Goal: Task Accomplishment & Management: Complete application form

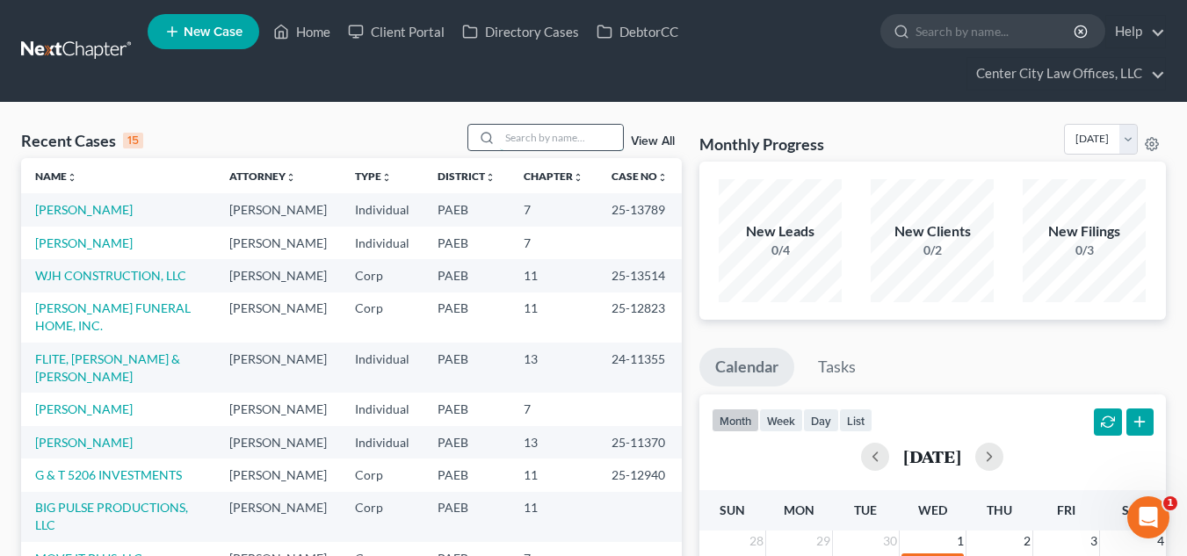
click at [519, 137] on input "search" at bounding box center [561, 137] width 123 height 25
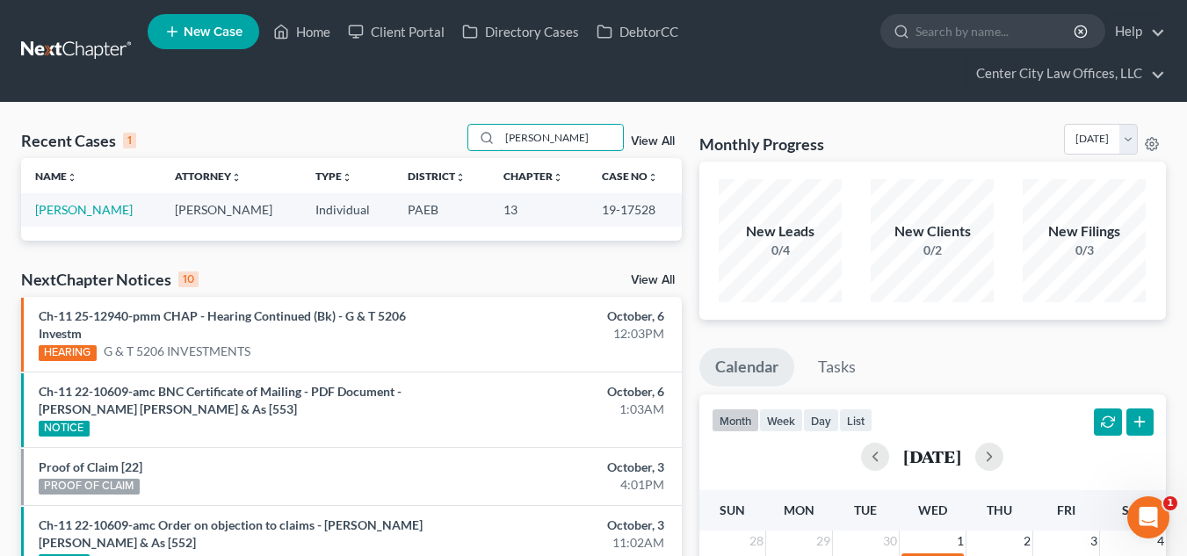
type input "[PERSON_NAME]"
click at [220, 29] on span "New Case" at bounding box center [213, 31] width 59 height 13
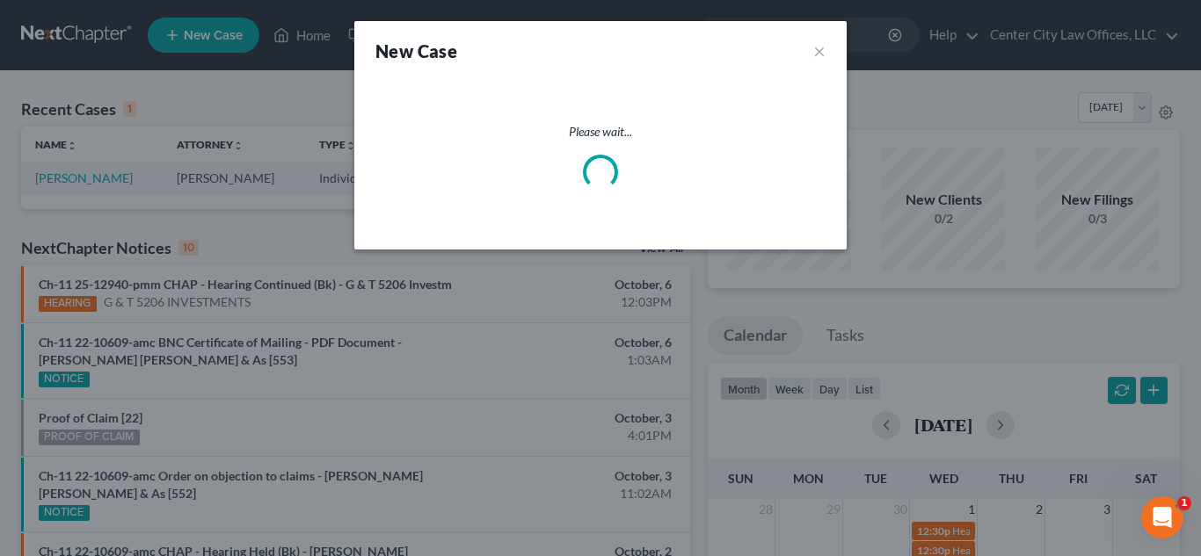
select select "67"
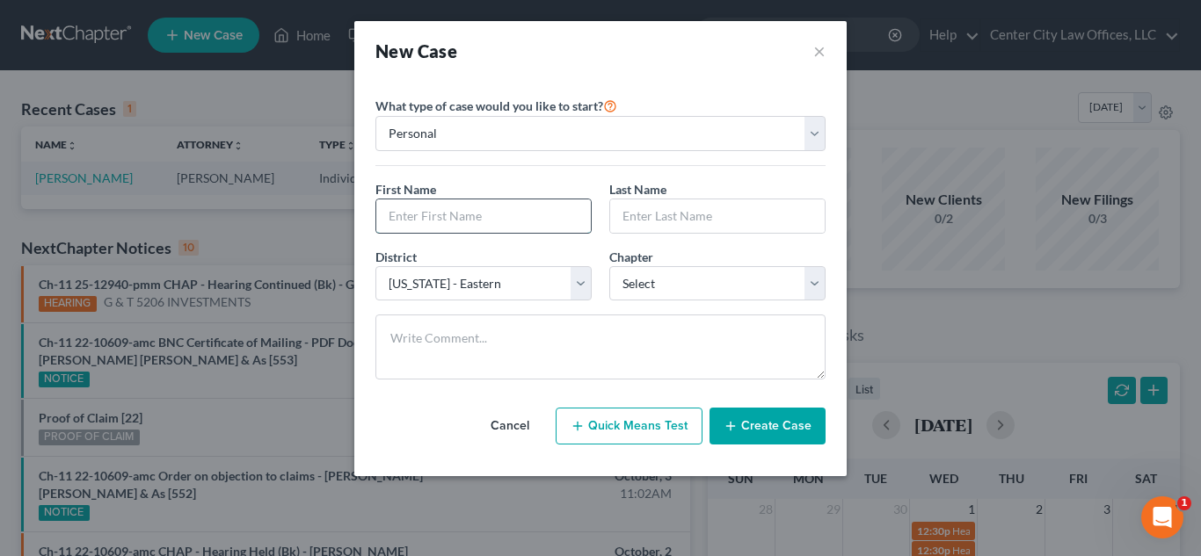
click at [467, 213] on input "text" at bounding box center [483, 216] width 214 height 33
type input "[PERSON_NAME]"
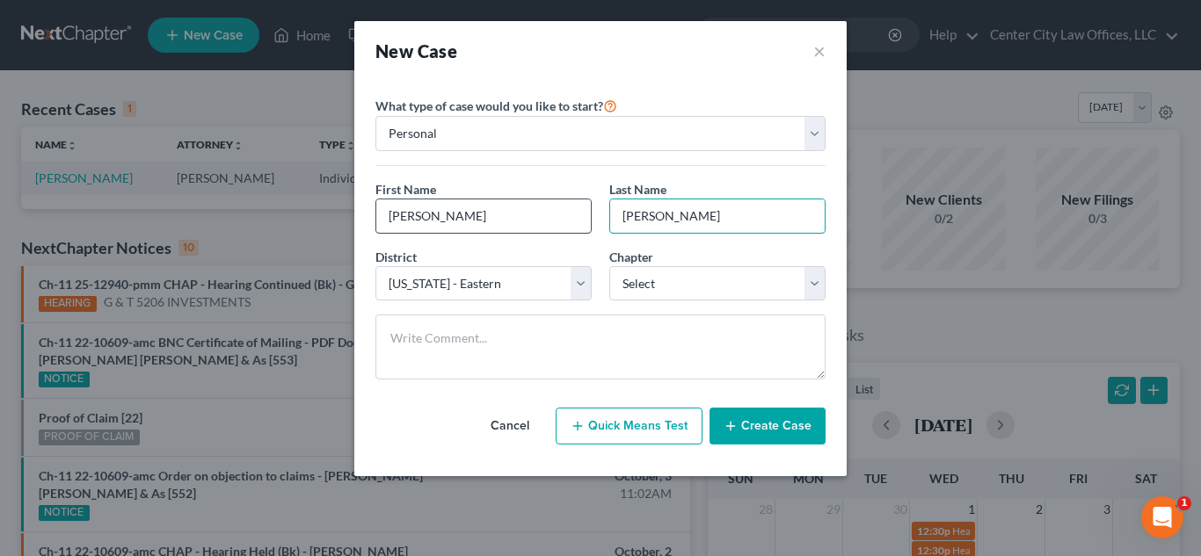
type input "[PERSON_NAME]"
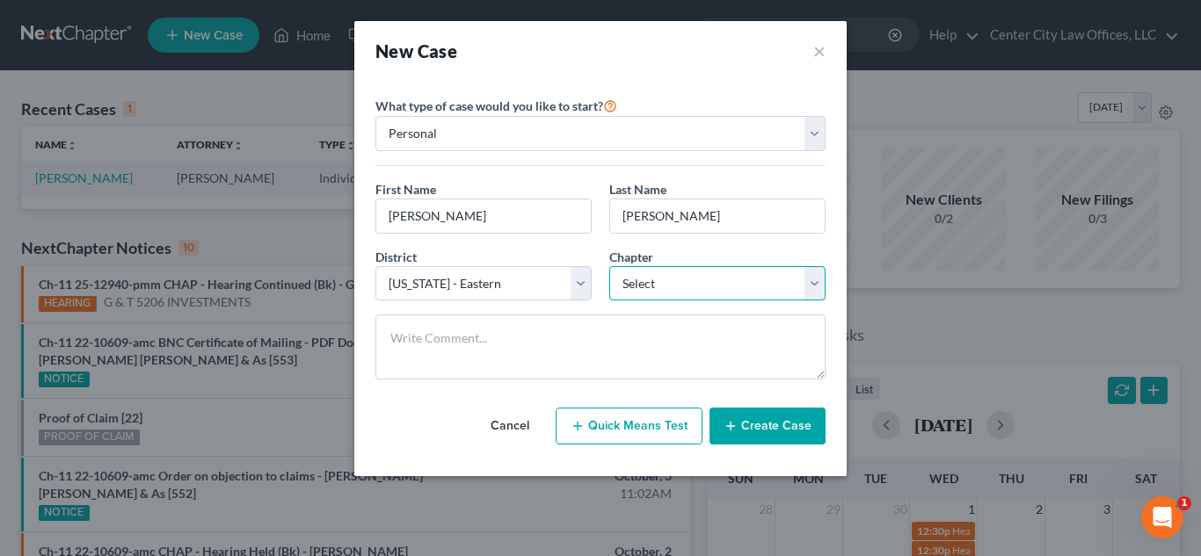
click at [738, 279] on select "Select 7 11 12 13" at bounding box center [717, 283] width 216 height 35
select select "3"
click at [609, 266] on select "Select 7 11 12 13" at bounding box center [717, 283] width 216 height 35
click at [746, 423] on button "Create Case" at bounding box center [767, 426] width 116 height 37
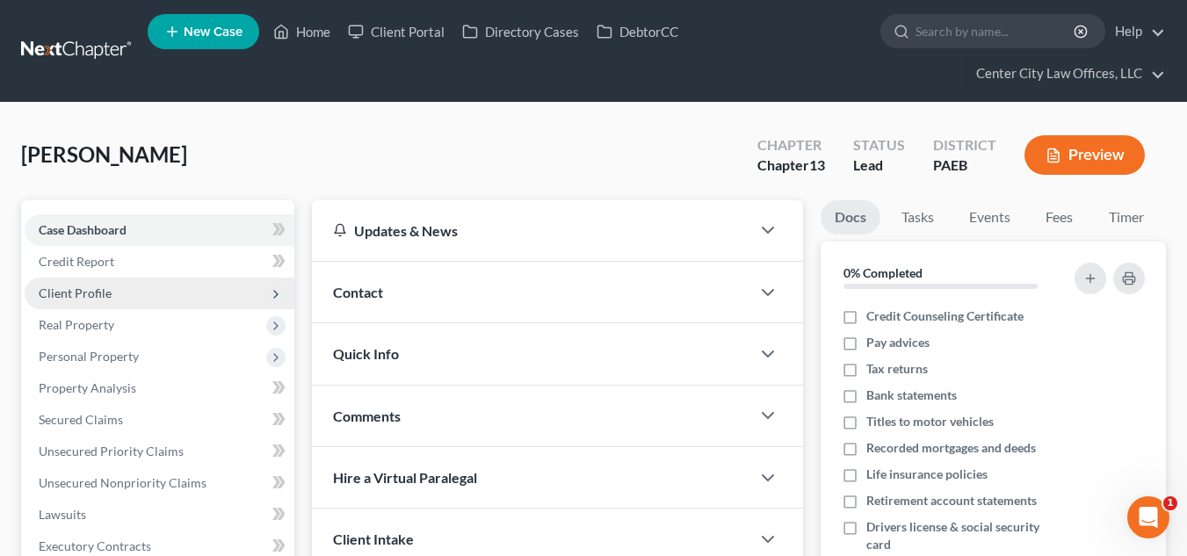
click at [91, 295] on span "Client Profile" at bounding box center [75, 293] width 73 height 15
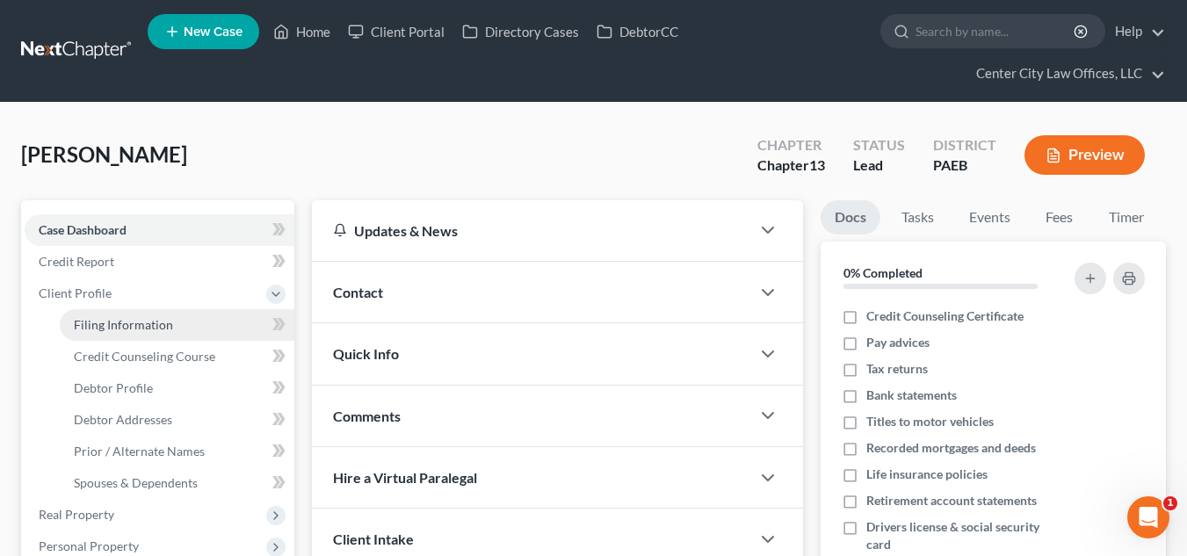
click at [91, 322] on span "Filing Information" at bounding box center [123, 324] width 99 height 15
select select "1"
select select "0"
select select "3"
select select "67"
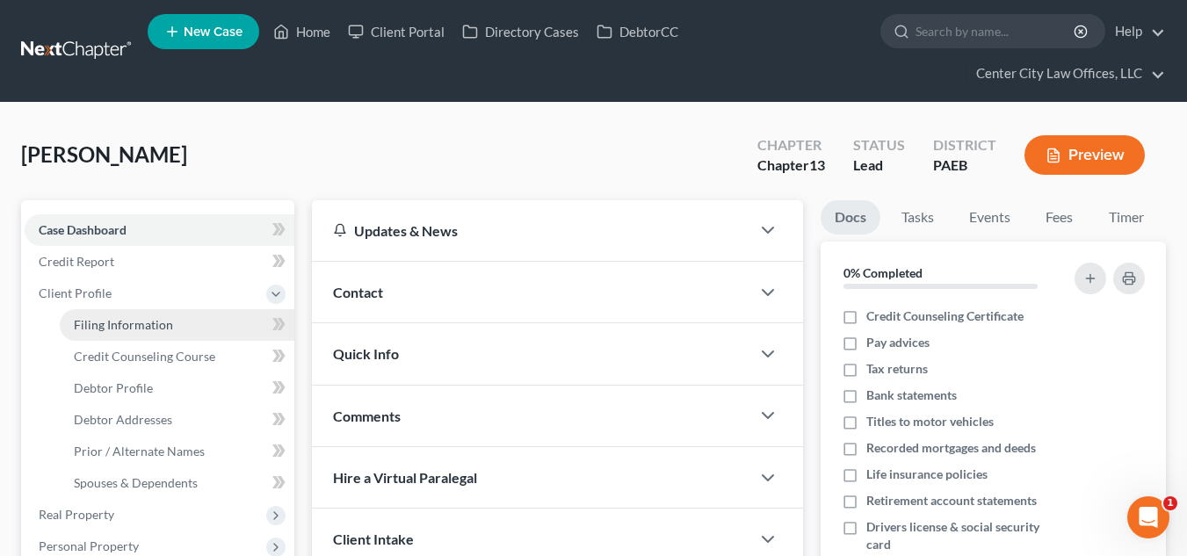
select select "0"
select select "39"
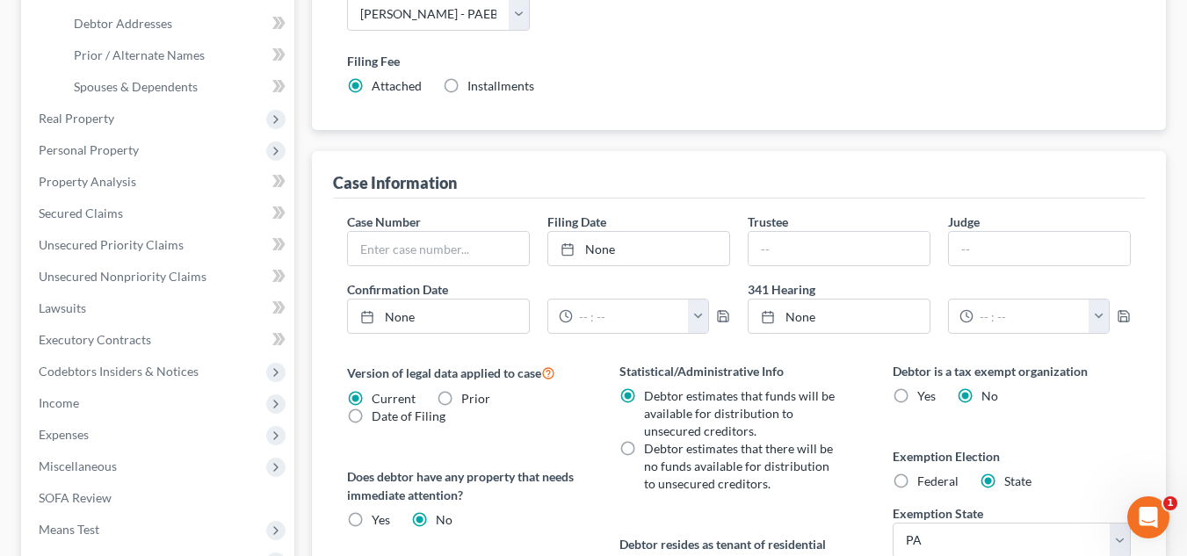
scroll to position [410, 0]
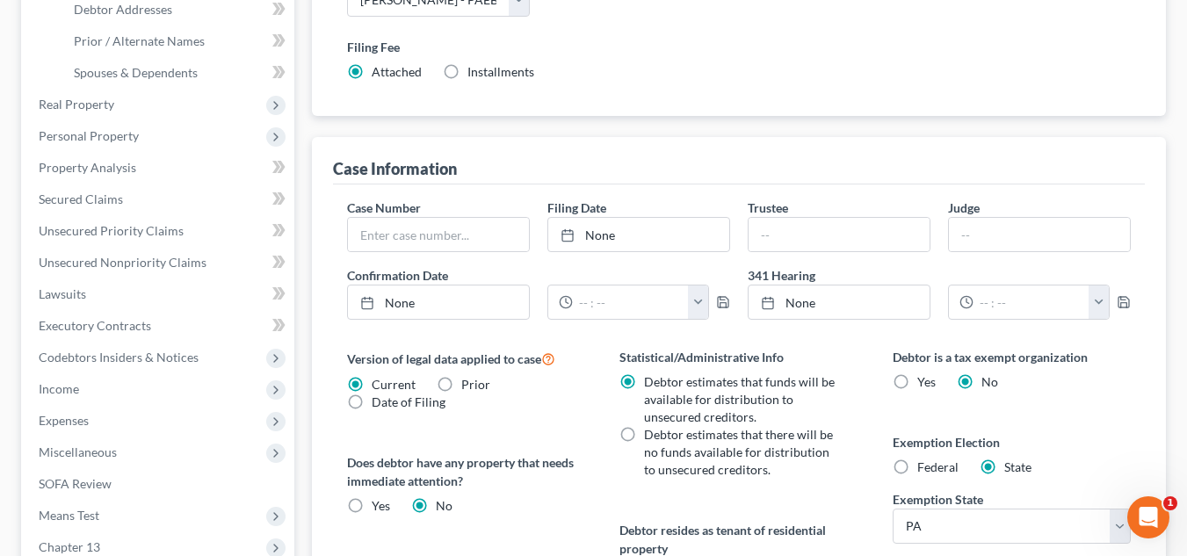
click at [644, 432] on label "Debtor estimates that there will be no funds available for distribution to unse…" at bounding box center [740, 452] width 192 height 53
click at [651, 432] on input "Debtor estimates that there will be no funds available for distribution to unse…" at bounding box center [656, 431] width 11 height 11
radio input "true"
radio input "false"
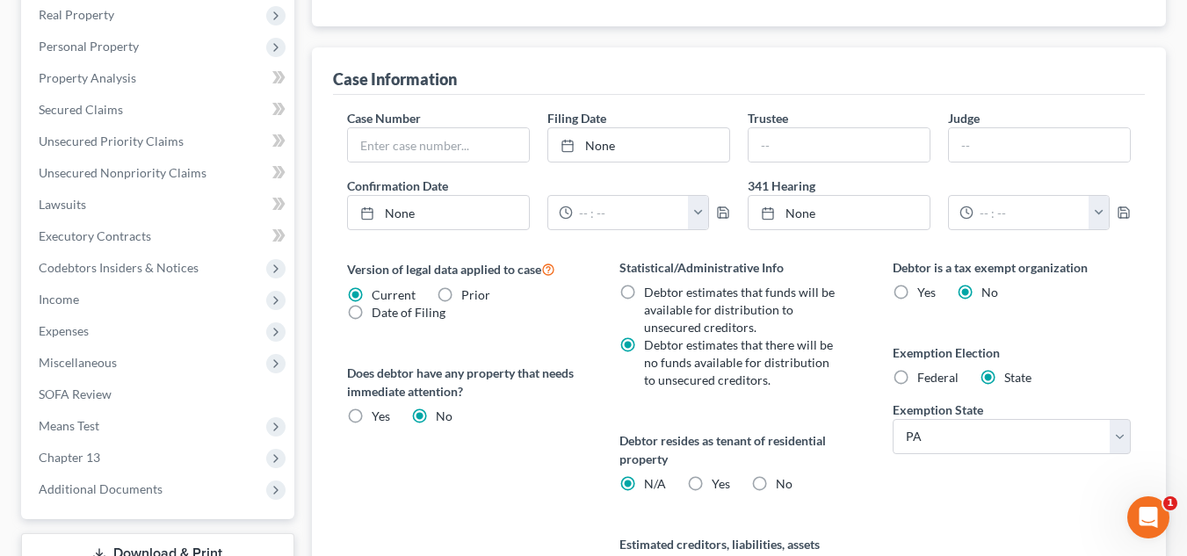
scroll to position [512, 0]
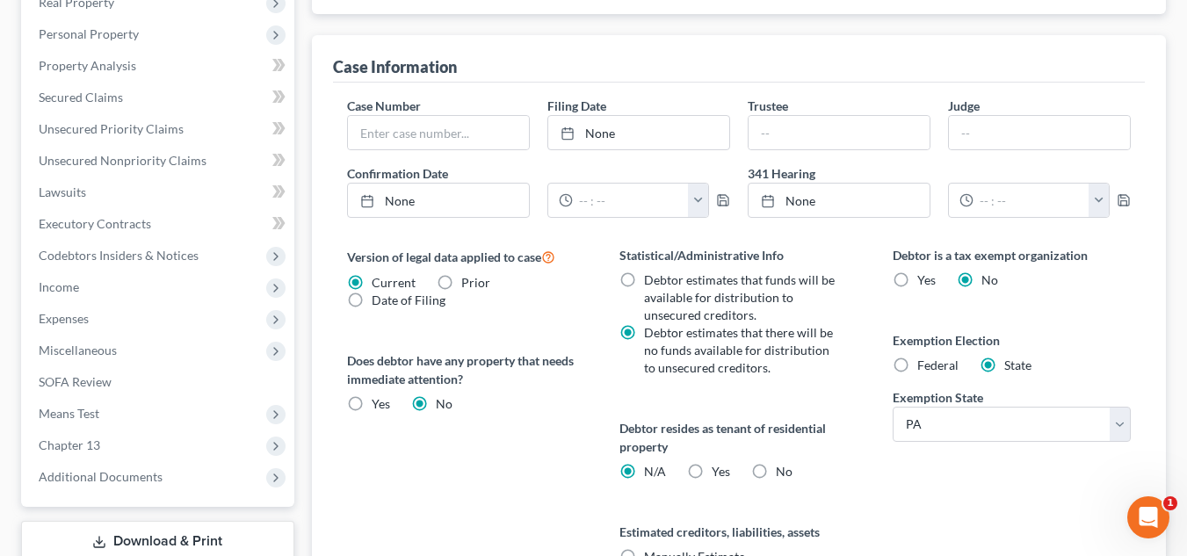
click at [918, 359] on label "Federal" at bounding box center [938, 366] width 41 height 18
click at [925, 359] on input "Federal" at bounding box center [930, 362] width 11 height 11
radio input "true"
radio input "false"
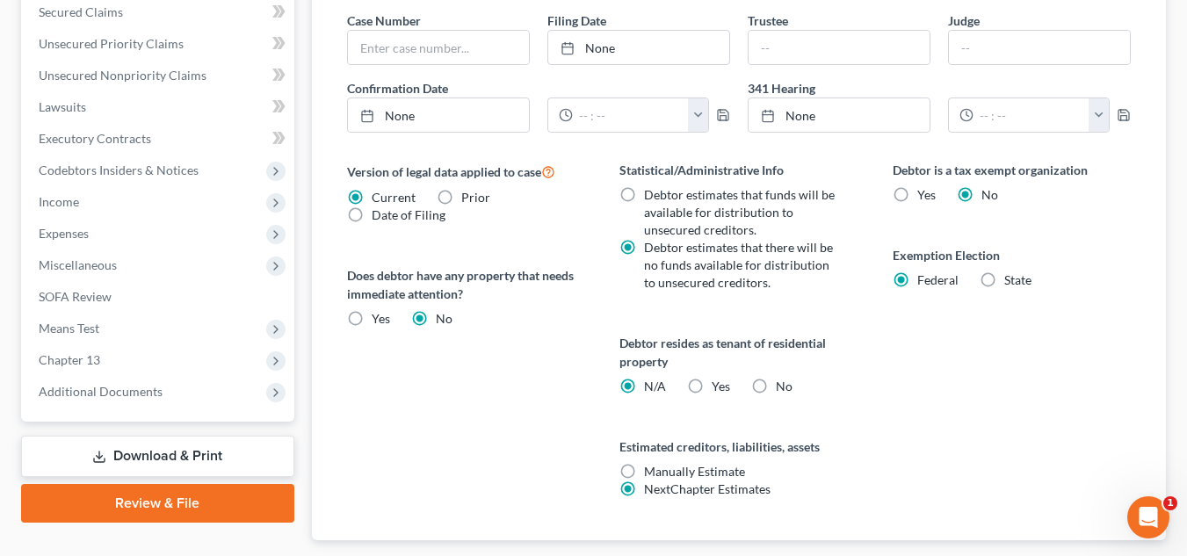
scroll to position [600, 0]
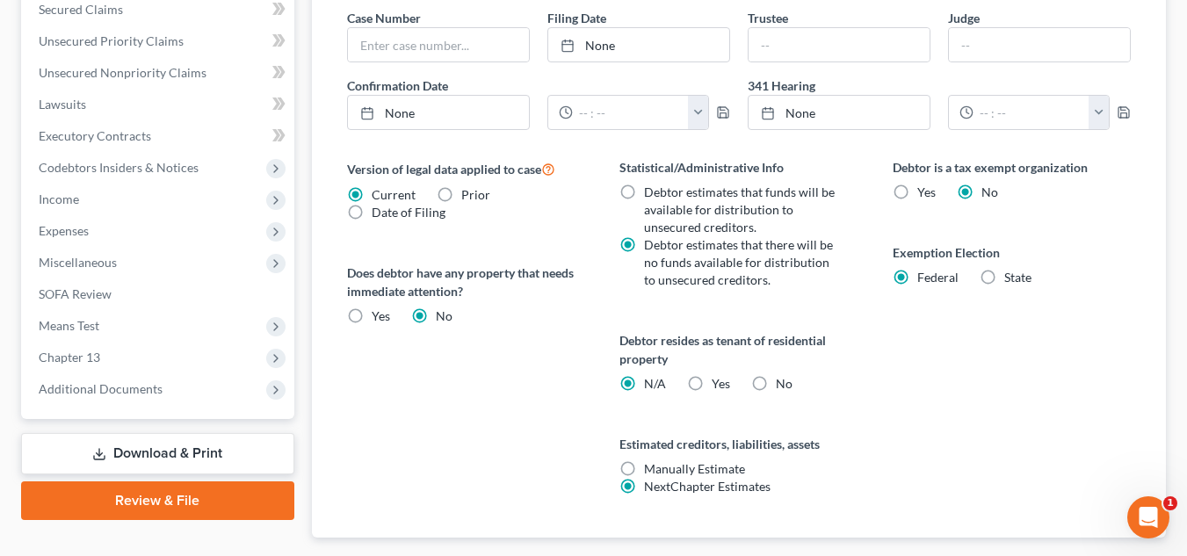
click at [776, 380] on label "No" at bounding box center [784, 384] width 17 height 18
click at [783, 380] on input "No" at bounding box center [788, 380] width 11 height 11
radio input "true"
radio input "false"
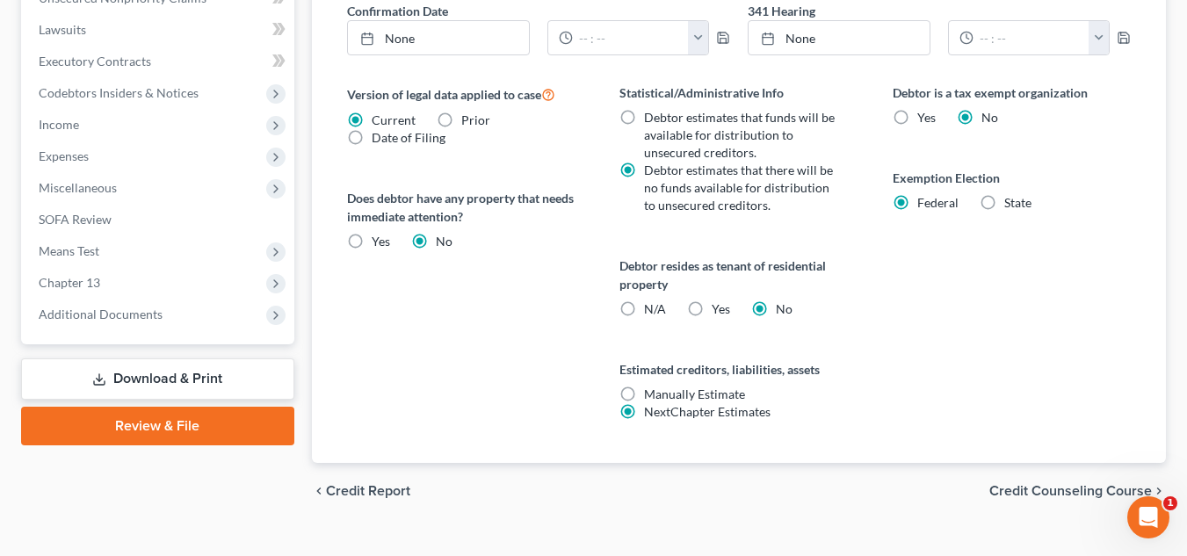
scroll to position [705, 0]
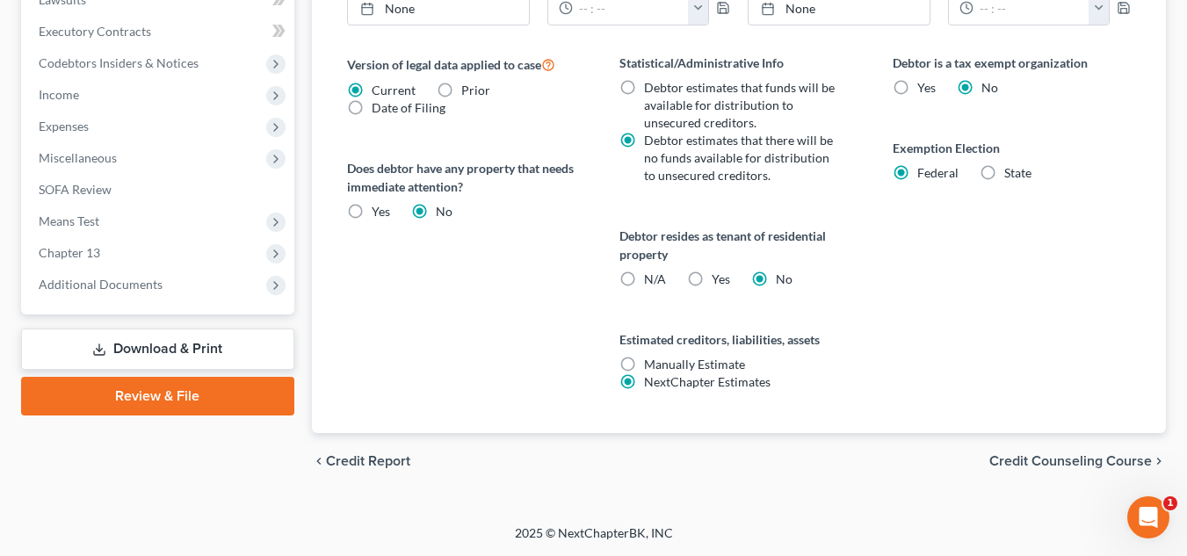
click at [1078, 461] on span "Credit Counseling Course" at bounding box center [1071, 461] width 163 height 14
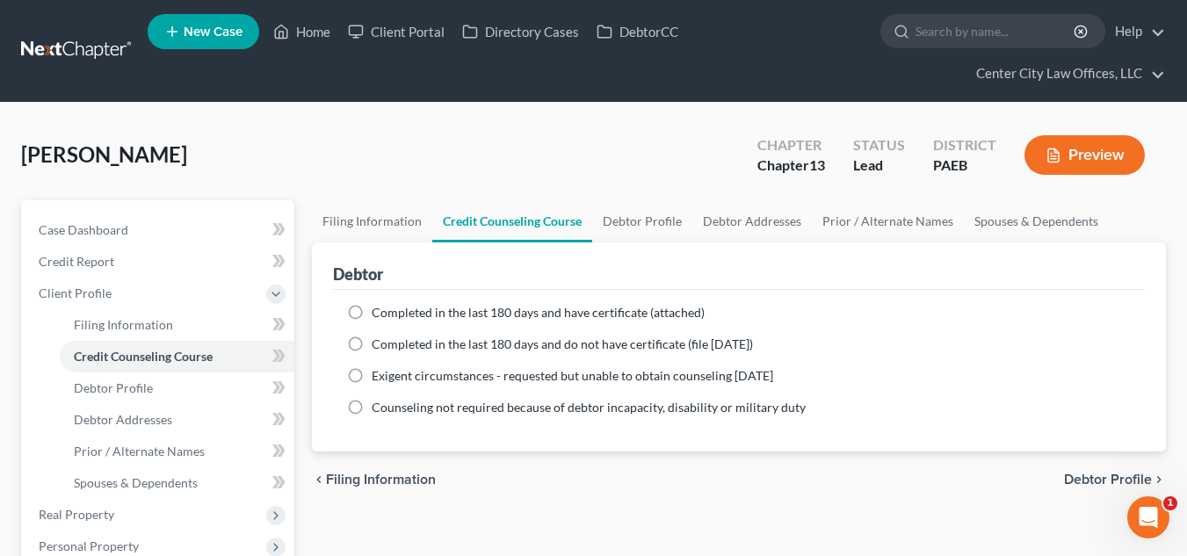
click at [372, 310] on label "Completed in the last 180 days and have certificate (attached)" at bounding box center [538, 313] width 333 height 18
click at [379, 310] on input "Completed in the last 180 days and have certificate (attached)" at bounding box center [384, 309] width 11 height 11
radio input "true"
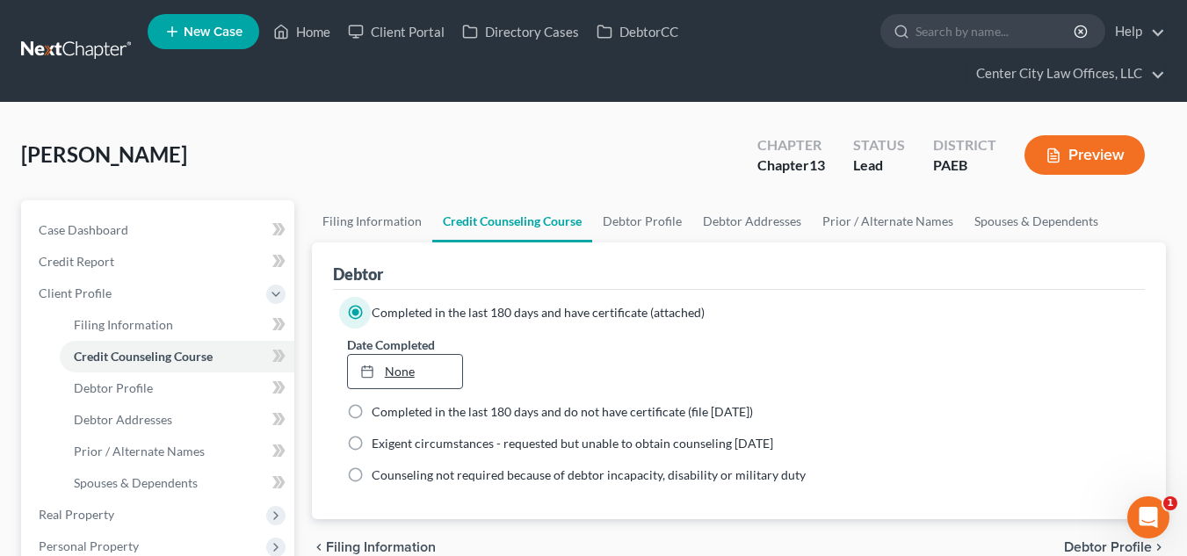
click at [363, 378] on rect at bounding box center [367, 372] width 11 height 11
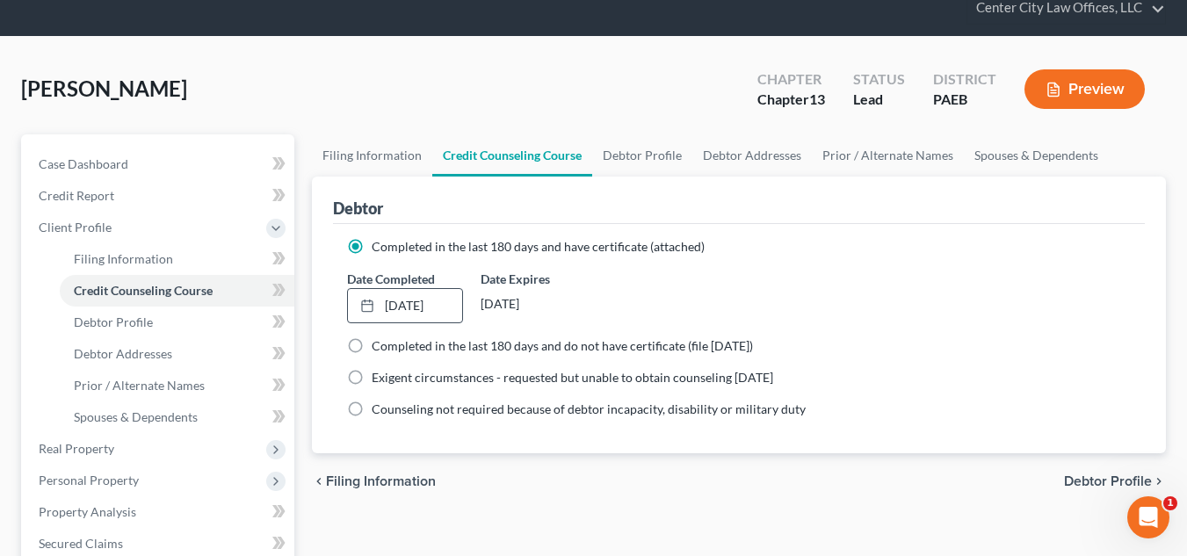
scroll to position [73, 0]
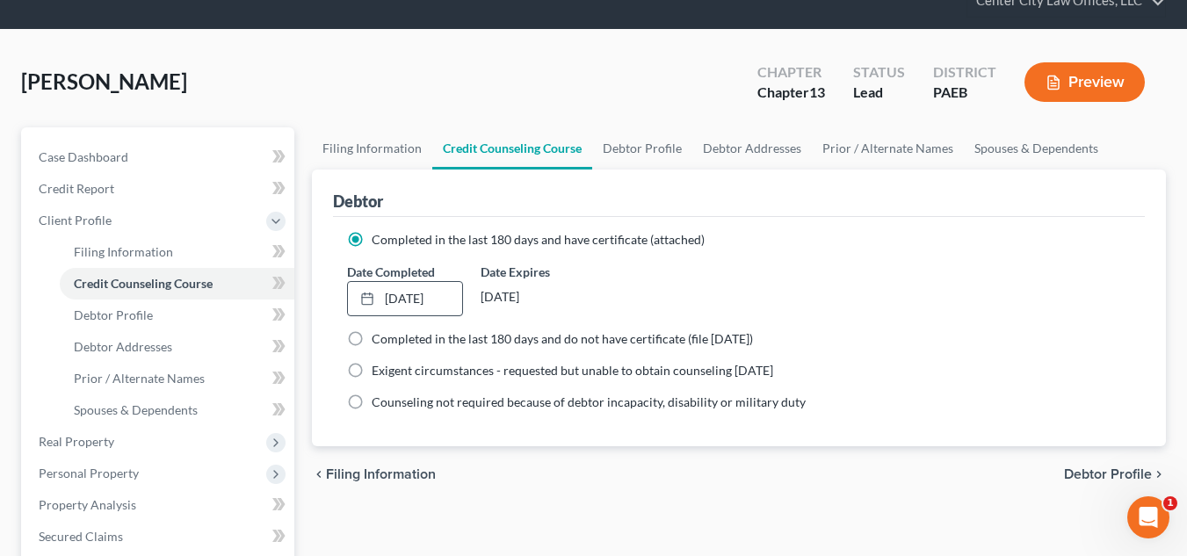
click at [550, 342] on span "Completed in the last 180 days and do not have certificate (file [DATE])" at bounding box center [562, 338] width 381 height 15
click at [390, 342] on input "Completed in the last 180 days and do not have certificate (file [DATE])" at bounding box center [384, 335] width 11 height 11
radio input "true"
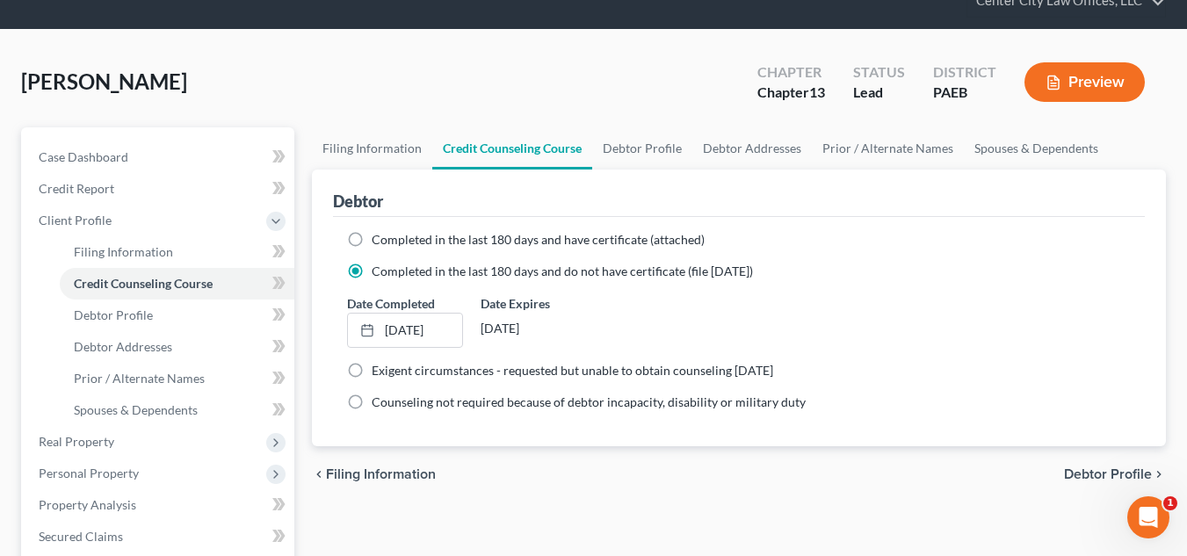
click at [372, 271] on label "Completed in the last 180 days and do not have certificate (file [DATE])" at bounding box center [562, 272] width 381 height 18
click at [379, 271] on input "Completed in the last 180 days and do not have certificate (file [DATE])" at bounding box center [384, 268] width 11 height 11
drag, startPoint x: 352, startPoint y: 271, endPoint x: 355, endPoint y: 242, distance: 29.1
click at [355, 242] on ng-include "Completed in the last 180 days and have certificate (attached) Date Completed […" at bounding box center [739, 321] width 784 height 180
click at [372, 242] on label "Completed in the last 180 days and have certificate (attached)" at bounding box center [538, 240] width 333 height 18
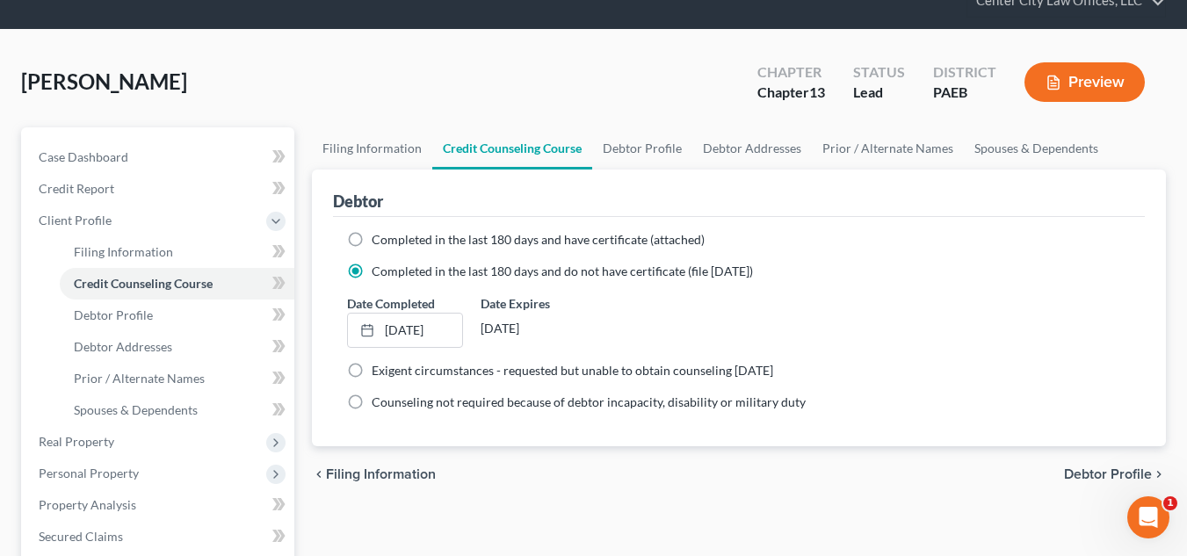
click at [379, 242] on input "Completed in the last 180 days and have certificate (attached)" at bounding box center [384, 236] width 11 height 11
radio input "true"
radio input "false"
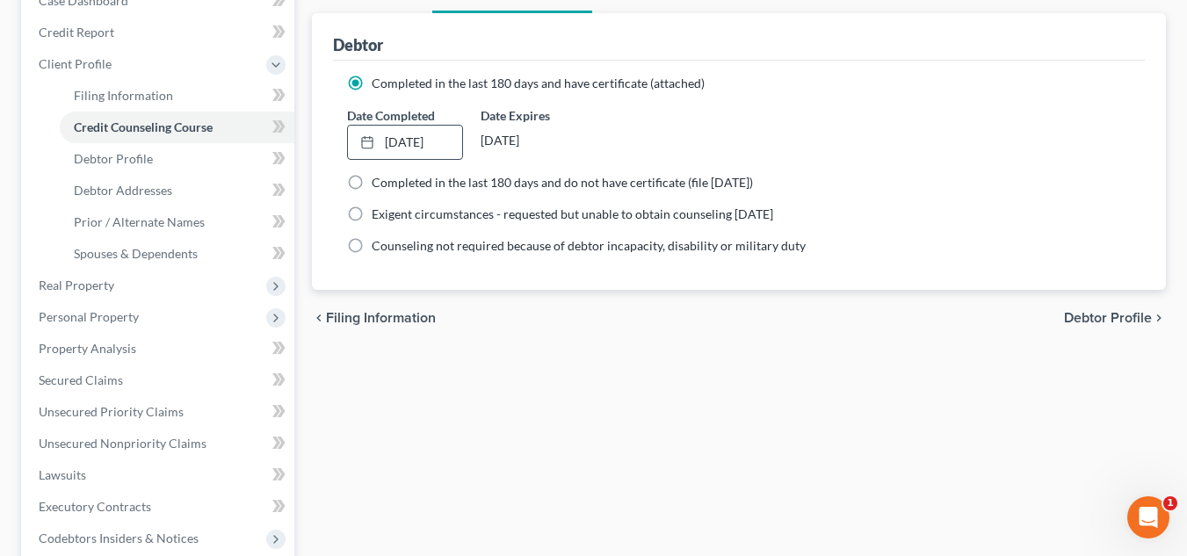
scroll to position [249, 0]
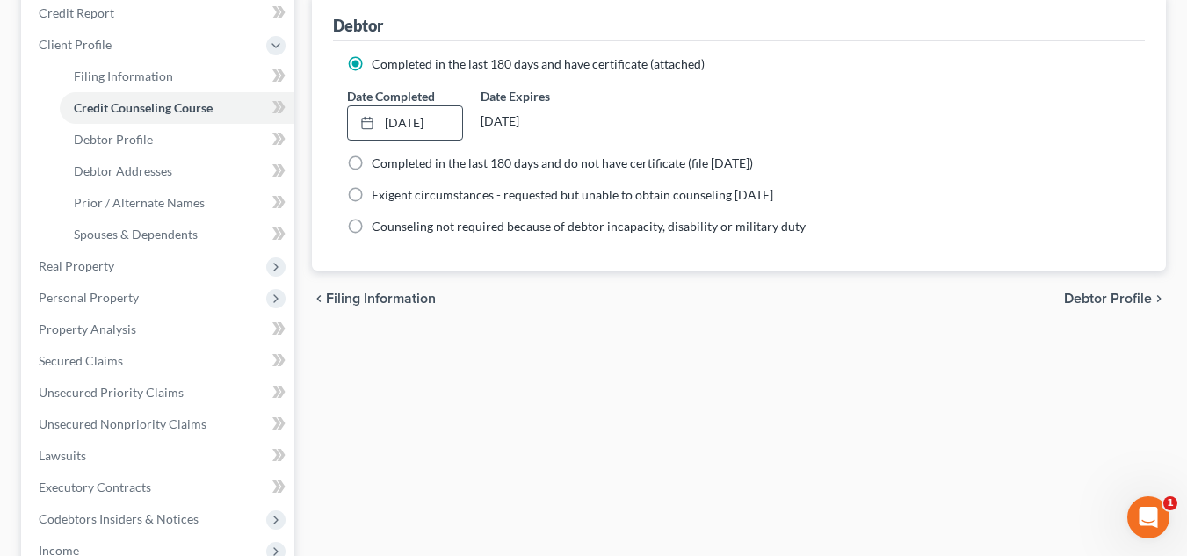
click at [1072, 302] on span "Debtor Profile" at bounding box center [1108, 299] width 88 height 14
select select "0"
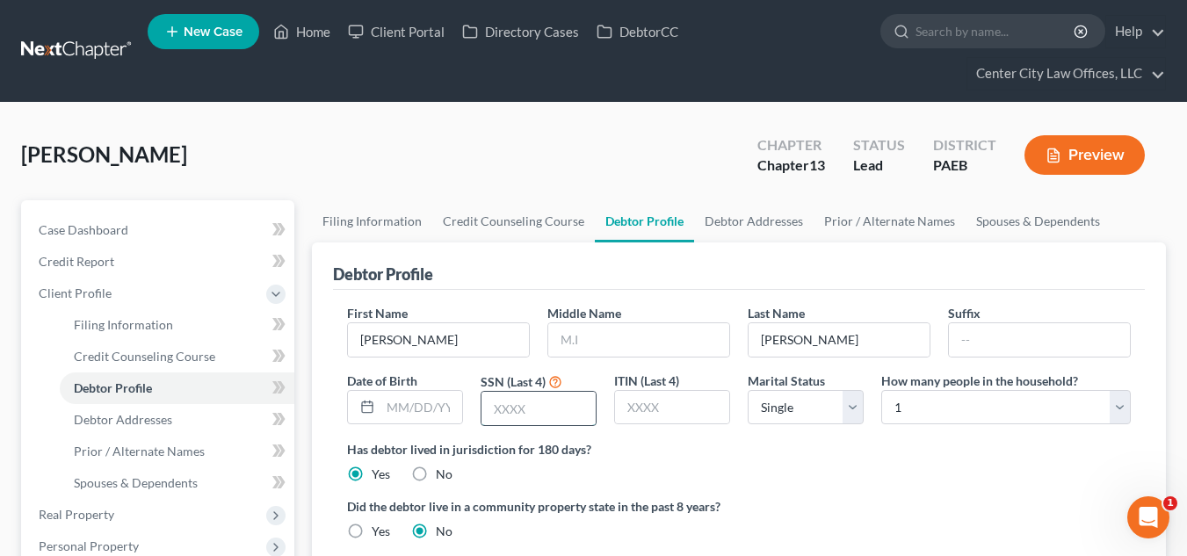
click at [526, 410] on input "text" at bounding box center [539, 408] width 114 height 33
type input "7262"
click at [1120, 402] on select "Select 1 2 3 4 5 6 7 8 9 10 11 12 13 14 15 16 17 18 19 20" at bounding box center [1007, 407] width 250 height 35
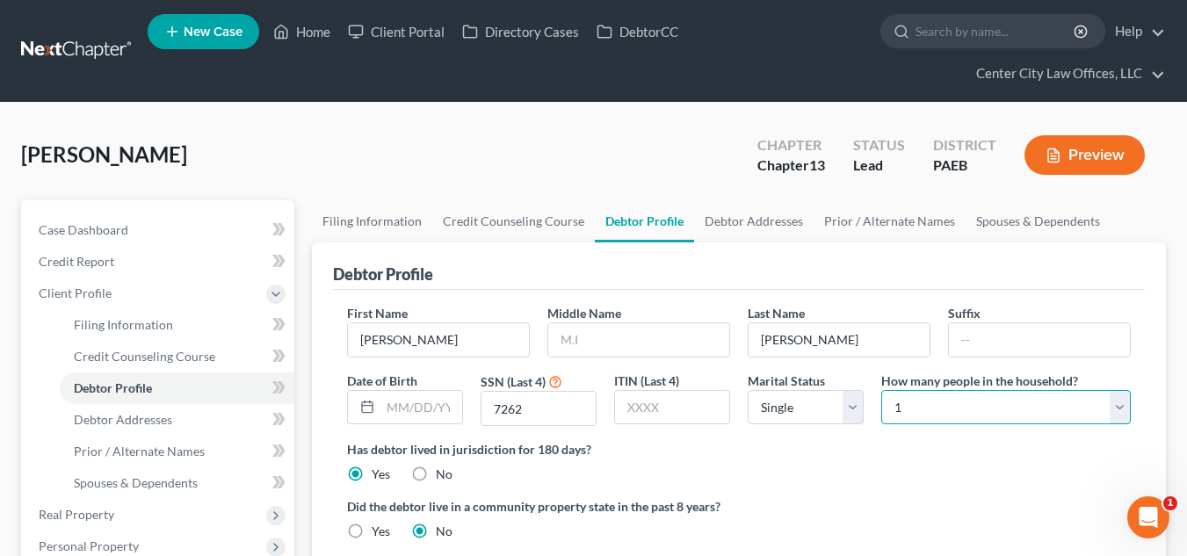
select select "3"
click at [882, 390] on select "Select 1 2 3 4 5 6 7 8 9 10 11 12 13 14 15 16 17 18 19 20" at bounding box center [1007, 407] width 250 height 35
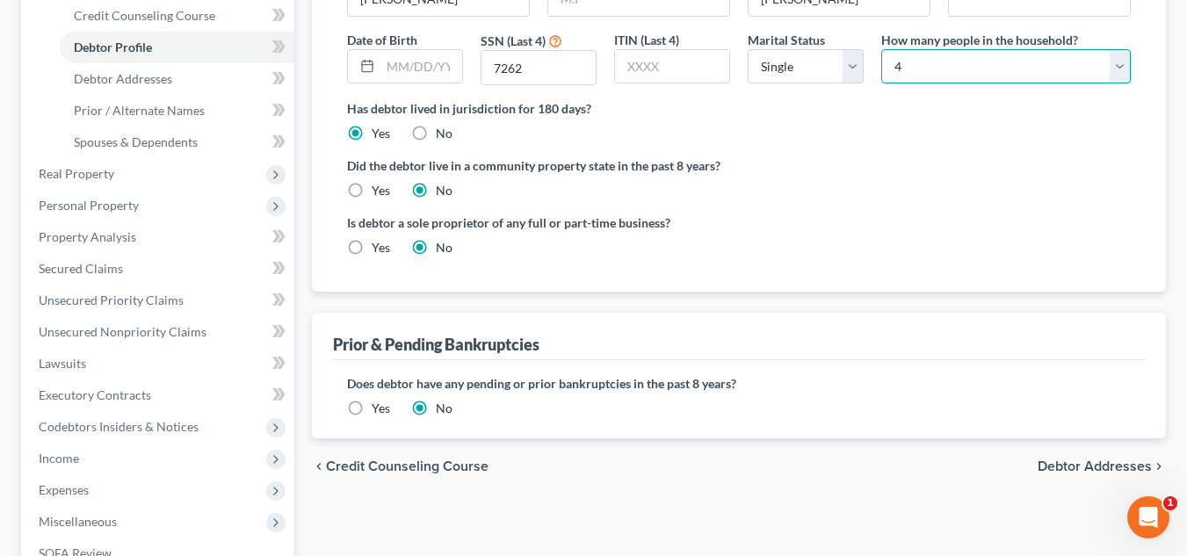
scroll to position [410, 0]
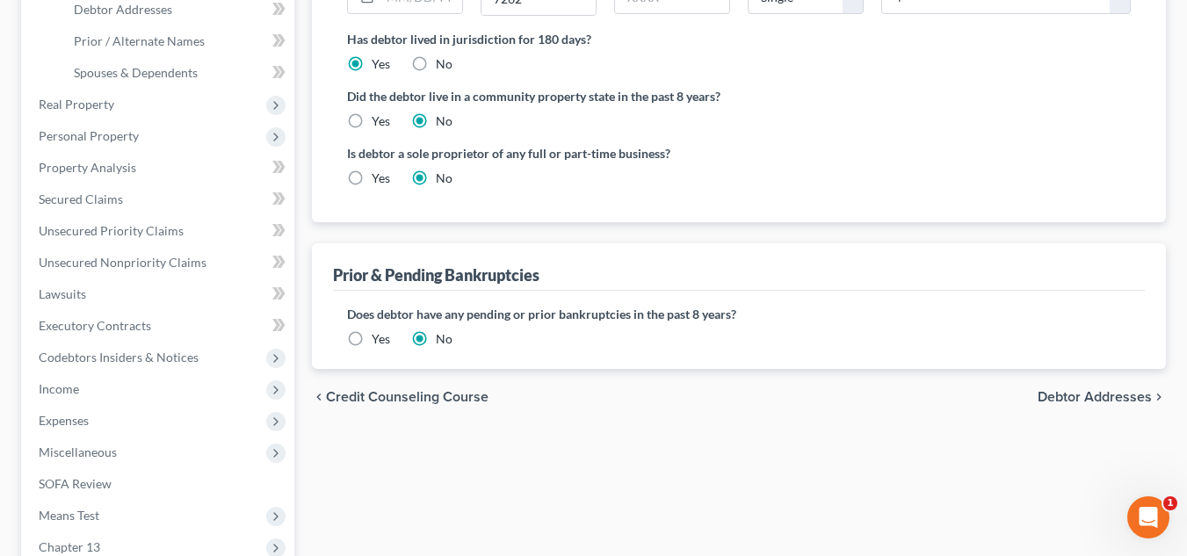
click at [372, 339] on label "Yes" at bounding box center [381, 339] width 18 height 18
click at [379, 339] on input "Yes" at bounding box center [384, 335] width 11 height 11
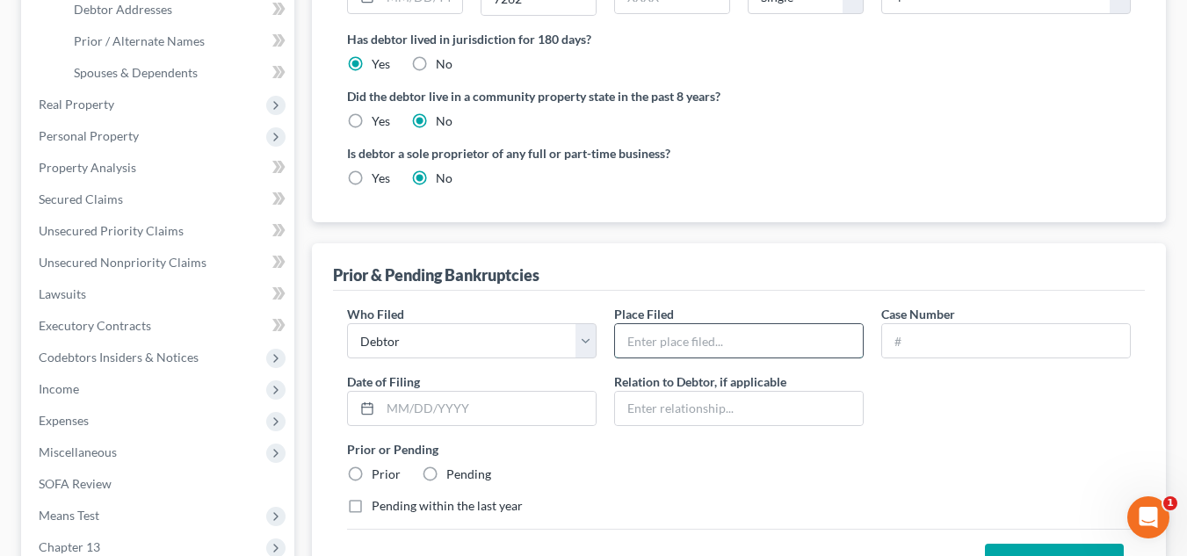
click at [683, 346] on input "text" at bounding box center [739, 340] width 248 height 33
type input "EASTERN DISTRICT OF OF [GEOGRAPHIC_DATA]"
click at [939, 343] on input "text" at bounding box center [1006, 340] width 248 height 33
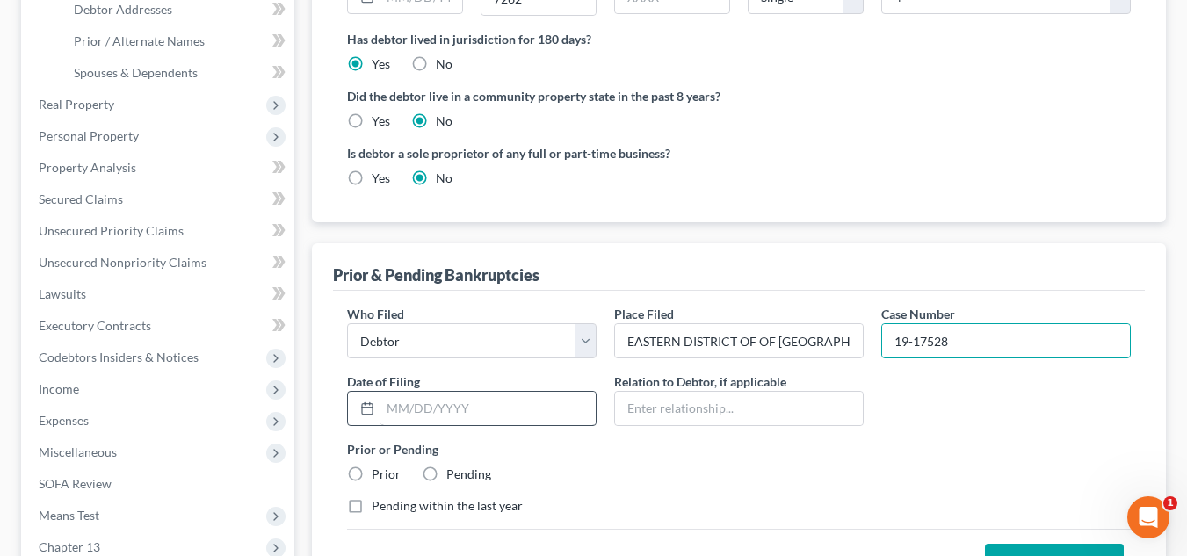
type input "19-17528"
click at [540, 401] on input "text" at bounding box center [488, 408] width 215 height 33
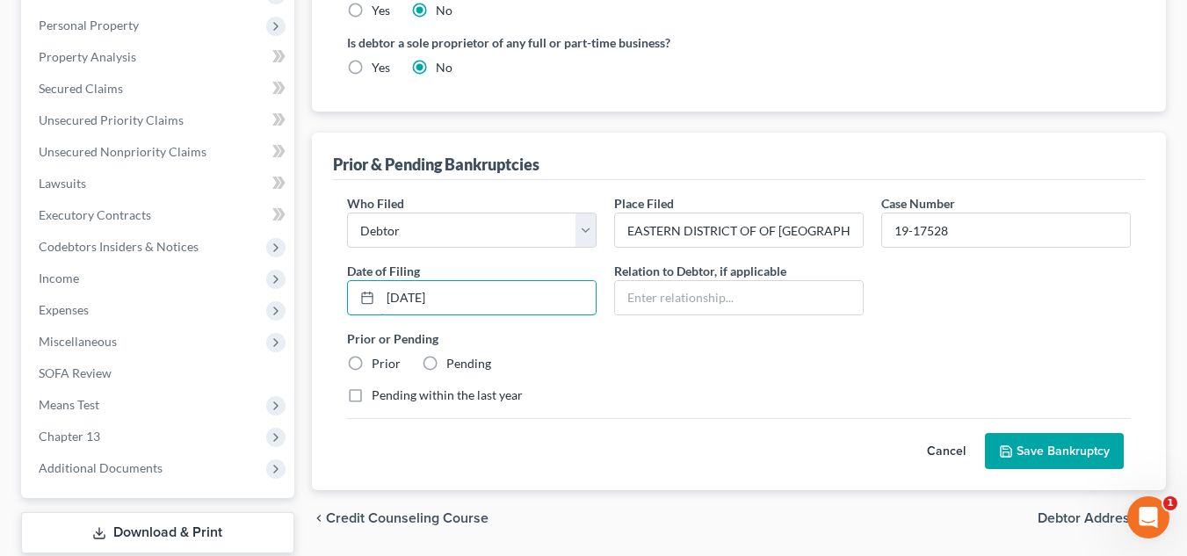
scroll to position [556, 0]
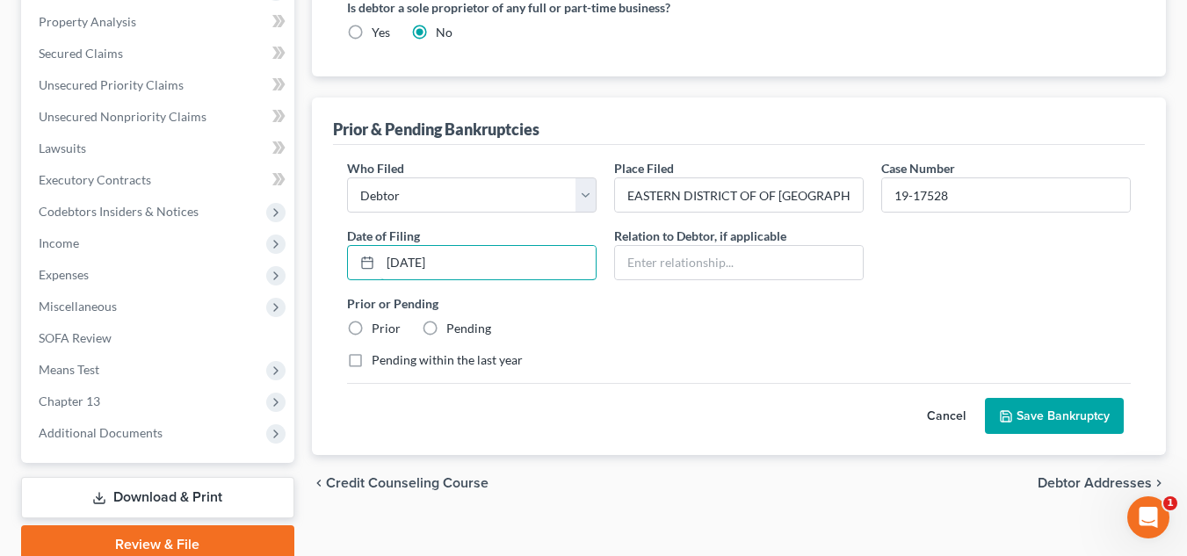
type input "[DATE]"
click at [372, 326] on label "Prior" at bounding box center [386, 329] width 29 height 18
click at [379, 326] on input "Prior" at bounding box center [384, 325] width 11 height 11
radio input "true"
click at [1038, 404] on button "Save Bankruptcy" at bounding box center [1054, 416] width 139 height 37
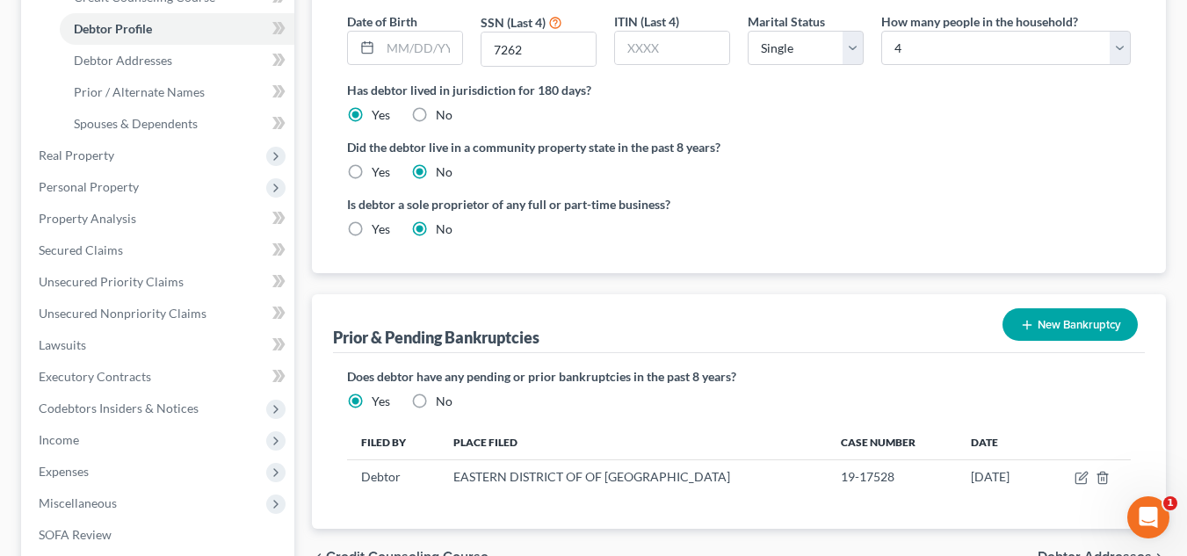
scroll to position [279, 0]
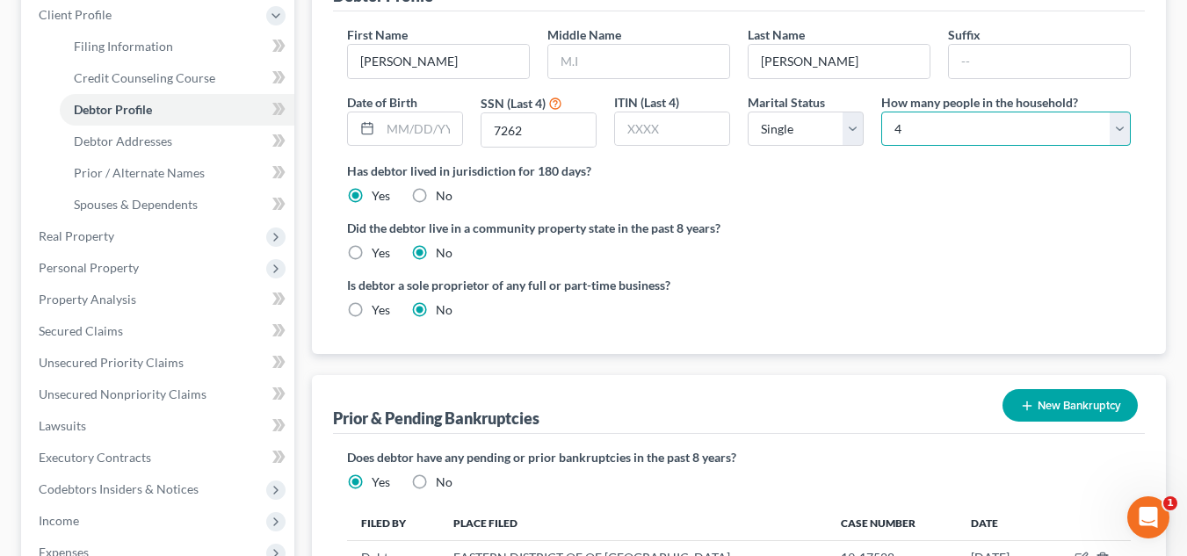
click at [1125, 136] on select "Select 1 2 3 4 5 6 7 8 9 10 11 12 13 14 15 16 17 18 19 20" at bounding box center [1007, 129] width 250 height 35
select select "1"
click at [882, 112] on select "Select 1 2 3 4 5 6 7 8 9 10 11 12 13 14 15 16 17 18 19 20" at bounding box center [1007, 129] width 250 height 35
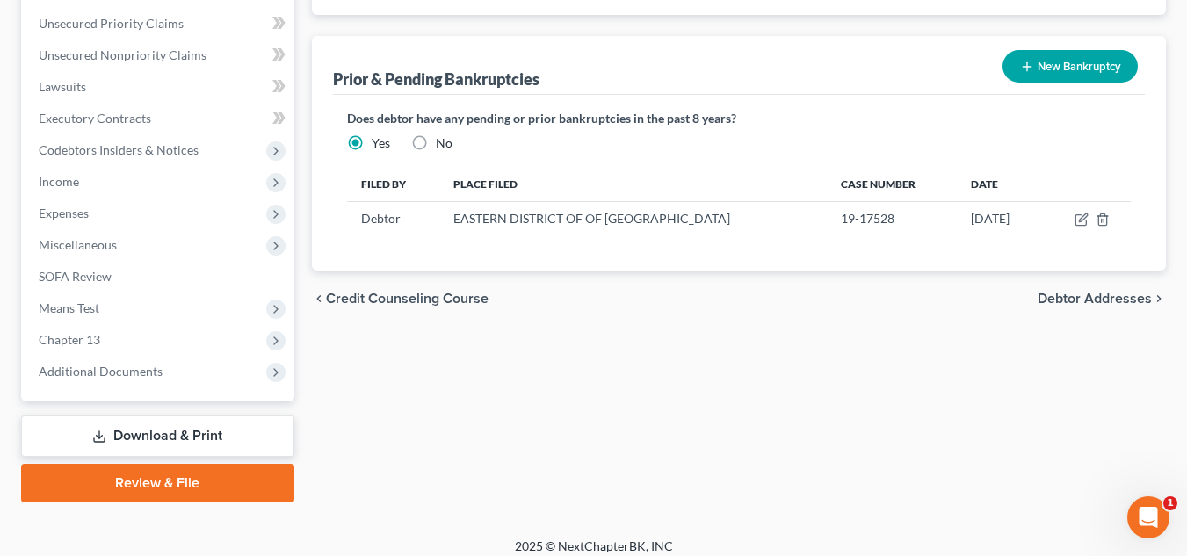
scroll to position [631, 0]
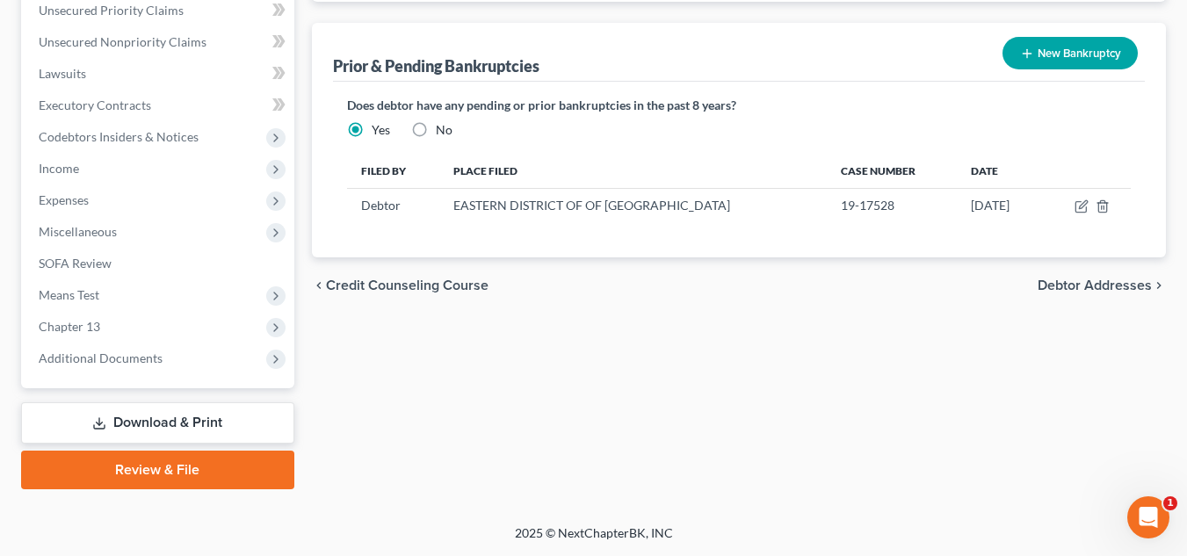
drag, startPoint x: 1056, startPoint y: 276, endPoint x: 1052, endPoint y: 287, distance: 11.1
click at [1052, 287] on div "chevron_left Credit Counseling Course Debtor Addresses chevron_right" at bounding box center [739, 286] width 854 height 56
click at [1052, 287] on span "Debtor Addresses" at bounding box center [1095, 286] width 114 height 14
select select "0"
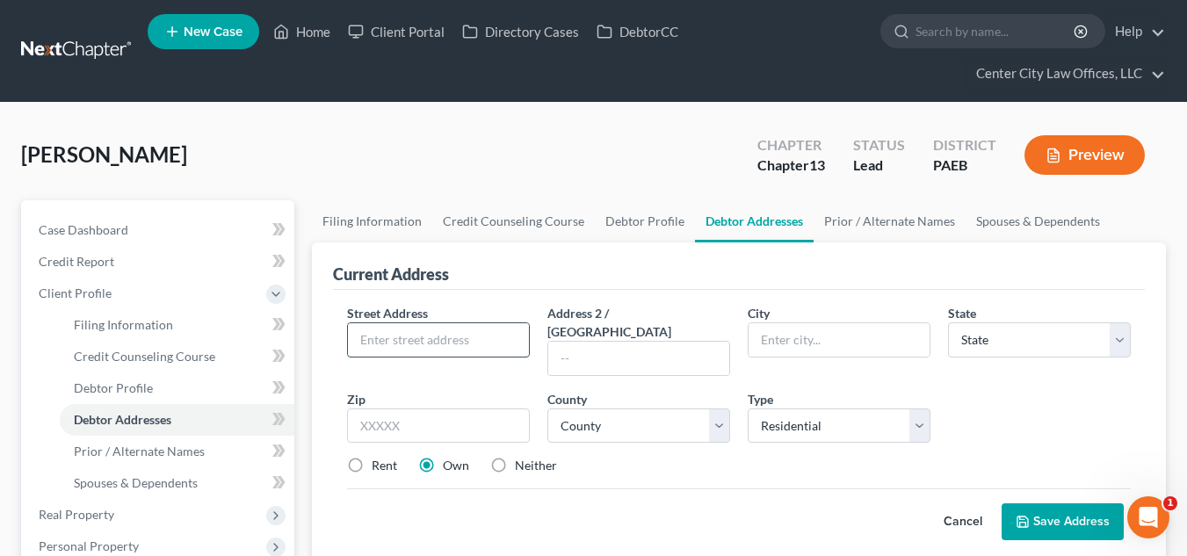
click at [433, 341] on input "text" at bounding box center [438, 339] width 181 height 33
type input "1706 [GEOGRAPHIC_DATA]"
select select
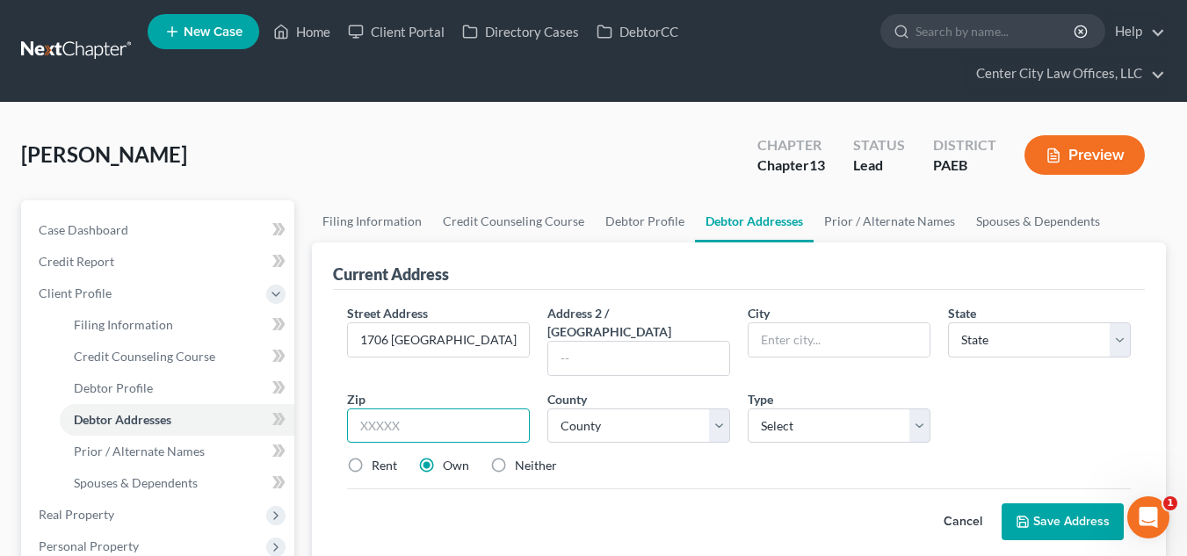
click at [375, 409] on input "text" at bounding box center [438, 426] width 183 height 35
type input "19124"
type input "[GEOGRAPHIC_DATA]"
select select "39"
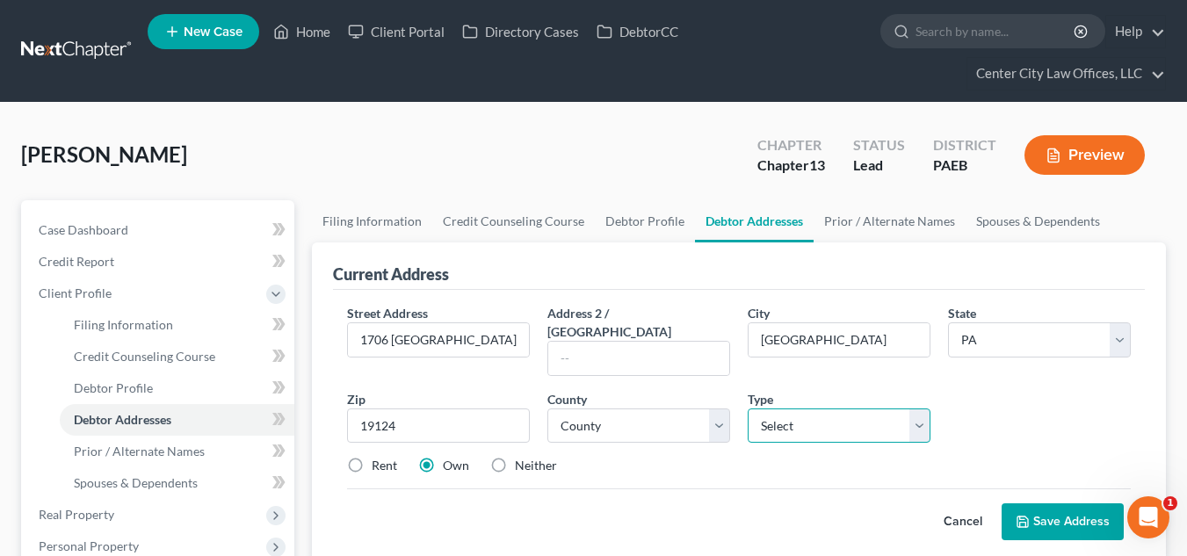
click at [846, 409] on select "Select Residential Mailing Rental Business" at bounding box center [839, 426] width 183 height 35
select select "0"
click at [748, 409] on select "Select Residential Mailing Rental Business" at bounding box center [839, 426] width 183 height 35
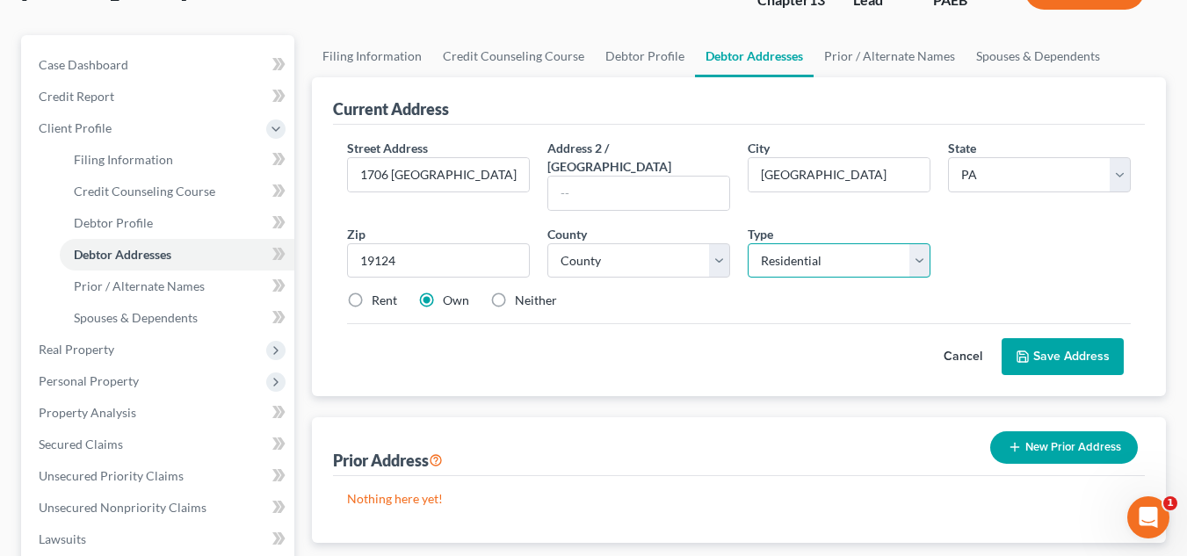
scroll to position [176, 0]
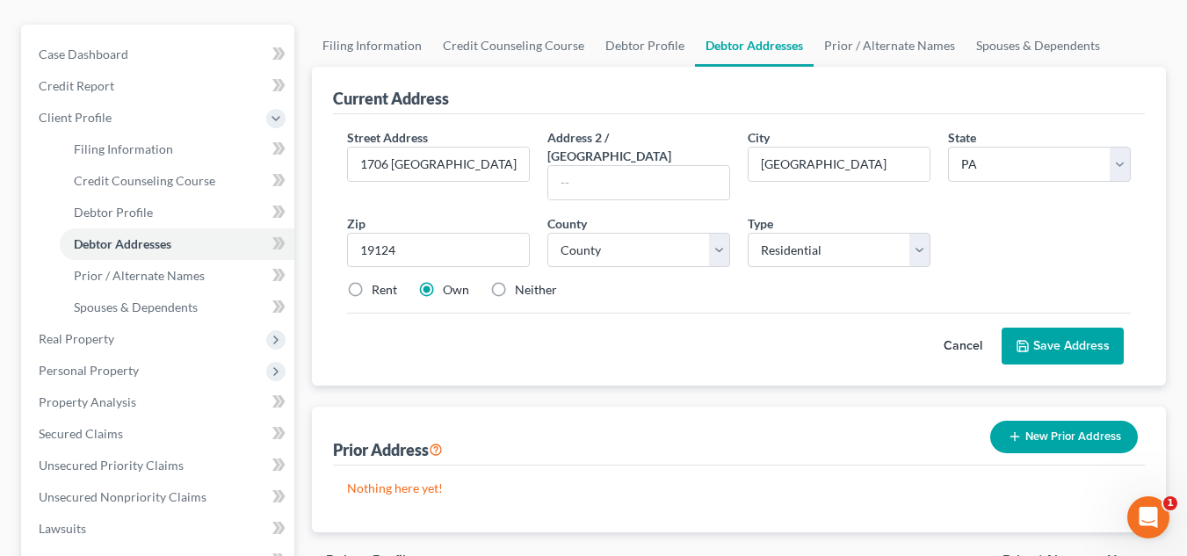
click at [1063, 328] on button "Save Address" at bounding box center [1063, 346] width 122 height 37
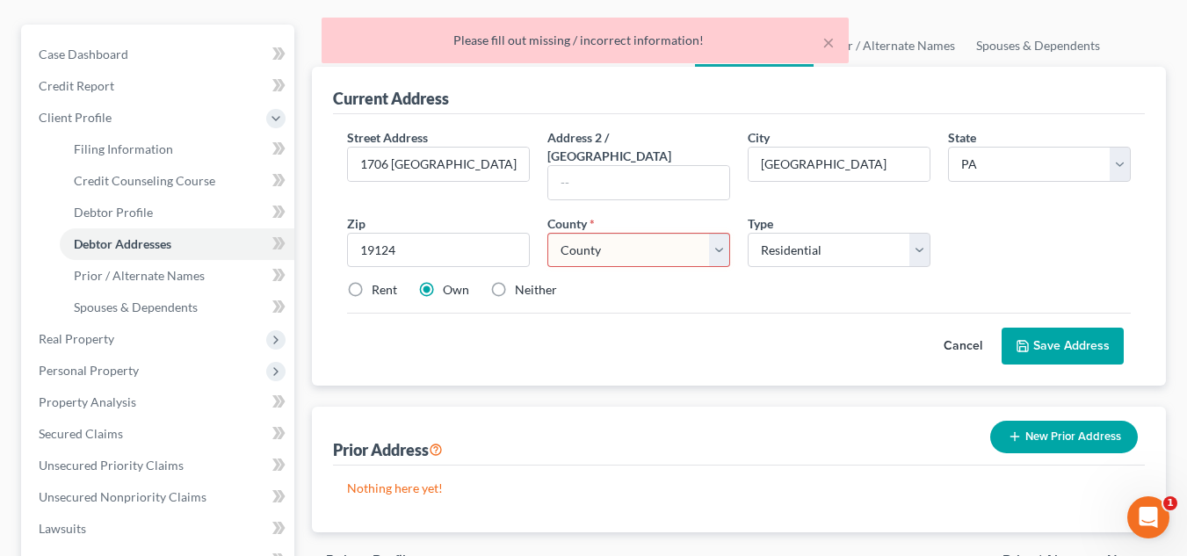
click at [658, 237] on select "County [GEOGRAPHIC_DATA] [GEOGRAPHIC_DATA] [GEOGRAPHIC_DATA] [GEOGRAPHIC_DATA] …" at bounding box center [639, 250] width 183 height 35
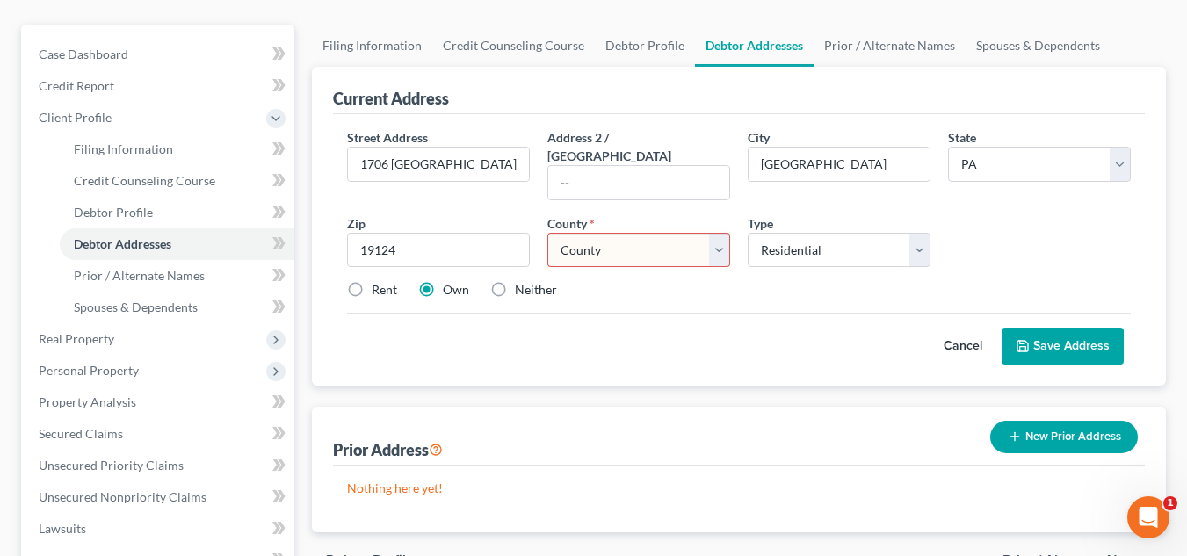
select select "50"
click at [548, 233] on select "County [GEOGRAPHIC_DATA] [GEOGRAPHIC_DATA] [GEOGRAPHIC_DATA] [GEOGRAPHIC_DATA] …" at bounding box center [639, 250] width 183 height 35
click at [1054, 328] on button "Save Address" at bounding box center [1063, 346] width 122 height 37
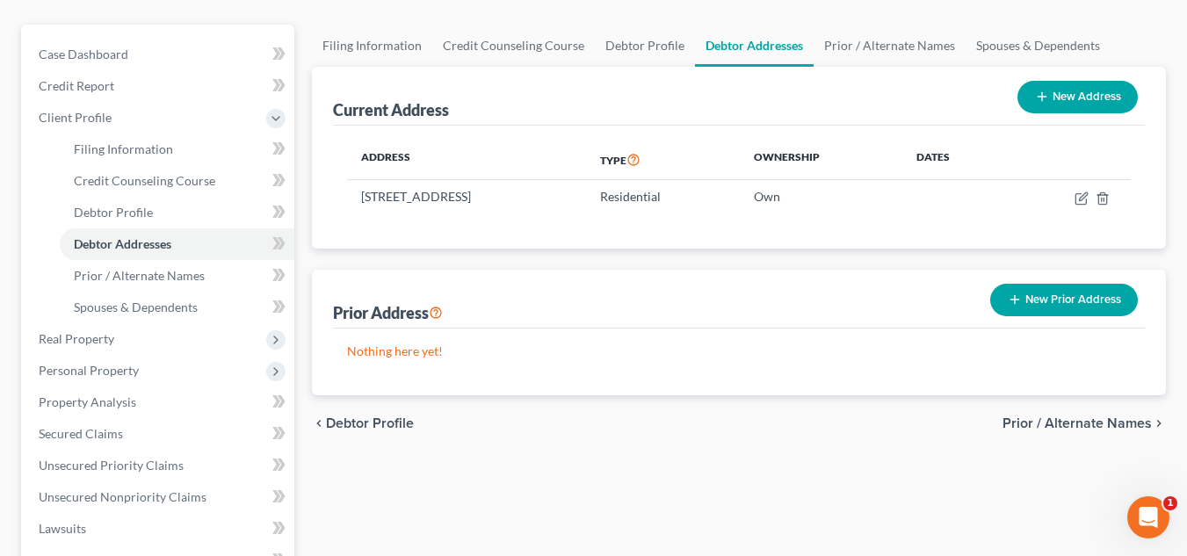
click at [1032, 424] on span "Prior / Alternate Names" at bounding box center [1077, 424] width 149 height 14
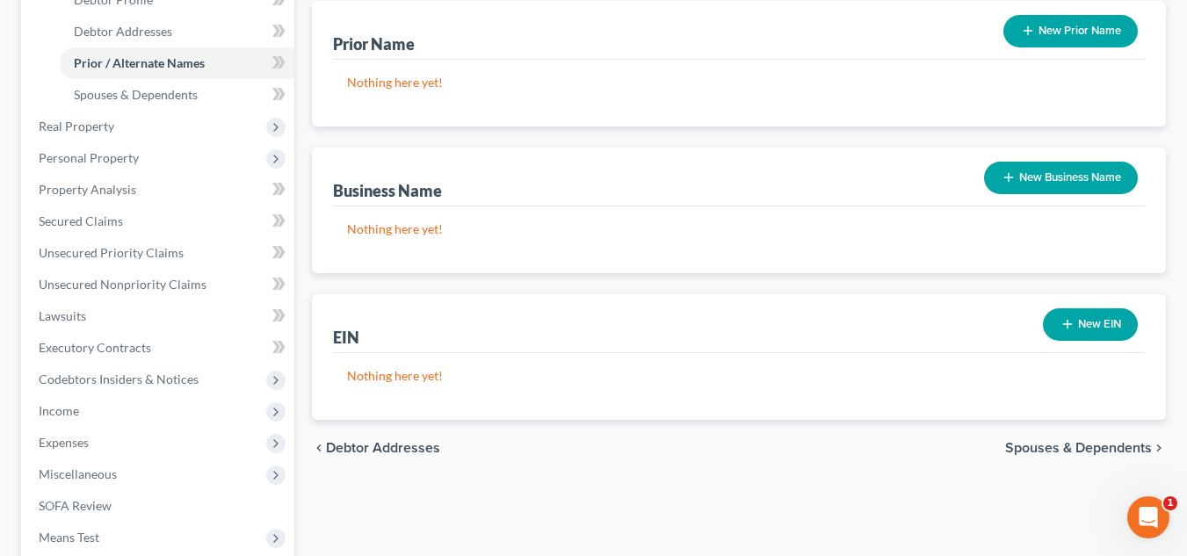
scroll to position [396, 0]
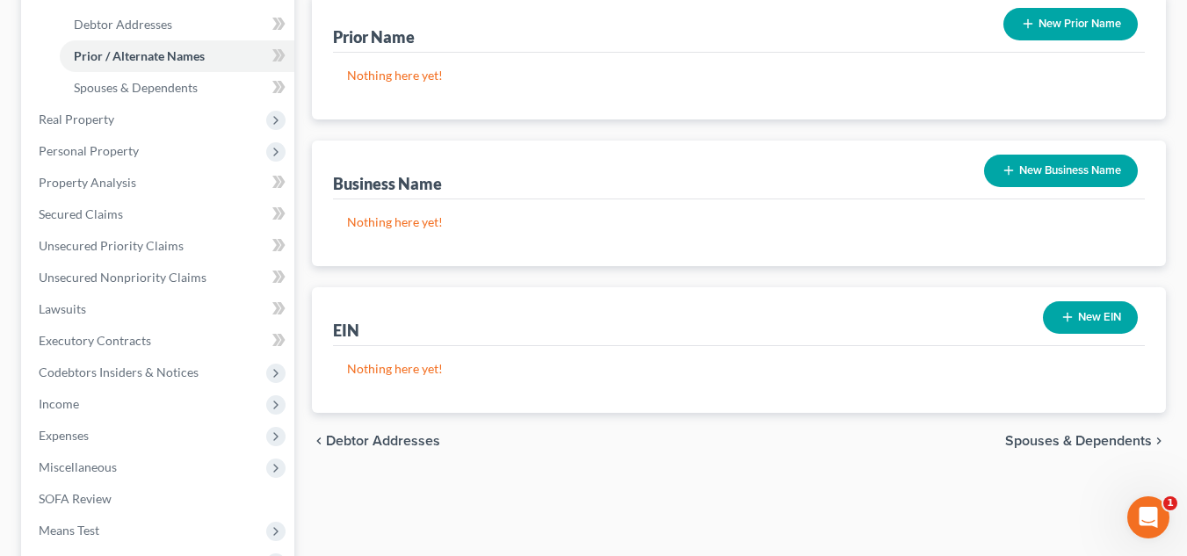
click at [1027, 437] on span "Spouses & Dependents" at bounding box center [1079, 441] width 147 height 14
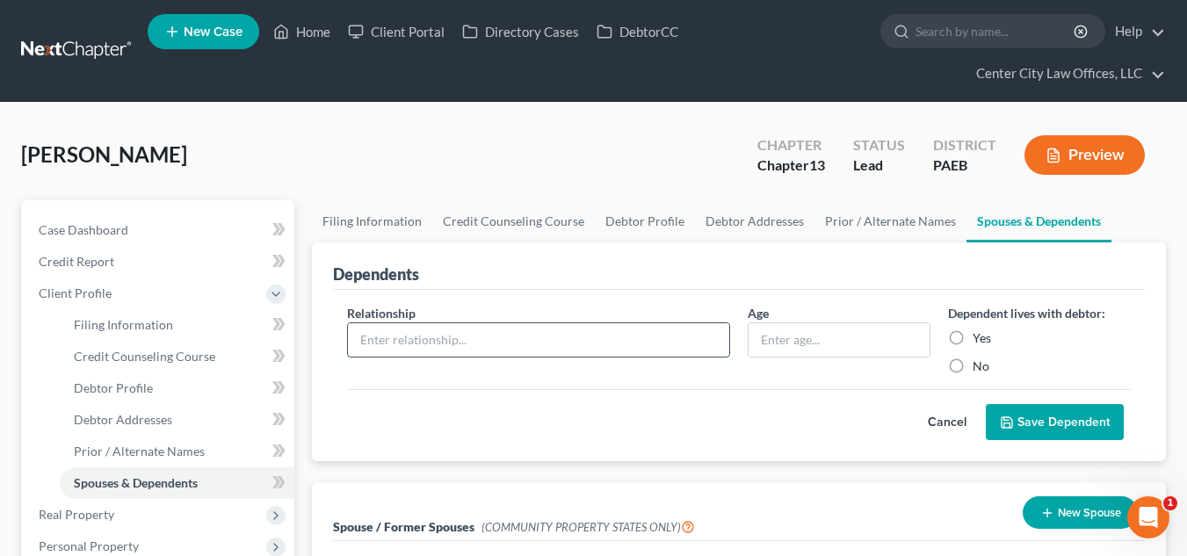
click at [650, 335] on input "text" at bounding box center [538, 339] width 381 height 33
type input "SON"
click at [973, 338] on label "Yes" at bounding box center [982, 339] width 18 height 18
click at [980, 338] on input "Yes" at bounding box center [985, 335] width 11 height 11
radio input "true"
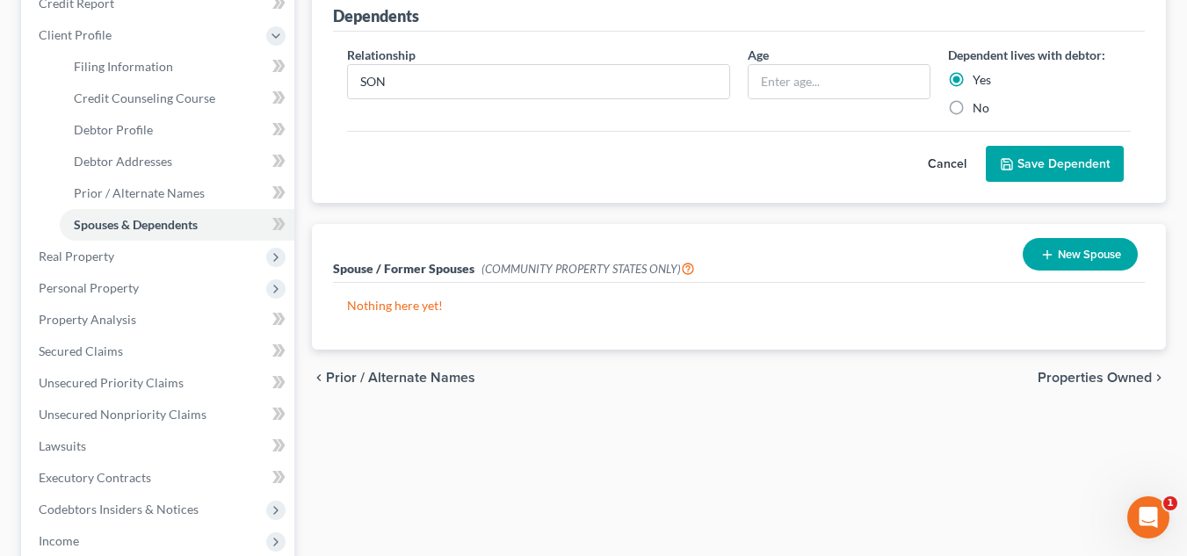
scroll to position [323, 0]
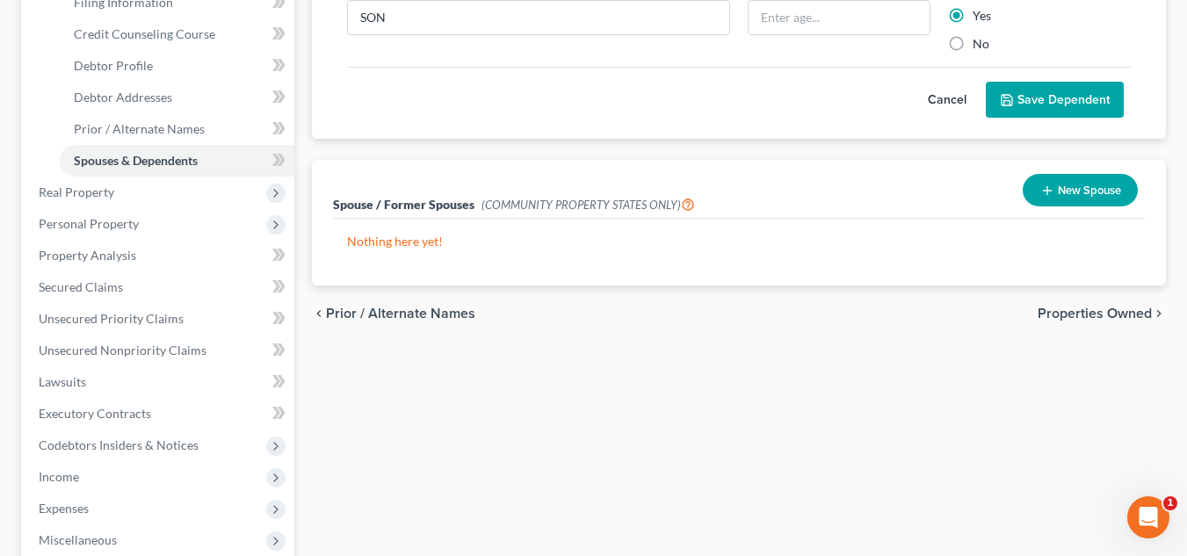
click at [1073, 316] on span "Properties Owned" at bounding box center [1095, 314] width 114 height 14
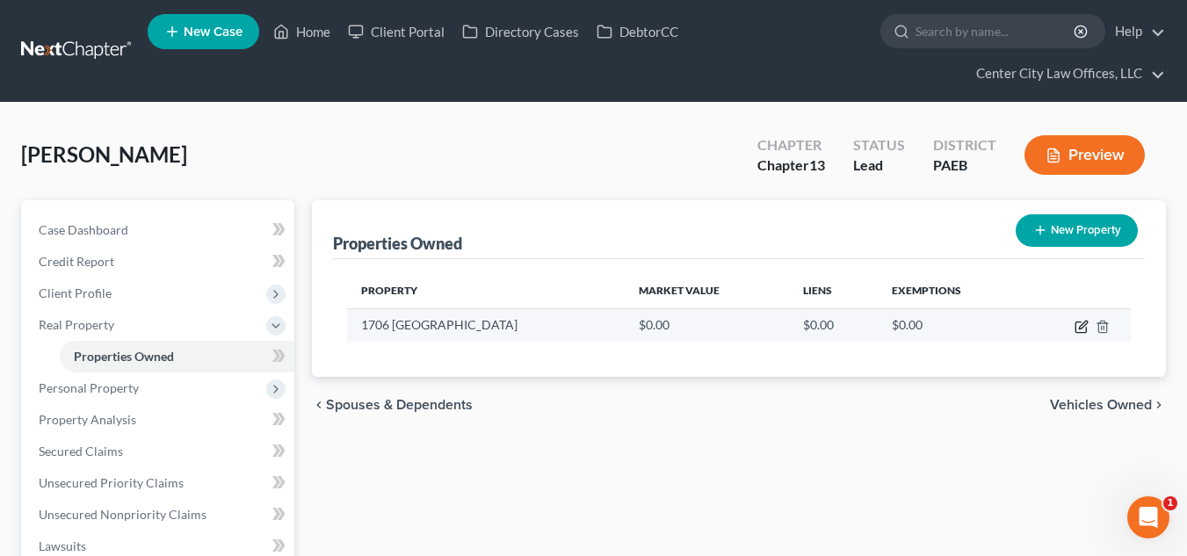
click at [1082, 325] on icon "button" at bounding box center [1083, 325] width 8 height 8
select select "39"
select select "50"
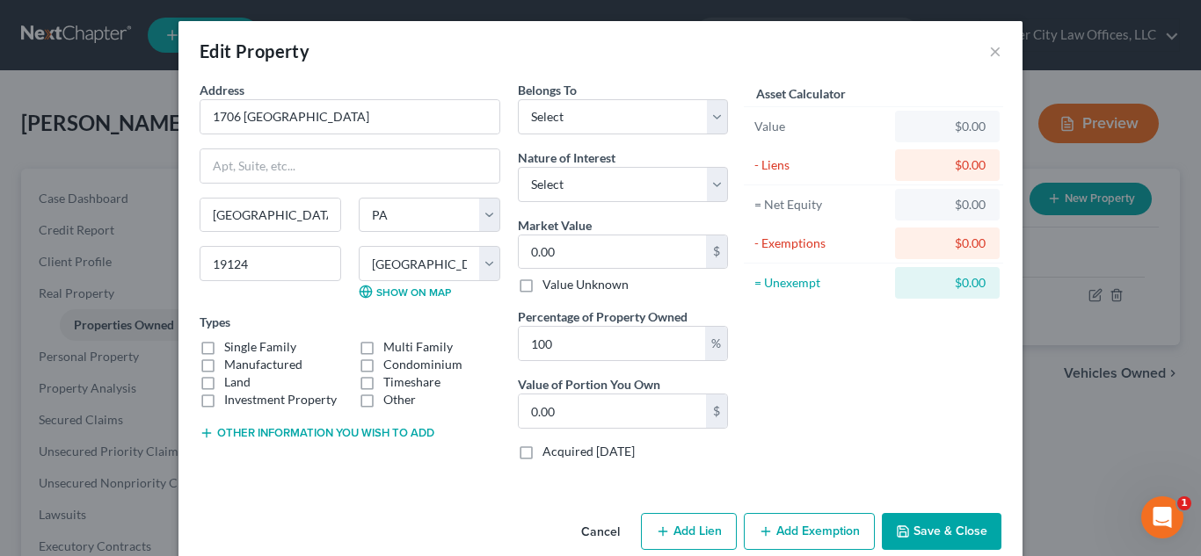
click at [684, 526] on button "Add Lien" at bounding box center [689, 531] width 96 height 37
select select "0"
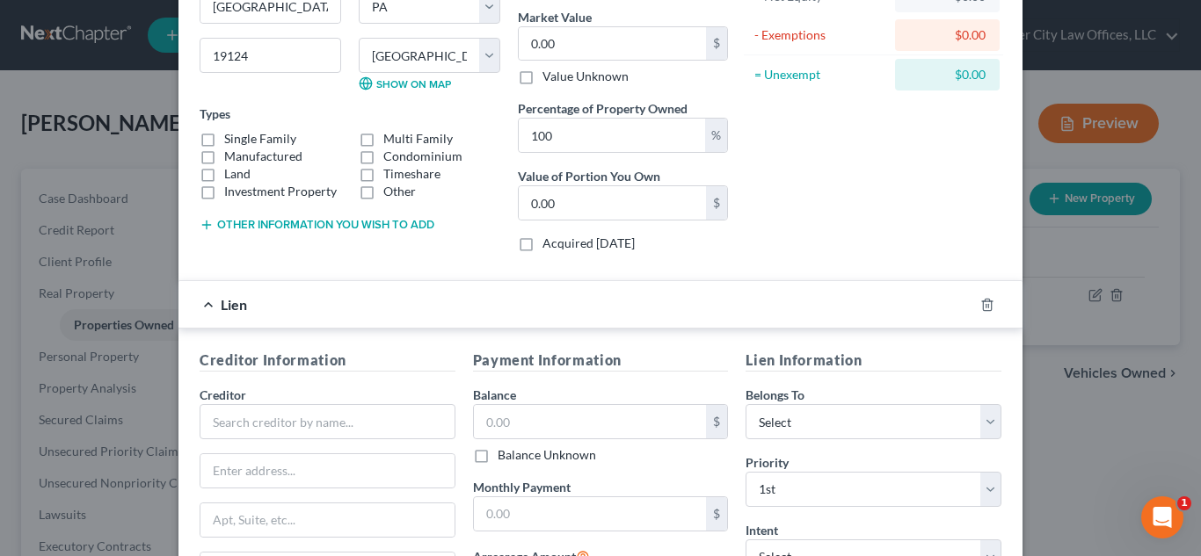
scroll to position [220, 0]
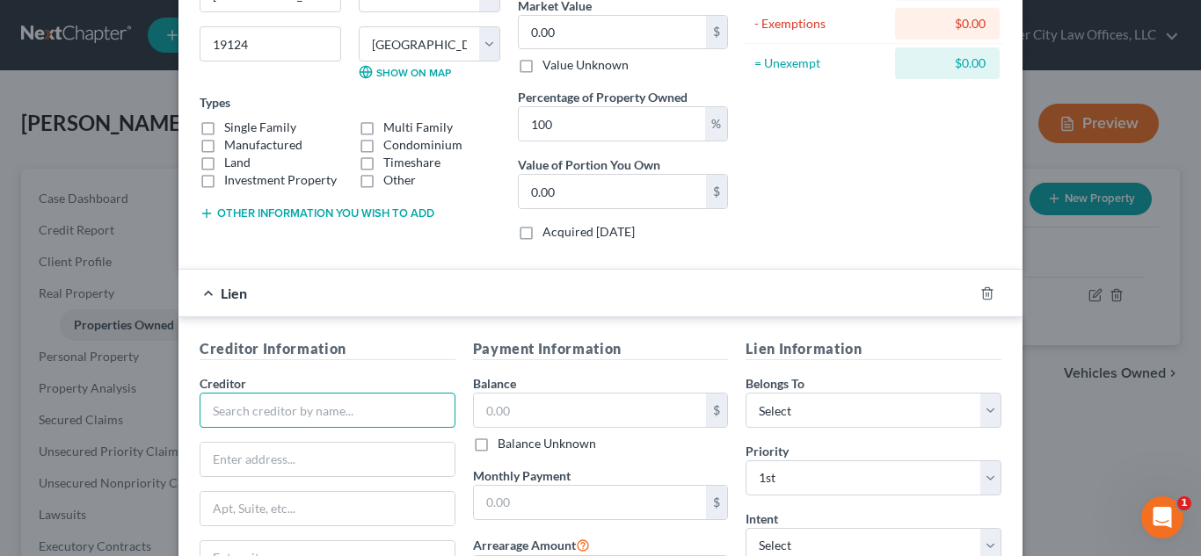
click at [286, 412] on input "text" at bounding box center [328, 410] width 256 height 35
type input "BANK OF [US_STATE] MELLON TRUST COMPANY"
click at [380, 459] on input "text" at bounding box center [327, 459] width 254 height 33
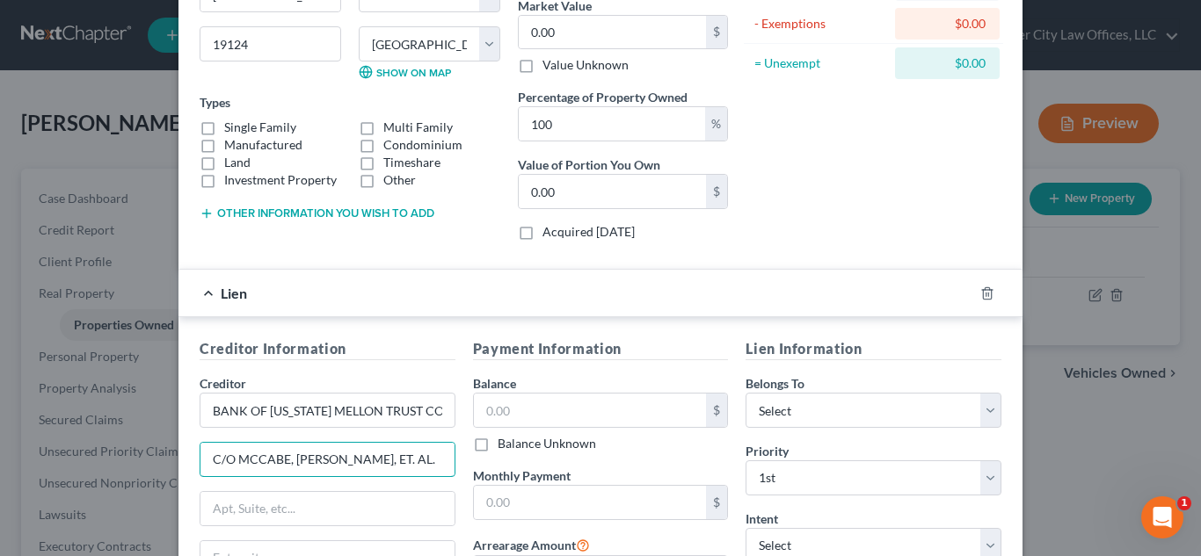
type input "C/O MCCABE, [PERSON_NAME], ET. AL."
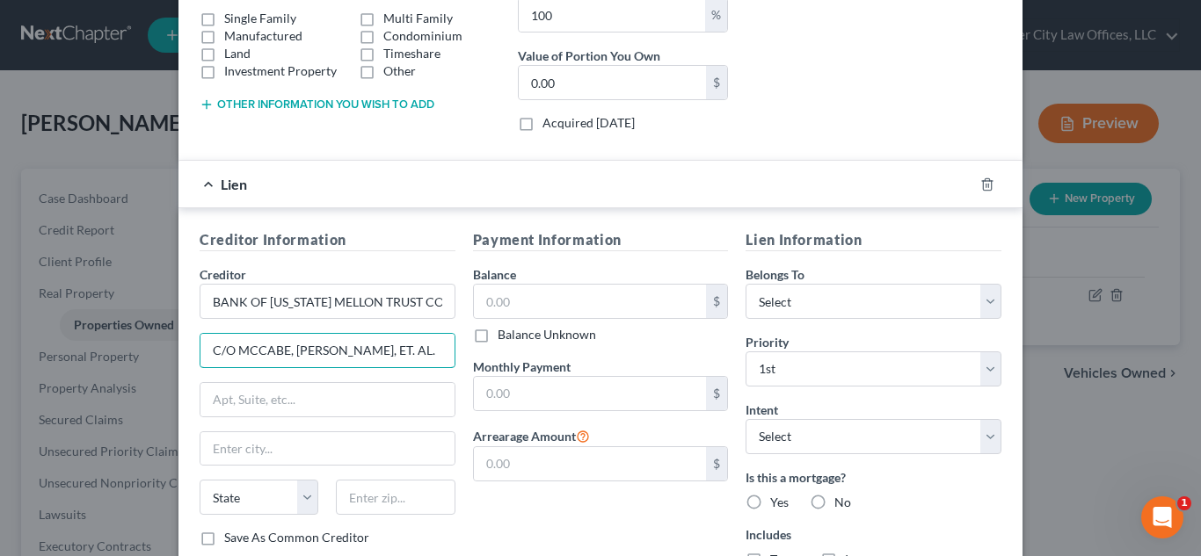
scroll to position [465, 0]
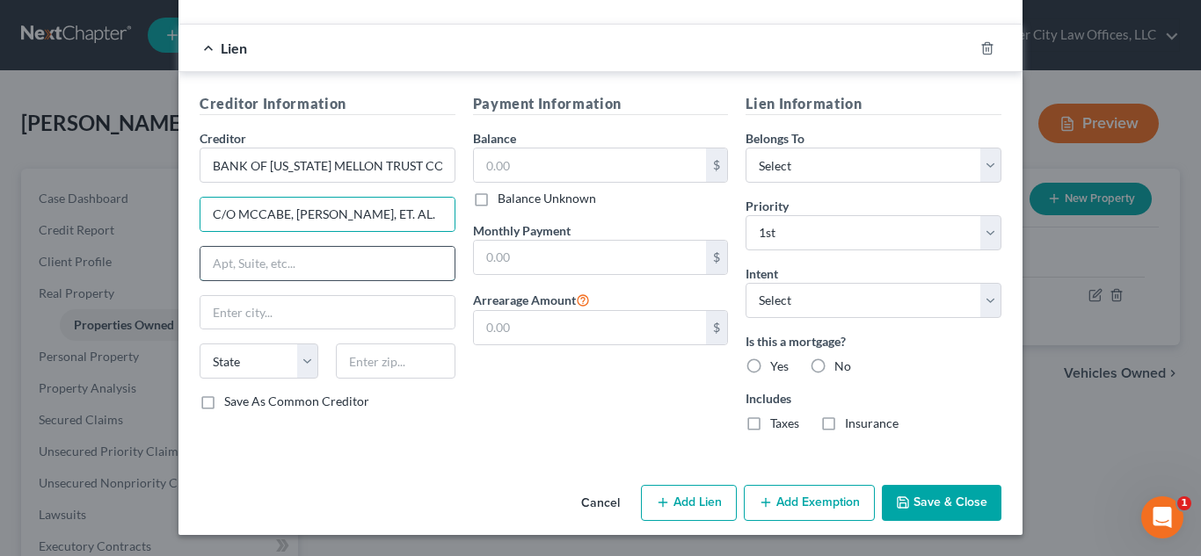
click at [277, 265] on input "text" at bounding box center [327, 263] width 254 height 33
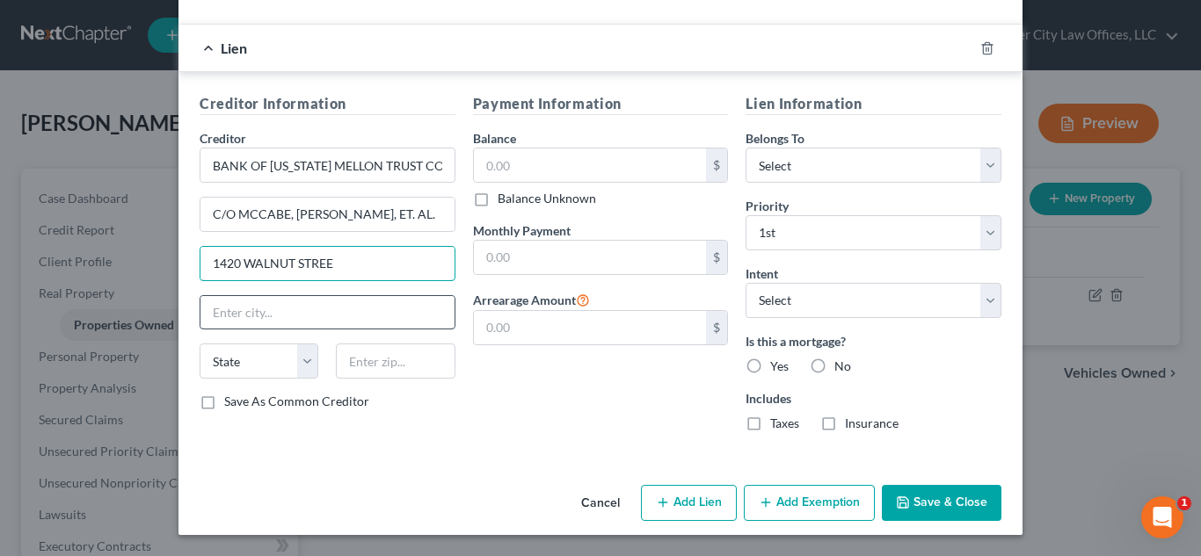
type input "[STREET_ADDRESS]"
click at [339, 318] on input "text" at bounding box center [327, 312] width 254 height 33
type input "SUITE 1501"
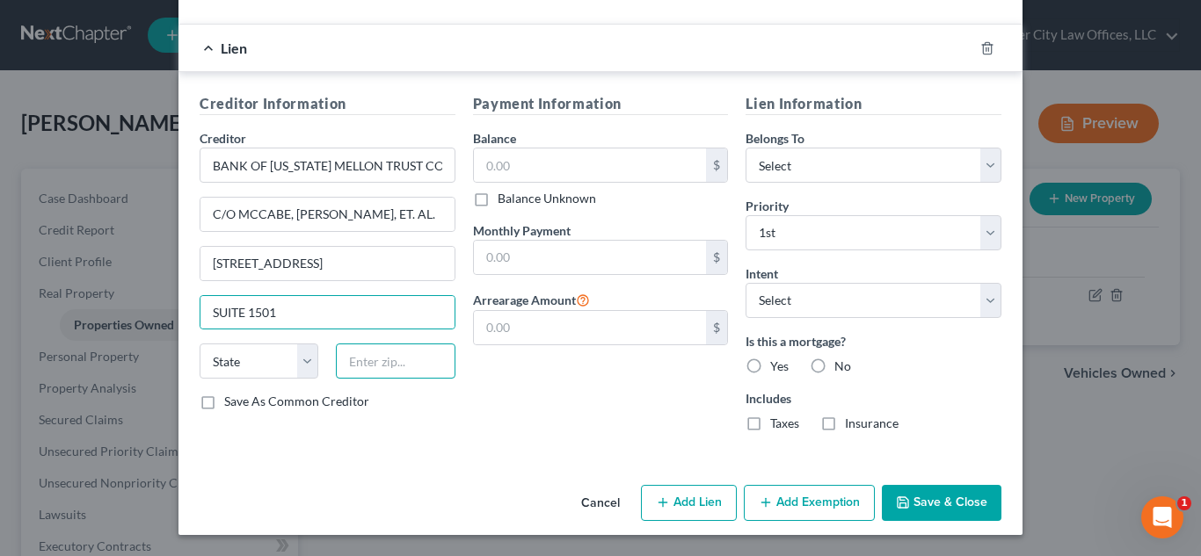
click at [406, 373] on input "text" at bounding box center [395, 361] width 119 height 35
type input "19102"
type input "[GEOGRAPHIC_DATA]"
select select "39"
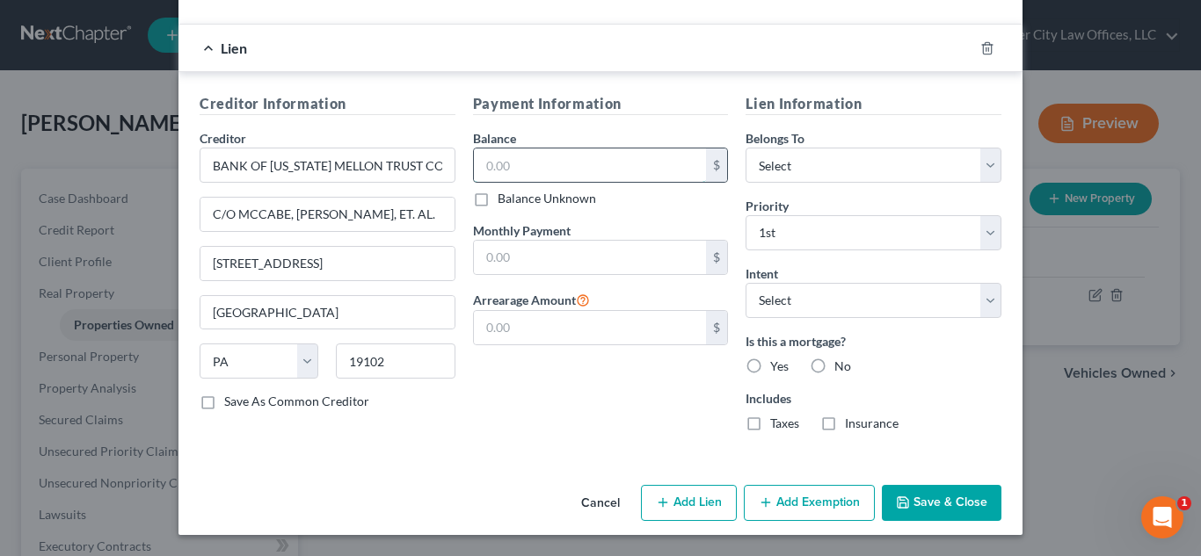
click at [529, 159] on input "text" at bounding box center [590, 165] width 233 height 33
type input "50,000"
click at [507, 327] on input "text" at bounding box center [590, 327] width 233 height 33
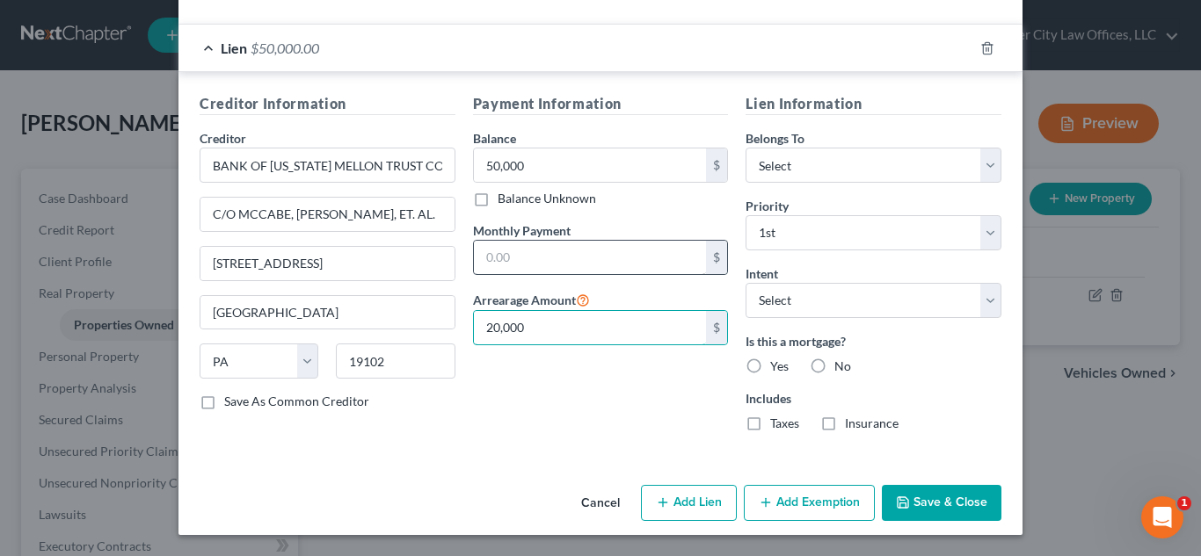
type input "20,000"
click at [509, 265] on input "text" at bounding box center [590, 257] width 233 height 33
type input "516.00"
click at [224, 404] on label "Save As Common Creditor" at bounding box center [296, 402] width 145 height 18
click at [231, 404] on input "Save As Common Creditor" at bounding box center [236, 398] width 11 height 11
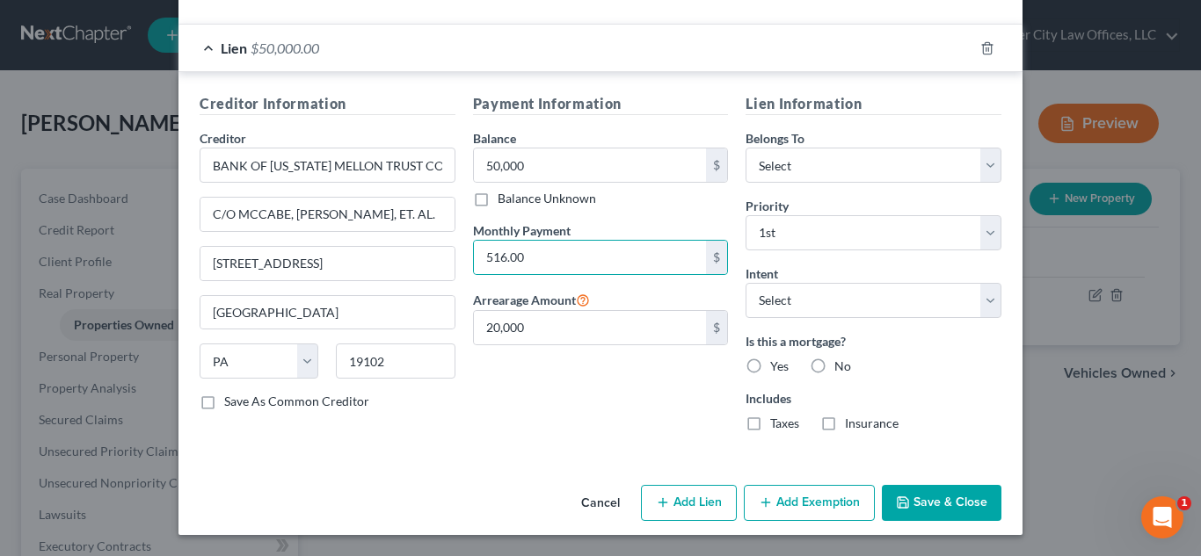
checkbox input "true"
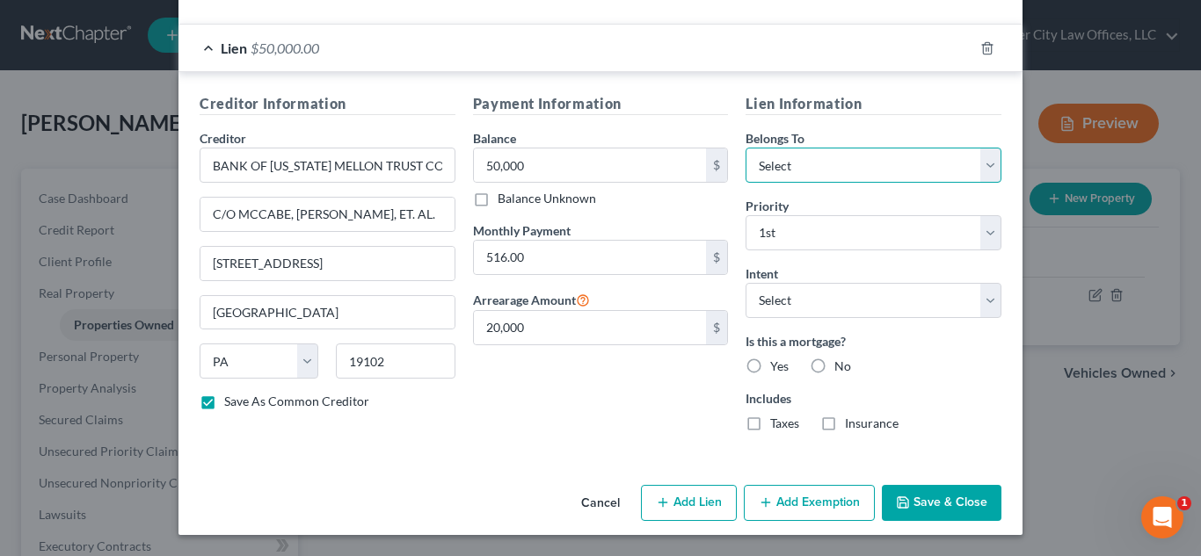
click at [874, 166] on select "Select Debtor 1 Only Debtor 2 Only Debtor 1 And Debtor 2 Only At Least One Of T…" at bounding box center [873, 165] width 256 height 35
select select "0"
click at [745, 148] on select "Select Debtor 1 Only Debtor 2 Only Debtor 1 And Debtor 2 Only At Least One Of T…" at bounding box center [873, 165] width 256 height 35
click at [811, 309] on select "Select Surrender Redeem Reaffirm Avoid Other" at bounding box center [873, 300] width 256 height 35
select select "2"
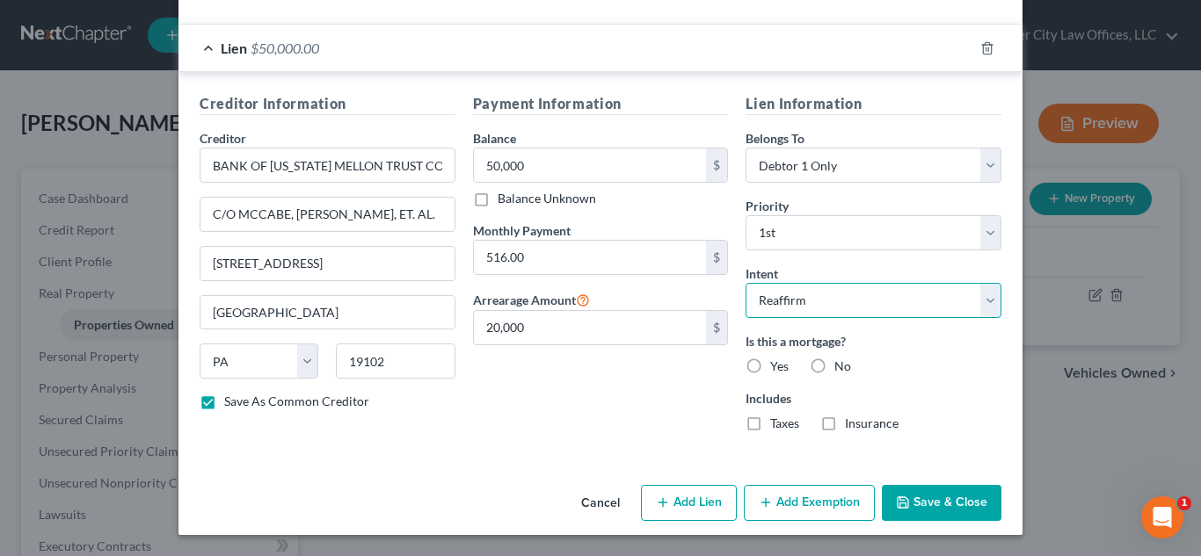
click at [745, 283] on select "Select Surrender Redeem Reaffirm Avoid Other" at bounding box center [873, 300] width 256 height 35
click at [770, 371] on label "Yes" at bounding box center [779, 367] width 18 height 18
click at [777, 369] on input "Yes" at bounding box center [782, 363] width 11 height 11
radio input "true"
click at [770, 425] on label "Taxes" at bounding box center [784, 424] width 29 height 18
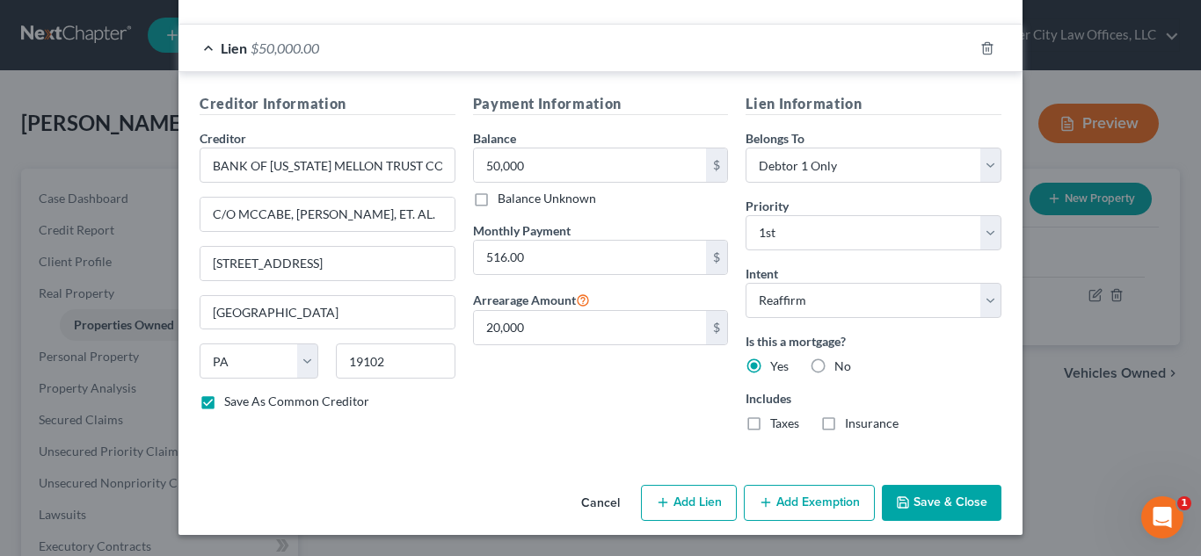
click at [777, 425] on input "Taxes" at bounding box center [782, 420] width 11 height 11
checkbox input "true"
click at [845, 424] on label "Insurance" at bounding box center [872, 424] width 54 height 18
click at [852, 424] on input "Insurance" at bounding box center [857, 420] width 11 height 11
checkbox input "true"
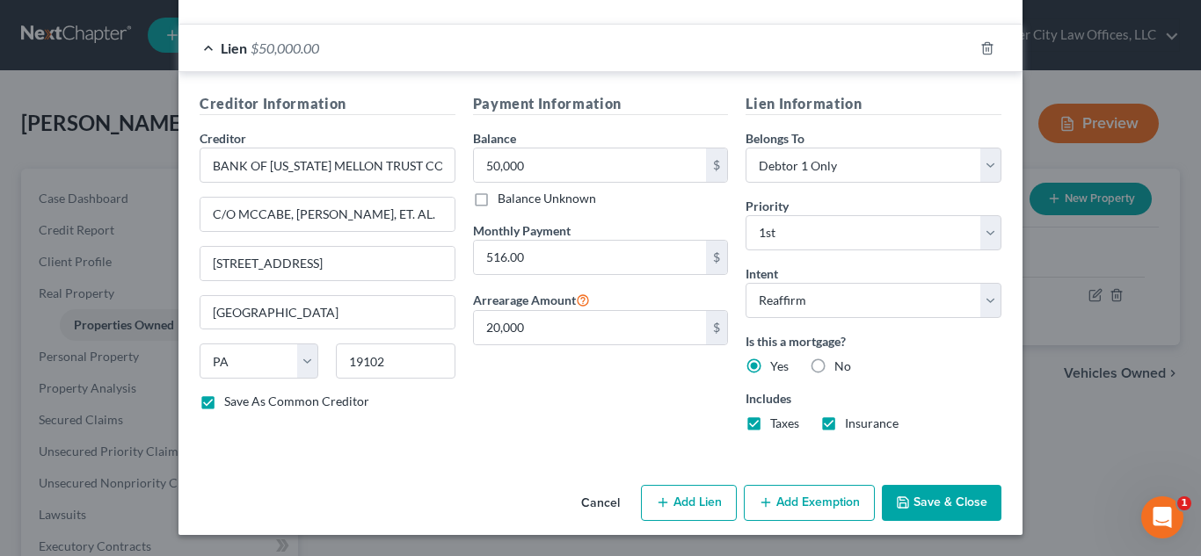
click at [793, 496] on button "Add Exemption" at bounding box center [809, 503] width 131 height 37
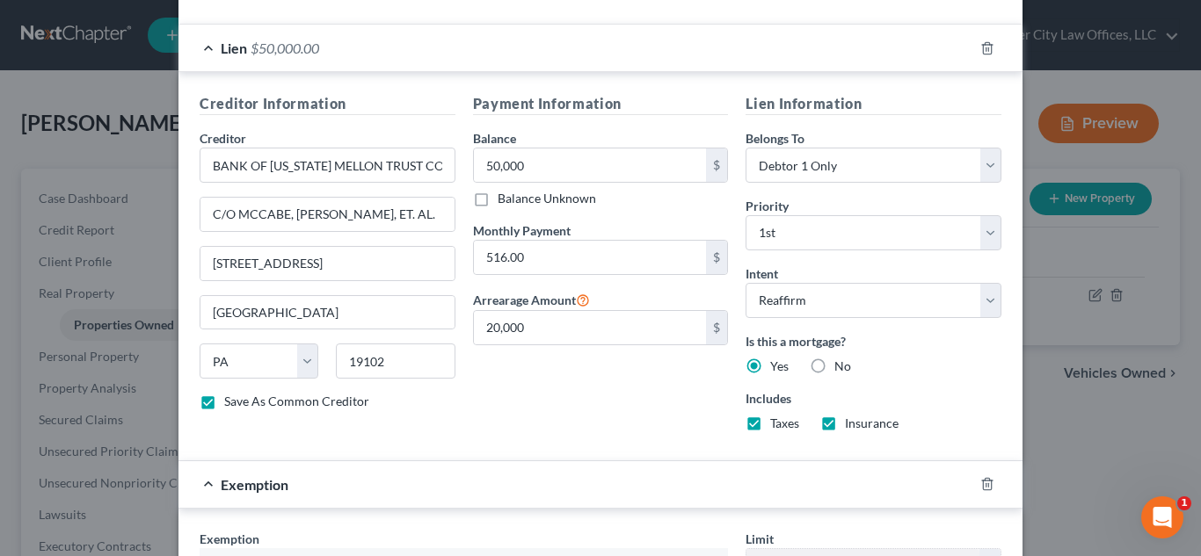
click at [594, 463] on div "Exemption" at bounding box center [575, 484] width 795 height 47
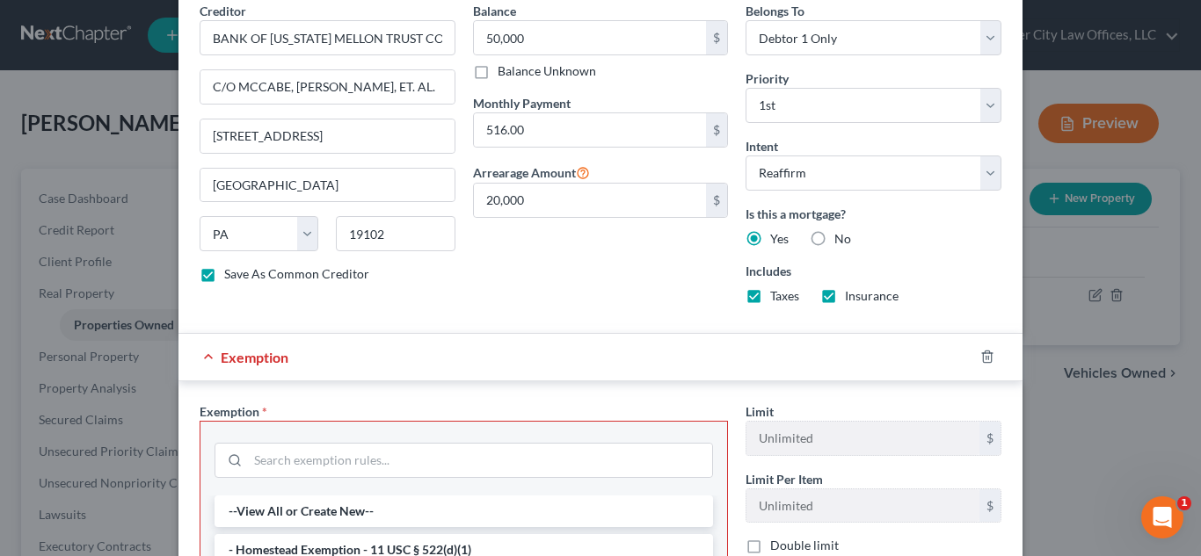
scroll to position [597, 0]
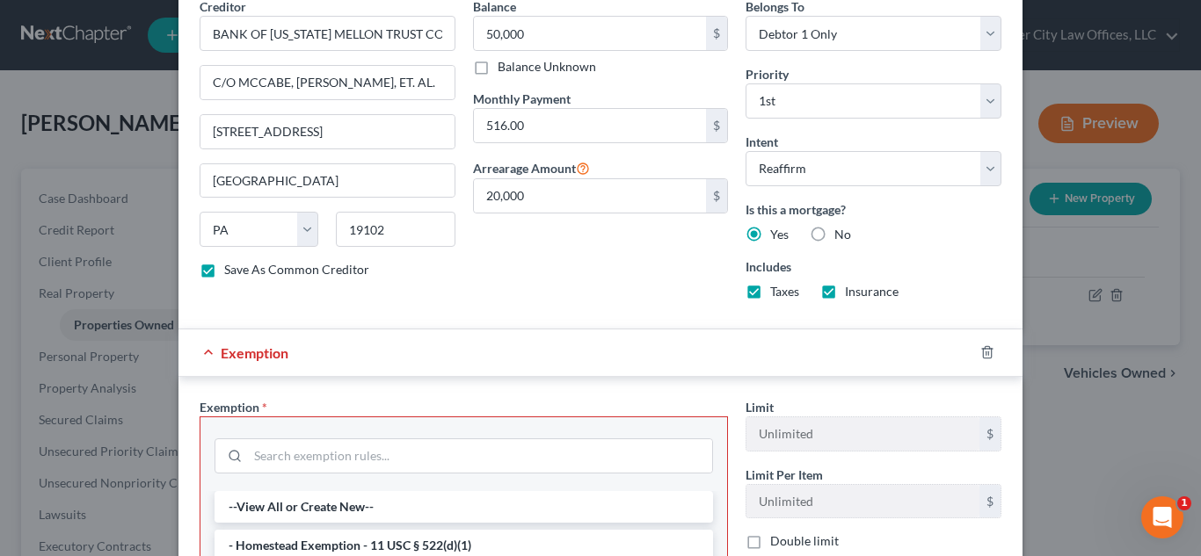
click at [605, 352] on div "Exemption" at bounding box center [575, 353] width 795 height 47
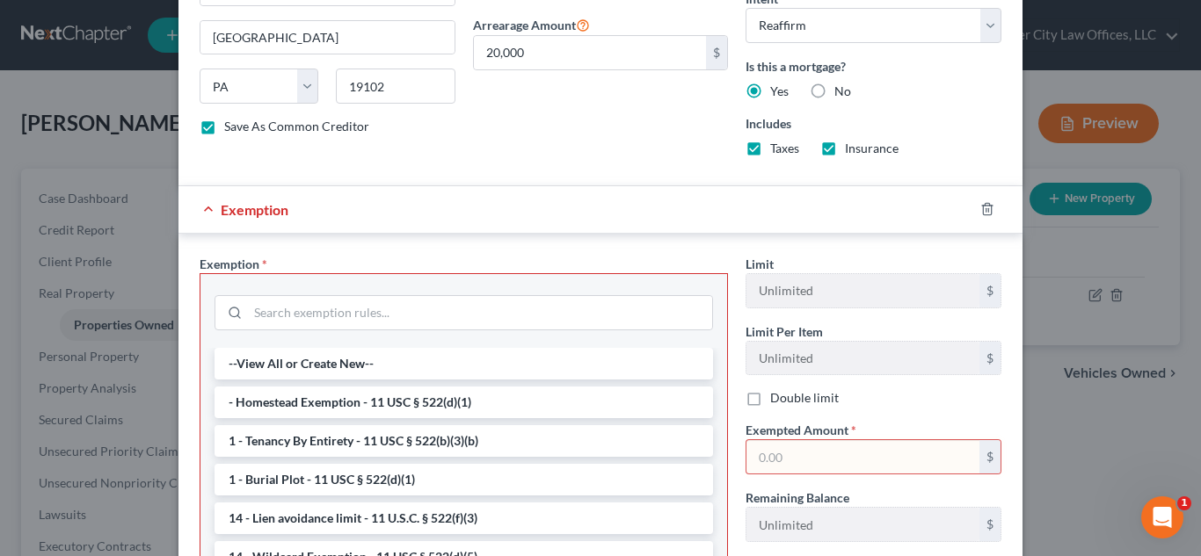
scroll to position [817, 0]
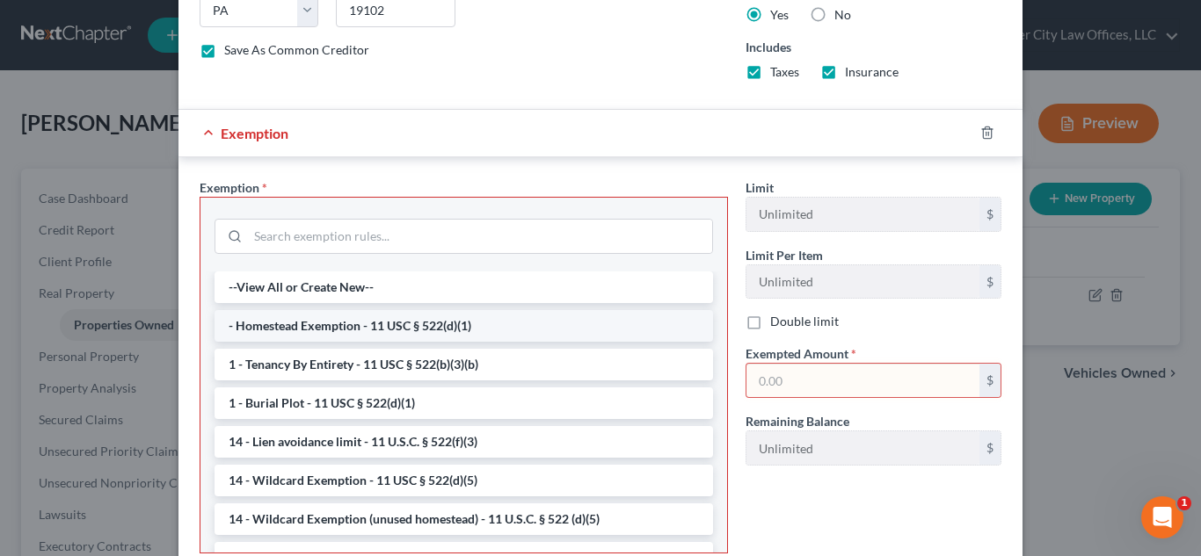
click at [500, 332] on li "- Homestead Exemption - 11 USC § 522(d)(1)" at bounding box center [463, 326] width 498 height 32
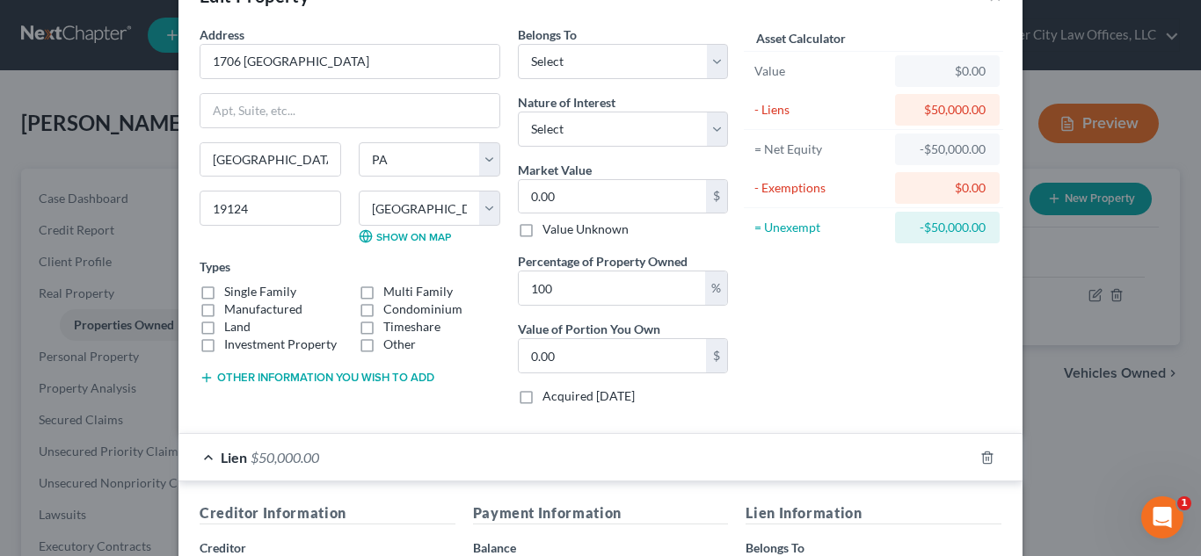
scroll to position [54, 0]
click at [981, 68] on div "$0.00" at bounding box center [947, 72] width 105 height 32
click at [919, 68] on div "$0.00" at bounding box center [947, 72] width 76 height 18
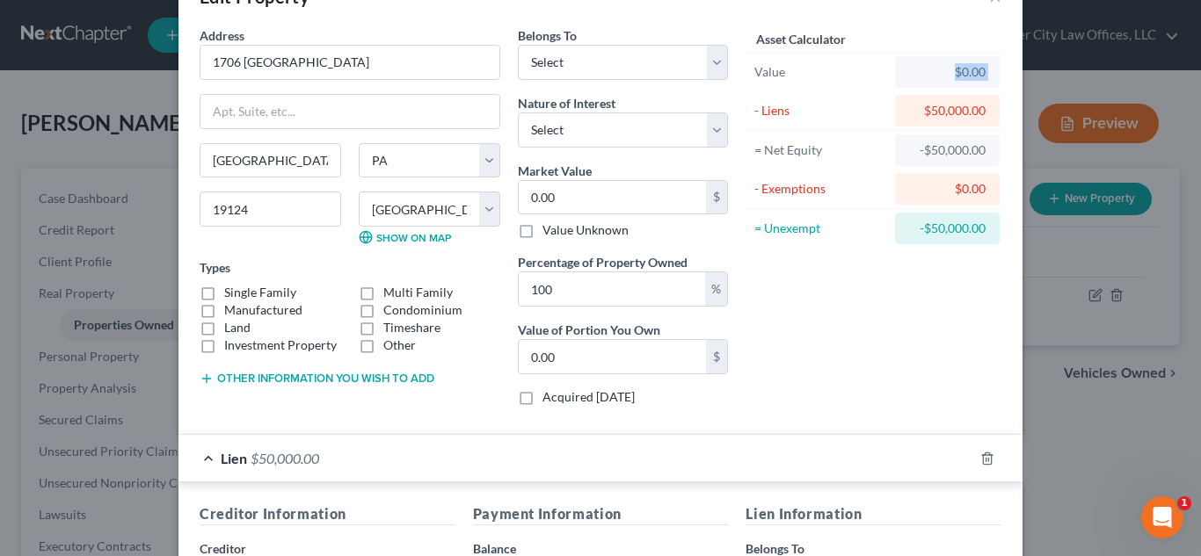
click at [777, 82] on div "Value" at bounding box center [820, 72] width 147 height 32
click at [585, 193] on input "0.00" at bounding box center [612, 197] width 187 height 33
type input "1"
type input "1.00"
type input "13"
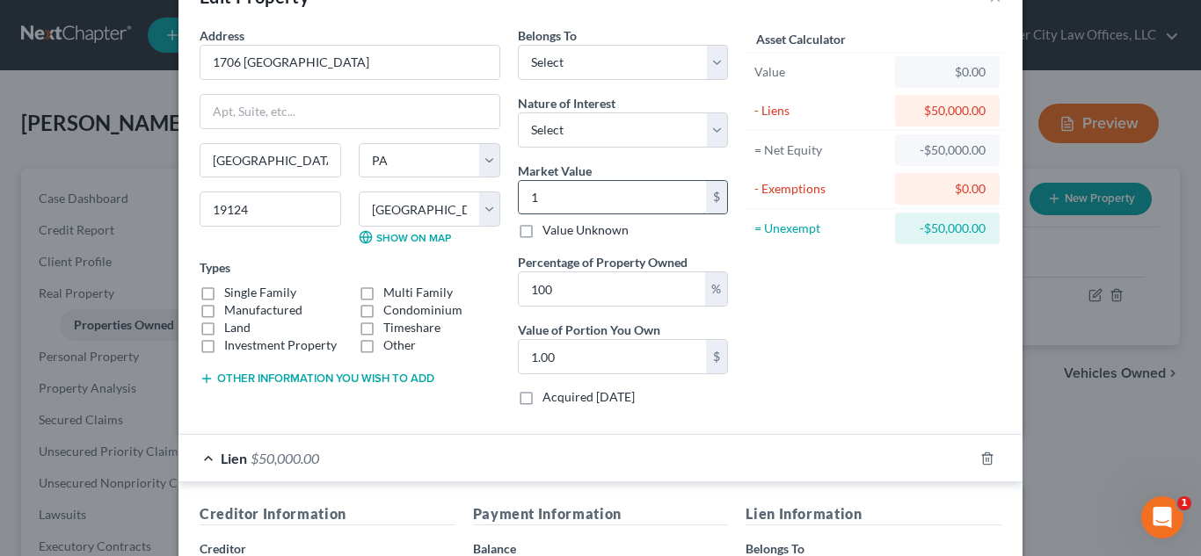
type input "13.00"
type input "130"
type input "130.00"
type input "1300"
type input "1,300.00"
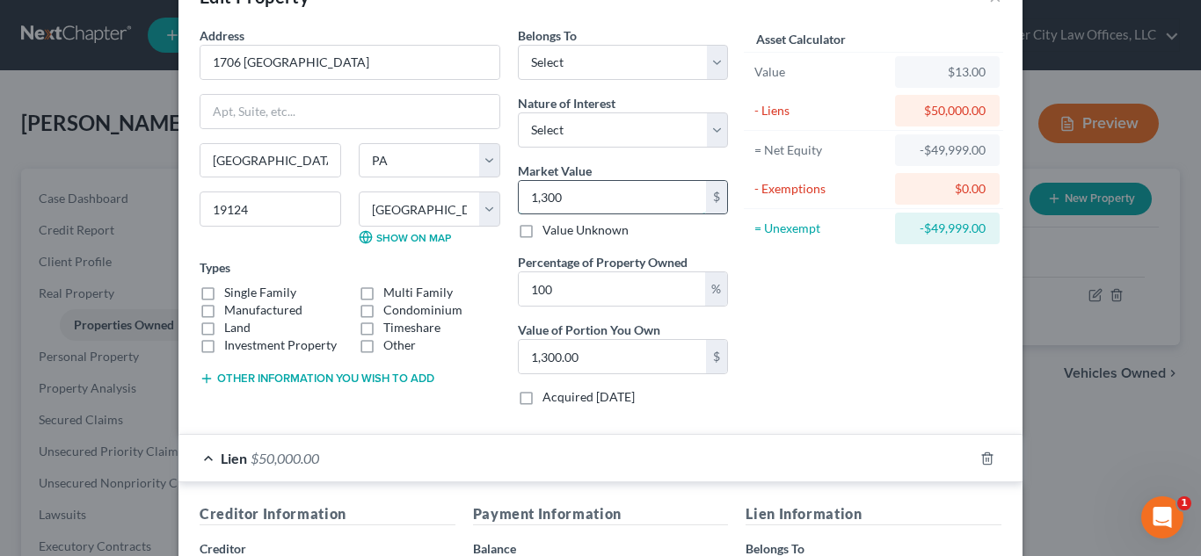
type input "1,3000"
type input "13,000.00"
click at [585, 193] on input "13,000" at bounding box center [612, 197] width 187 height 33
type input "1"
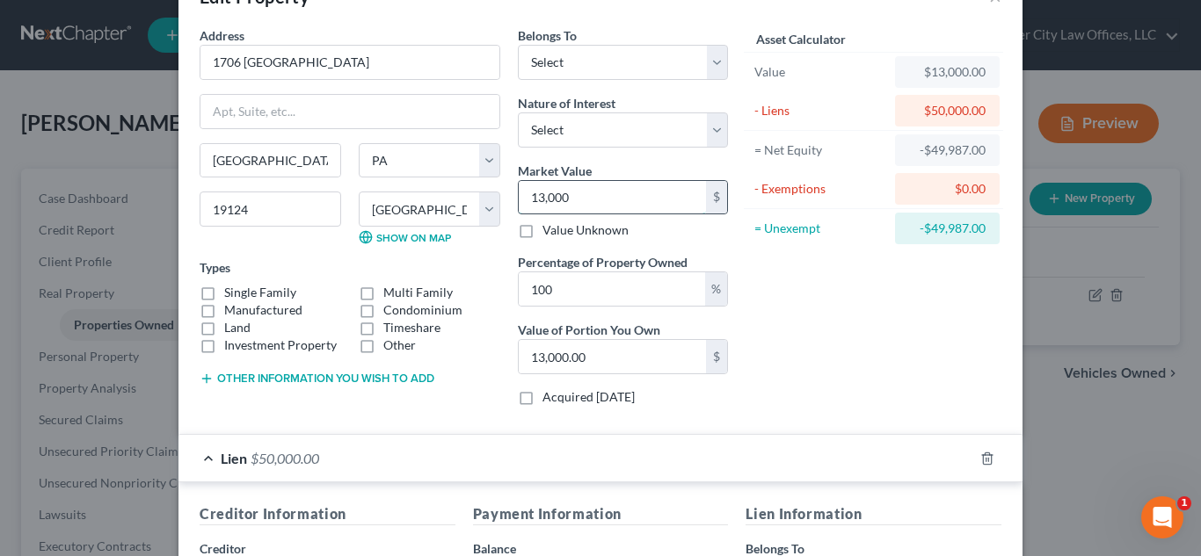
type input "1.00"
type input "13"
type input "13.00"
type input "130"
type input "130.00"
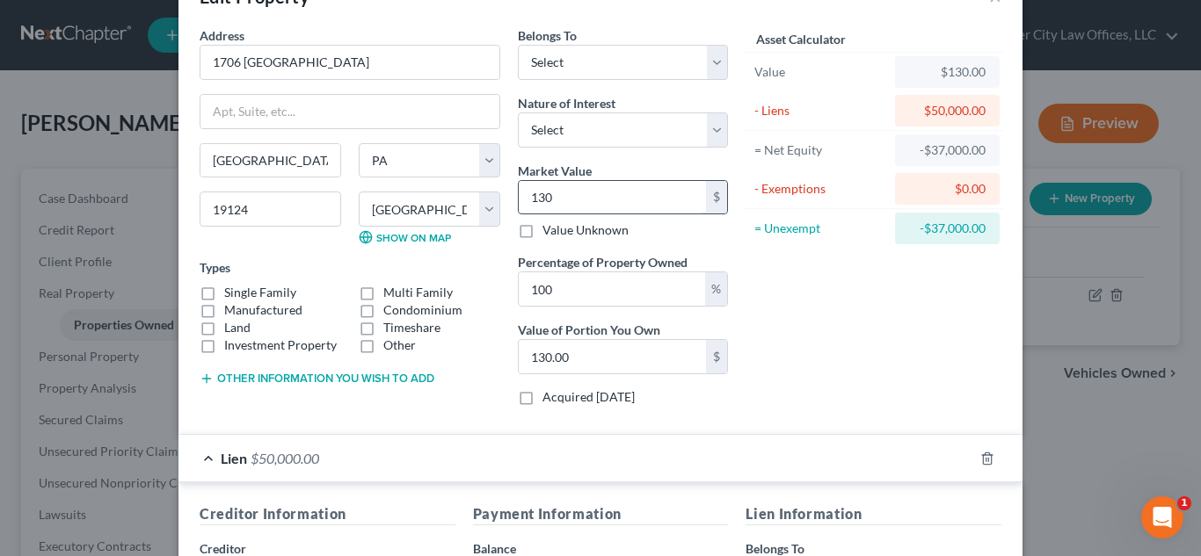
type input "1300"
type input "1,300.00"
type input "1,3000"
type input "13,000.00"
type input "13,0000"
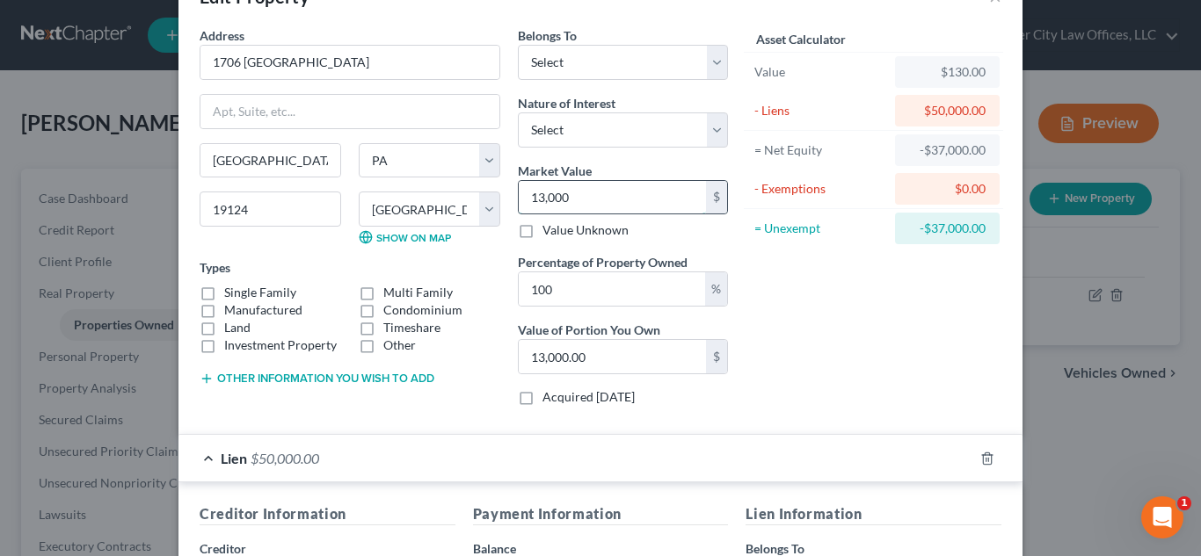
type input "130,000.00"
type input "130,000"
click at [571, 121] on select "Select Fee Simple Joint Tenant Life Estate Equitable Interest Future Interest T…" at bounding box center [623, 130] width 210 height 35
select select "0"
click at [518, 113] on select "Select Fee Simple Joint Tenant Life Estate Equitable Interest Future Interest T…" at bounding box center [623, 130] width 210 height 35
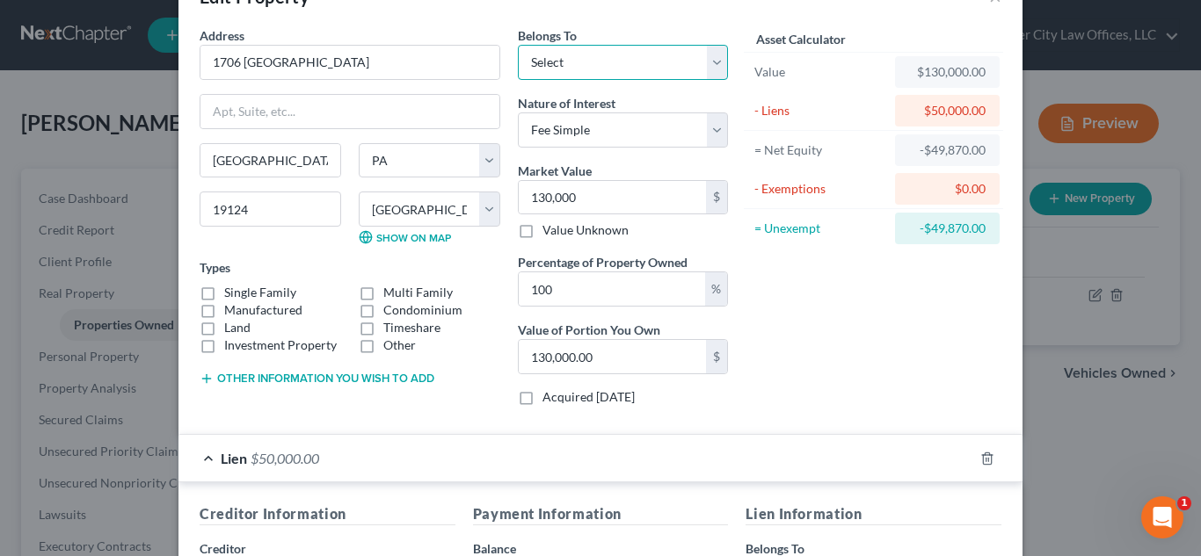
click at [590, 62] on select "Select Debtor 1 Only Debtor 2 Only Debtor 1 And Debtor 2 Only At Least One Of T…" at bounding box center [623, 62] width 210 height 35
select select "0"
click at [518, 45] on select "Select Debtor 1 Only Debtor 2 Only Debtor 1 And Debtor 2 Only At Least One Of T…" at bounding box center [623, 62] width 210 height 35
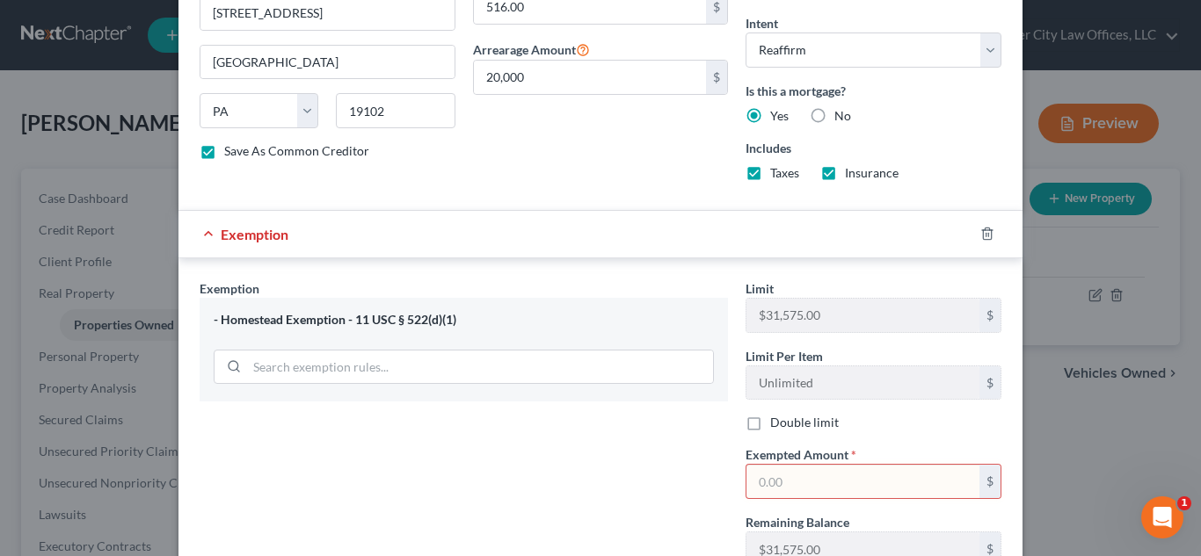
scroll to position [729, 0]
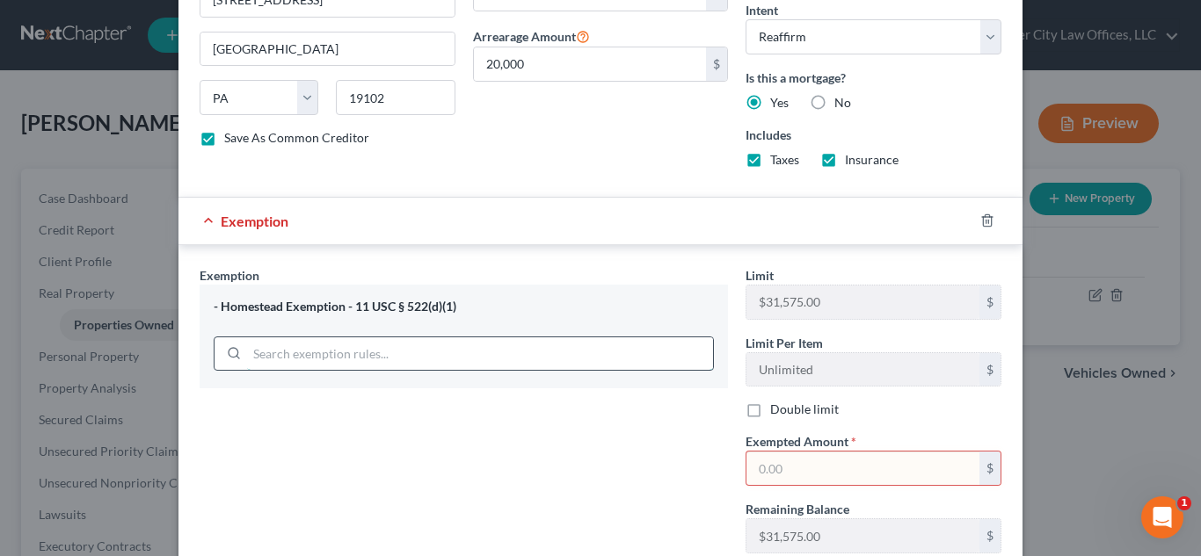
click at [592, 347] on input "search" at bounding box center [480, 354] width 466 height 33
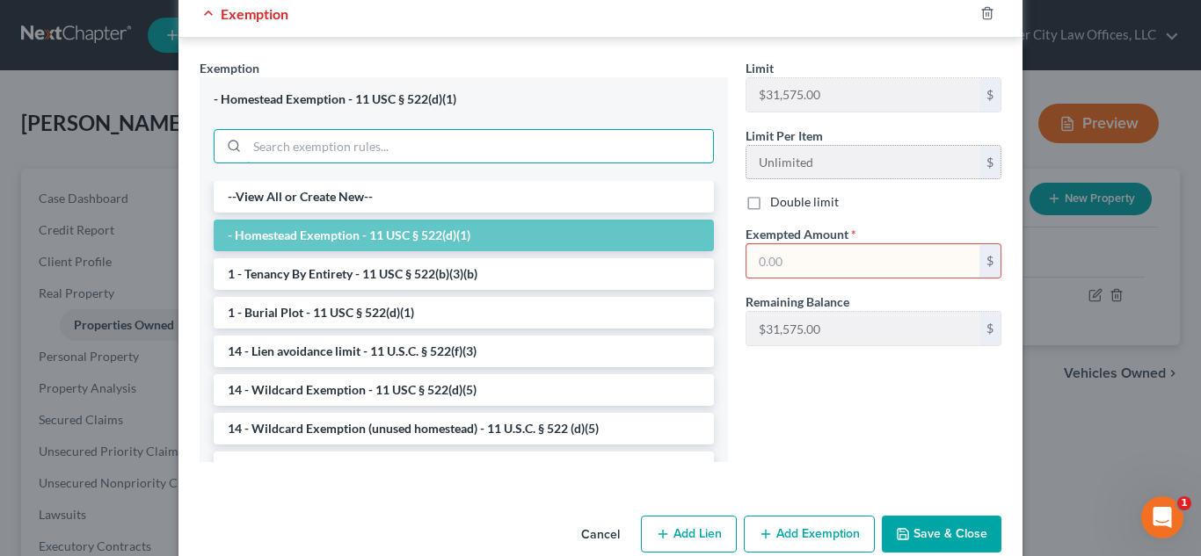
scroll to position [948, 0]
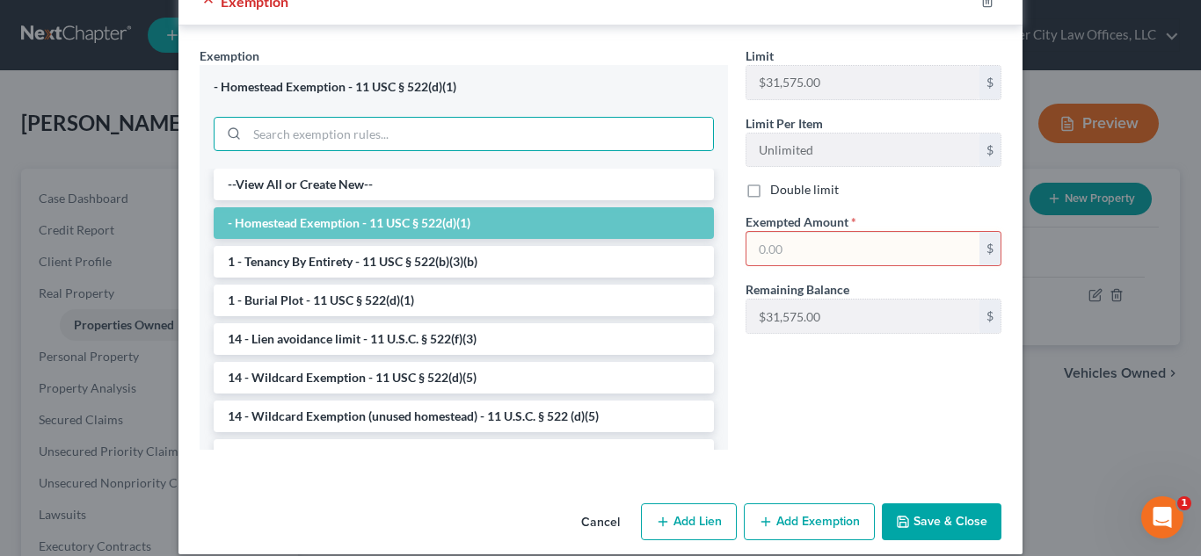
click at [820, 257] on input "text" at bounding box center [862, 248] width 233 height 33
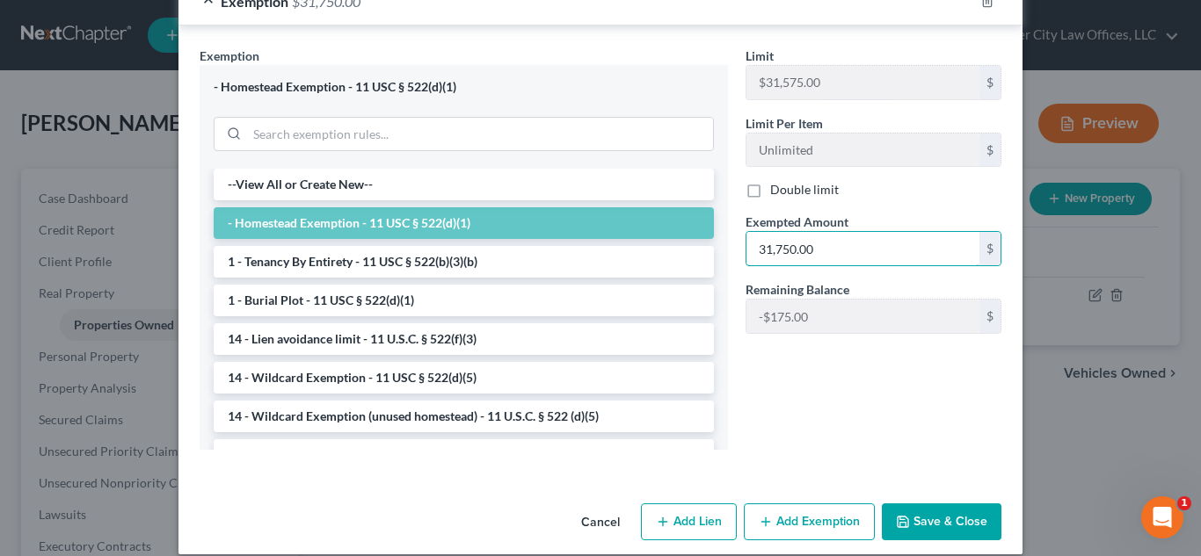
type input "31,750.00"
click at [829, 425] on div "Limit $31,575.00 $ Limit Per Item Unlimited $ Double limit Exempted Amount * 31…" at bounding box center [873, 256] width 273 height 418
click at [922, 513] on button "Save & Close" at bounding box center [942, 522] width 120 height 37
checkbox input "false"
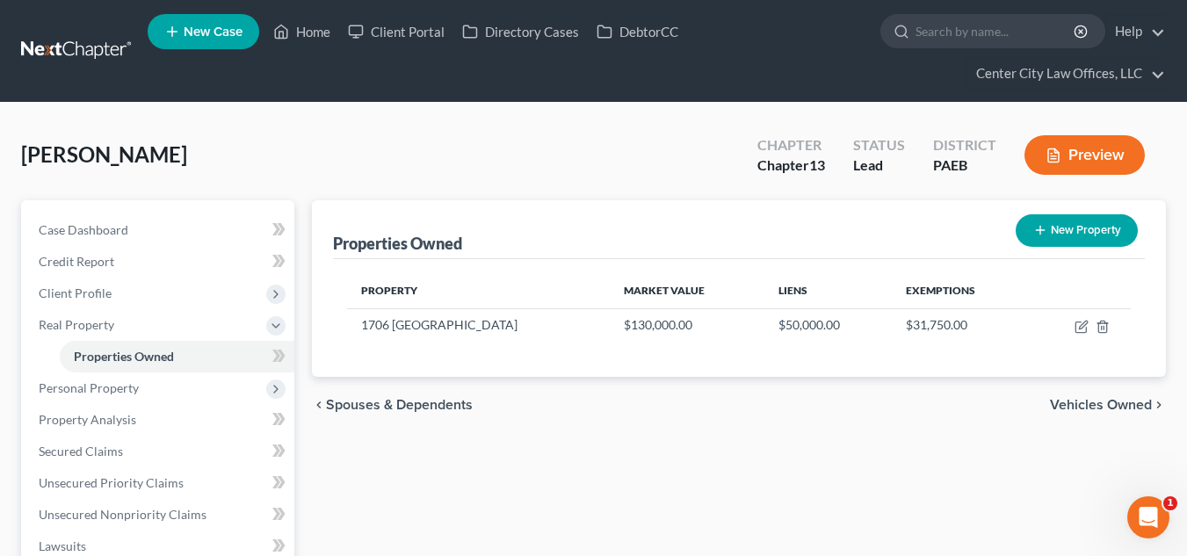
click at [1092, 399] on span "Vehicles Owned" at bounding box center [1101, 405] width 102 height 14
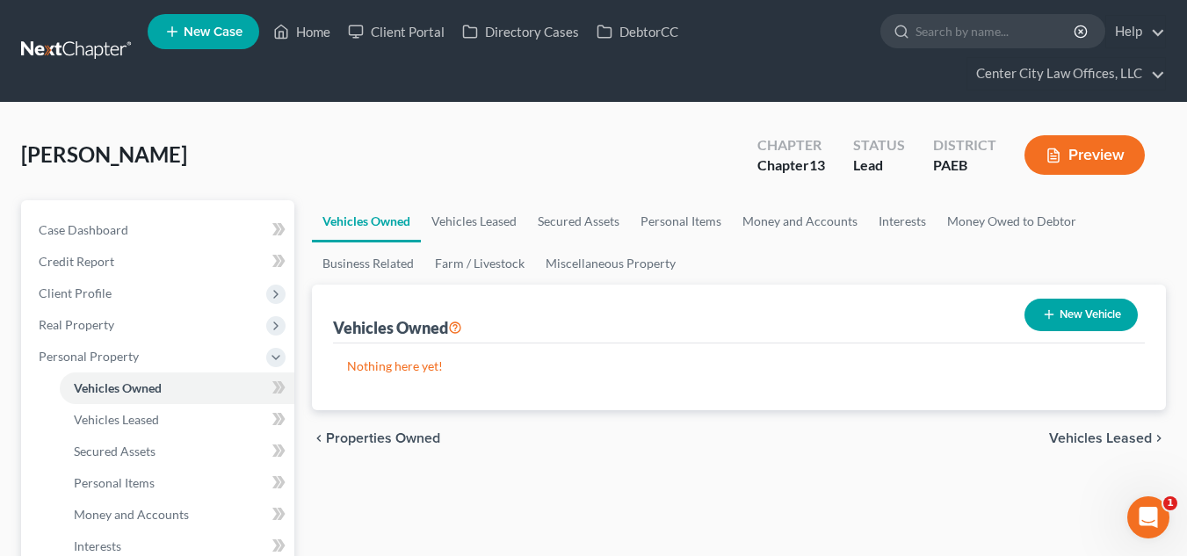
click at [1074, 441] on span "Vehicles Leased" at bounding box center [1100, 439] width 103 height 14
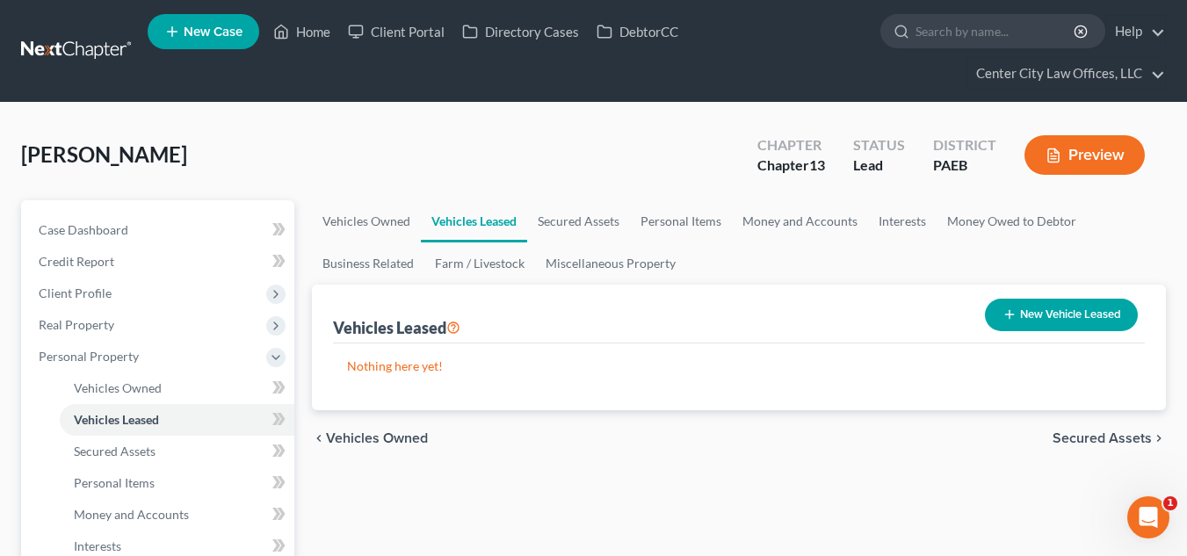
click at [1074, 441] on span "Secured Assets" at bounding box center [1102, 439] width 99 height 14
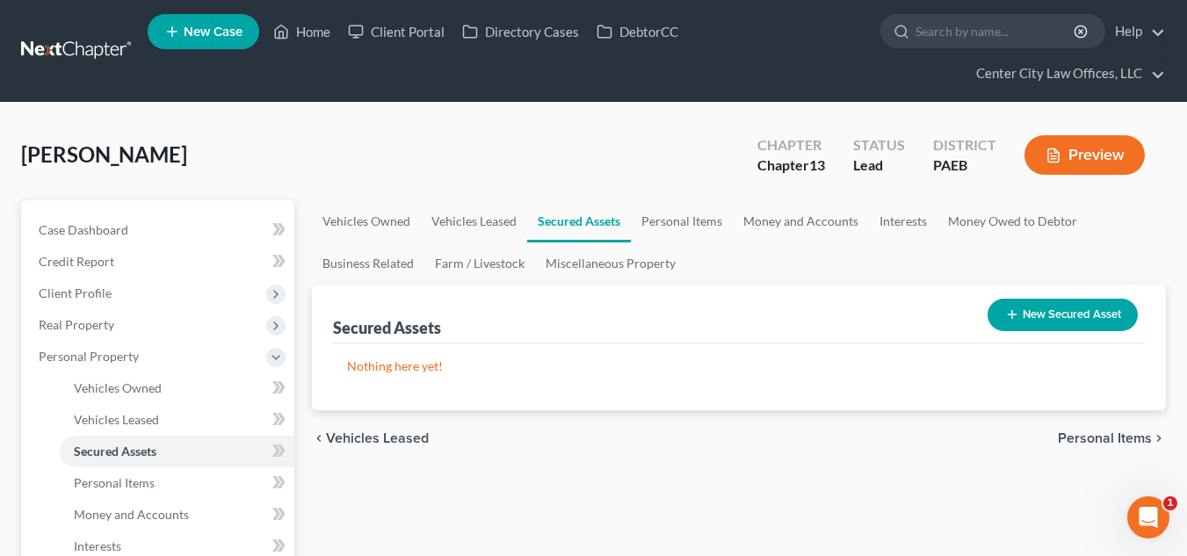
click at [1074, 441] on span "Personal Items" at bounding box center [1105, 439] width 94 height 14
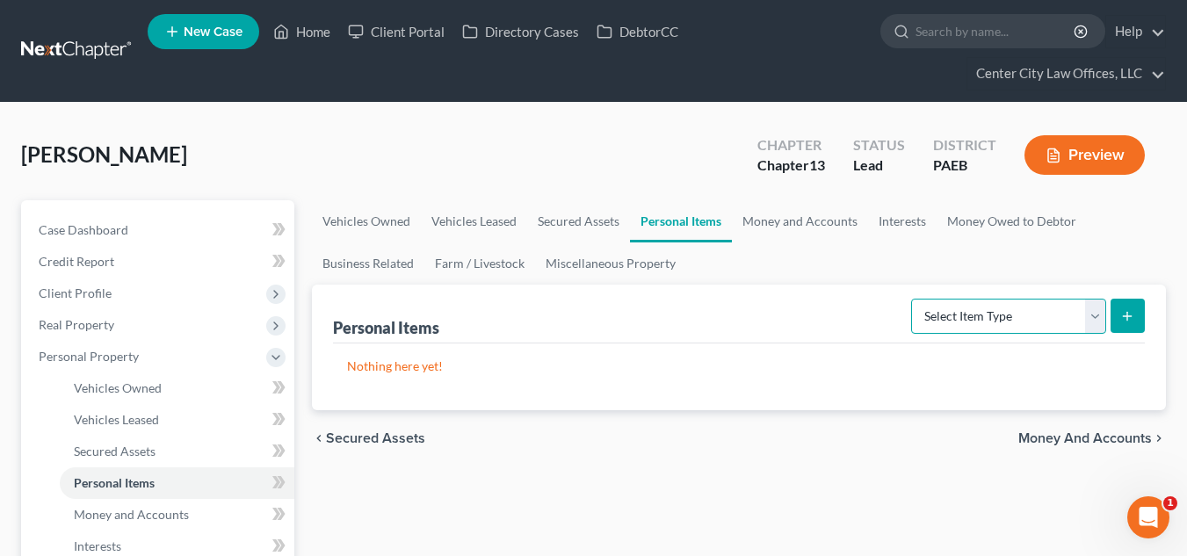
click at [1097, 322] on select "Select Item Type Clothing Collectibles Of Value Electronics Firearms Household …" at bounding box center [1008, 316] width 195 height 35
select select "clothing"
click at [913, 299] on select "Select Item Type Clothing Collectibles Of Value Electronics Firearms Household …" at bounding box center [1008, 316] width 195 height 35
click at [1128, 312] on line "submit" at bounding box center [1128, 316] width 0 height 8
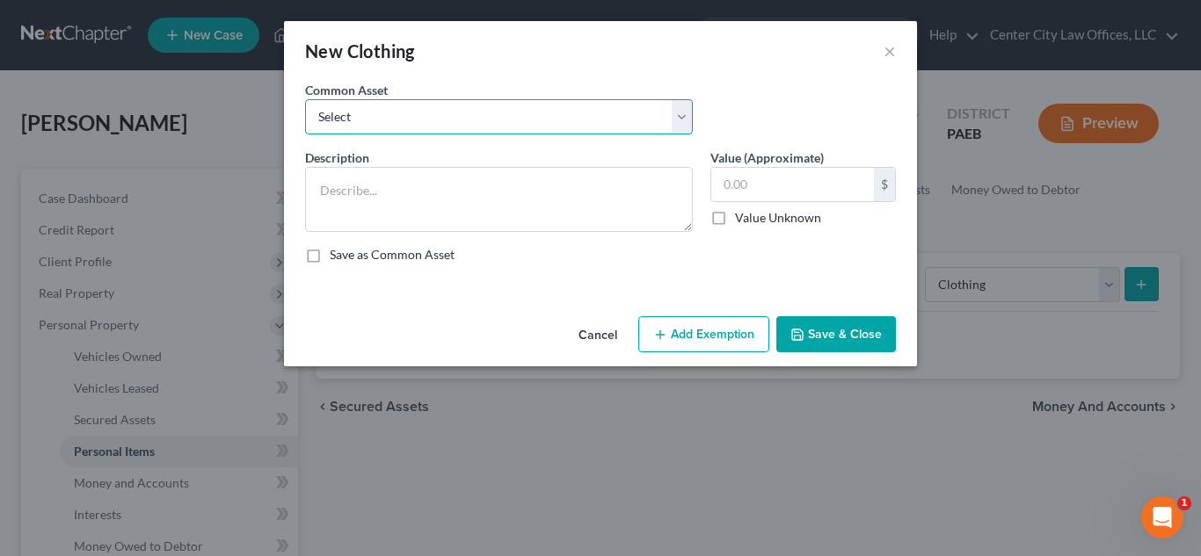
click at [585, 126] on select "Select DEBTOR'S CLOTHING DEBTOR'S CLOTHING" at bounding box center [499, 116] width 388 height 35
select select "0"
click at [305, 99] on select "Select DEBTOR'S CLOTHING DEBTOR'S CLOTHING" at bounding box center [499, 116] width 388 height 35
type textarea "DEBTOR'S CLOTHING"
type input "250.00"
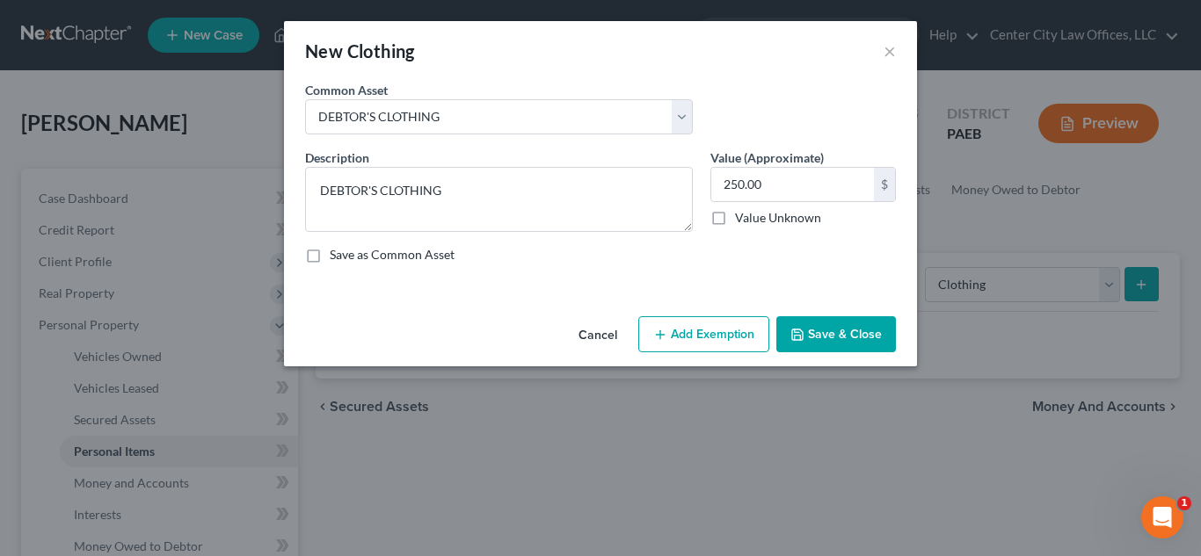
click at [707, 332] on button "Add Exemption" at bounding box center [703, 334] width 131 height 37
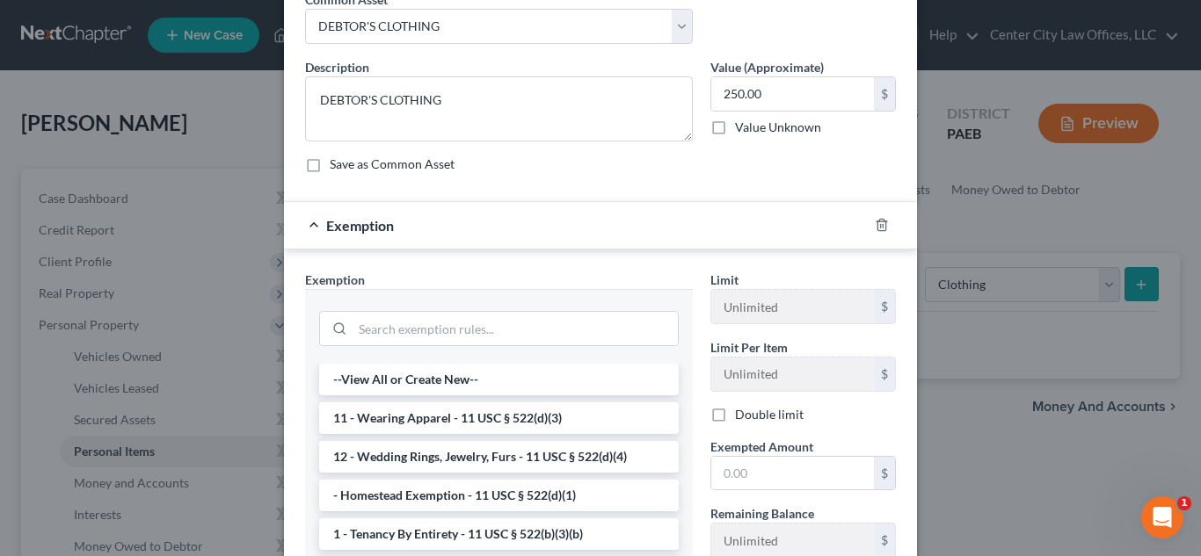
scroll to position [103, 0]
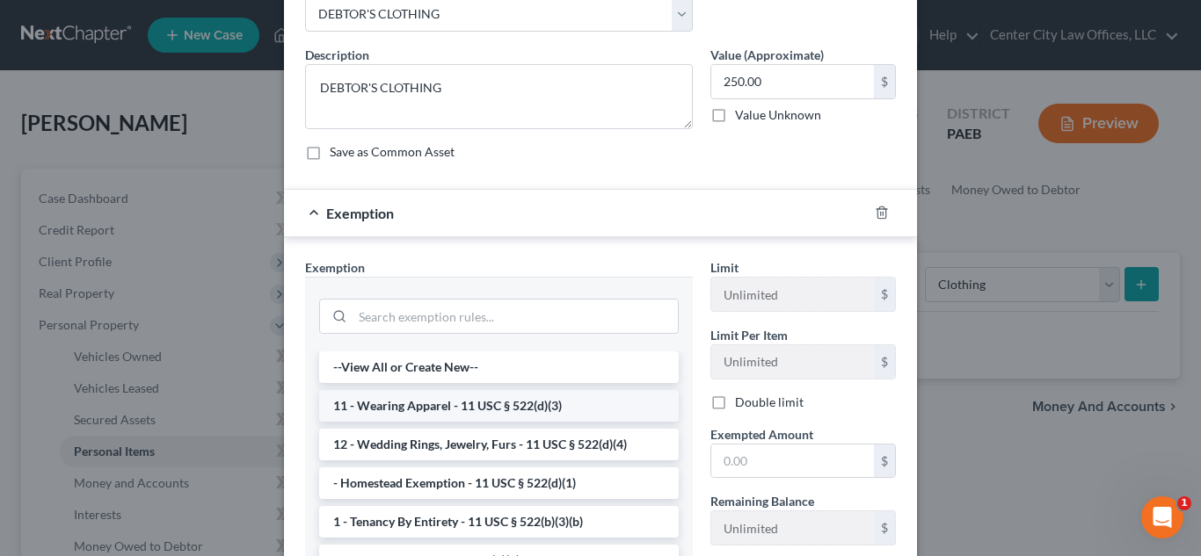
click at [492, 409] on li "11 - Wearing Apparel - 11 USC § 522(d)(3)" at bounding box center [498, 406] width 359 height 32
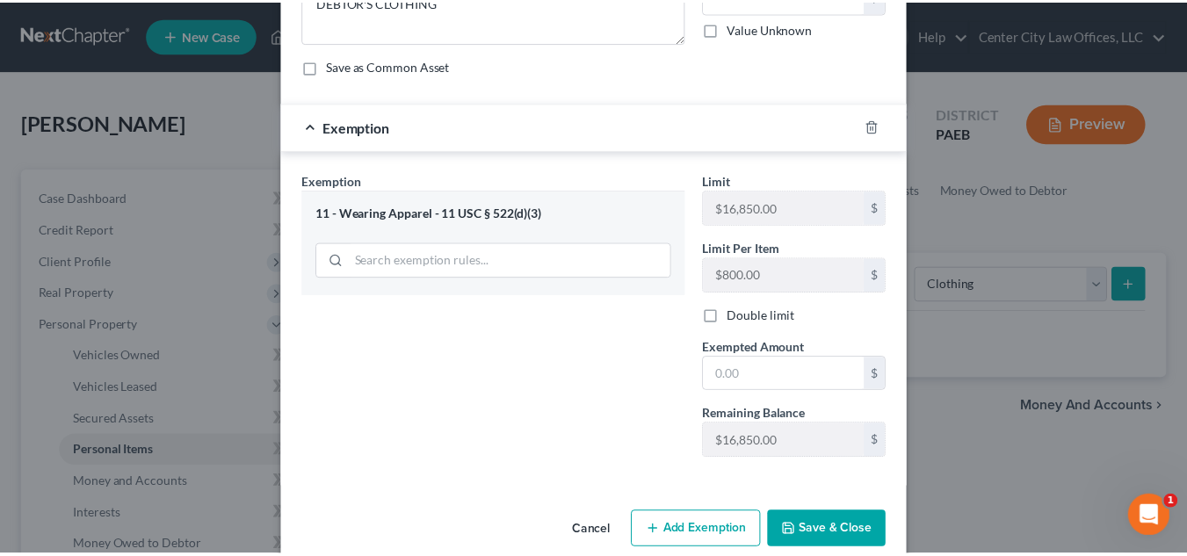
scroll to position [218, 0]
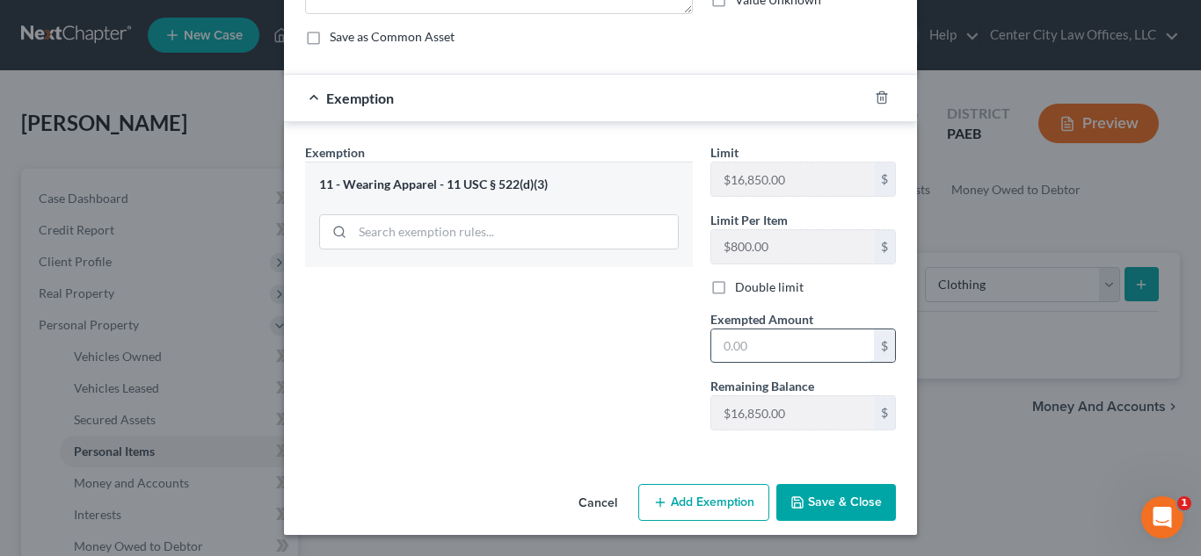
click at [760, 345] on input "text" at bounding box center [792, 346] width 163 height 33
type input "250.00"
click at [806, 505] on button "Save & Close" at bounding box center [836, 502] width 120 height 37
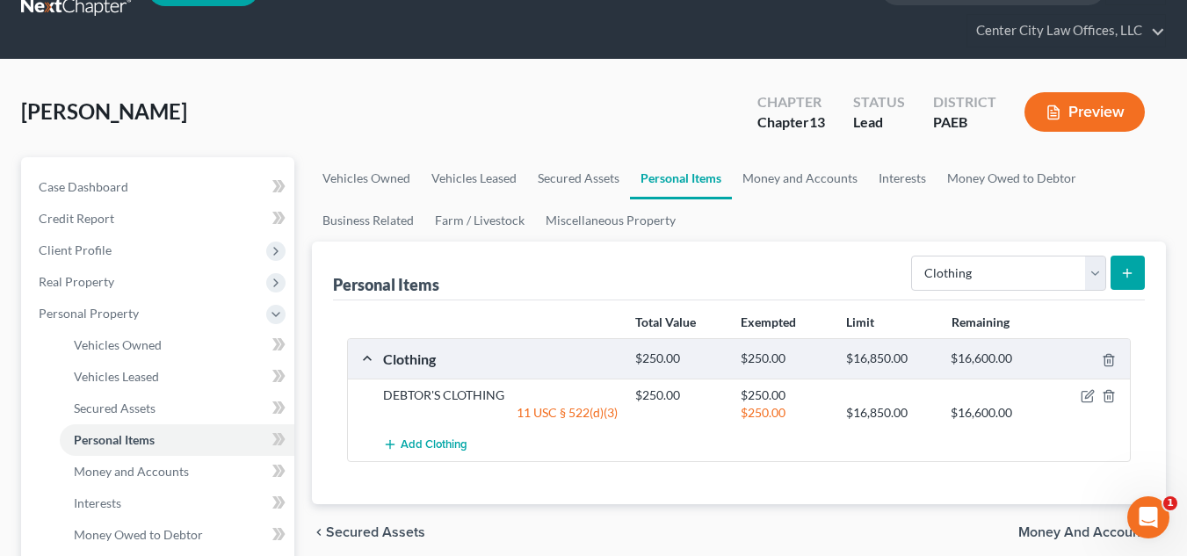
scroll to position [44, 0]
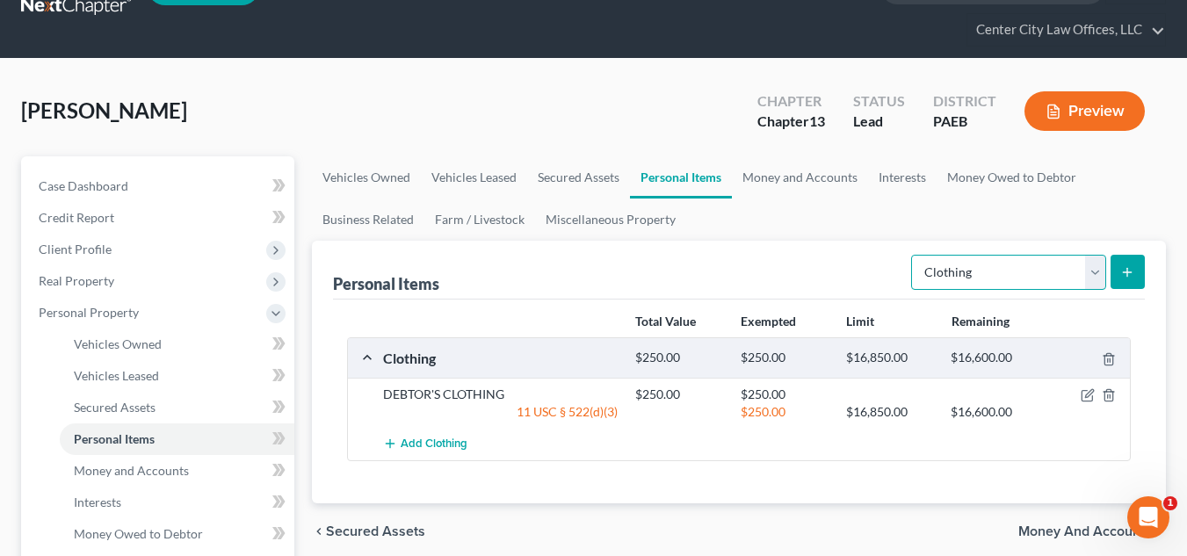
click at [1090, 275] on select "Select Item Type Clothing Collectibles Of Value Electronics Firearms Household …" at bounding box center [1008, 272] width 195 height 35
select select "electronics"
click at [913, 255] on select "Select Item Type Clothing Collectibles Of Value Electronics Firearms Household …" at bounding box center [1008, 272] width 195 height 35
click at [1126, 272] on line "submit" at bounding box center [1128, 272] width 8 height 0
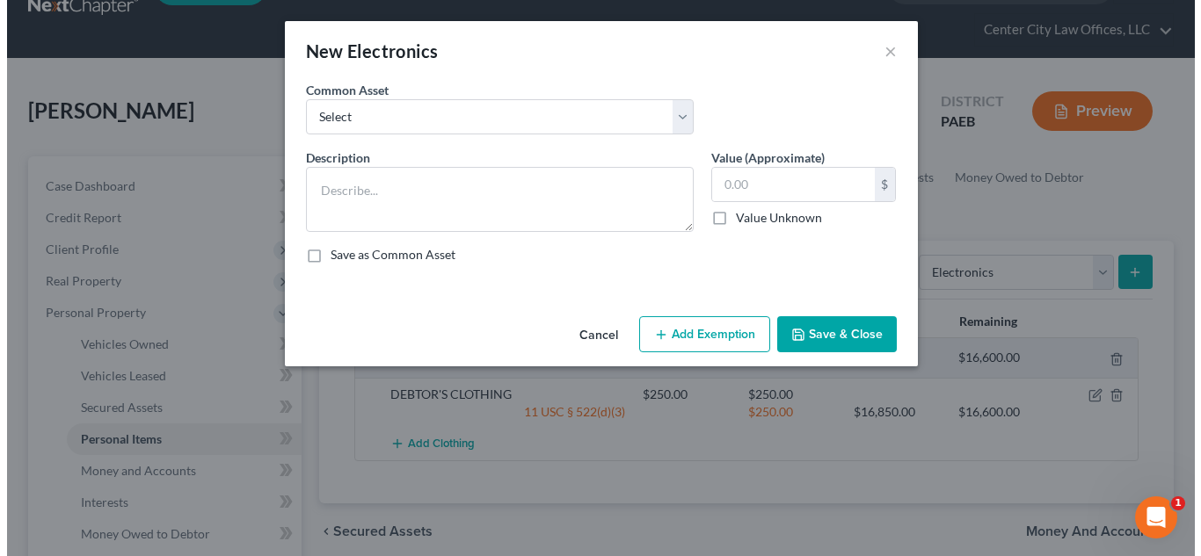
scroll to position [28, 0]
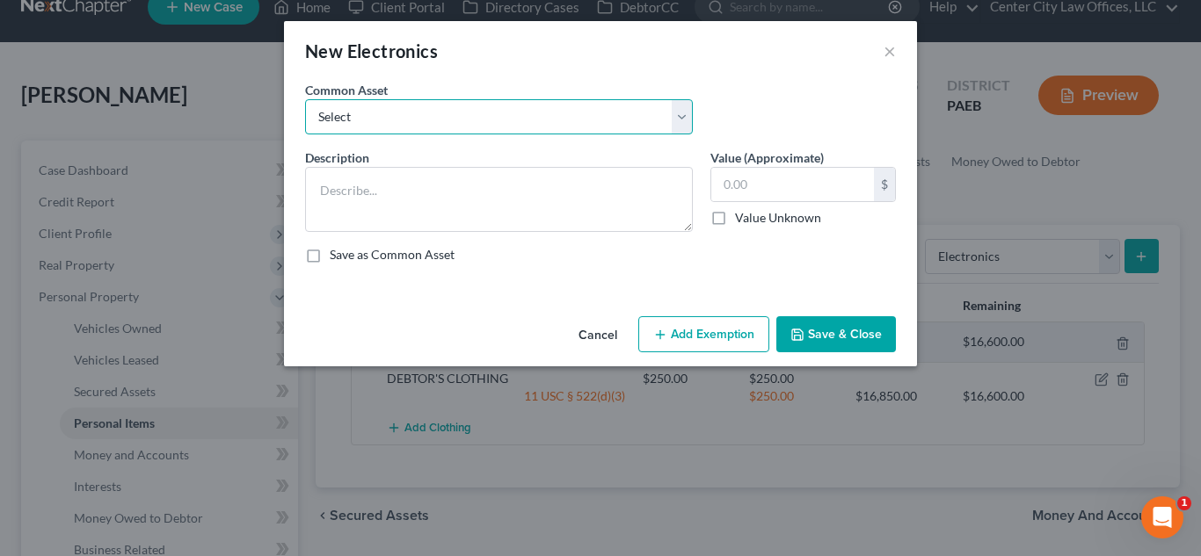
click at [642, 101] on select "Select TABLET AND CELL PHONES TV AND COMPUTER CELL PHONE LAPTOPS, APPLE WATCH A…" at bounding box center [499, 116] width 388 height 35
select select "1"
click at [305, 99] on select "Select TABLET AND CELL PHONES TV AND COMPUTER CELL PHONE LAPTOPS, APPLE WATCH A…" at bounding box center [499, 116] width 388 height 35
type textarea "TV AND COMPUTER"
type input "500.00"
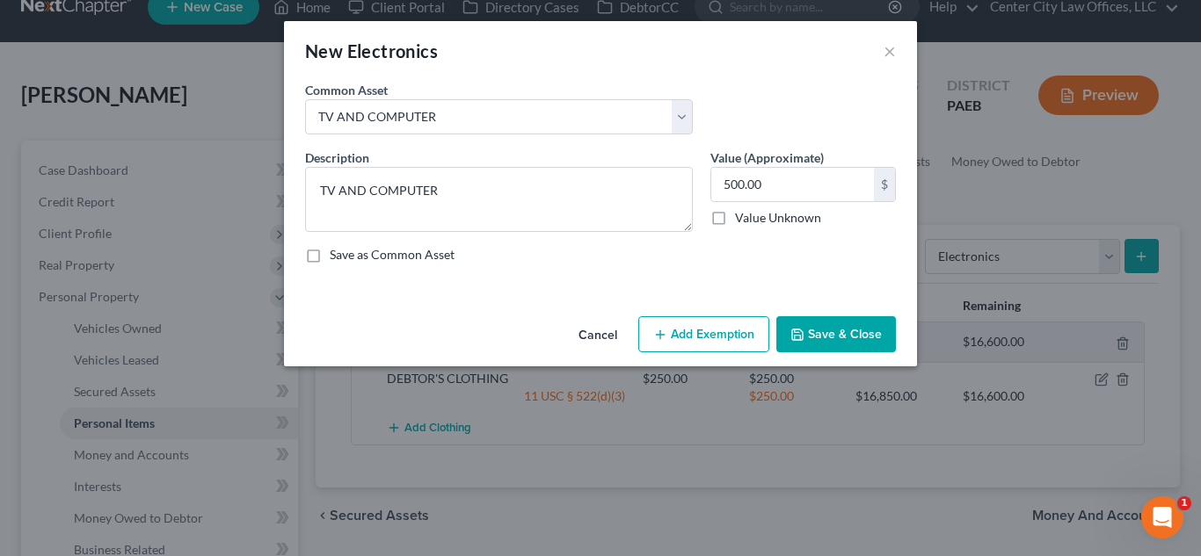
click at [734, 317] on button "Add Exemption" at bounding box center [703, 334] width 131 height 37
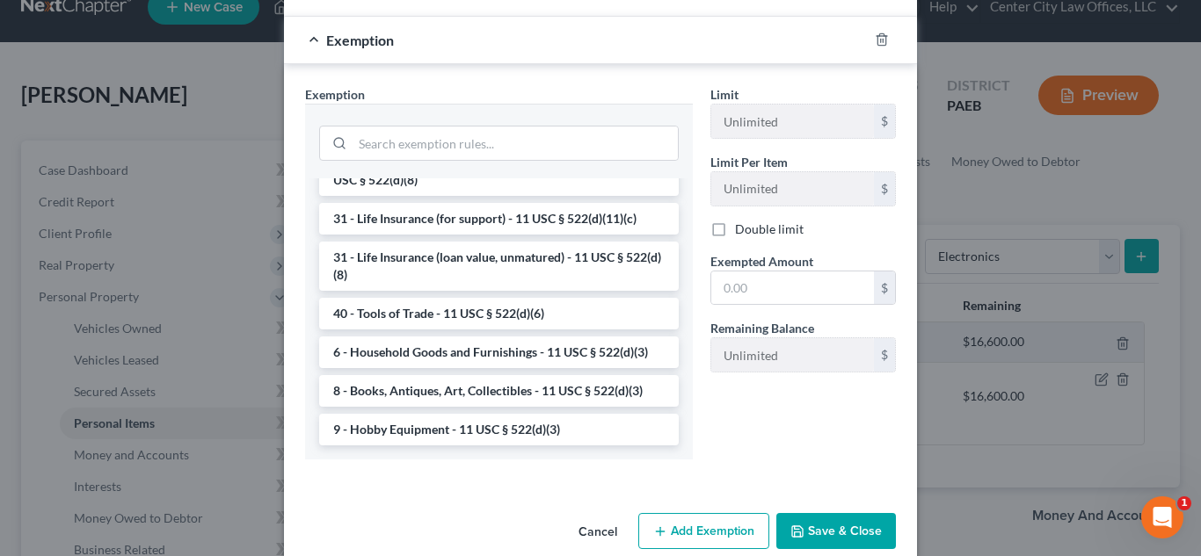
scroll to position [304, 0]
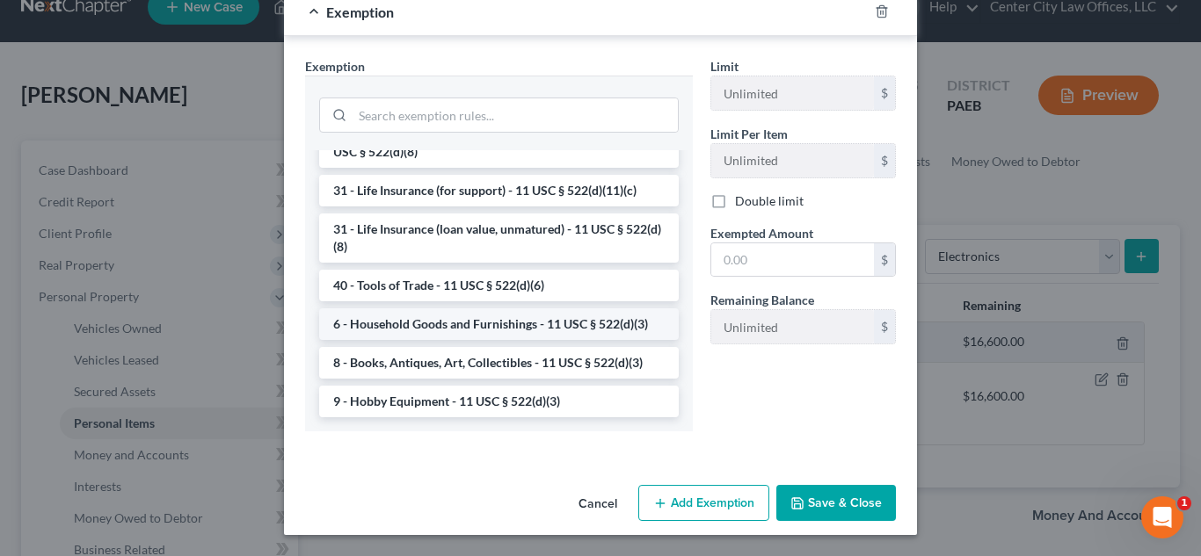
click at [526, 324] on li "6 - Household Goods and Furnishings - 11 USC § 522(d)(3)" at bounding box center [498, 325] width 359 height 32
click at [526, 324] on div "Exemption Set must be selected for CA. Exemption * --View All or Create New-- -…" at bounding box center [498, 251] width 405 height 388
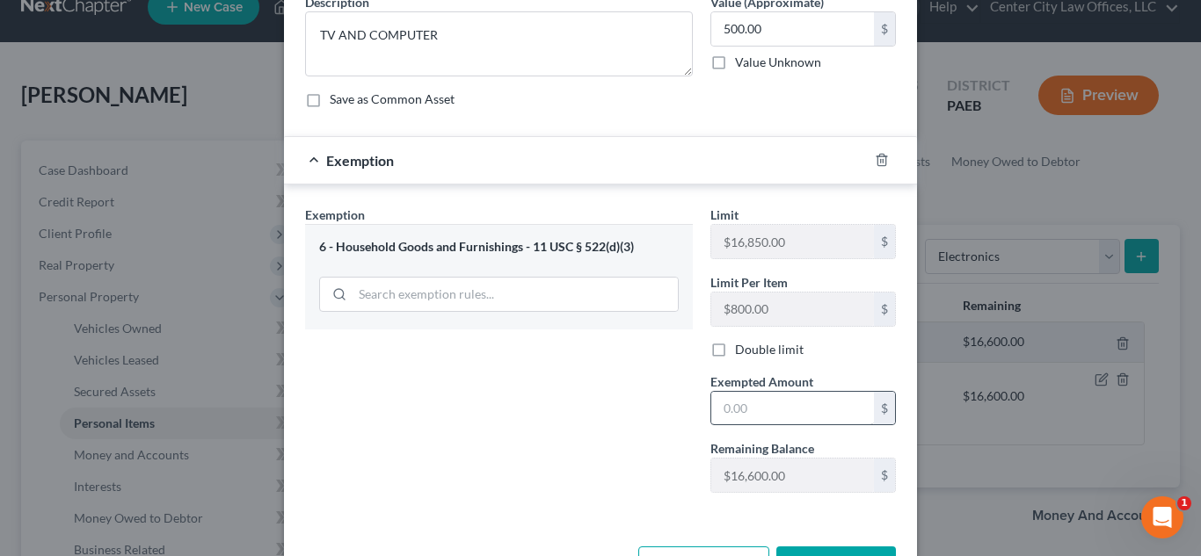
scroll to position [218, 0]
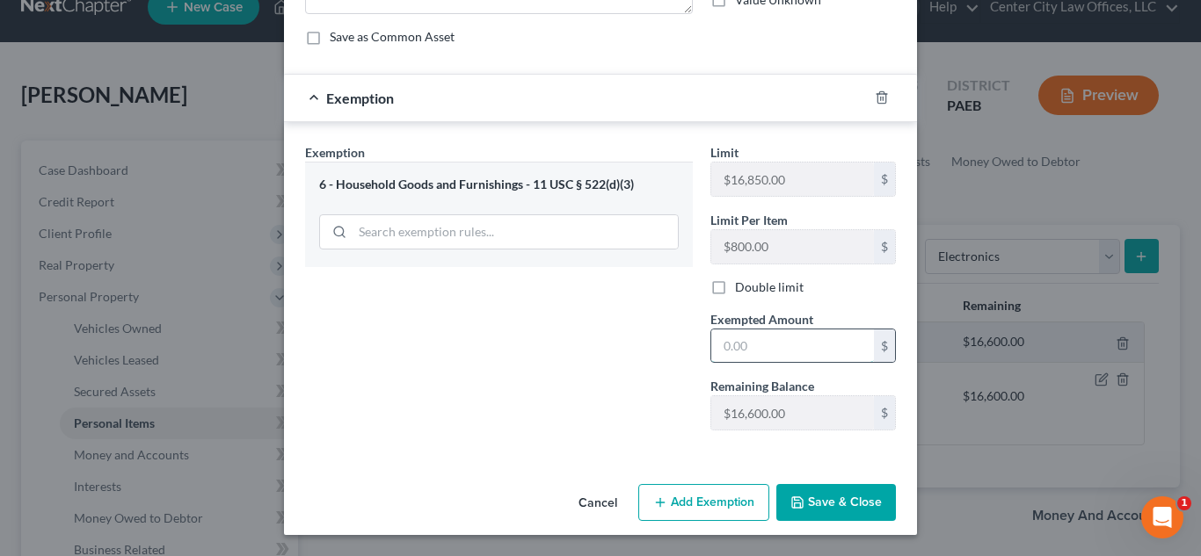
click at [762, 353] on input "text" at bounding box center [792, 346] width 163 height 33
type input "500.00"
click at [852, 505] on button "Save & Close" at bounding box center [836, 502] width 120 height 37
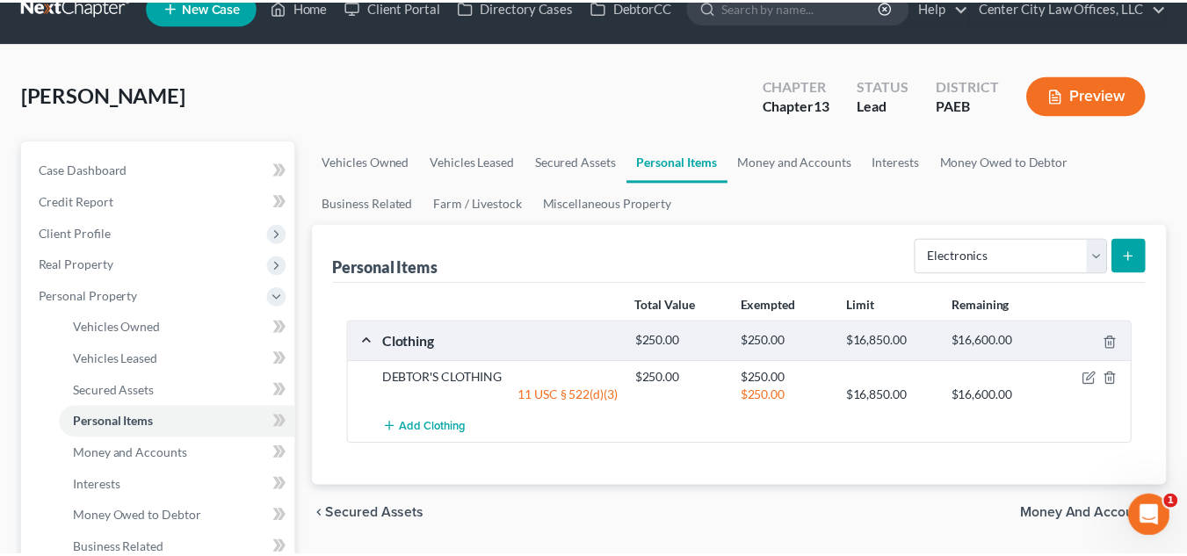
scroll to position [44, 0]
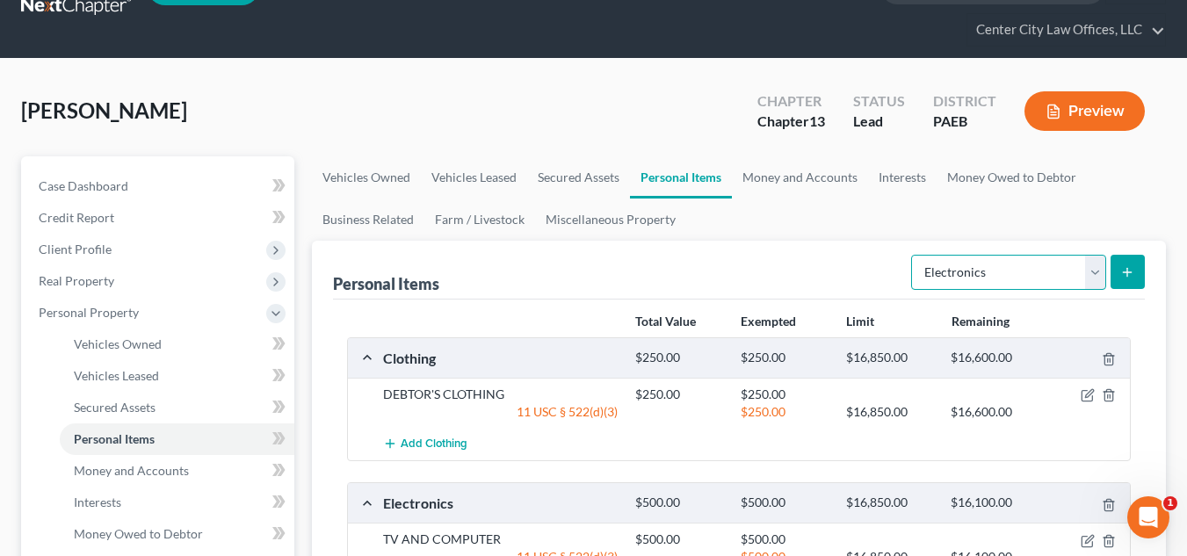
click at [1102, 272] on select "Select Item Type Clothing Collectibles Of Value Electronics Firearms Household …" at bounding box center [1008, 272] width 195 height 35
select select "household_goods"
click at [913, 255] on select "Select Item Type Clothing Collectibles Of Value Electronics Firearms Household …" at bounding box center [1008, 272] width 195 height 35
click at [1133, 274] on icon "submit" at bounding box center [1128, 272] width 14 height 14
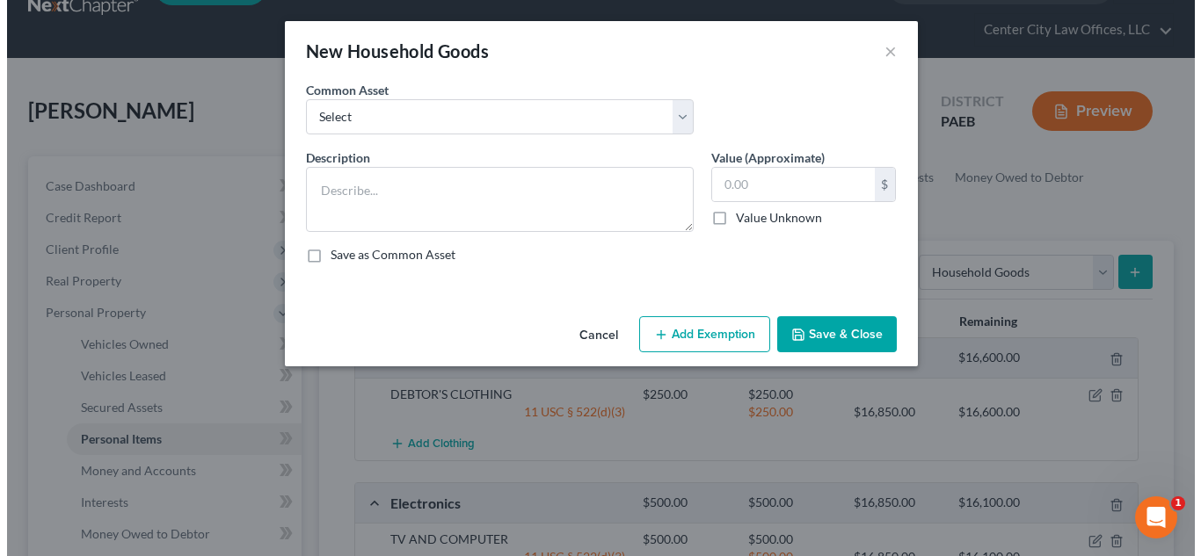
scroll to position [28, 0]
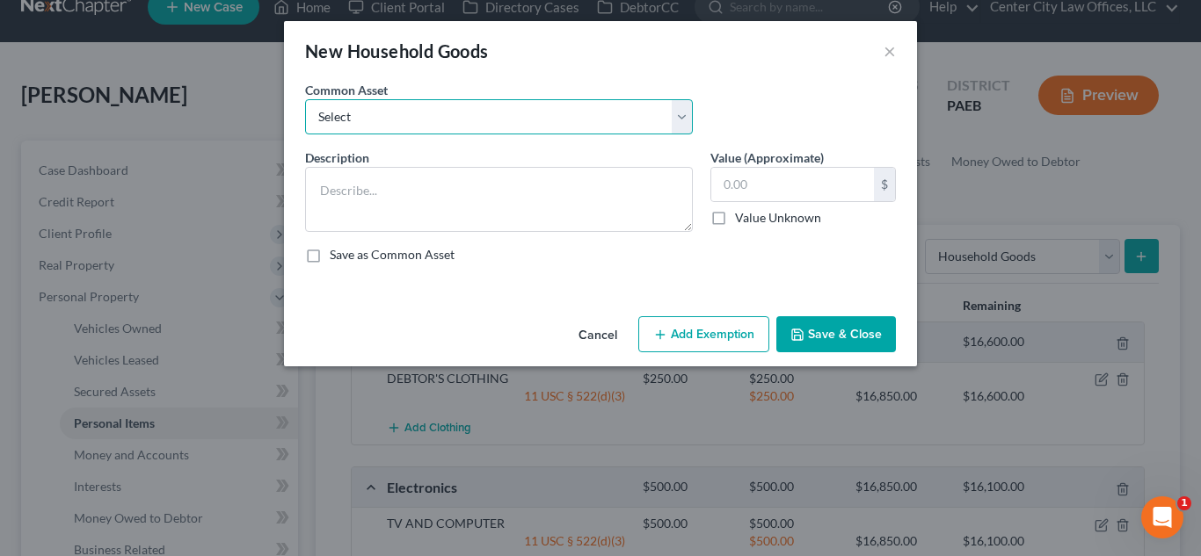
click at [635, 120] on select "Select FURNITURE AND APPLIANCES IN DEBTOR'S HOME FURNITURE AND APPLIANCES IN DE…" at bounding box center [499, 116] width 388 height 35
select select "0"
click at [305, 99] on select "Select FURNITURE AND APPLIANCES IN DEBTOR'S HOME FURNITURE AND APPLIANCES IN DE…" at bounding box center [499, 116] width 388 height 35
type textarea "FURNITURE AND APPLIANCES IN DEBTOR'S HOME"
type input "2,000.00"
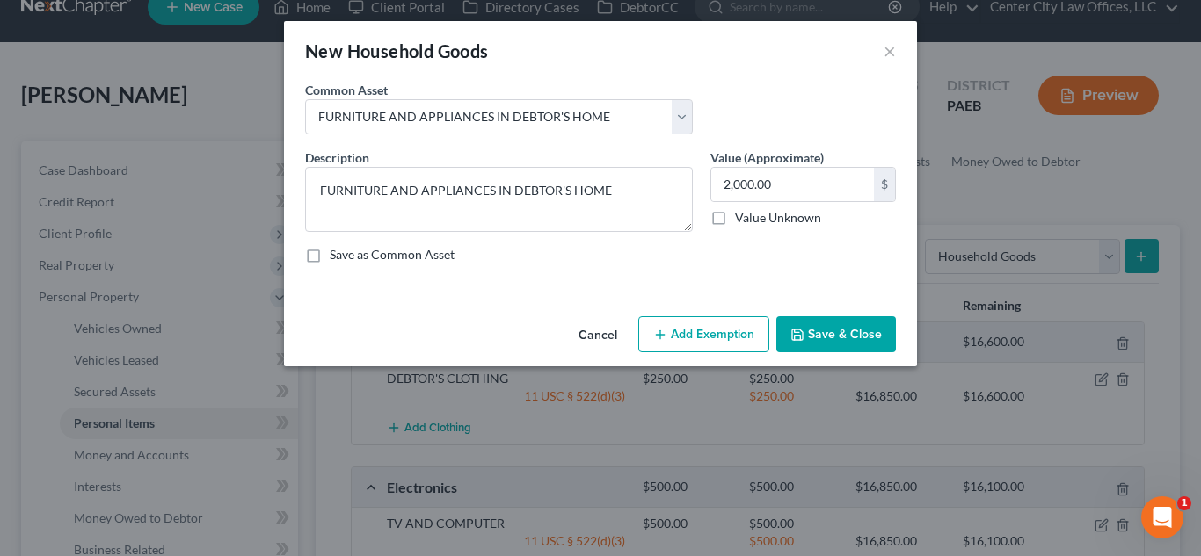
click at [704, 332] on button "Add Exemption" at bounding box center [703, 334] width 131 height 37
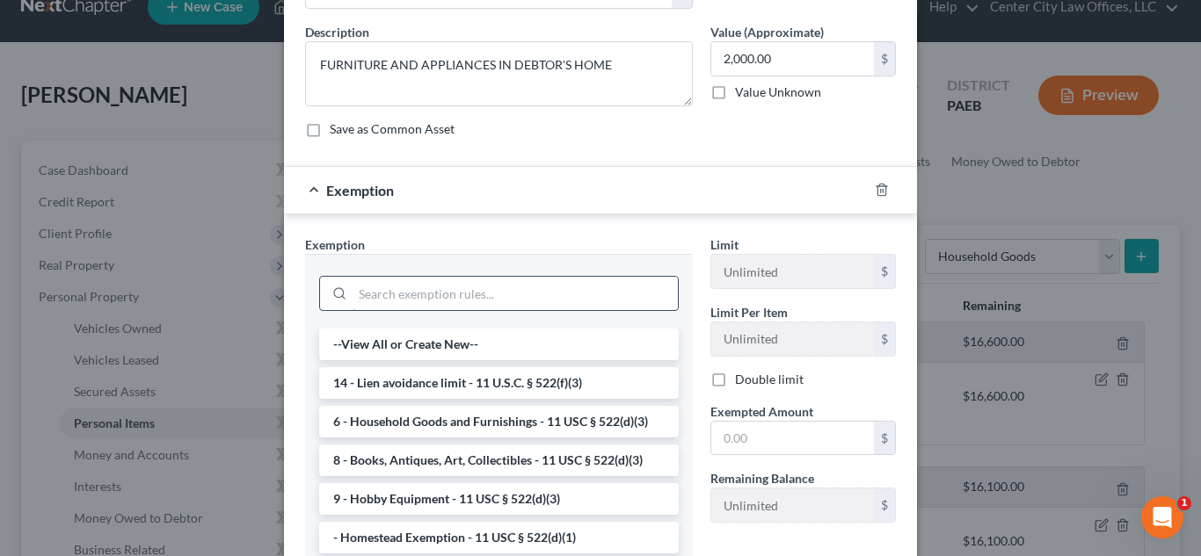
scroll to position [132, 0]
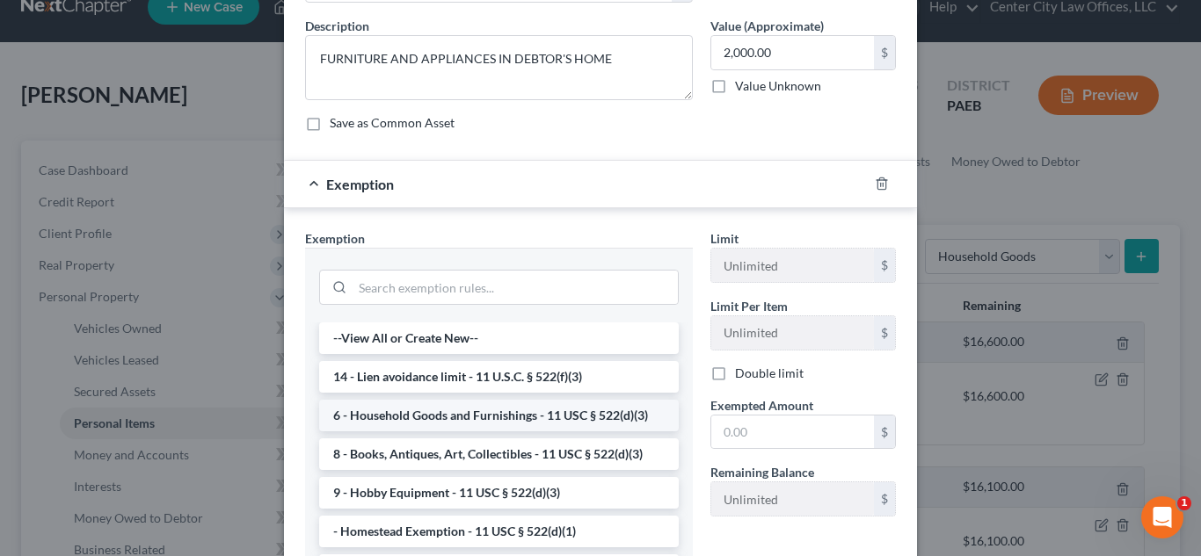
click at [506, 416] on li "6 - Household Goods and Furnishings - 11 USC § 522(d)(3)" at bounding box center [498, 416] width 359 height 32
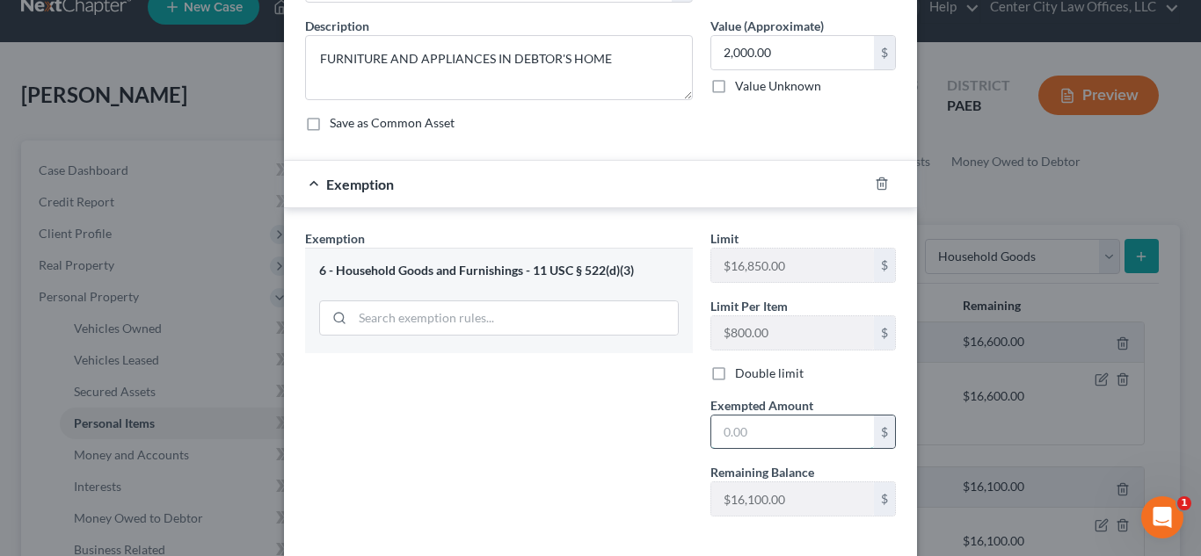
click at [773, 436] on input "text" at bounding box center [792, 432] width 163 height 33
type input "5"
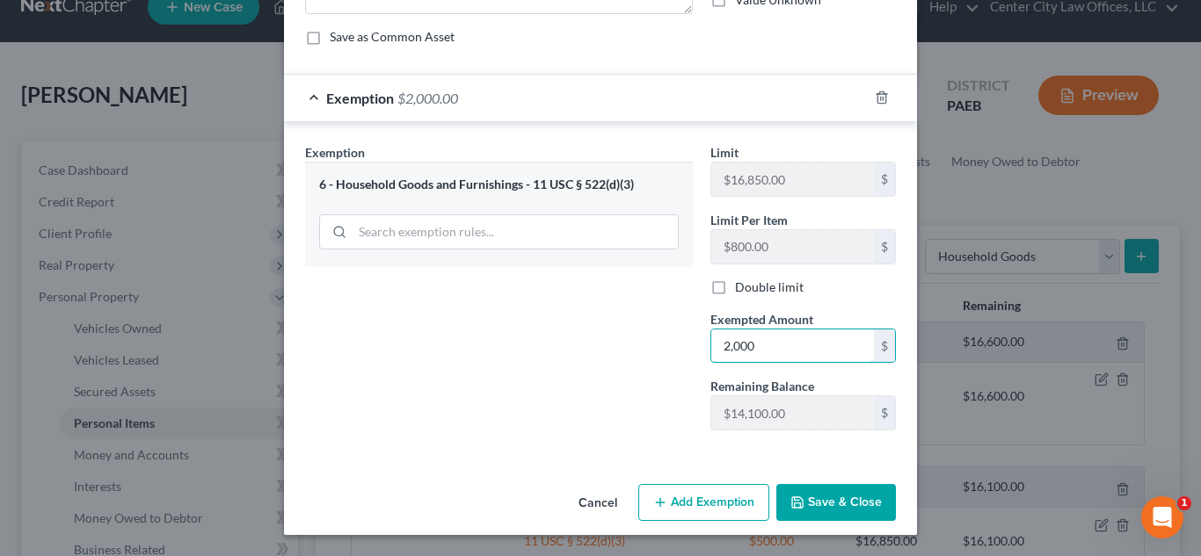
type input "2,000"
click at [835, 496] on button "Save & Close" at bounding box center [836, 502] width 120 height 37
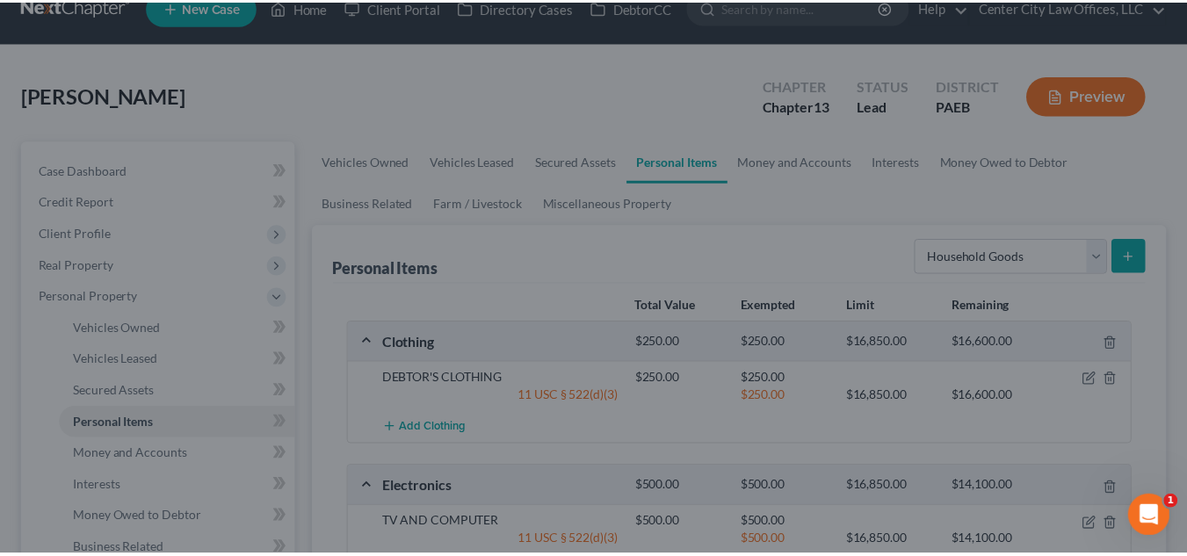
scroll to position [44, 0]
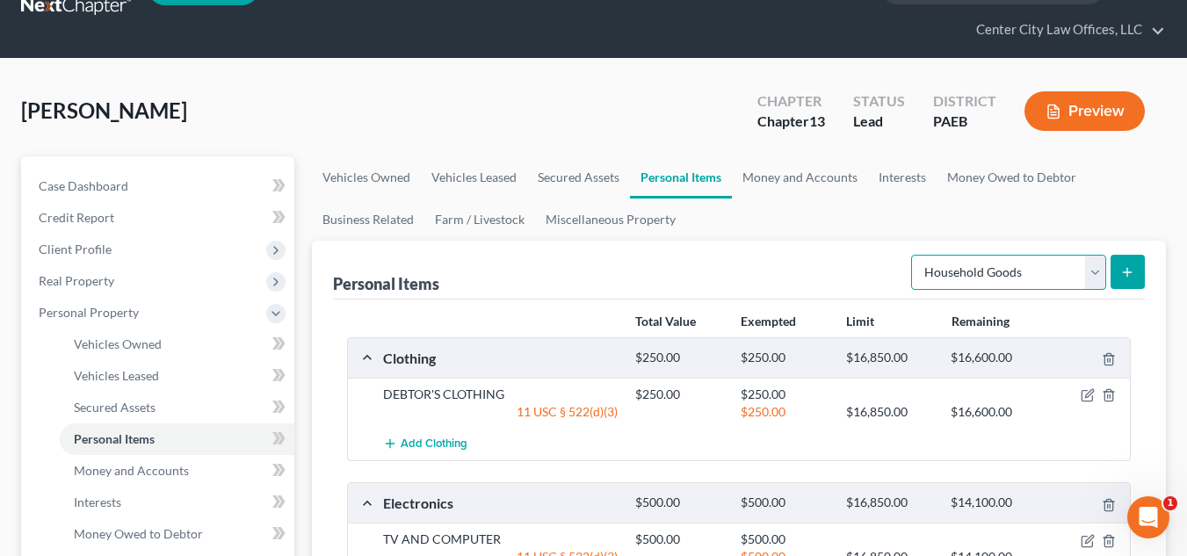
click at [1050, 281] on select "Select Item Type Clothing Collectibles Of Value Electronics Firearms Household …" at bounding box center [1008, 272] width 195 height 35
select select "jewelry"
click at [913, 255] on select "Select Item Type Clothing Collectibles Of Value Electronics Firearms Household …" at bounding box center [1008, 272] width 195 height 35
click at [833, 256] on div "Personal Items Select Item Type Clothing Collectibles Of Value Electronics Fire…" at bounding box center [739, 270] width 812 height 59
click at [1136, 270] on button "submit" at bounding box center [1128, 272] width 34 height 34
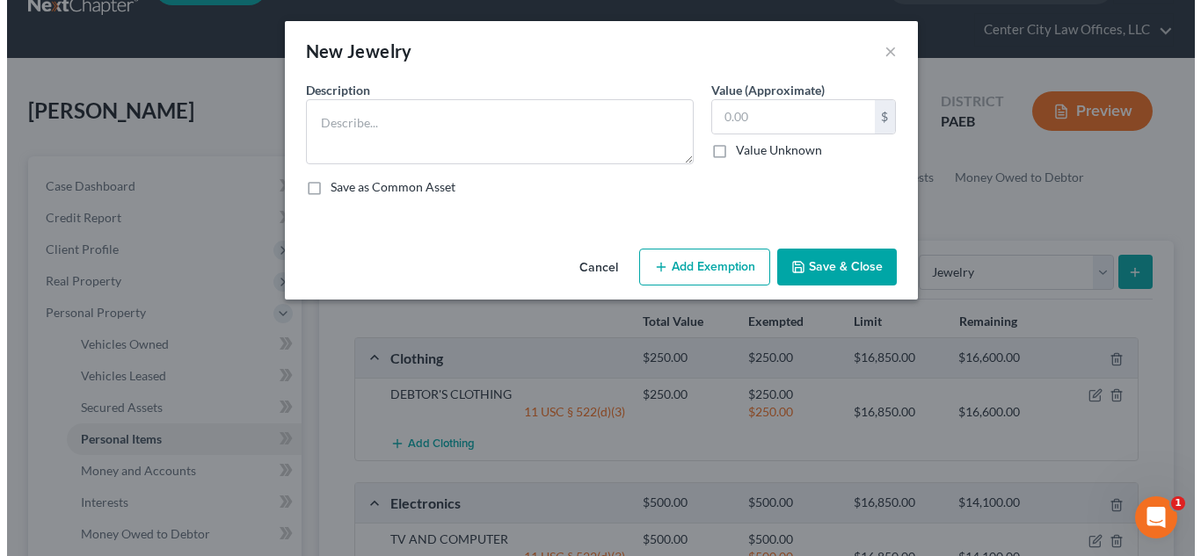
scroll to position [28, 0]
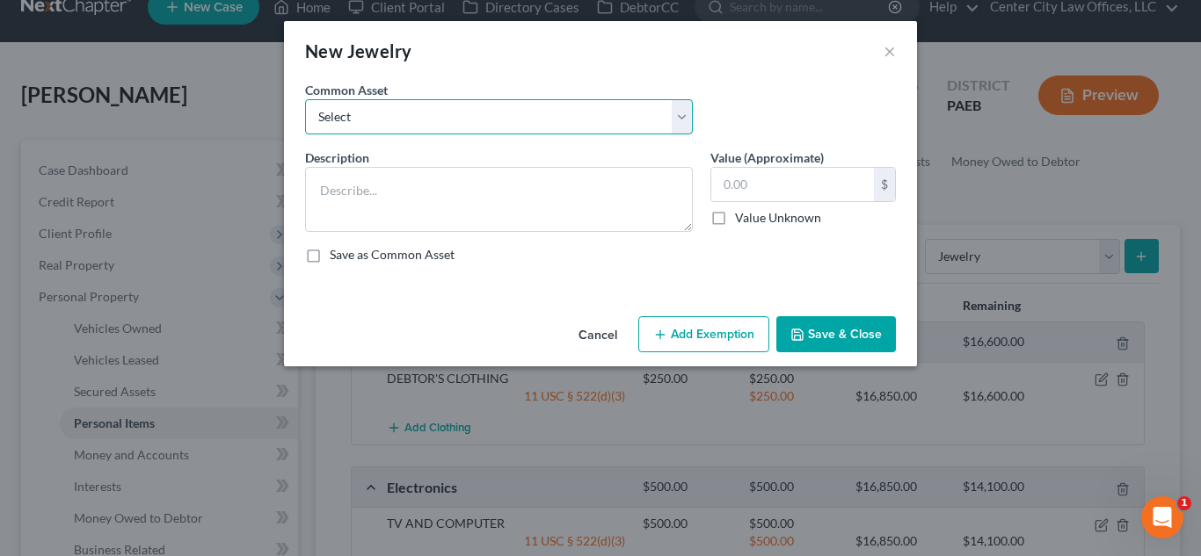
click at [545, 118] on select "Select DEBTOR'S WEDDING RING DEBTOR'S JEWELRY DEBTORS' WEDDING RINGS DEBTOR'S J…" at bounding box center [499, 116] width 388 height 35
select select "1"
click at [305, 99] on select "Select DEBTOR'S WEDDING RING DEBTOR'S JEWELRY DEBTORS' WEDDING RINGS DEBTOR'S J…" at bounding box center [499, 116] width 388 height 35
type textarea "DEBTOR'S JEWELRY"
type input "1,000.00"
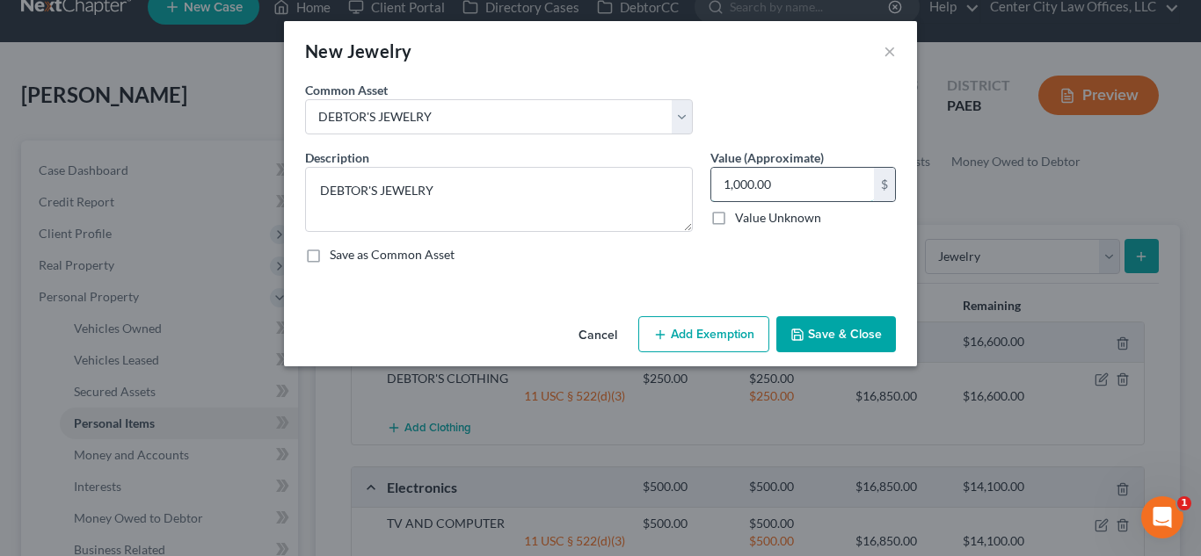
click at [788, 189] on input "1,000.00" at bounding box center [792, 184] width 163 height 33
click at [717, 339] on button "Add Exemption" at bounding box center [703, 334] width 131 height 37
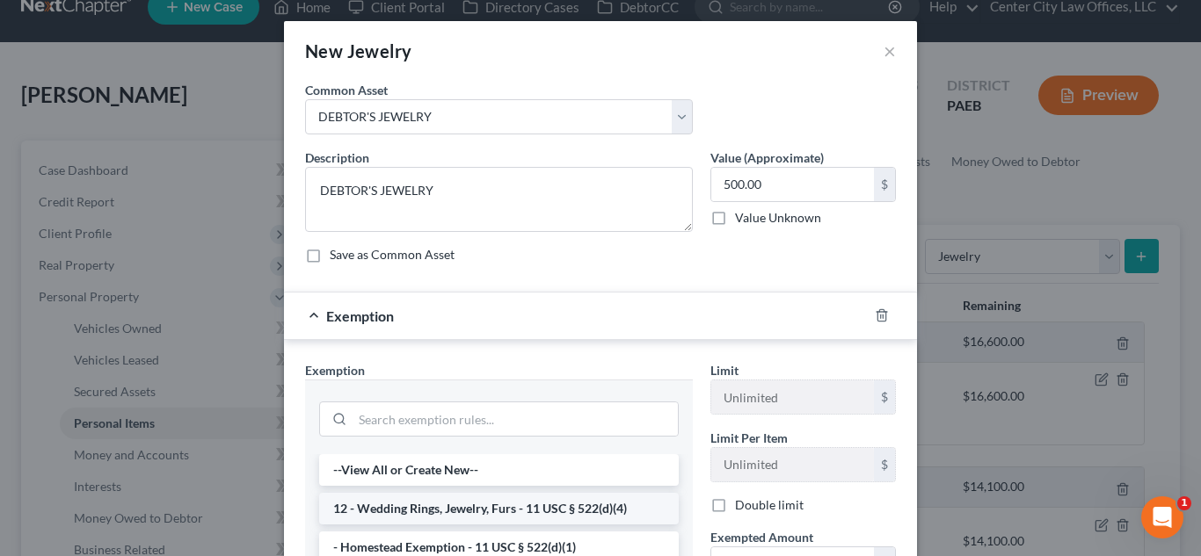
click at [523, 512] on li "12 - Wedding Rings, Jewelry, Furs - 11 USC § 522(d)(4)" at bounding box center [498, 509] width 359 height 32
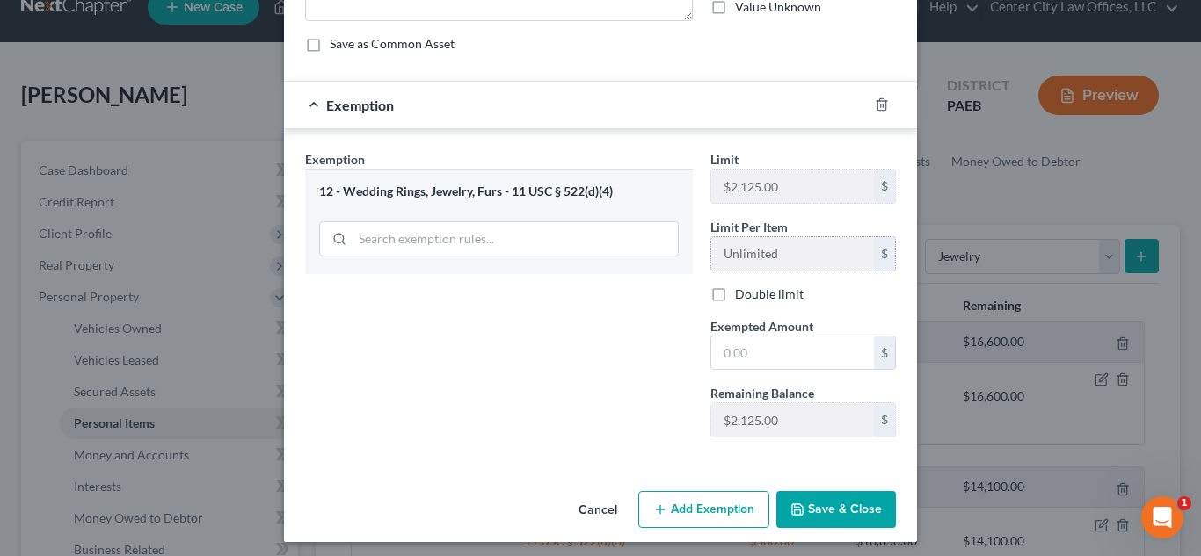
scroll to position [218, 0]
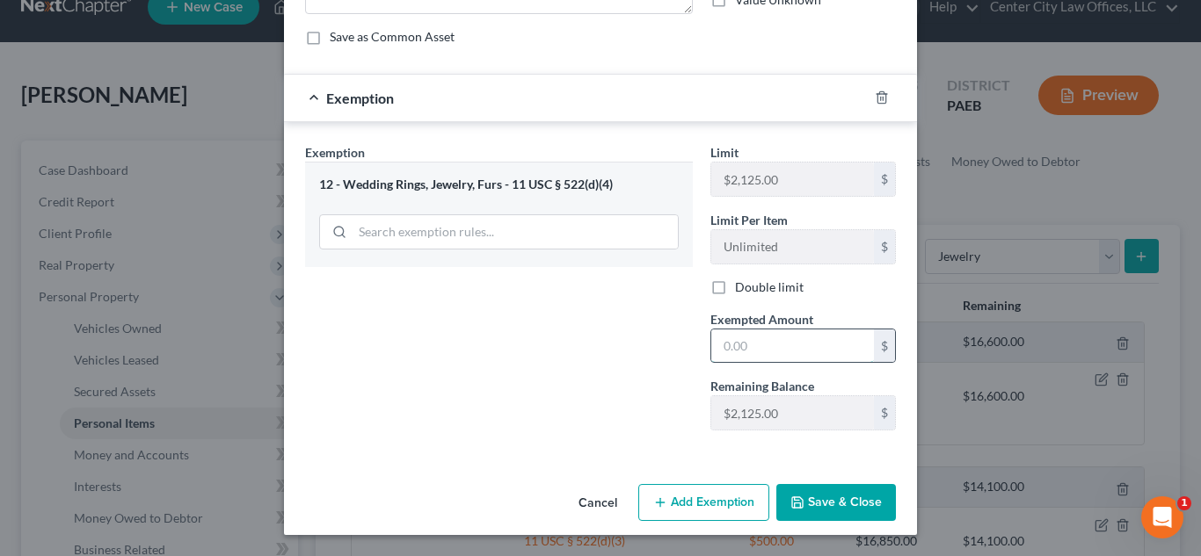
click at [773, 352] on input "text" at bounding box center [792, 346] width 163 height 33
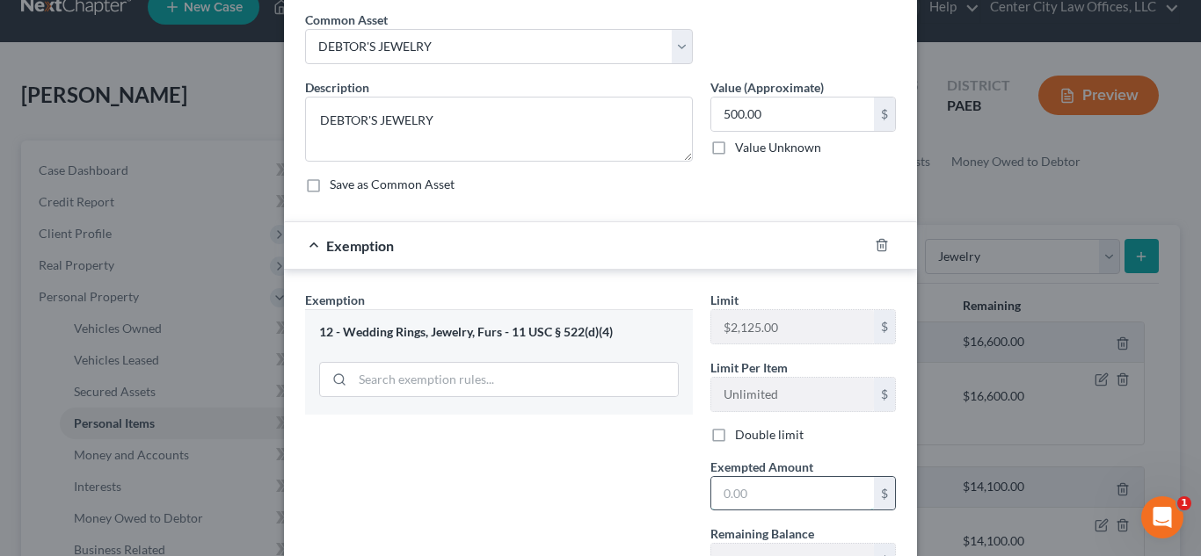
scroll to position [88, 0]
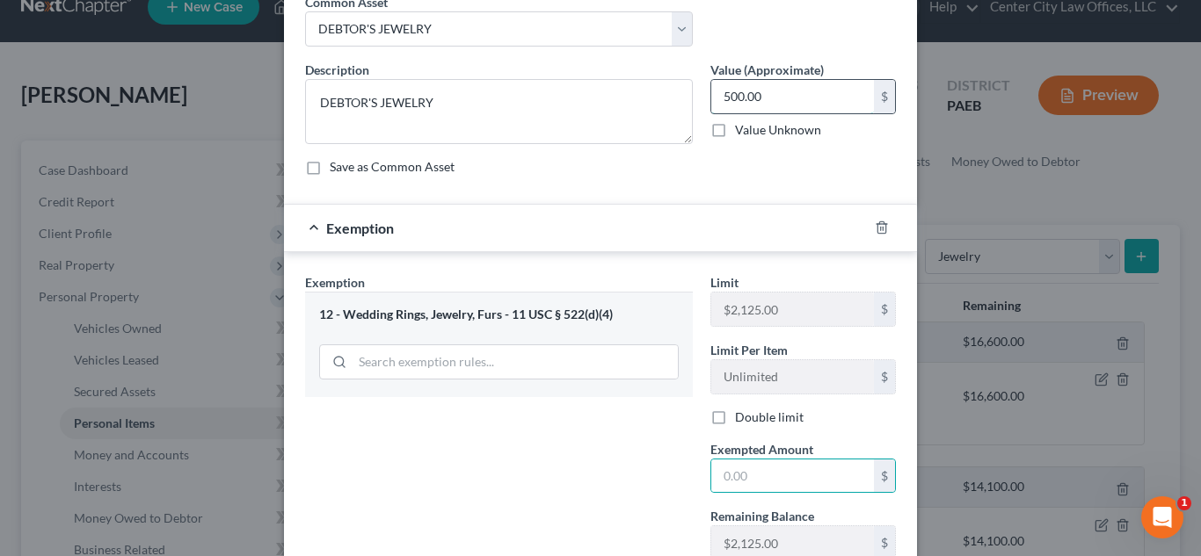
click at [756, 99] on input "500.00" at bounding box center [792, 96] width 163 height 33
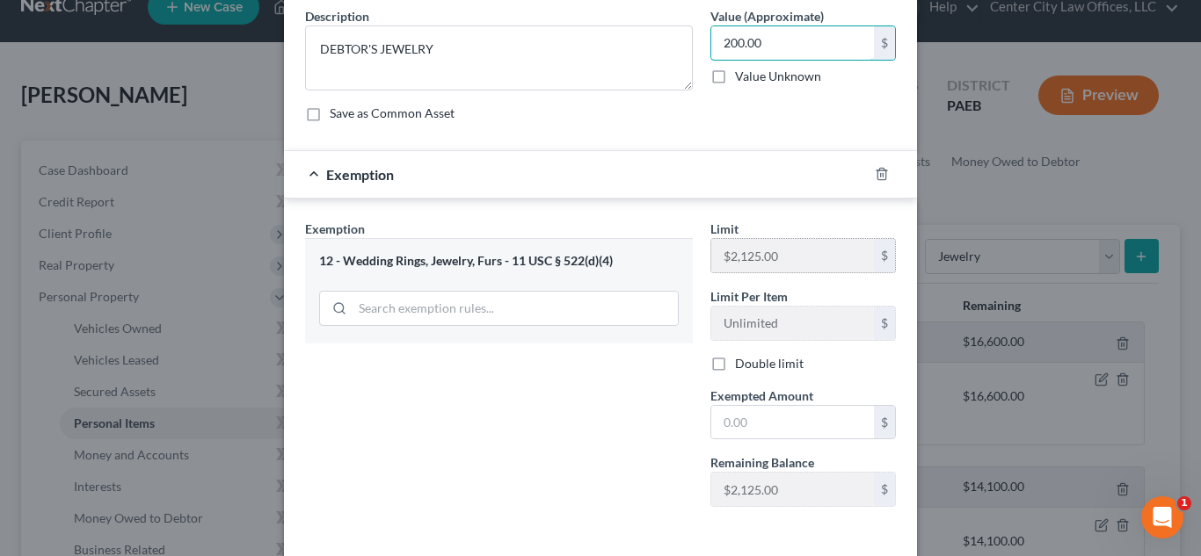
scroll to position [218, 0]
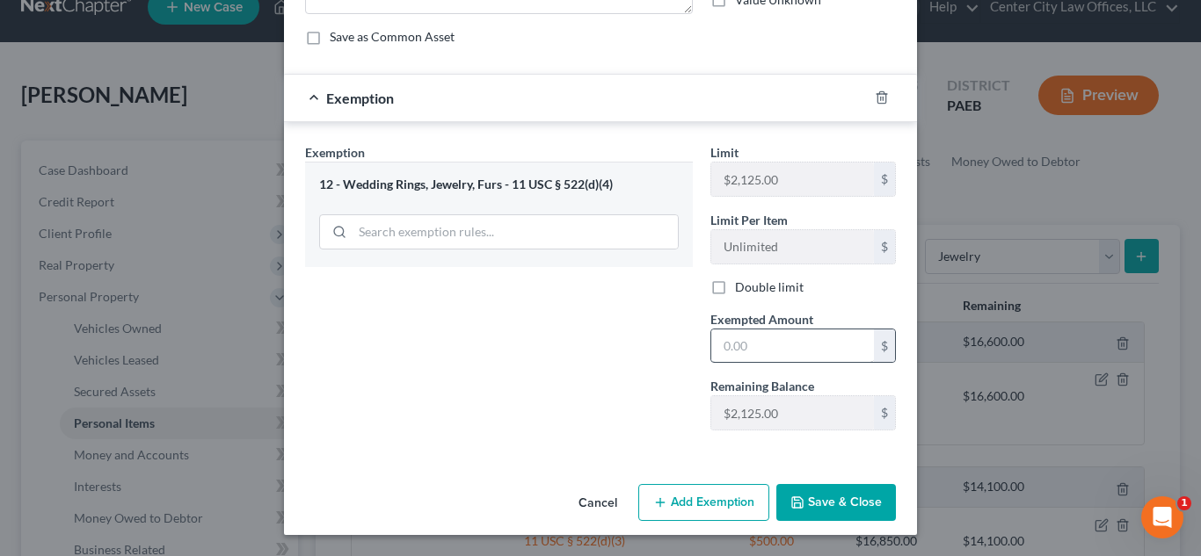
type input "200.00"
click at [752, 347] on input "text" at bounding box center [792, 346] width 163 height 33
type input "200.00"
click at [811, 496] on button "Save & Close" at bounding box center [836, 502] width 120 height 37
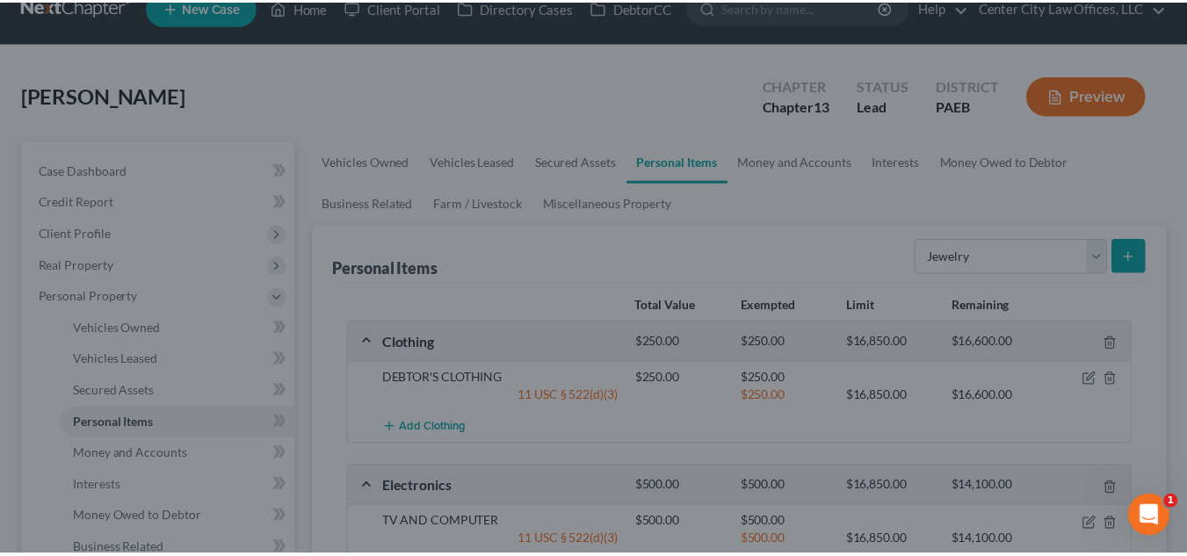
scroll to position [44, 0]
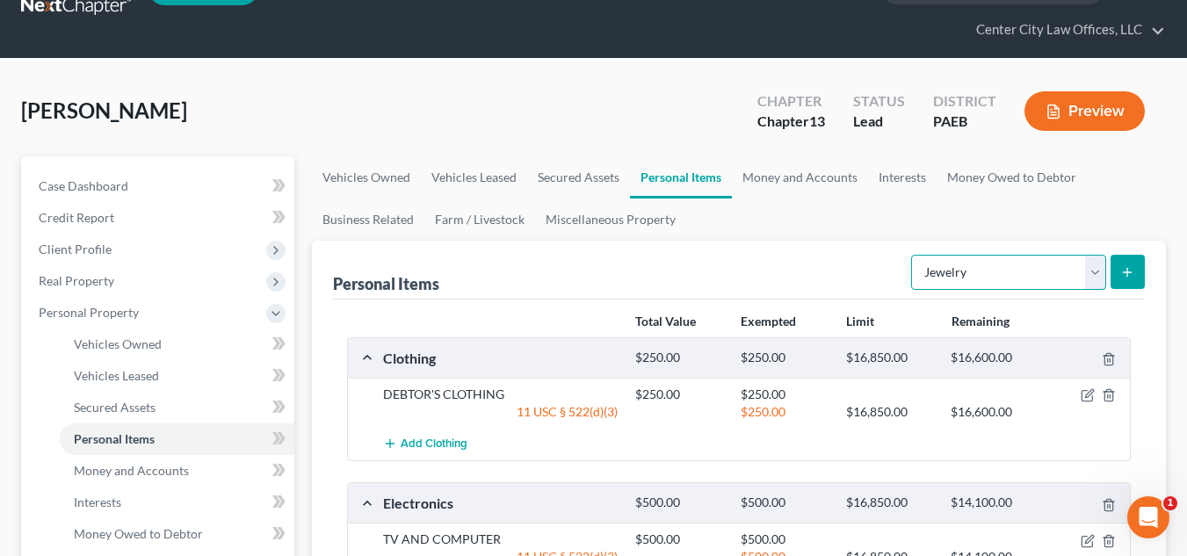
click at [1061, 279] on select "Select Item Type Clothing Collectibles Of Value Electronics Firearms Household …" at bounding box center [1008, 272] width 195 height 35
click at [839, 259] on div "Personal Items Select Item Type Clothing Collectibles Of Value Electronics Fire…" at bounding box center [739, 270] width 812 height 59
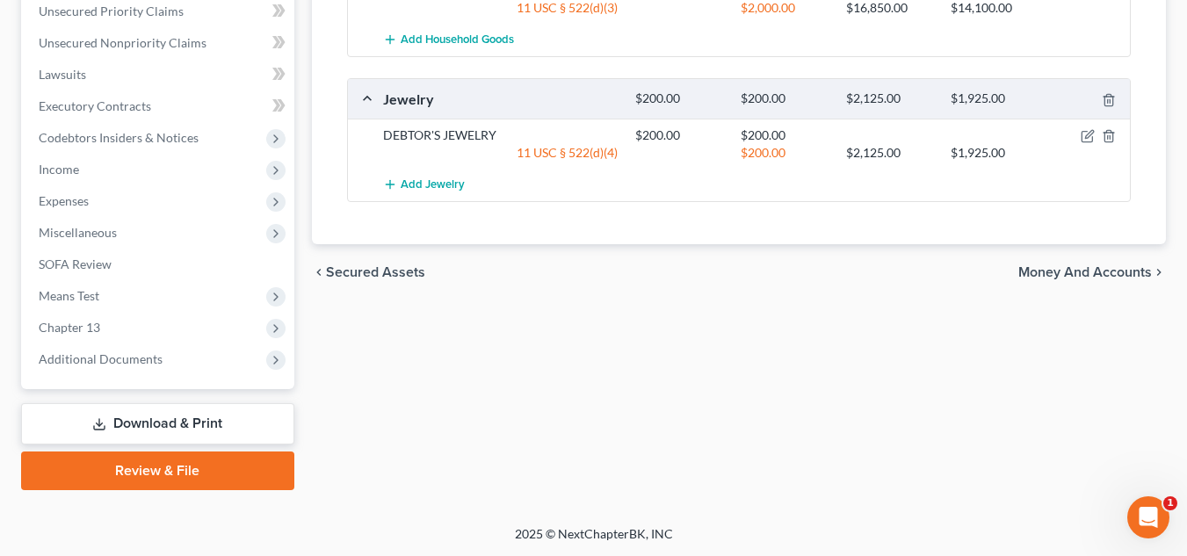
scroll to position [758, 0]
click at [1130, 268] on span "Money and Accounts" at bounding box center [1086, 272] width 134 height 14
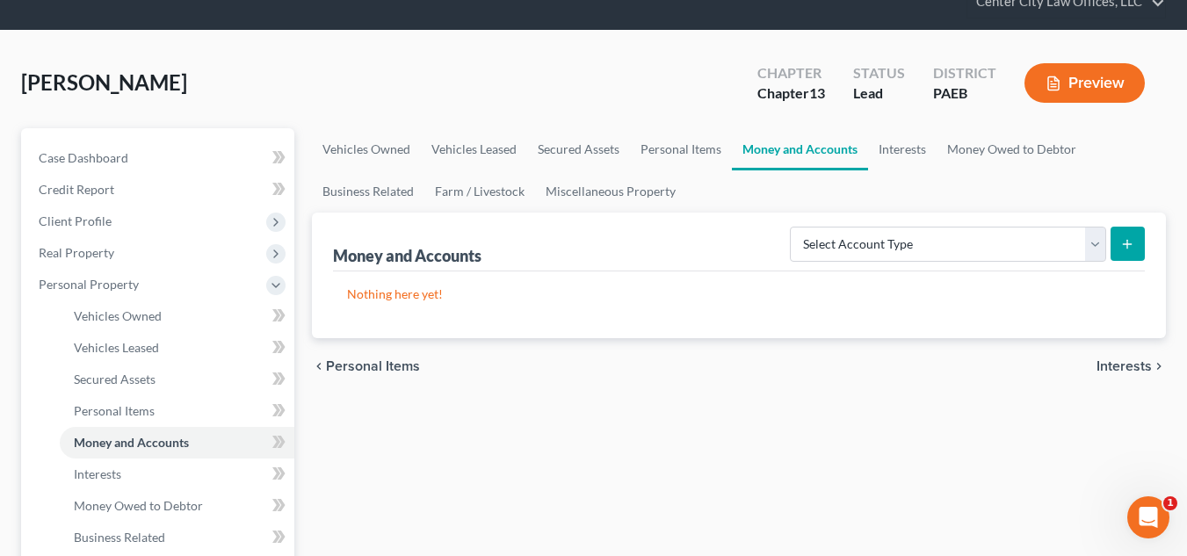
scroll to position [73, 0]
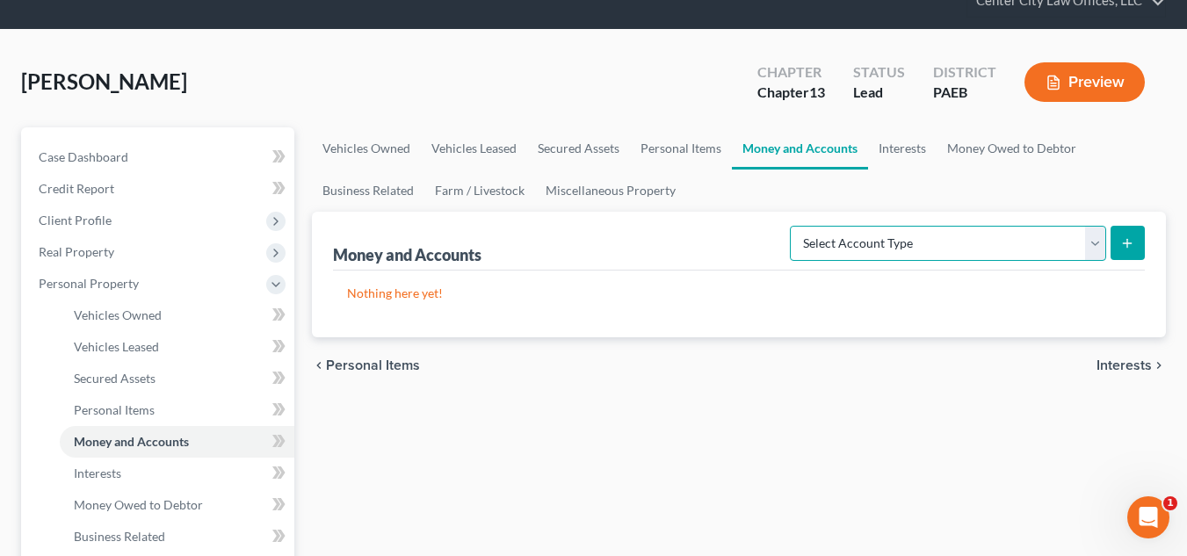
click at [1042, 243] on select "Select Account Type Brokerage Cash on Hand Certificates of Deposit Checking Acc…" at bounding box center [948, 243] width 316 height 35
click at [1006, 187] on ul "Vehicles Owned Vehicles Leased Secured Assets Personal Items Money and Accounts…" at bounding box center [739, 169] width 854 height 84
click at [1112, 360] on span "Interests" at bounding box center [1124, 366] width 55 height 14
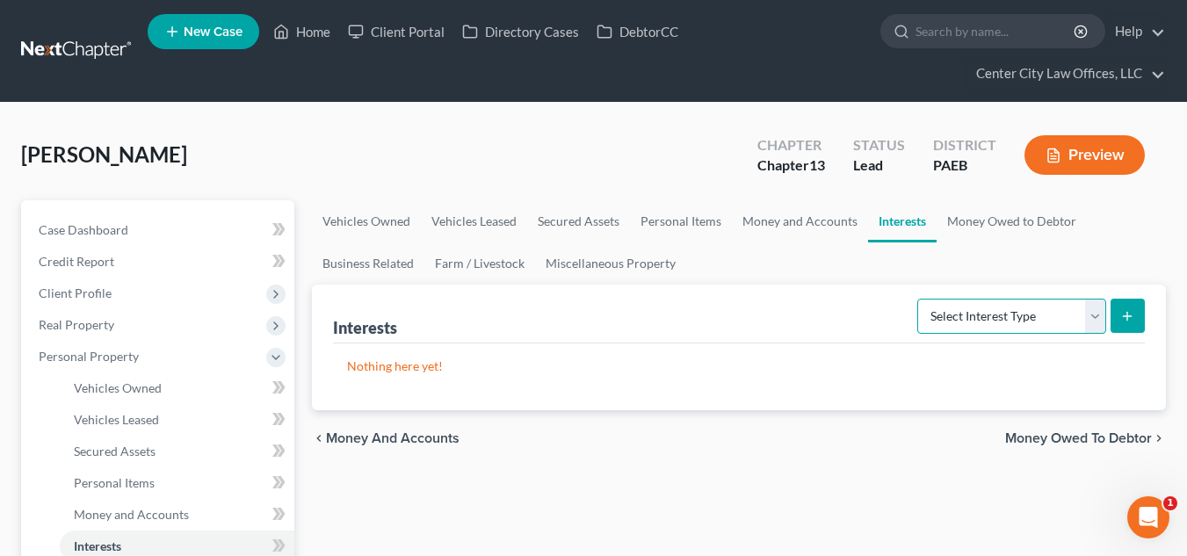
click at [1071, 312] on select "Select Interest Type 401K Annuity Bond Education IRA Government Bond Government…" at bounding box center [1012, 316] width 189 height 35
select select "401k"
click at [919, 299] on select "Select Interest Type 401K Annuity Bond Education IRA Government Bond Government…" at bounding box center [1012, 316] width 189 height 35
click at [1130, 321] on icon "submit" at bounding box center [1128, 316] width 14 height 14
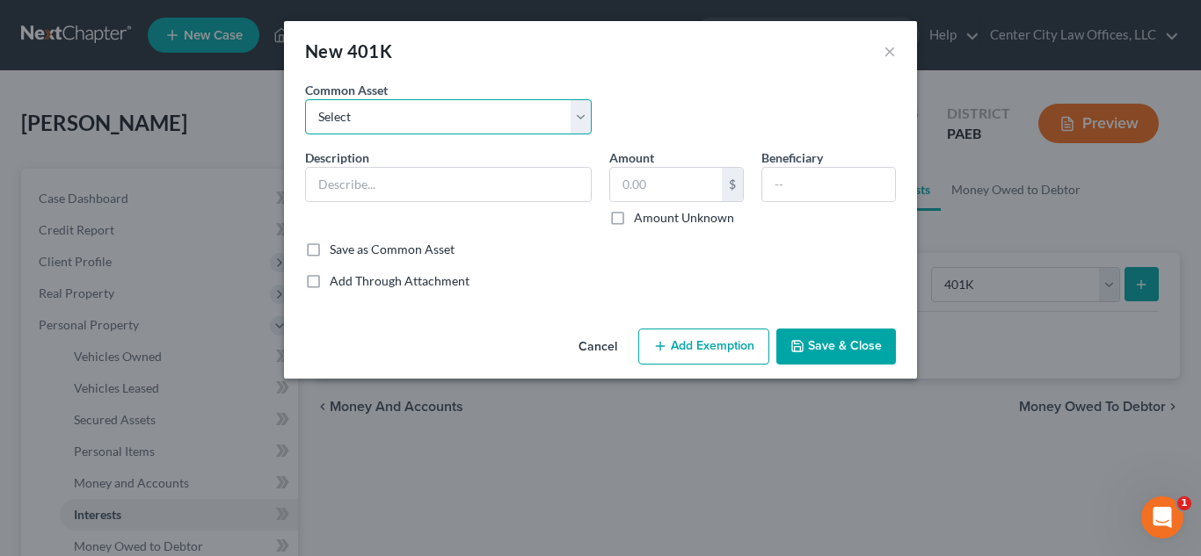
click at [542, 111] on select "Select RETIREMENT FUND THROUGH WORK" at bounding box center [448, 116] width 287 height 35
select select "0"
click at [305, 99] on select "Select RETIREMENT FUND THROUGH WORK" at bounding box center [448, 116] width 287 height 35
type input "RETIREMENT FUND THROUGH WORK"
checkbox input "true"
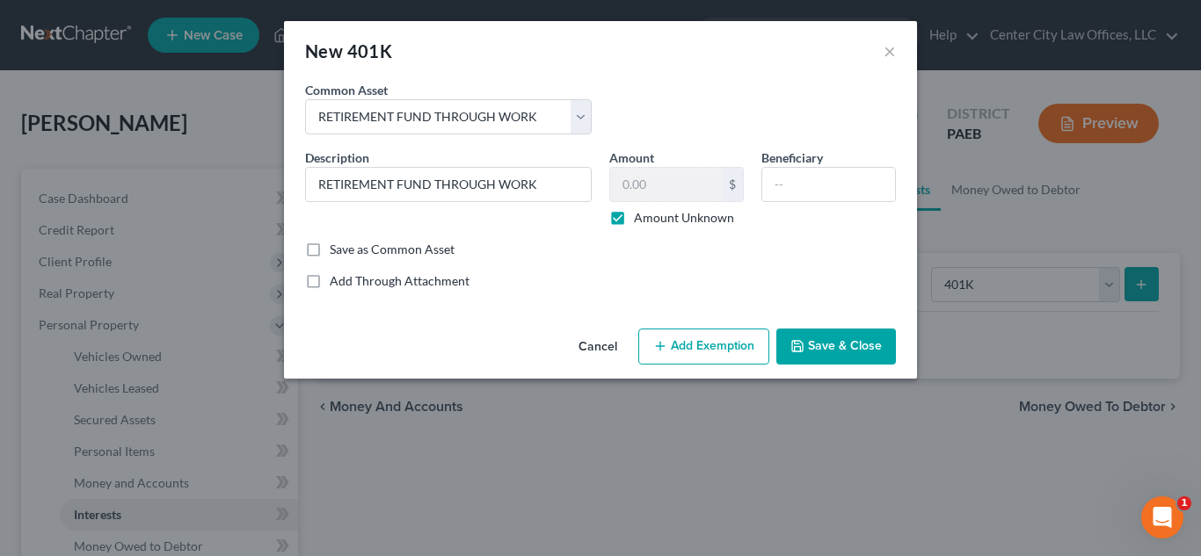
click at [704, 343] on button "Add Exemption" at bounding box center [703, 347] width 131 height 37
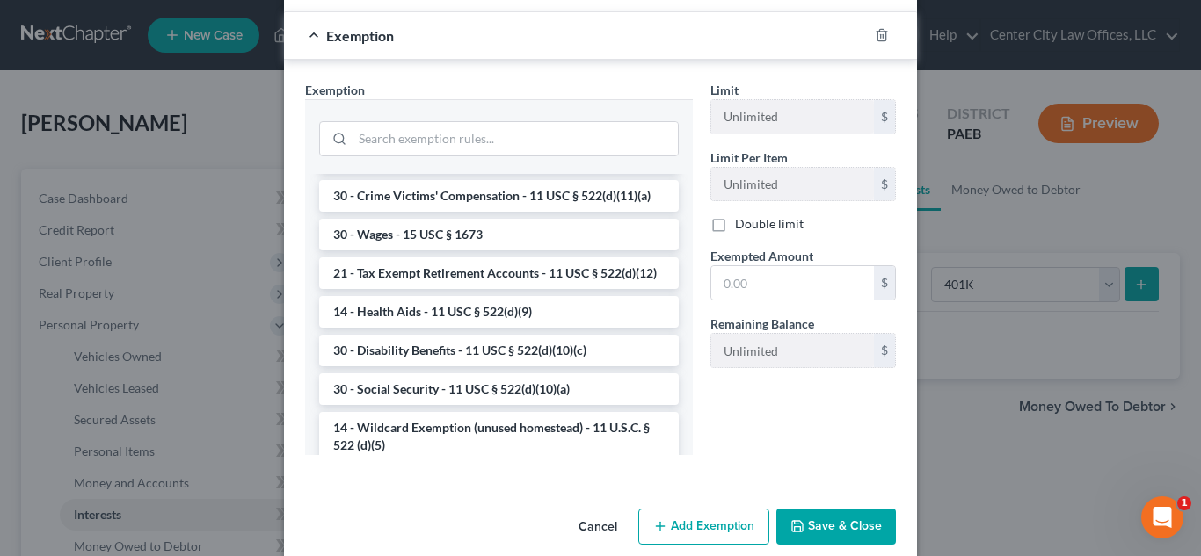
scroll to position [806, 0]
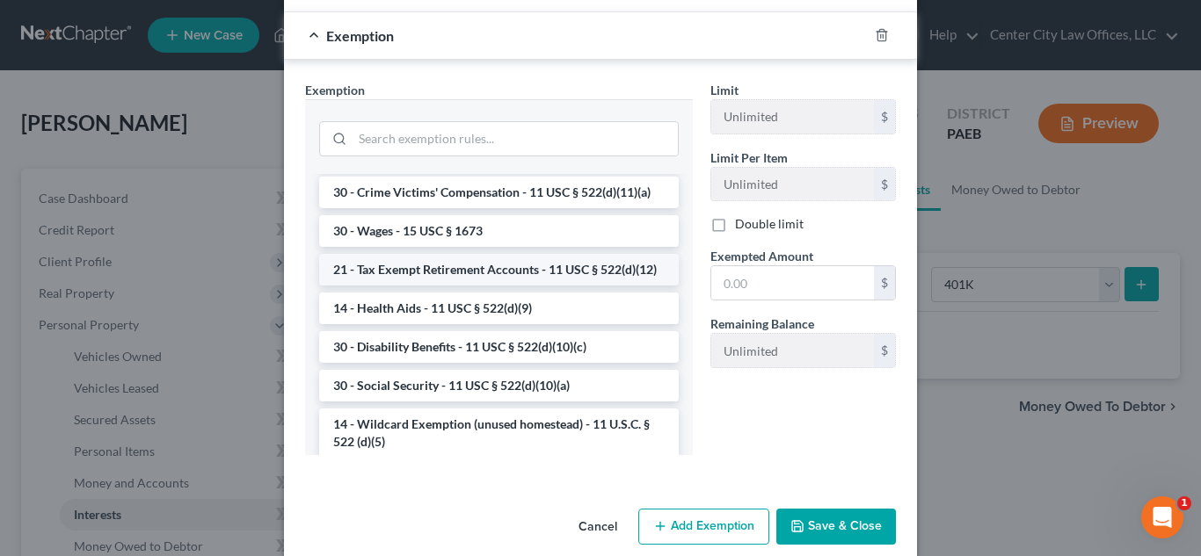
click at [512, 286] on li "21 - Tax Exempt Retirement Accounts - 11 USC § 522(d)(12)" at bounding box center [498, 270] width 359 height 32
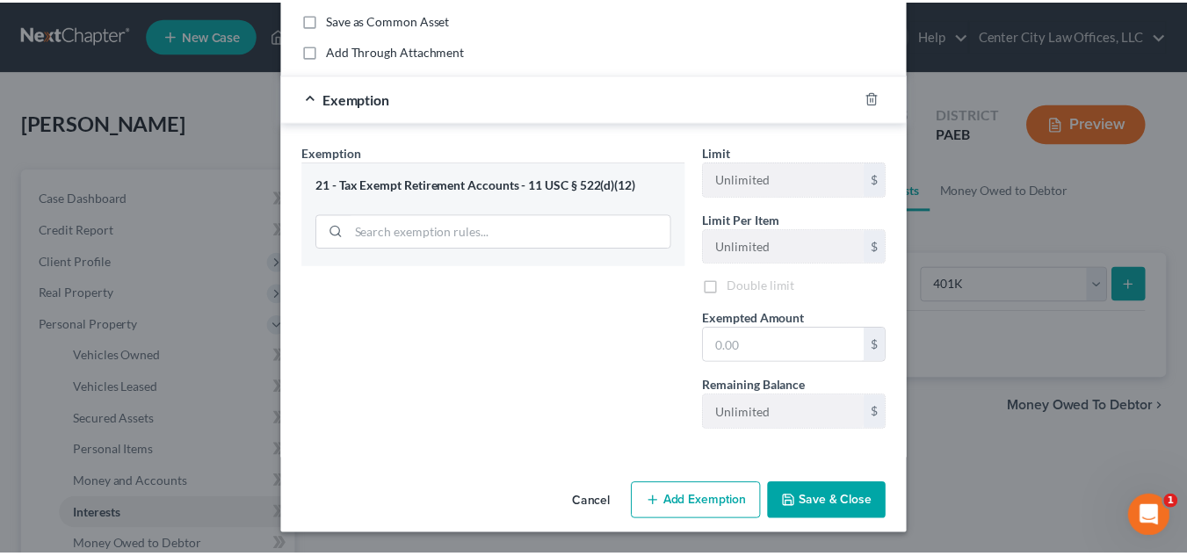
scroll to position [230, 0]
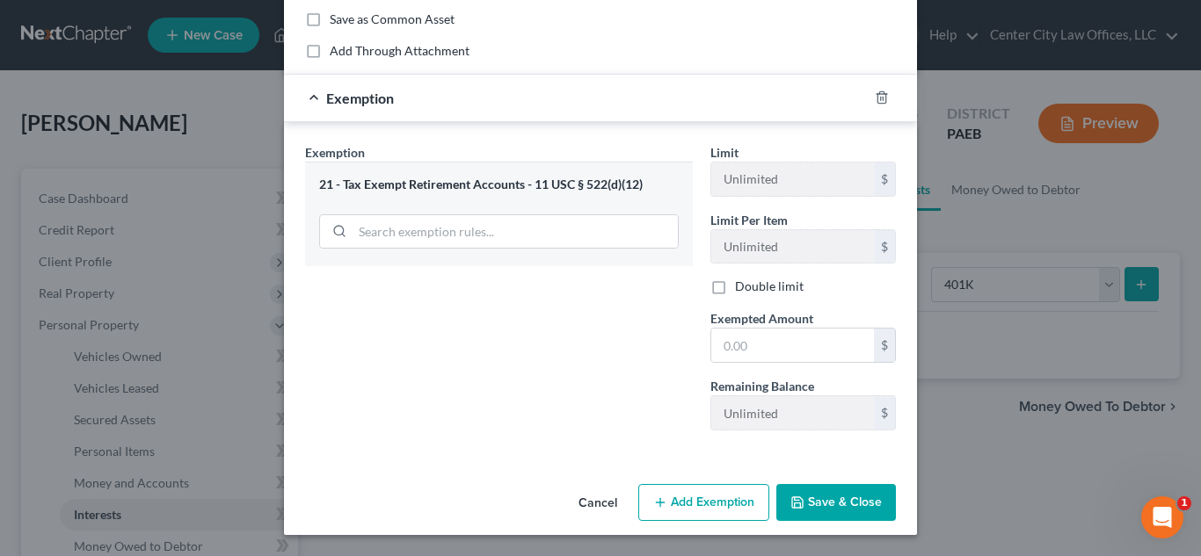
click at [811, 501] on button "Save & Close" at bounding box center [836, 502] width 120 height 37
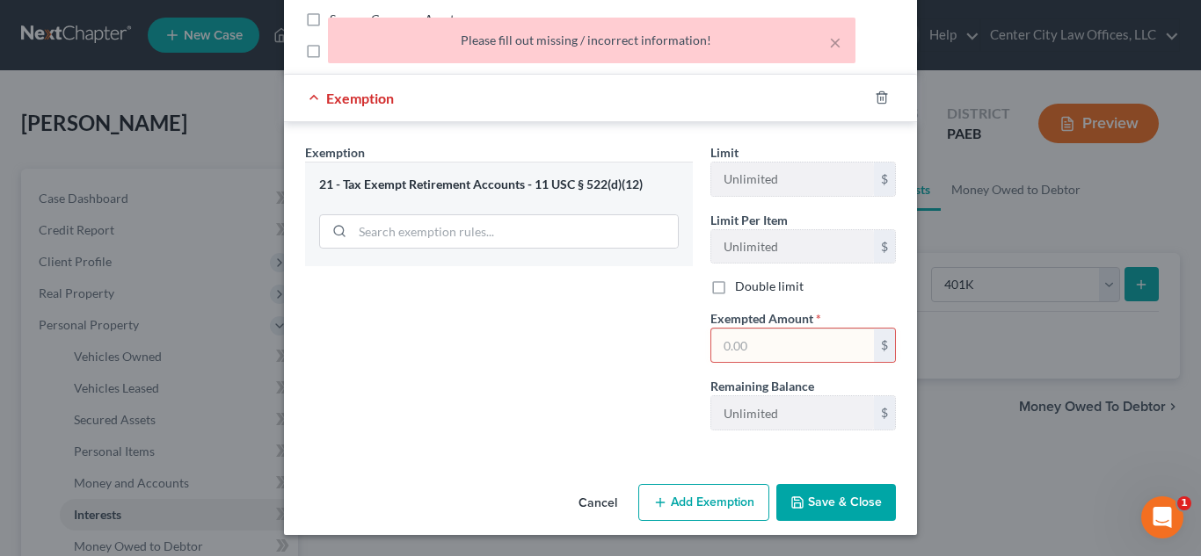
click at [775, 343] on input "text" at bounding box center [792, 345] width 163 height 33
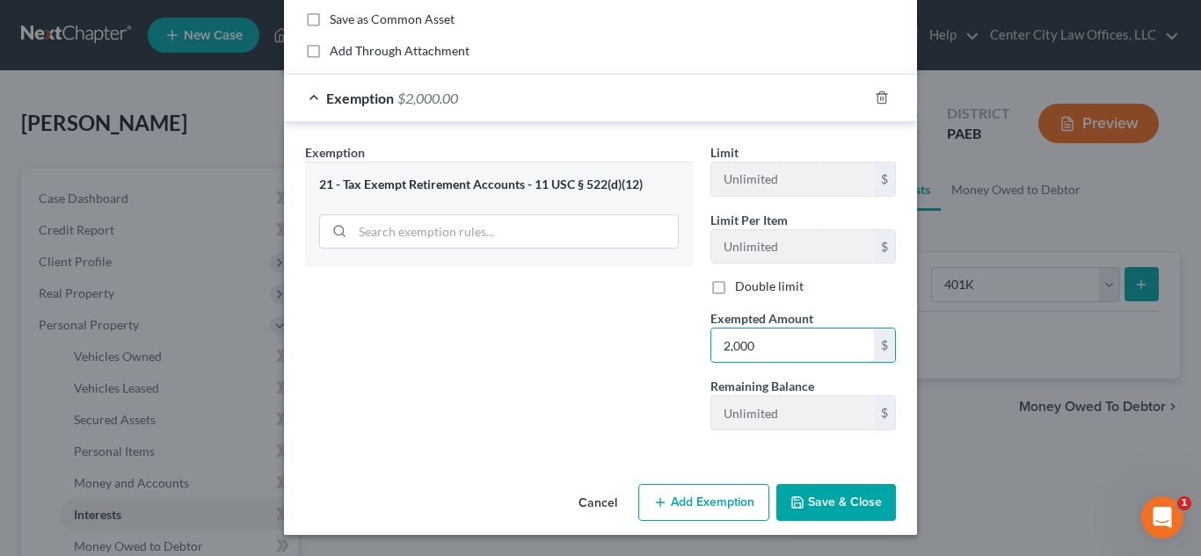
type input "2,000"
click at [809, 507] on button "Save & Close" at bounding box center [836, 502] width 120 height 37
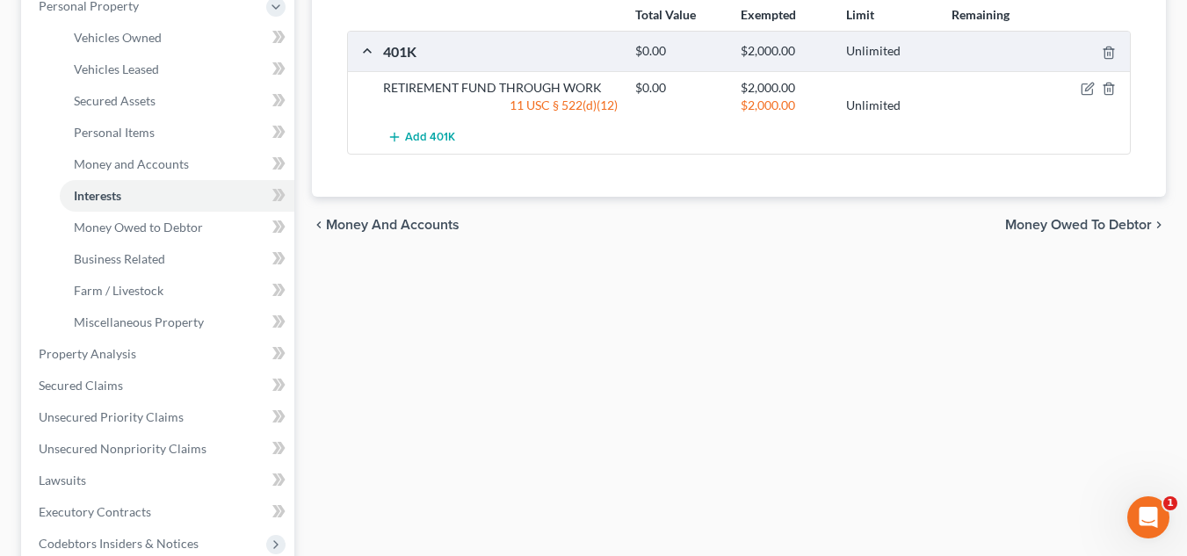
scroll to position [352, 0]
click at [104, 381] on span "Secured Claims" at bounding box center [81, 384] width 84 height 15
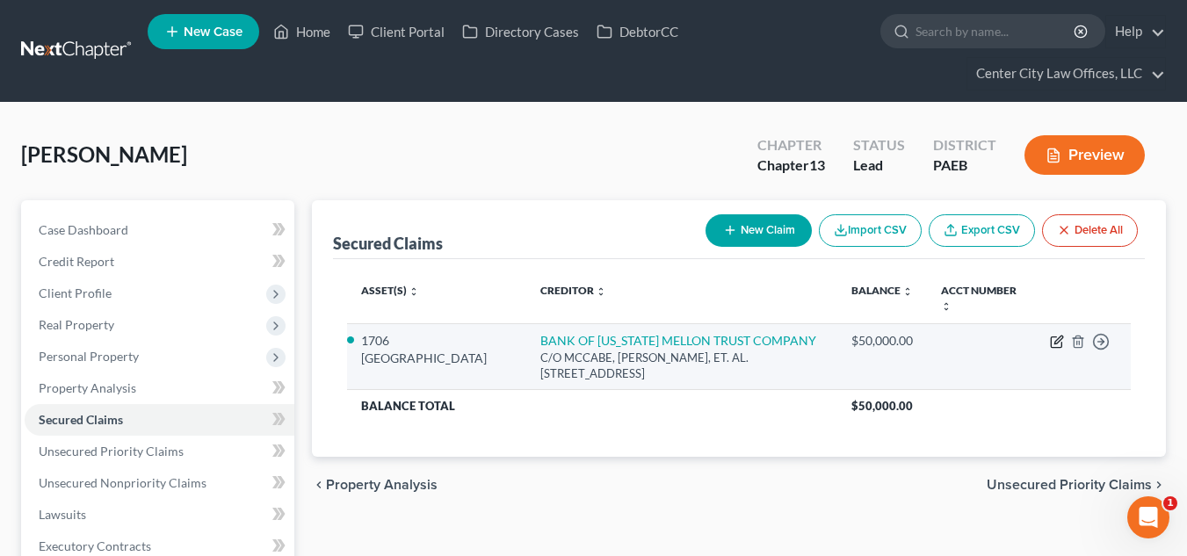
click at [1056, 341] on icon "button" at bounding box center [1059, 340] width 8 height 8
select select "39"
select select "2"
select select "0"
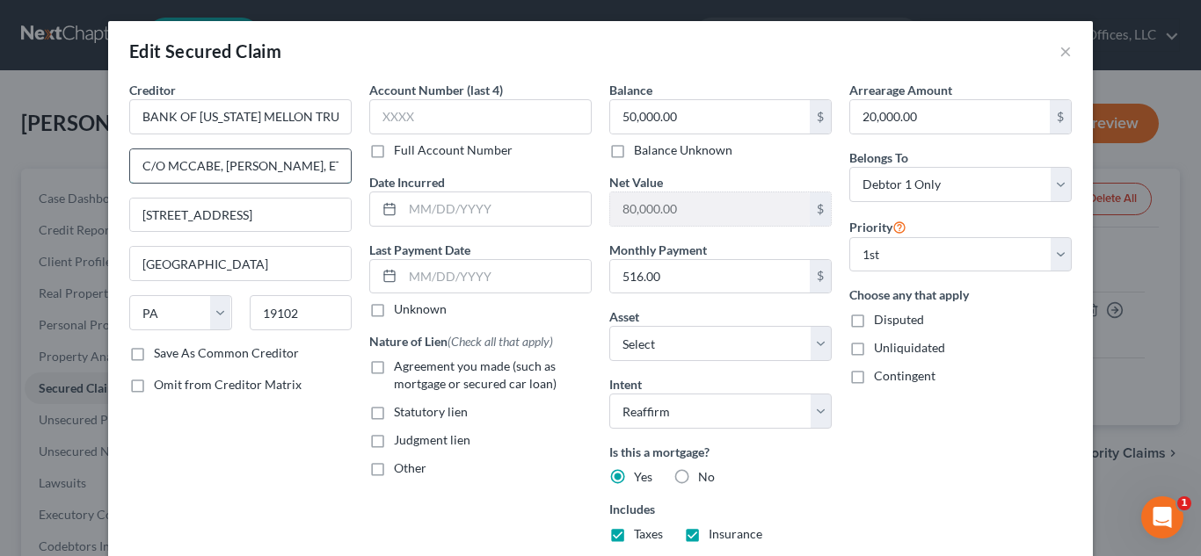
click at [320, 163] on input "C/O MCCABE, [PERSON_NAME], ET. AL." at bounding box center [240, 165] width 221 height 33
type input "C"
type input "[STREET_ADDRESS]"
click at [282, 213] on input "[STREET_ADDRESS]" at bounding box center [240, 215] width 221 height 33
type input "1"
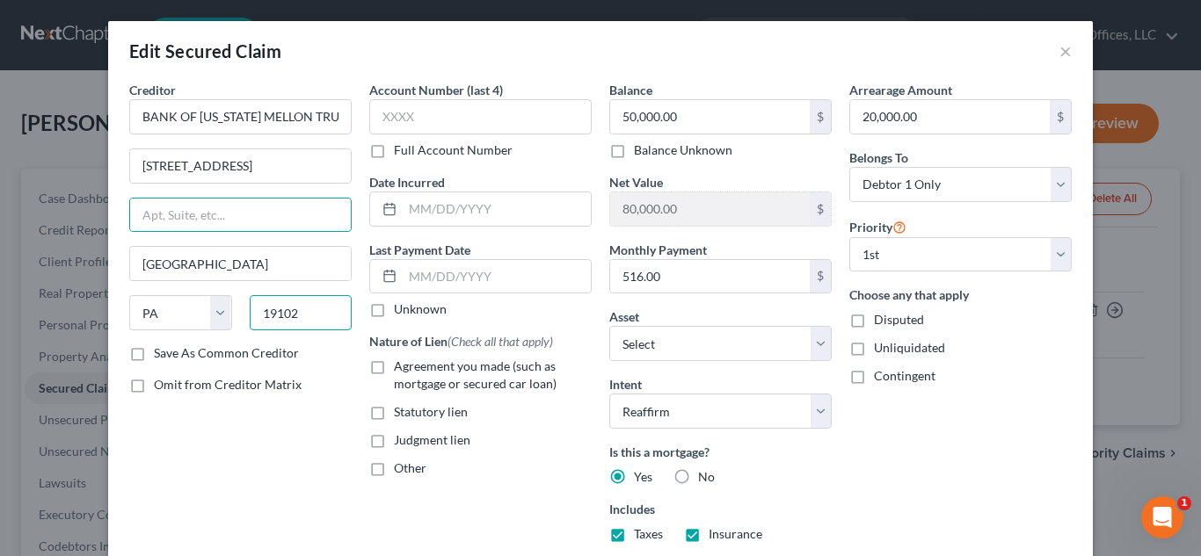
click at [305, 322] on input "19102" at bounding box center [301, 312] width 103 height 35
type input "1"
type input "75024"
type input "Plano"
select select "45"
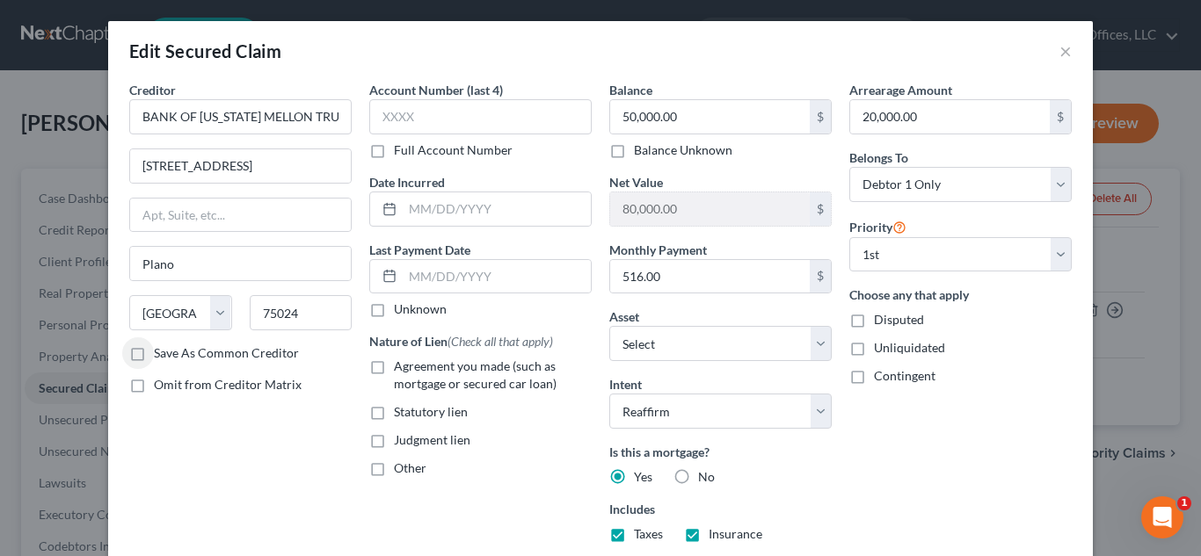
click at [154, 355] on label "Save As Common Creditor" at bounding box center [226, 354] width 145 height 18
click at [161, 355] on input "Save As Common Creditor" at bounding box center [166, 350] width 11 height 11
checkbox input "true"
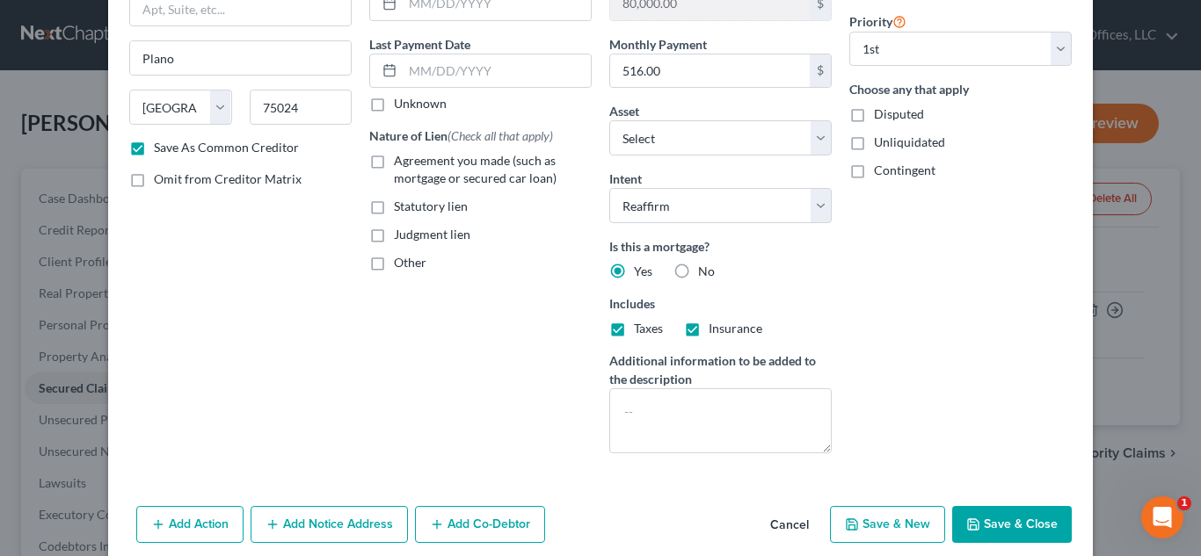
scroll to position [242, 0]
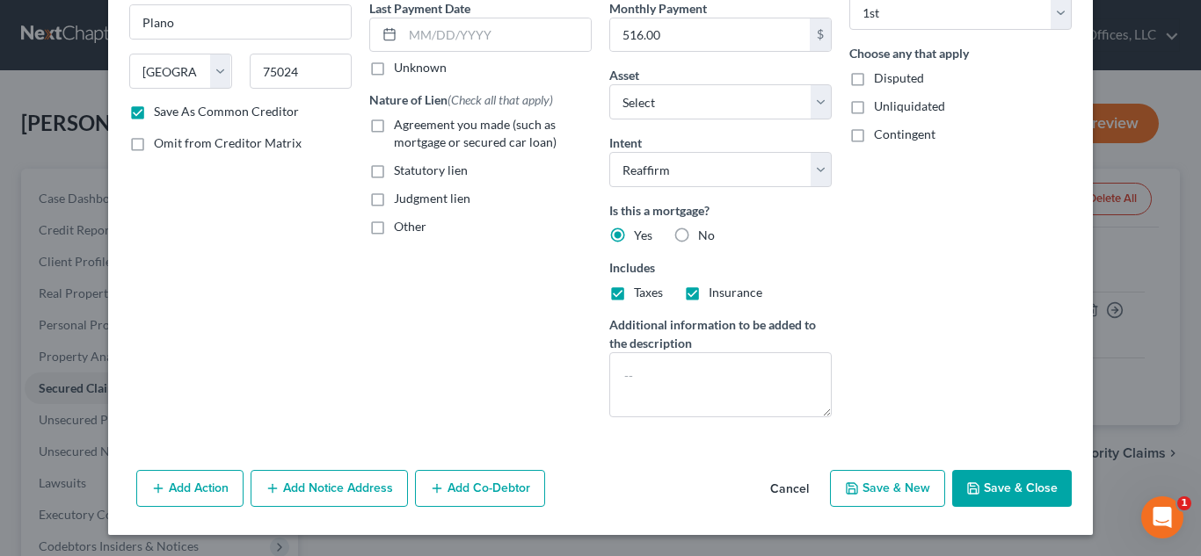
click at [311, 486] on button "Add Notice Address" at bounding box center [329, 488] width 157 height 37
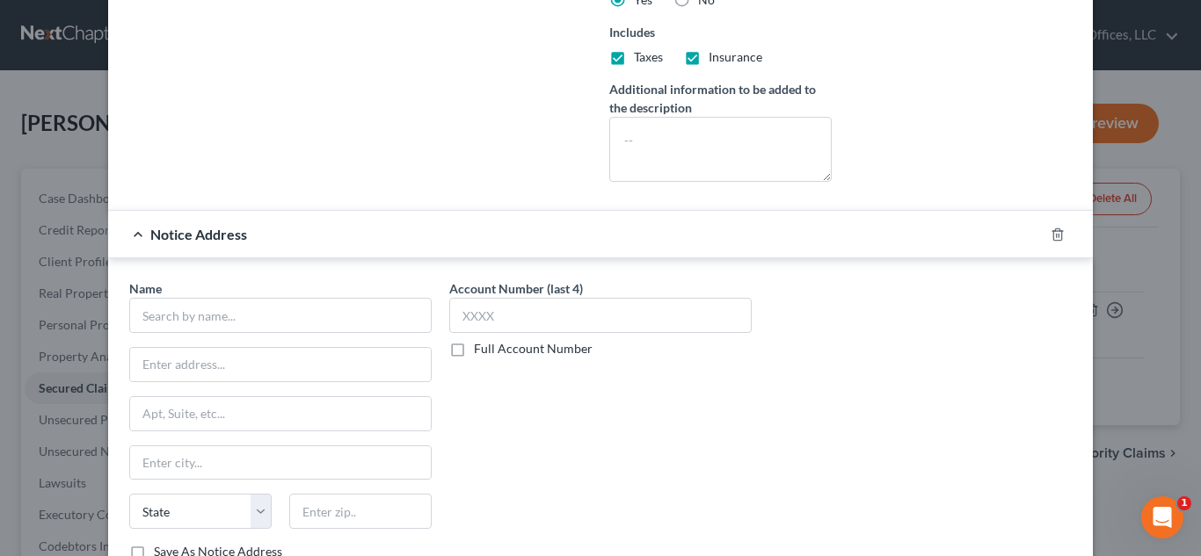
scroll to position [534, 0]
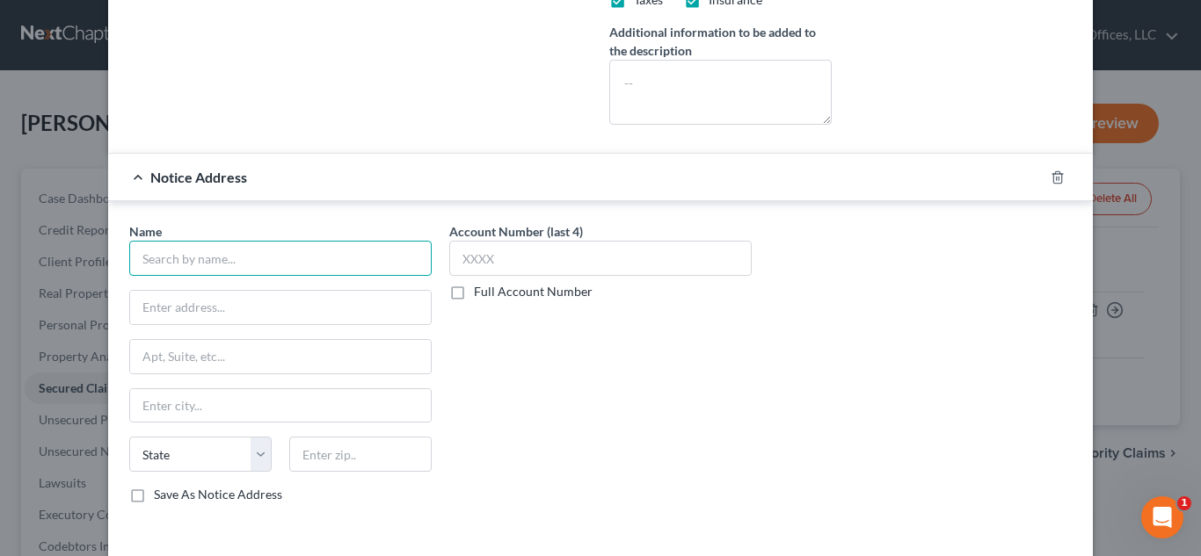
click at [216, 257] on input "text" at bounding box center [280, 258] width 302 height 35
type input "[PERSON_NAME] [PERSON_NAME], ET. AL."
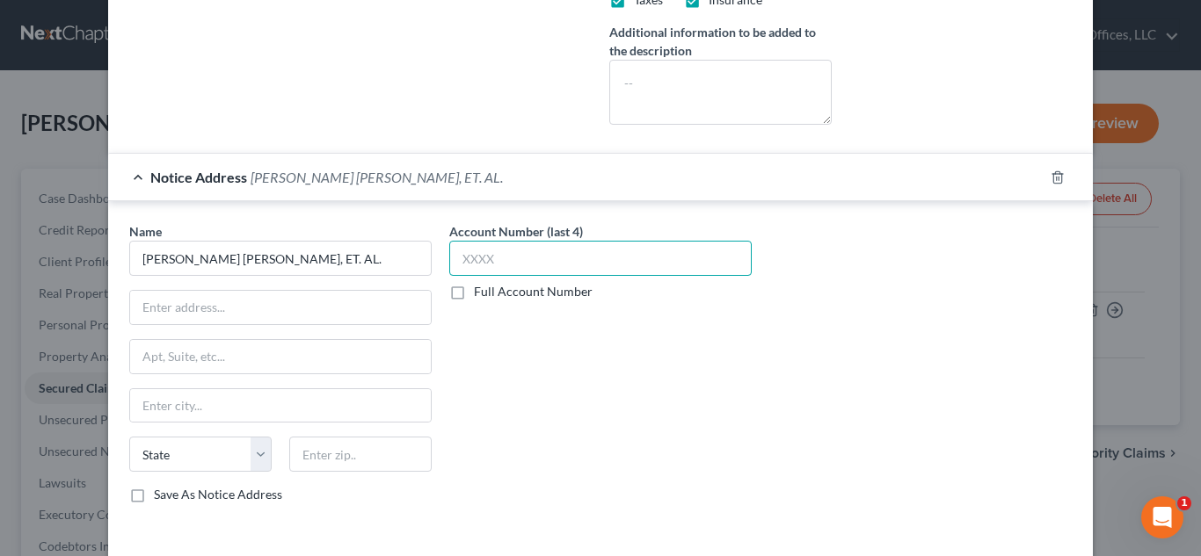
click at [539, 273] on input "text" at bounding box center [600, 258] width 302 height 35
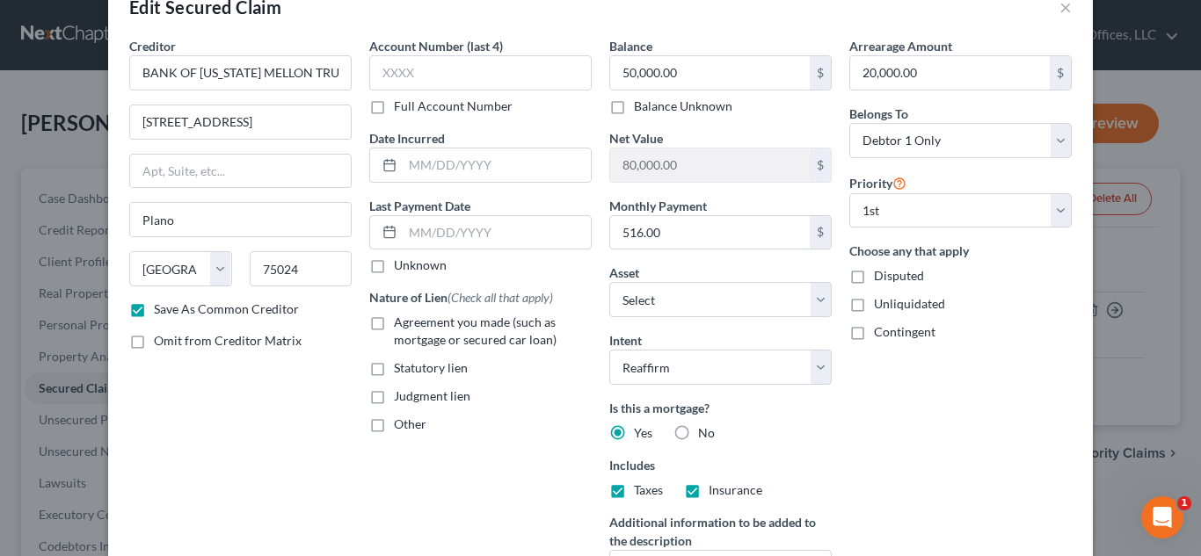
scroll to position [0, 0]
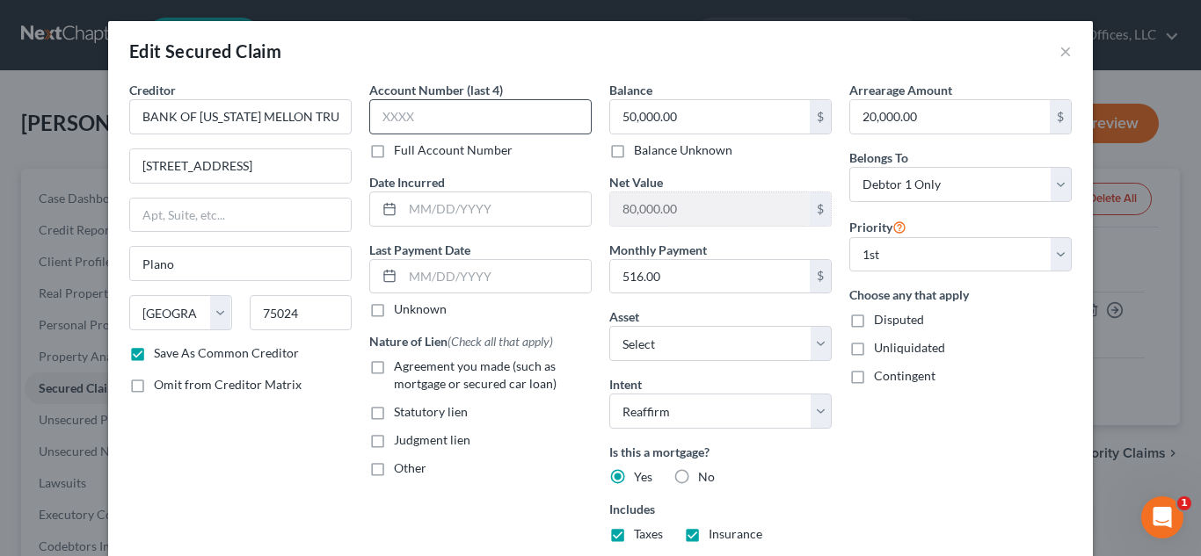
type input "5484"
click at [439, 120] on input "text" at bounding box center [480, 116] width 222 height 35
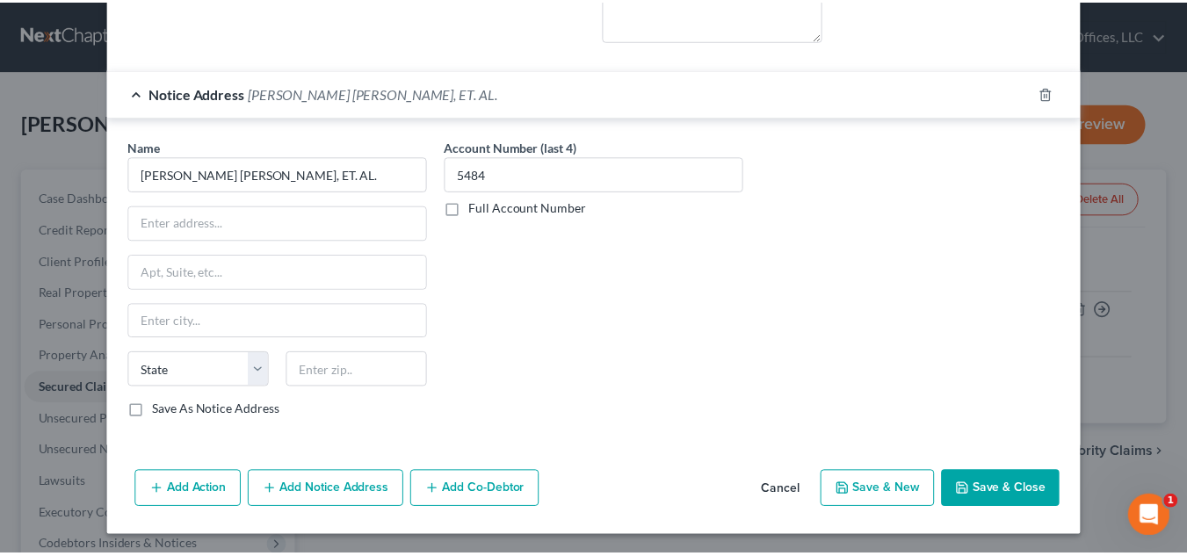
scroll to position [621, 0]
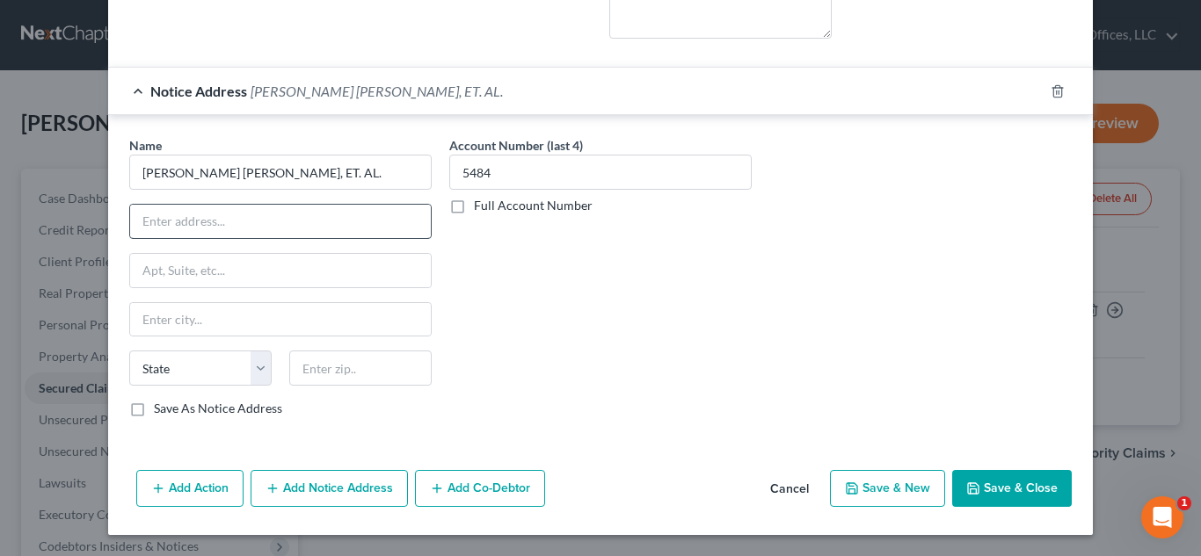
type input "5484"
click at [312, 222] on input "text" at bounding box center [280, 221] width 301 height 33
type input "[STREET_ADDRESS]"
click at [195, 271] on input "text" at bounding box center [280, 270] width 301 height 33
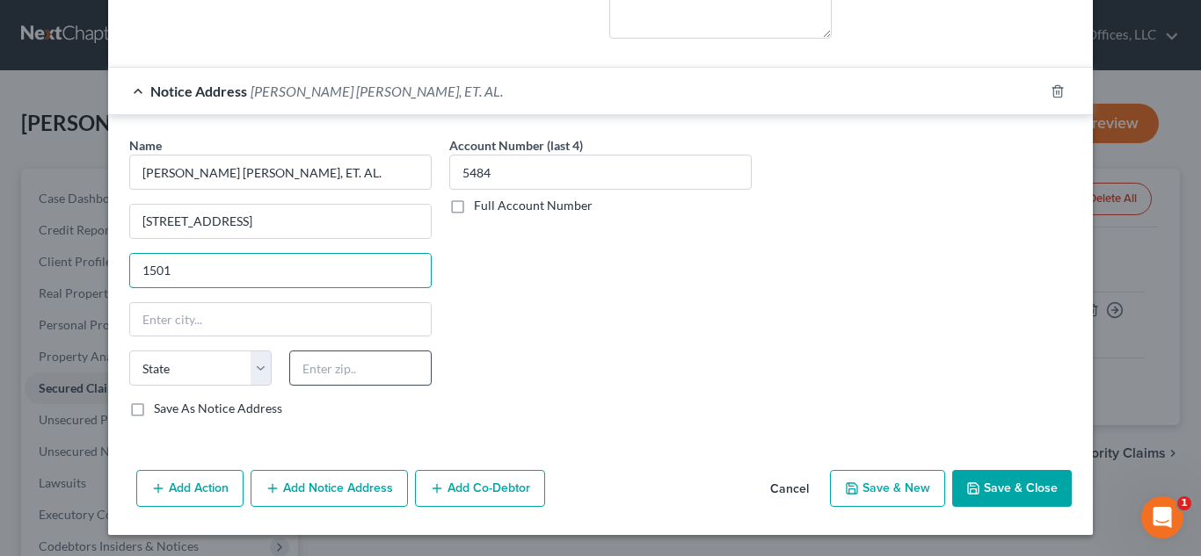
type input "1501"
click at [367, 370] on input "text" at bounding box center [360, 368] width 142 height 35
type input "19102"
type input "[GEOGRAPHIC_DATA]"
select select "39"
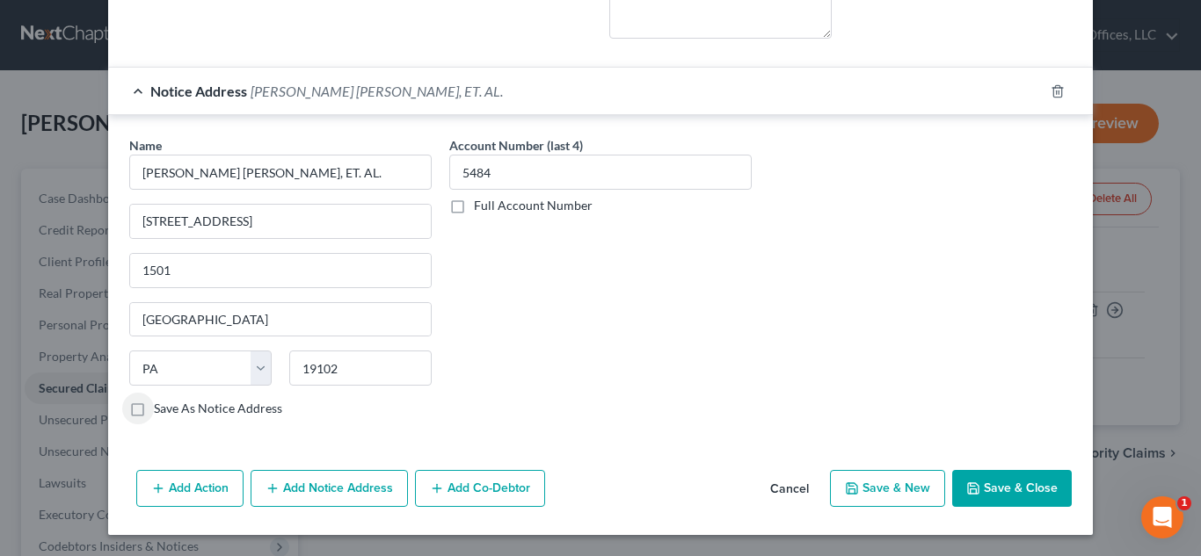
click at [154, 408] on label "Save As Notice Address" at bounding box center [218, 409] width 128 height 18
click at [161, 408] on input "Save As Notice Address" at bounding box center [166, 405] width 11 height 11
checkbox input "true"
click at [1000, 488] on button "Save & Close" at bounding box center [1012, 488] width 120 height 37
checkbox input "false"
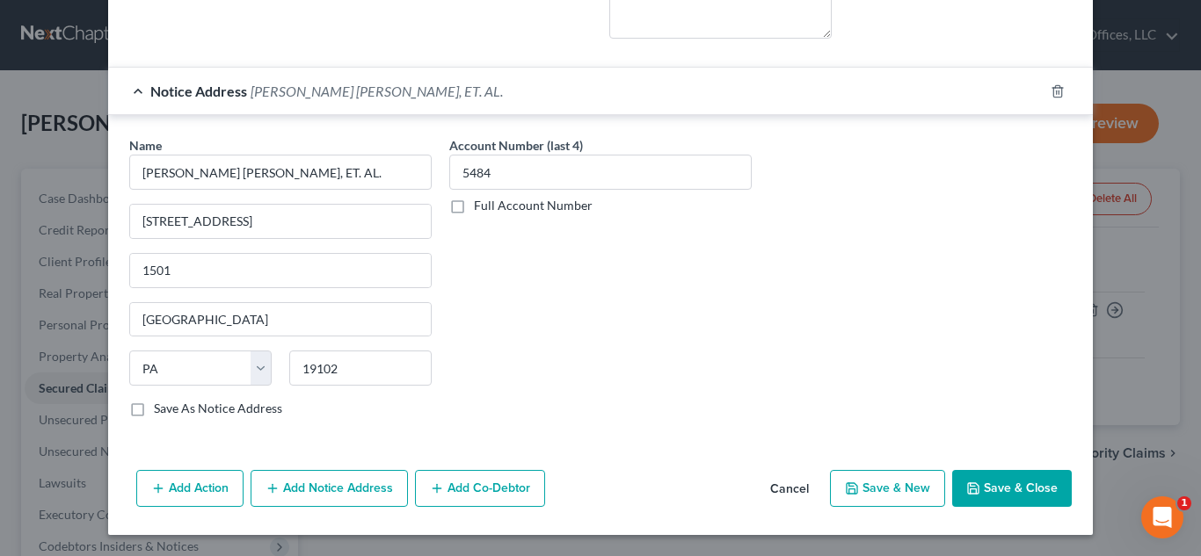
checkbox input "false"
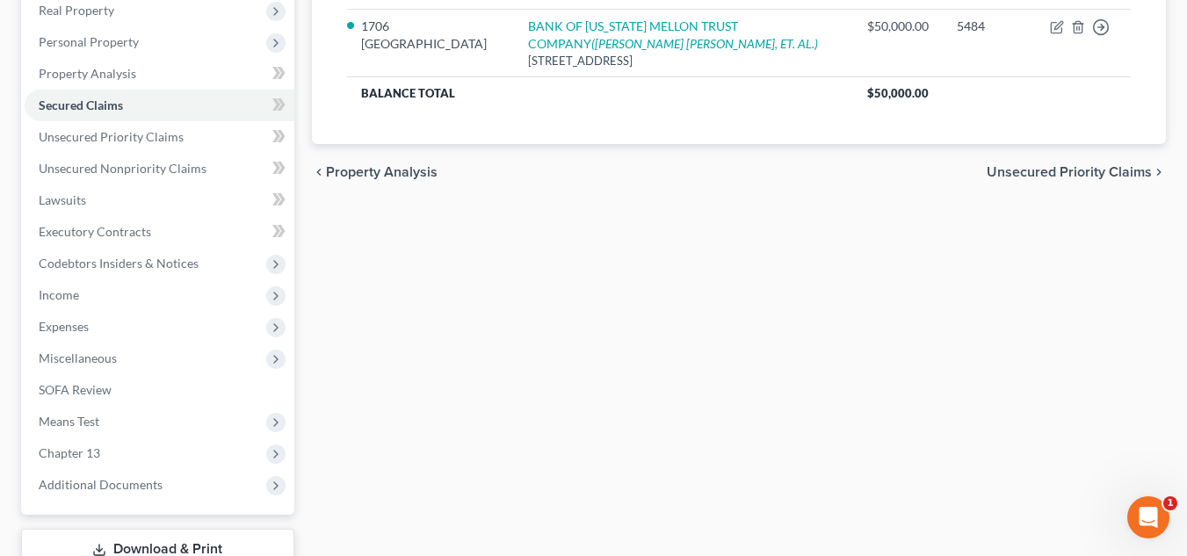
scroll to position [352, 0]
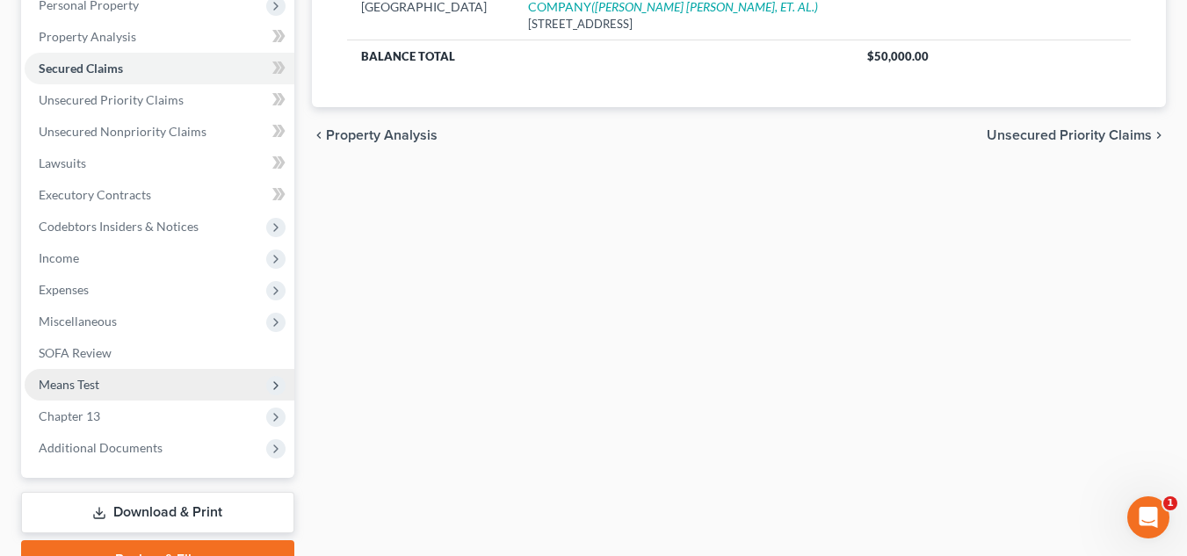
click at [86, 392] on span "Means Test" at bounding box center [160, 385] width 270 height 32
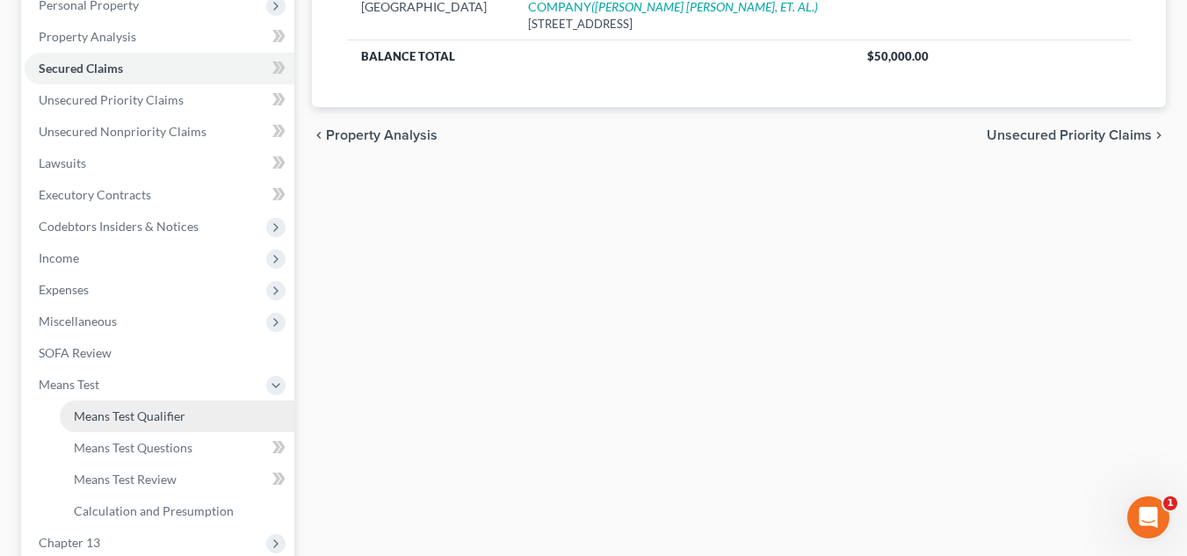
click at [108, 417] on span "Means Test Qualifier" at bounding box center [130, 416] width 112 height 15
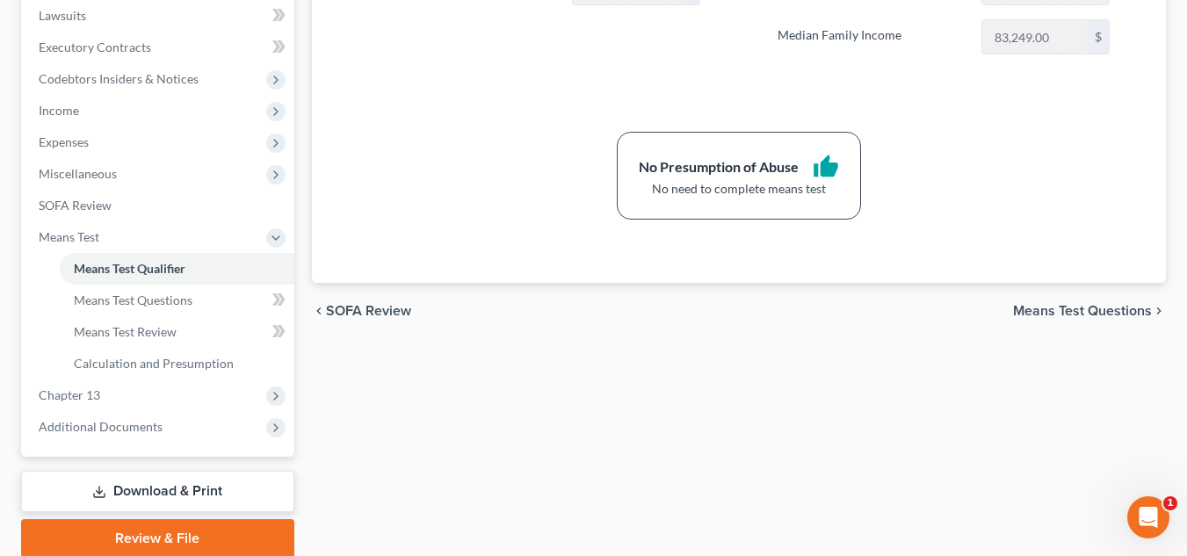
scroll to position [568, 0]
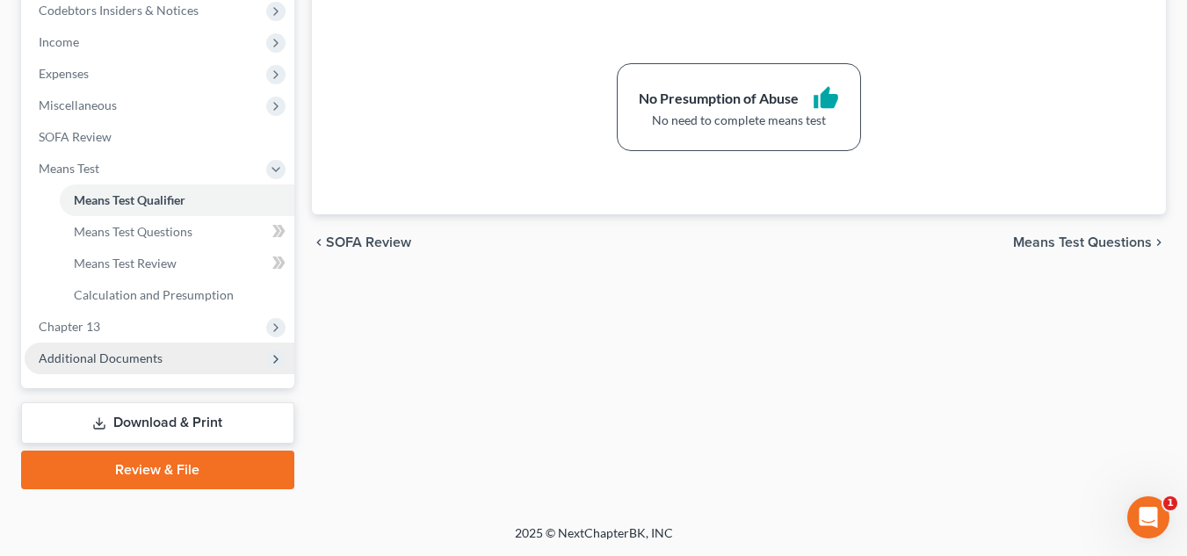
click at [165, 362] on span "Additional Documents" at bounding box center [160, 359] width 270 height 32
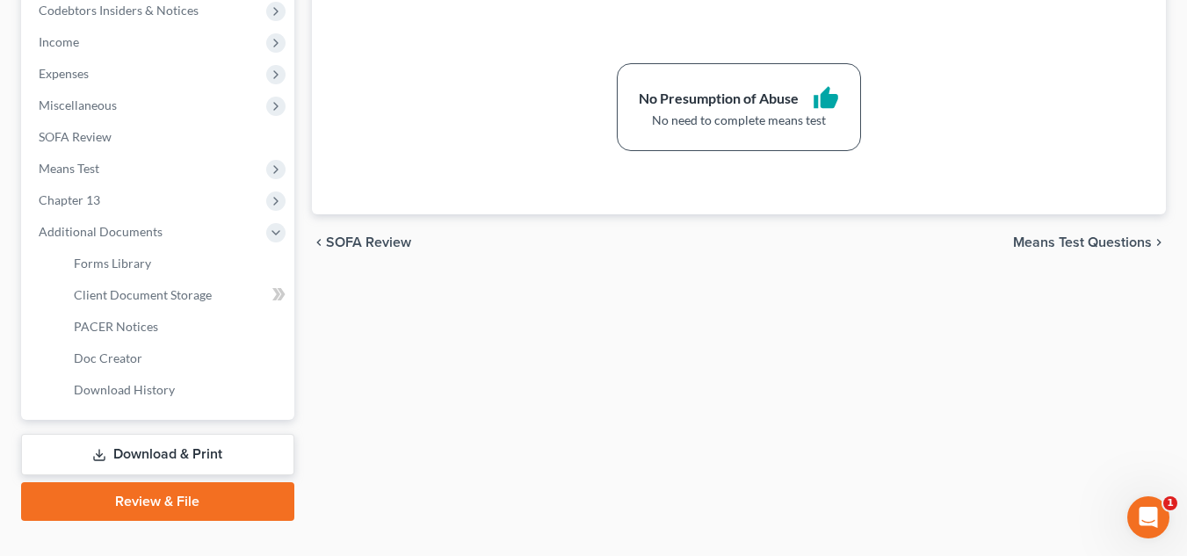
click at [166, 499] on link "Review & File" at bounding box center [157, 502] width 273 height 39
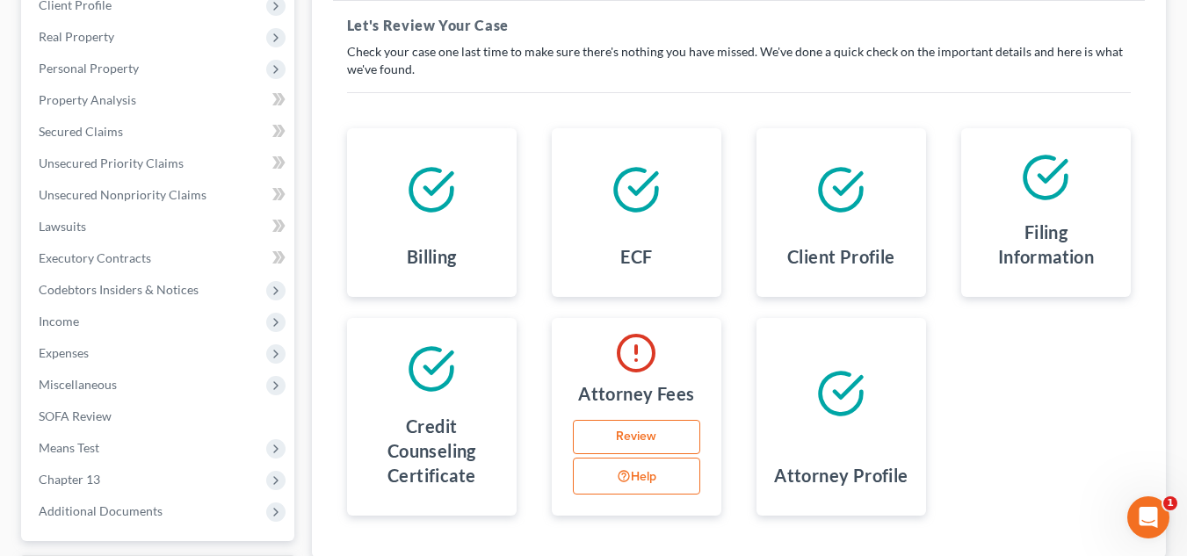
scroll to position [293, 0]
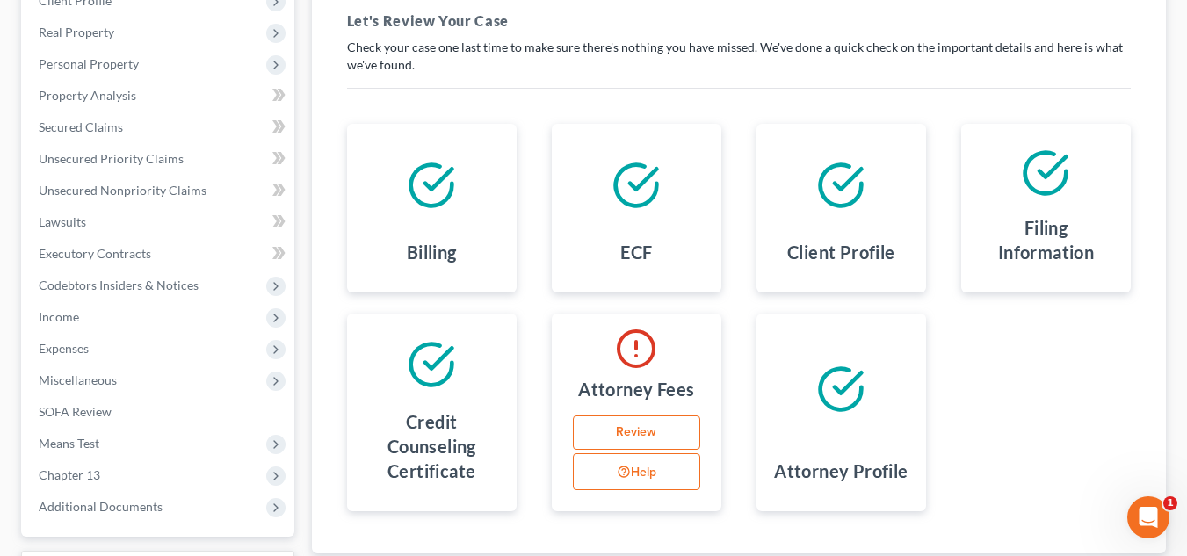
click at [629, 432] on link "Review" at bounding box center [636, 433] width 127 height 35
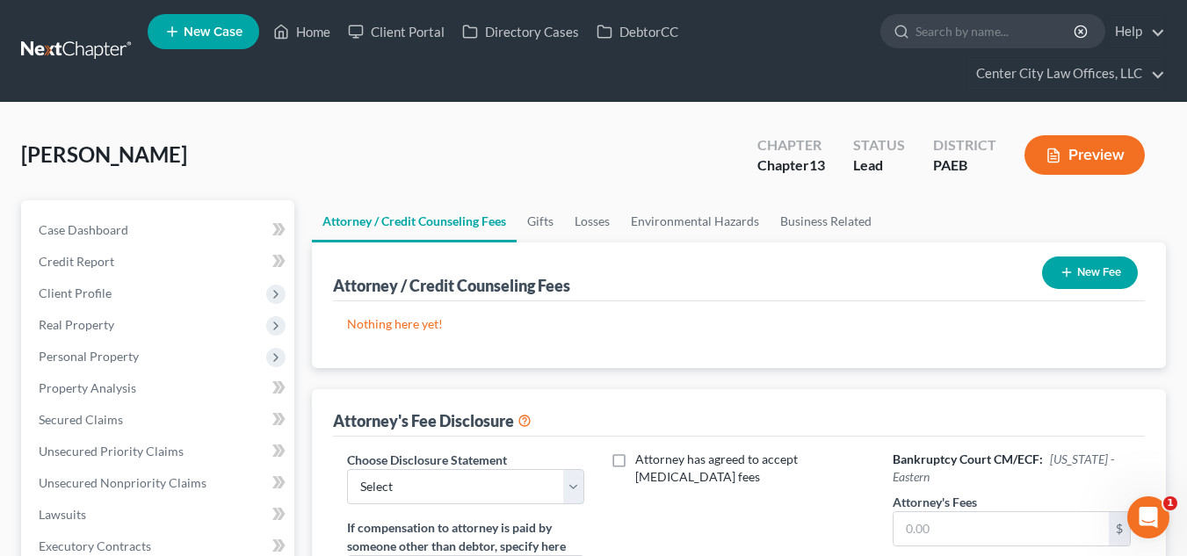
click at [1107, 270] on button "New Fee" at bounding box center [1090, 273] width 96 height 33
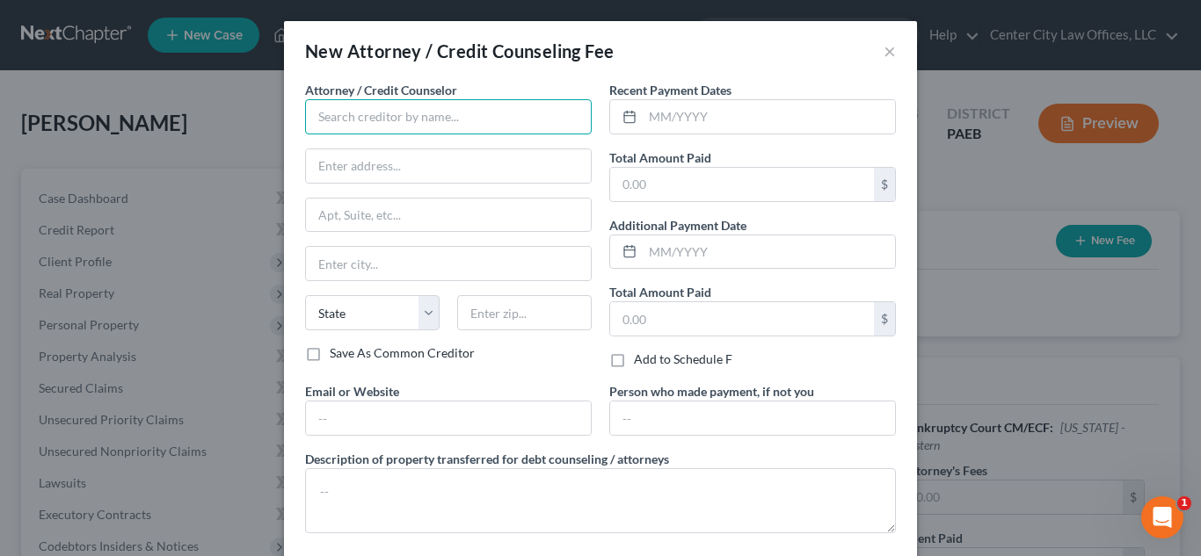
click at [473, 117] on input "text" at bounding box center [448, 116] width 287 height 35
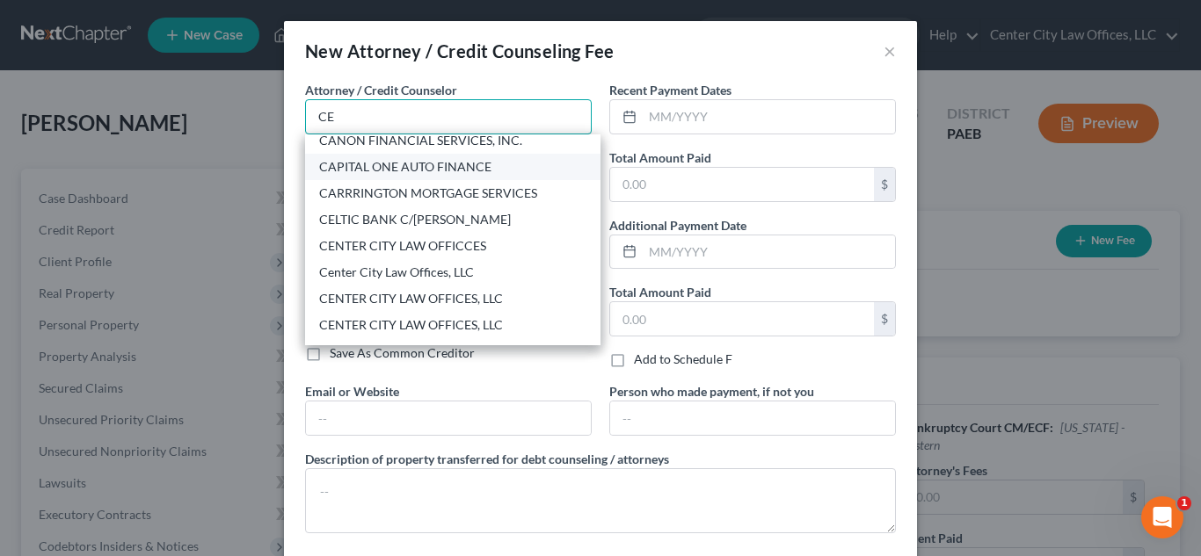
scroll to position [147, 0]
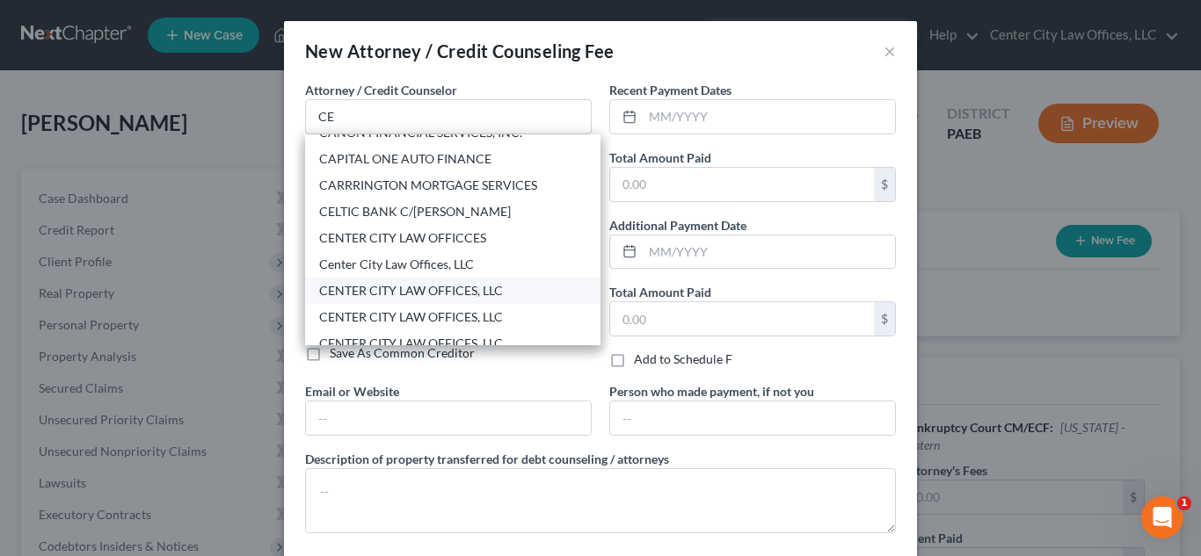
click at [390, 287] on div "CENTER CITY LAW OFFICES, LLC" at bounding box center [452, 291] width 267 height 18
type input "CENTER CITY LAW OFFICES, LLC"
type input "[STREET_ADDRESS]"
type input "[GEOGRAPHIC_DATA]"
select select "39"
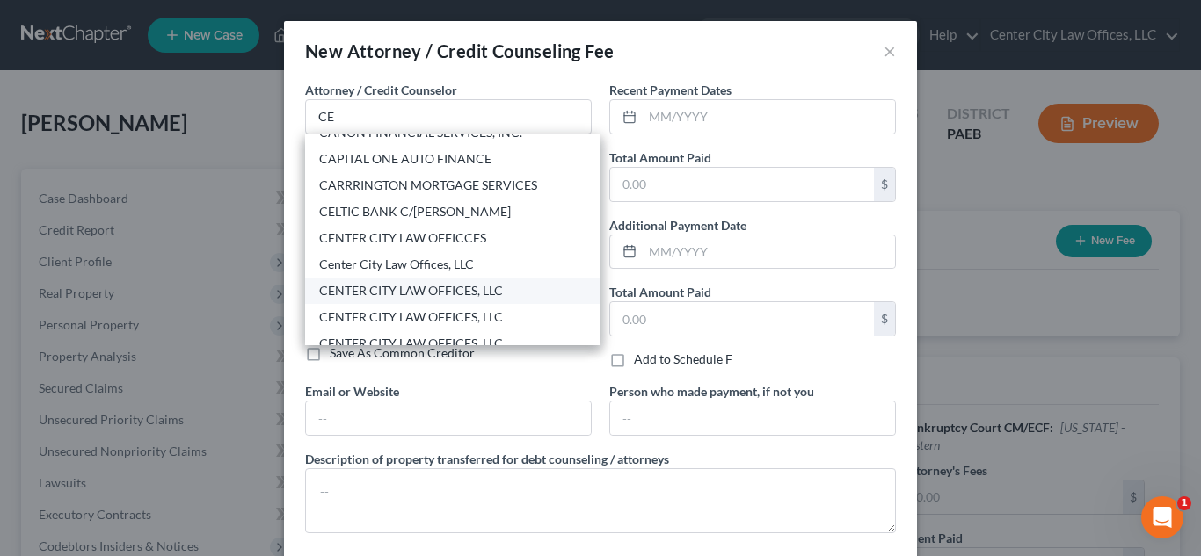
type input "19146"
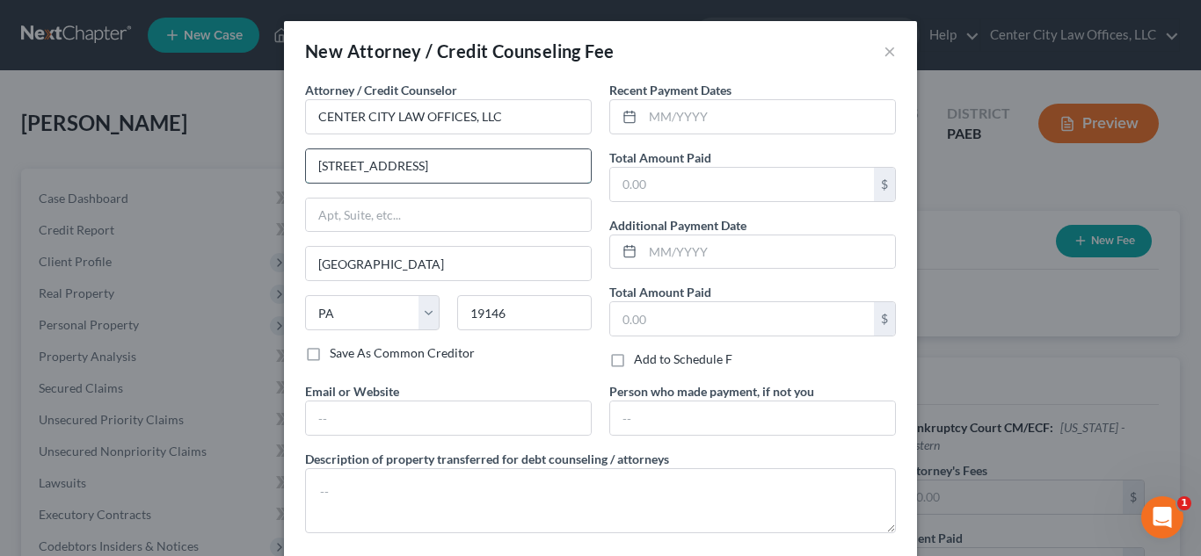
click at [425, 171] on input "[STREET_ADDRESS]" at bounding box center [448, 165] width 285 height 33
type input "2"
type input "[STREET_ADDRESS][PERSON_NAME]"
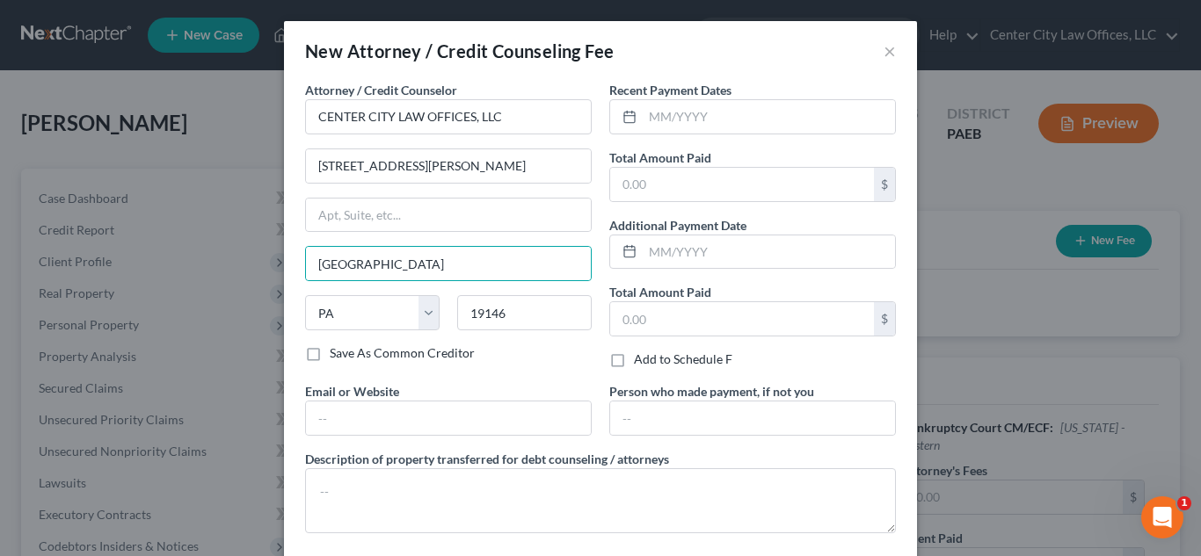
click at [330, 356] on label "Save As Common Creditor" at bounding box center [402, 354] width 145 height 18
click at [337, 356] on input "Save As Common Creditor" at bounding box center [342, 350] width 11 height 11
checkbox input "true"
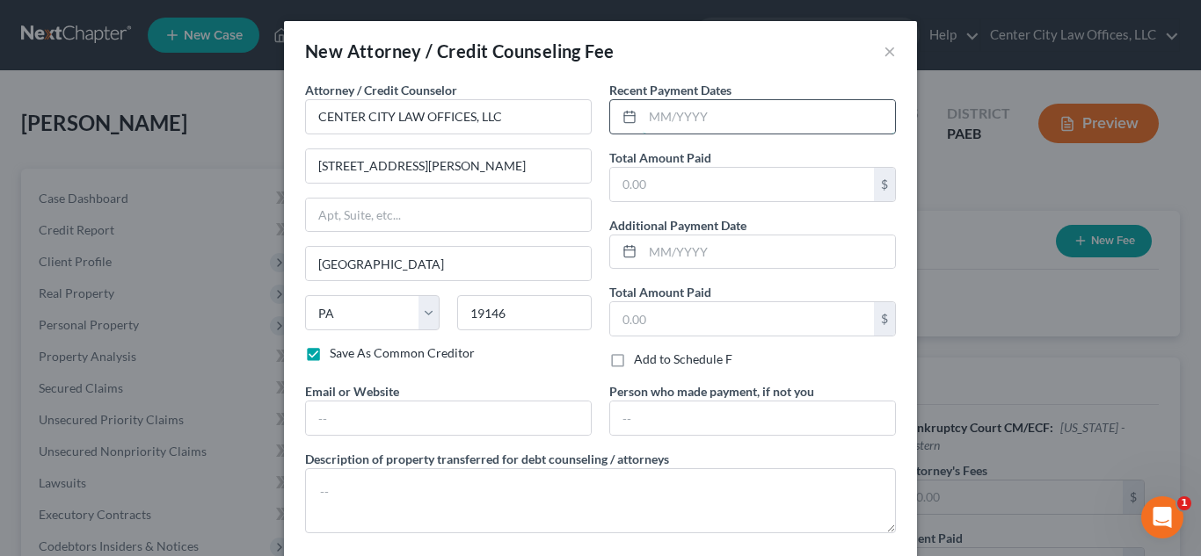
click at [694, 113] on input "text" at bounding box center [769, 116] width 252 height 33
type input "0"
type input "[DATE]"
click at [679, 196] on input "text" at bounding box center [742, 184] width 264 height 33
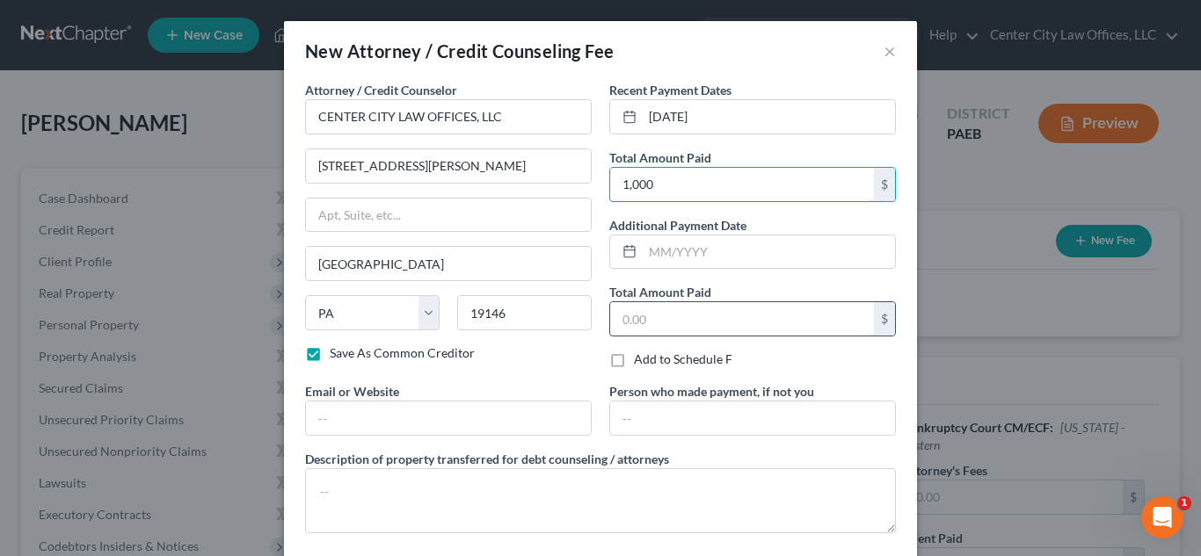
type input "1,000"
click at [635, 317] on input "text" at bounding box center [742, 318] width 264 height 33
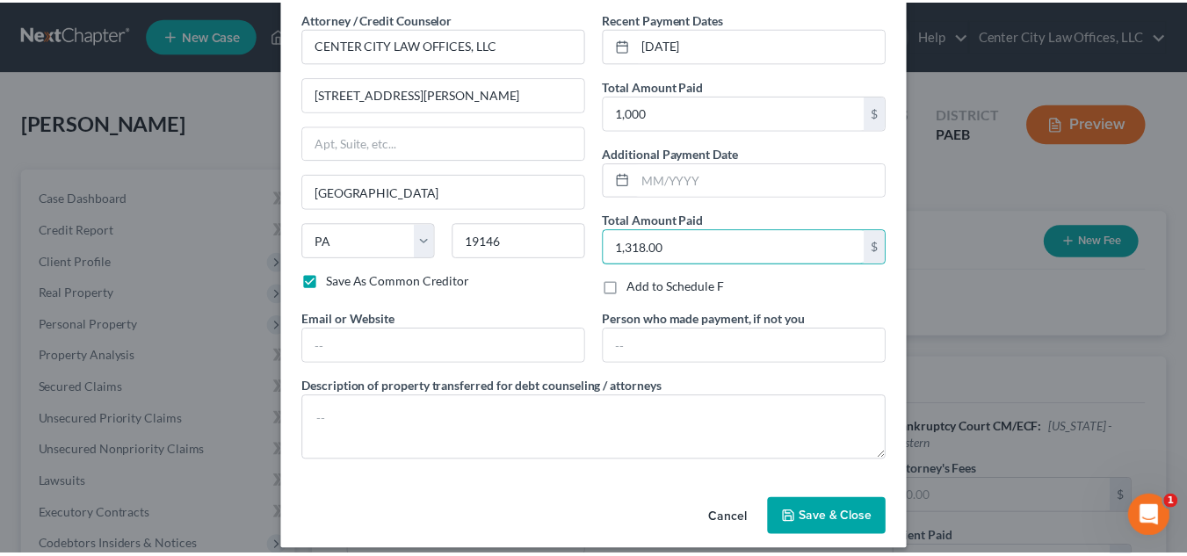
scroll to position [73, 0]
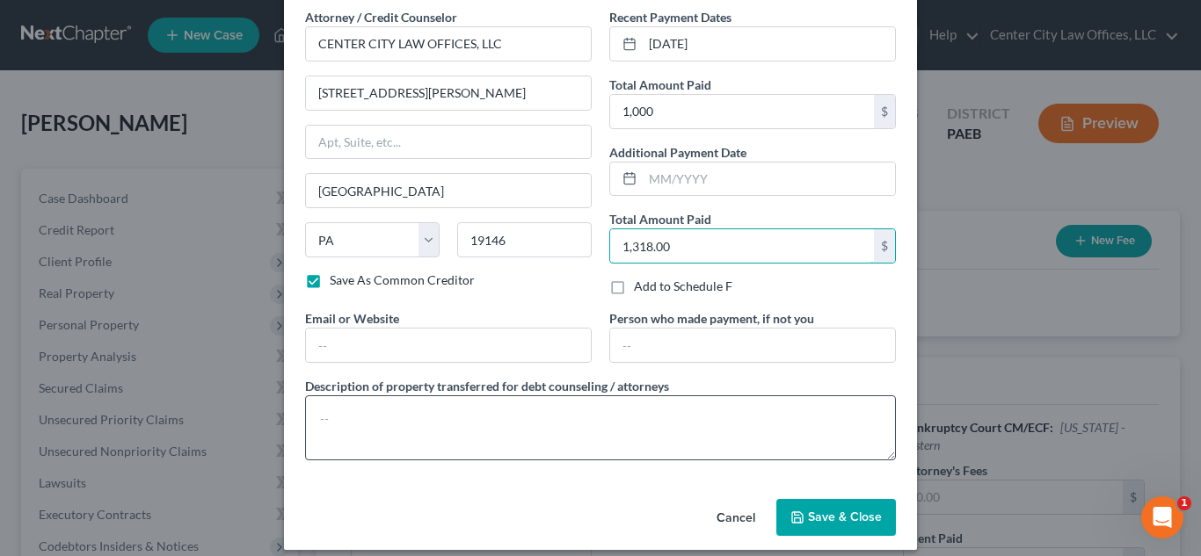
type input "1,318.00"
click at [545, 418] on textarea at bounding box center [600, 428] width 591 height 65
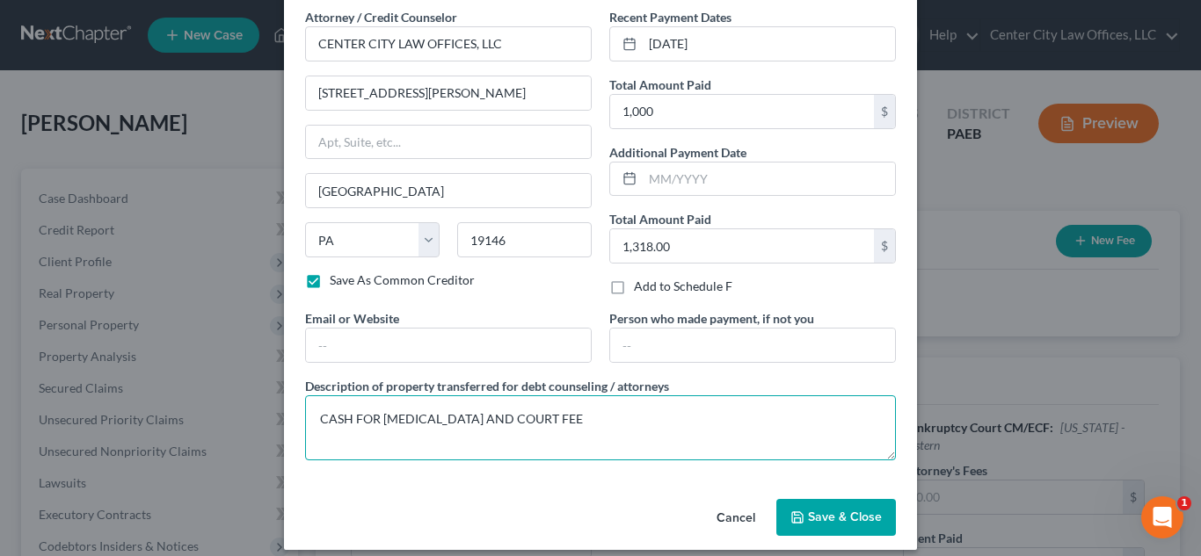
type textarea "CASH FOR [MEDICAL_DATA] AND COURT FEE"
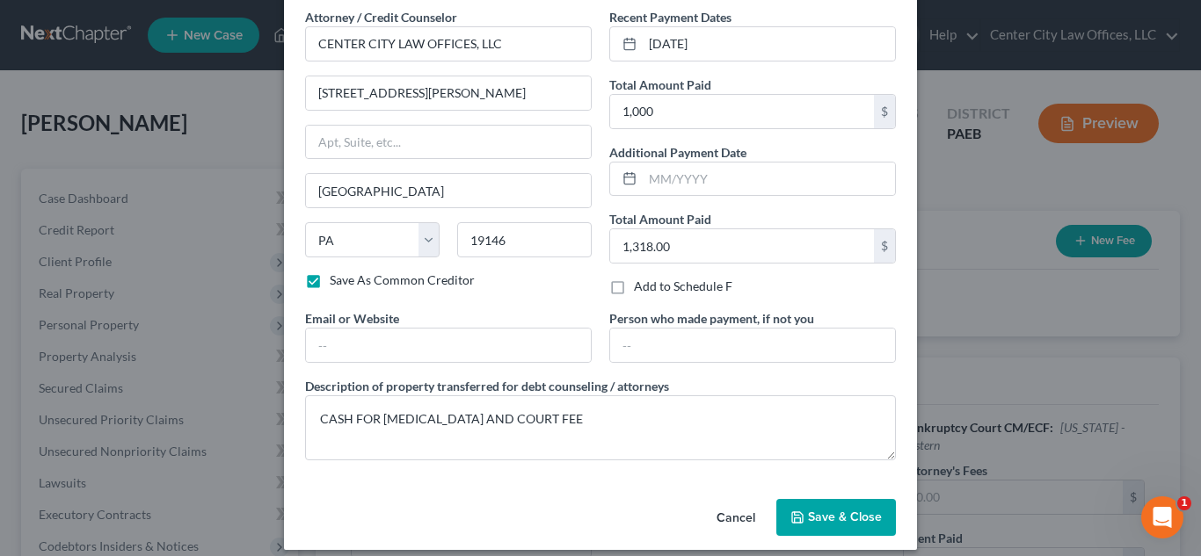
click at [822, 520] on span "Save & Close" at bounding box center [845, 517] width 74 height 15
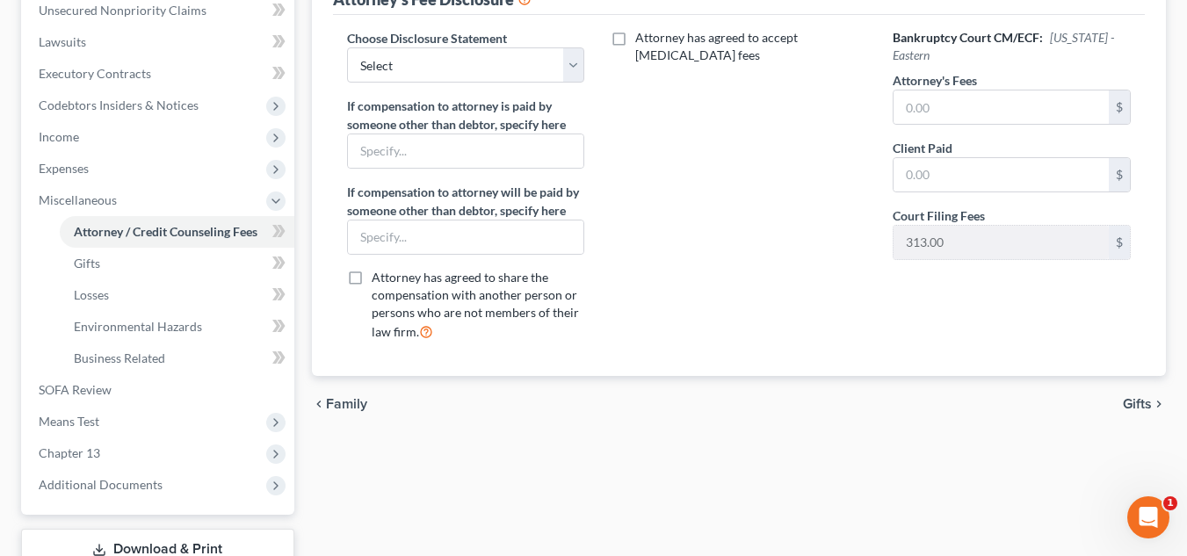
scroll to position [439, 0]
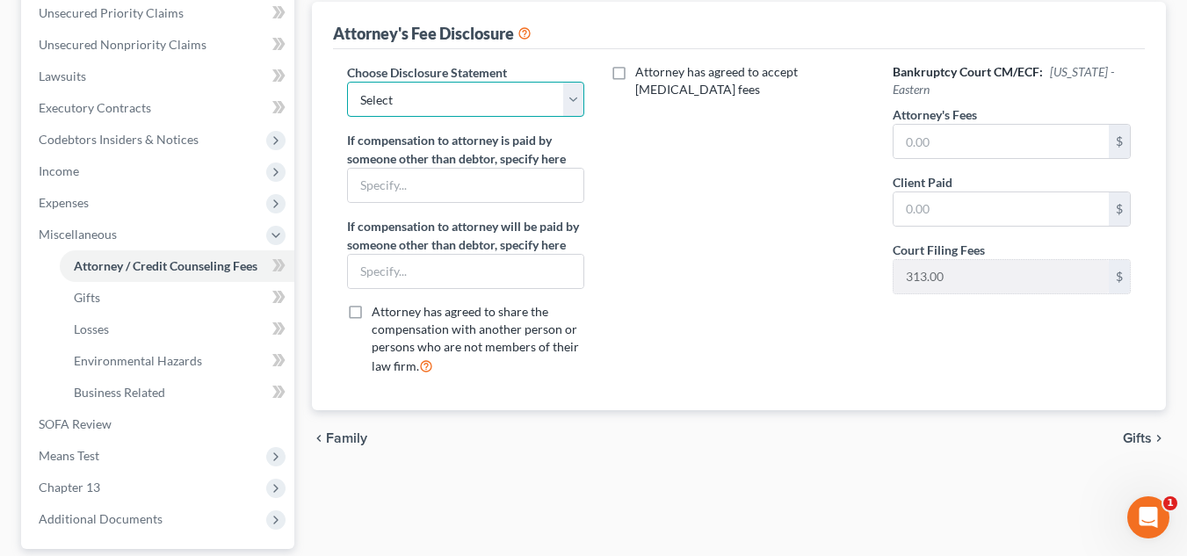
click at [577, 105] on select "Select BASIC" at bounding box center [466, 99] width 238 height 35
select select "0"
click at [347, 82] on select "Select BASIC" at bounding box center [466, 99] width 238 height 35
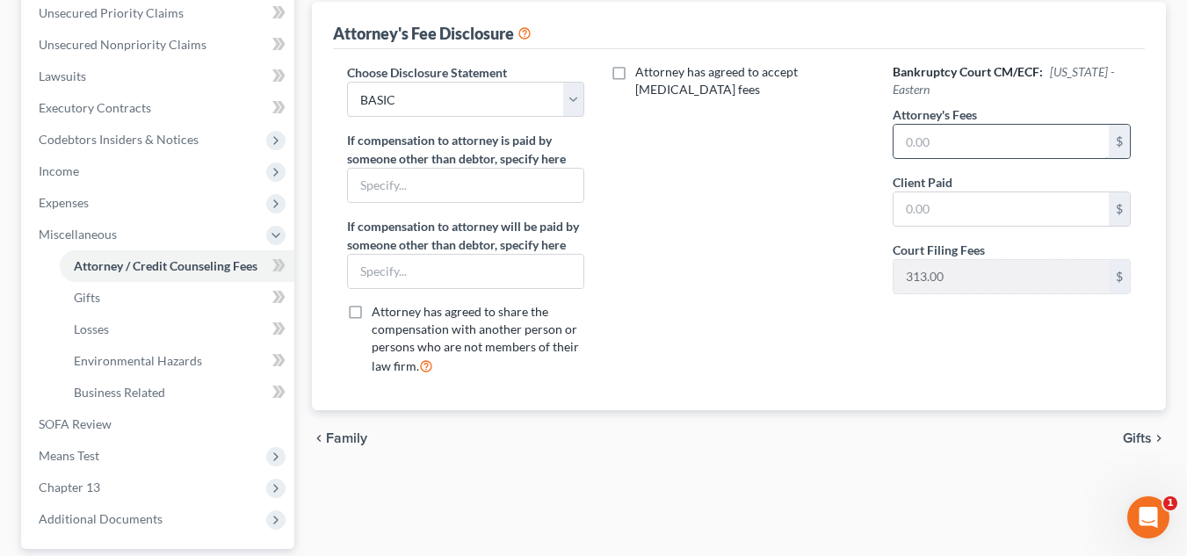
click at [947, 138] on input "text" at bounding box center [1001, 141] width 215 height 33
type input "1,000"
click at [936, 207] on input "text" at bounding box center [1001, 208] width 215 height 33
type input "1,000"
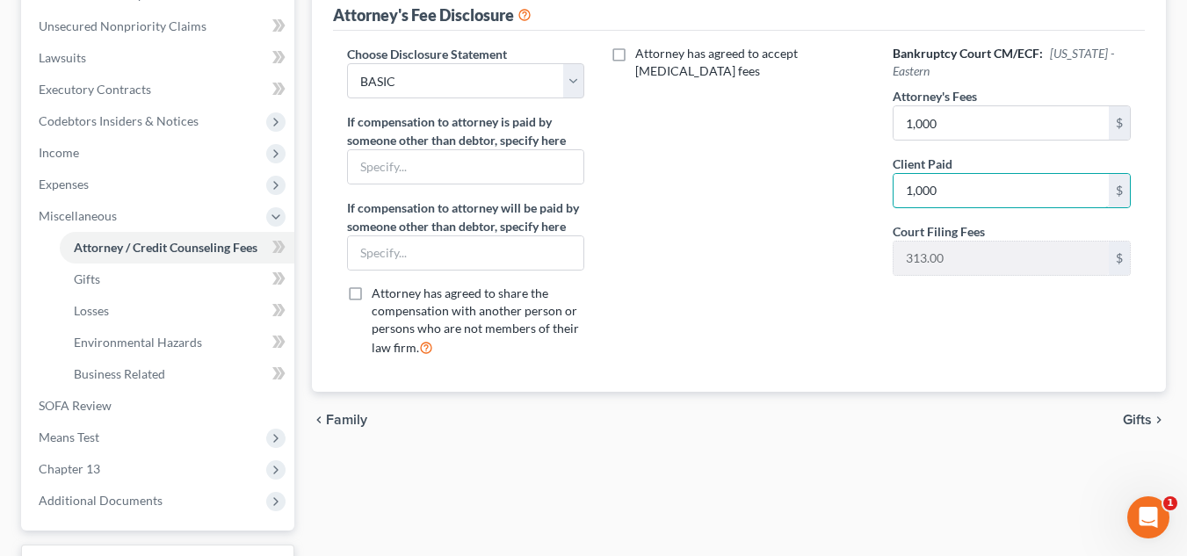
scroll to position [483, 0]
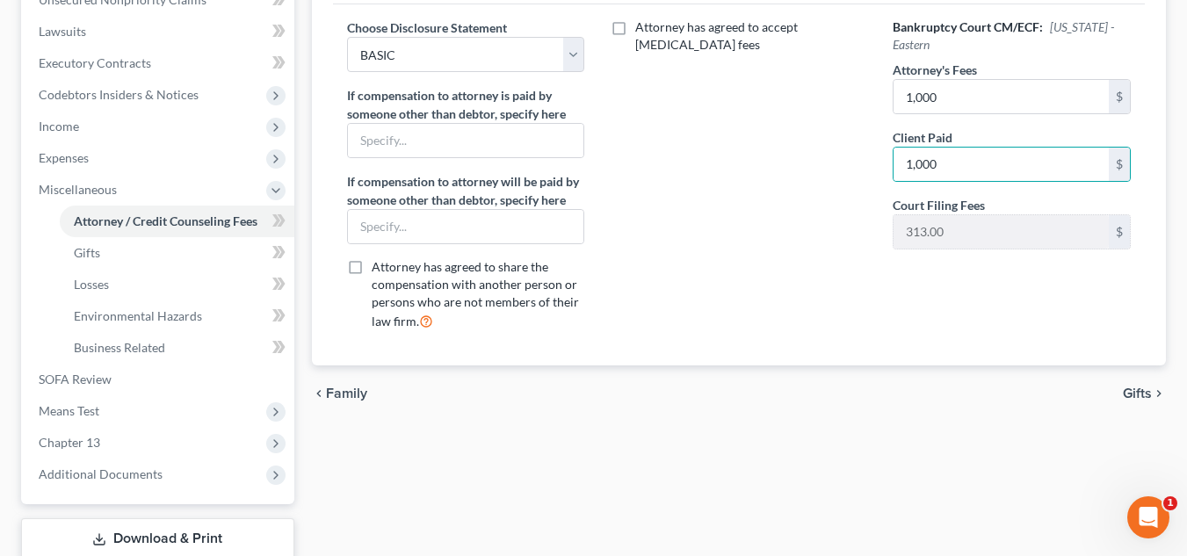
click at [1135, 387] on span "Gifts" at bounding box center [1137, 394] width 29 height 14
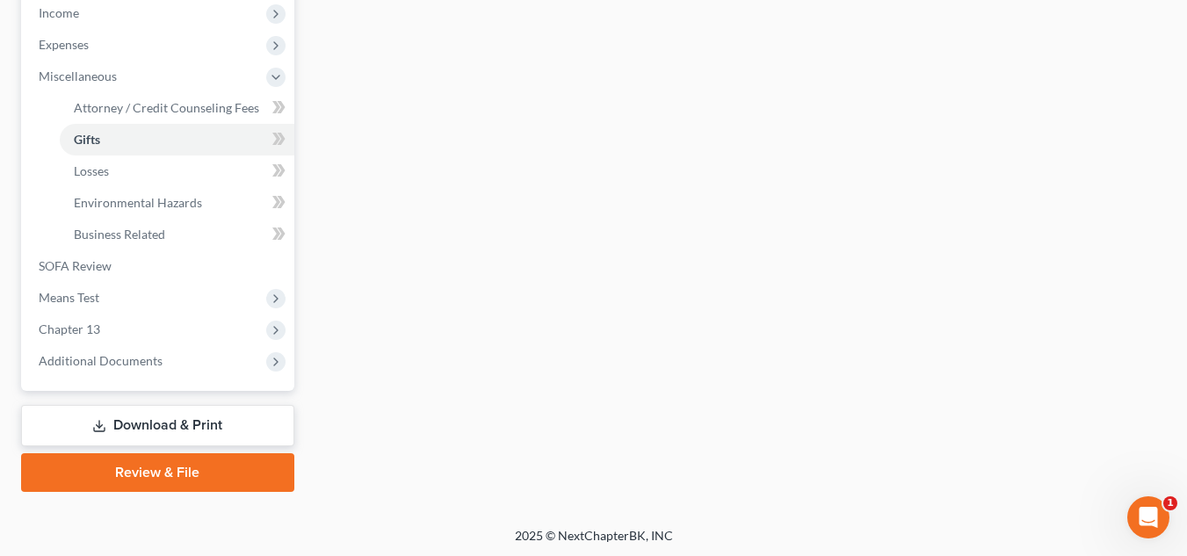
scroll to position [599, 0]
click at [254, 465] on link "Review & File" at bounding box center [157, 470] width 273 height 39
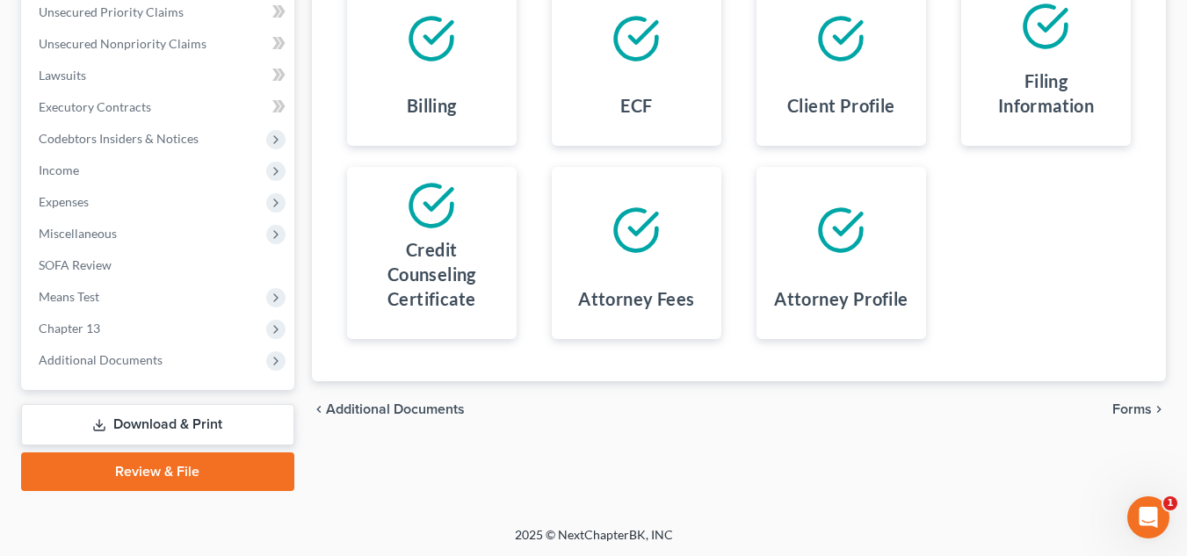
scroll to position [441, 0]
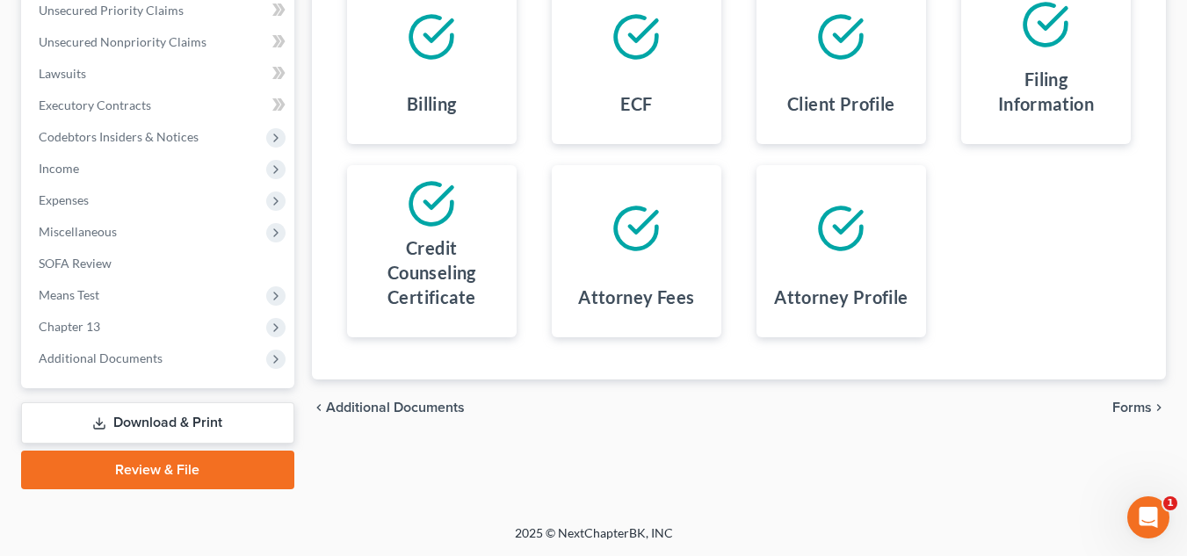
click at [1136, 409] on span "Forms" at bounding box center [1133, 408] width 40 height 14
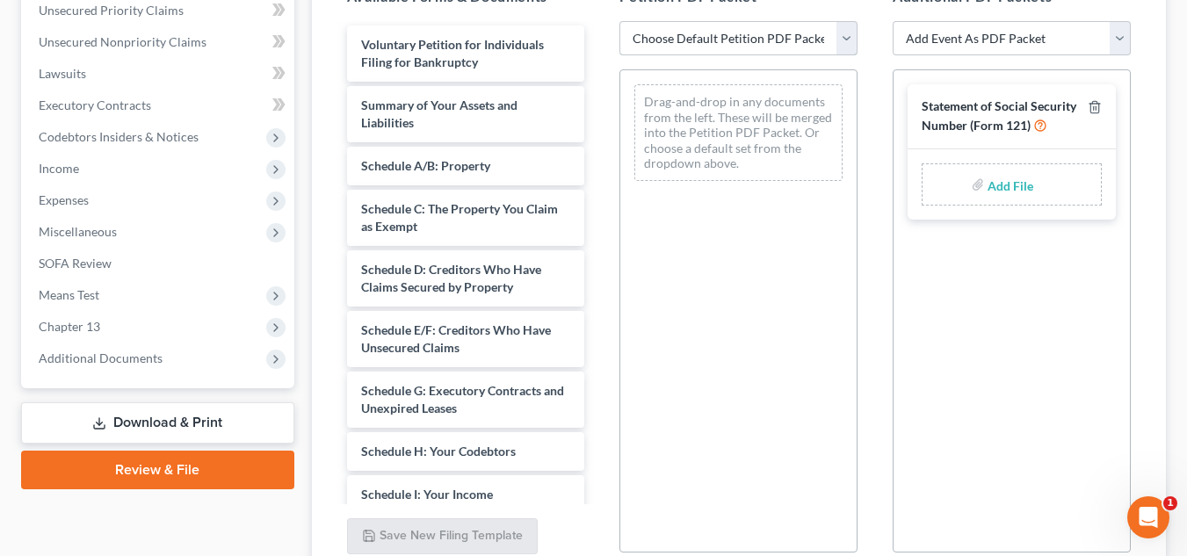
click at [723, 39] on select "Choose Default Petition PDF Packet Emergency Filing (Voluntary Petition and Cre…" at bounding box center [739, 38] width 238 height 35
select select "0"
click at [620, 21] on select "Choose Default Petition PDF Packet Emergency Filing (Voluntary Petition and Cre…" at bounding box center [739, 38] width 238 height 35
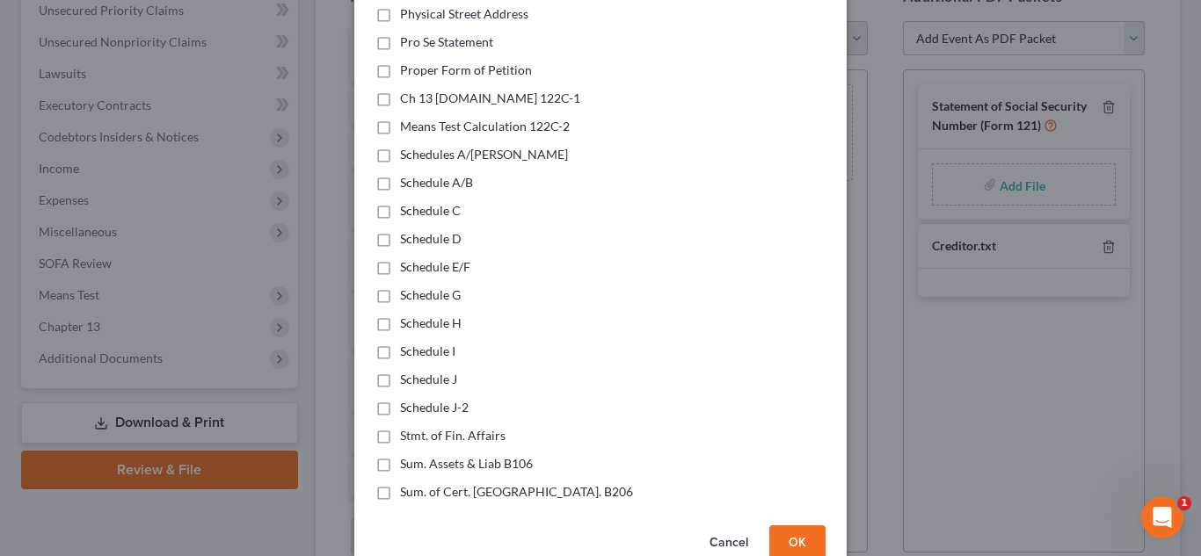
scroll to position [488, 0]
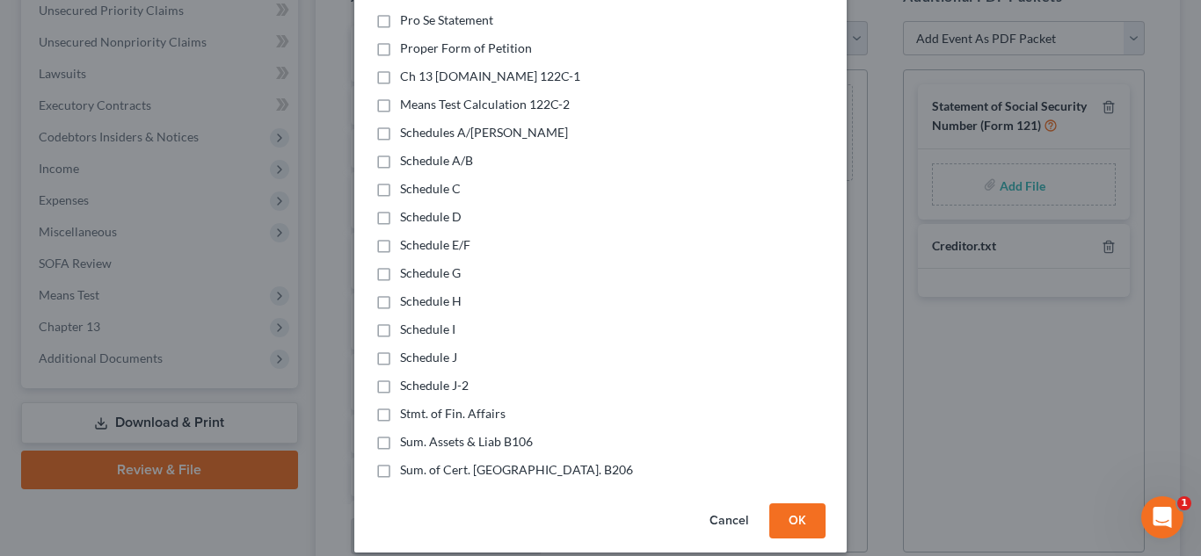
click at [786, 504] on button "OK" at bounding box center [797, 521] width 56 height 35
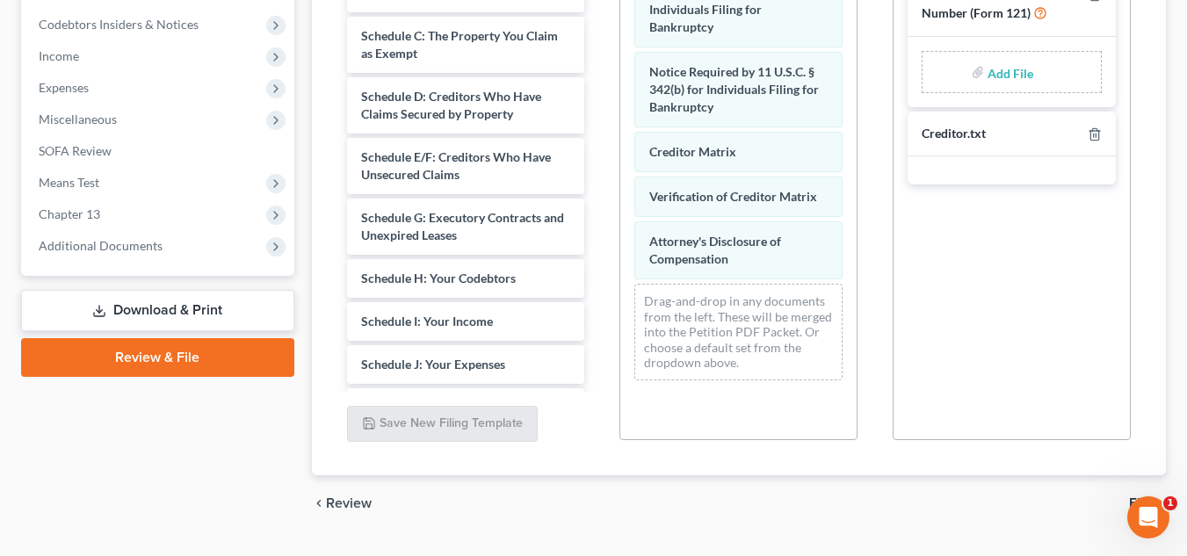
scroll to position [596, 0]
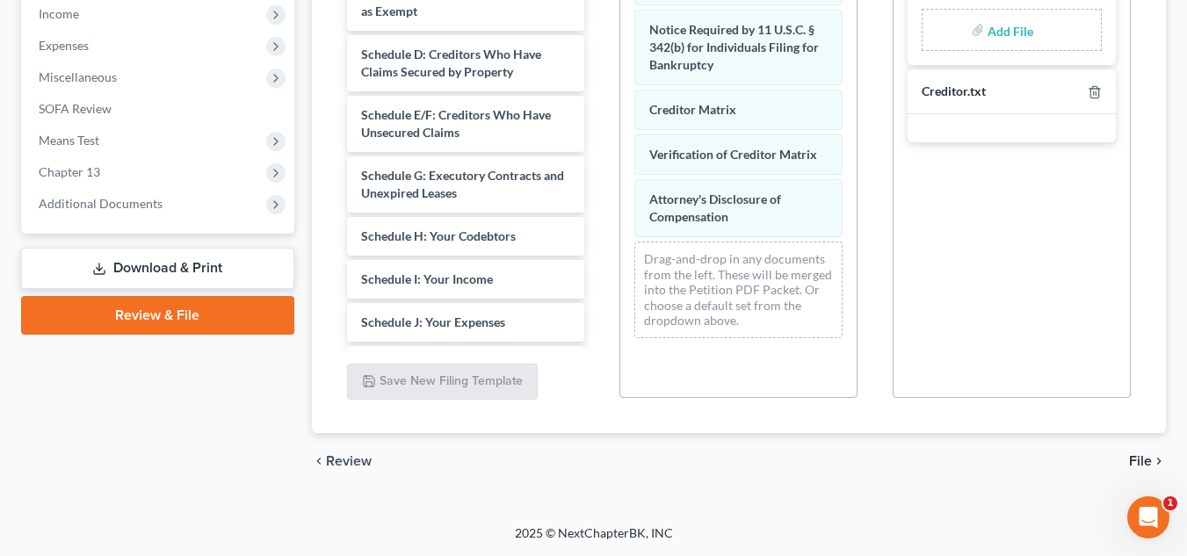
click at [1144, 461] on span "File" at bounding box center [1140, 461] width 23 height 14
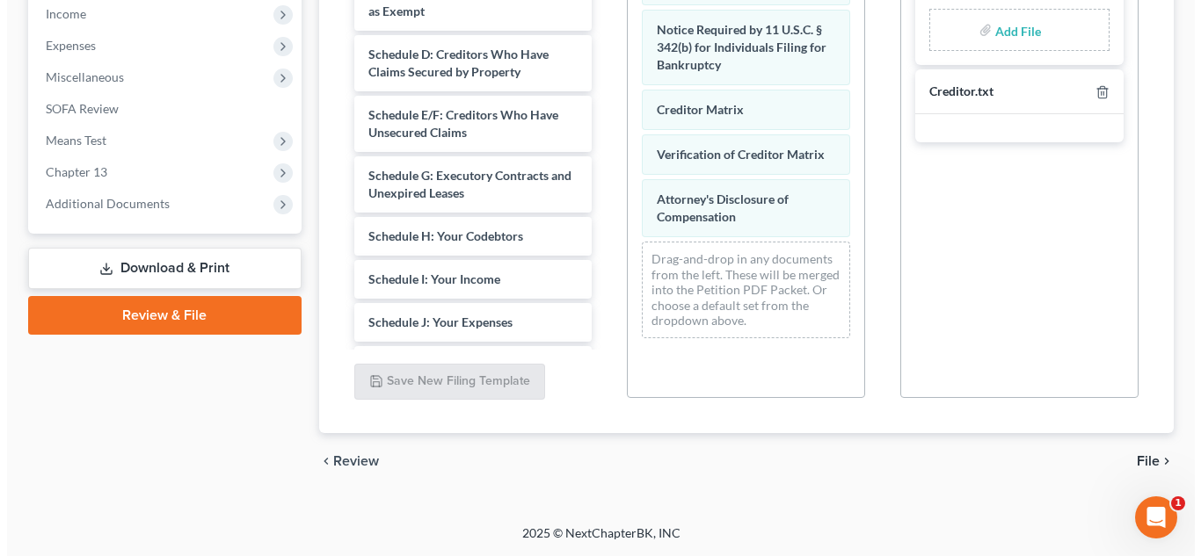
scroll to position [410, 0]
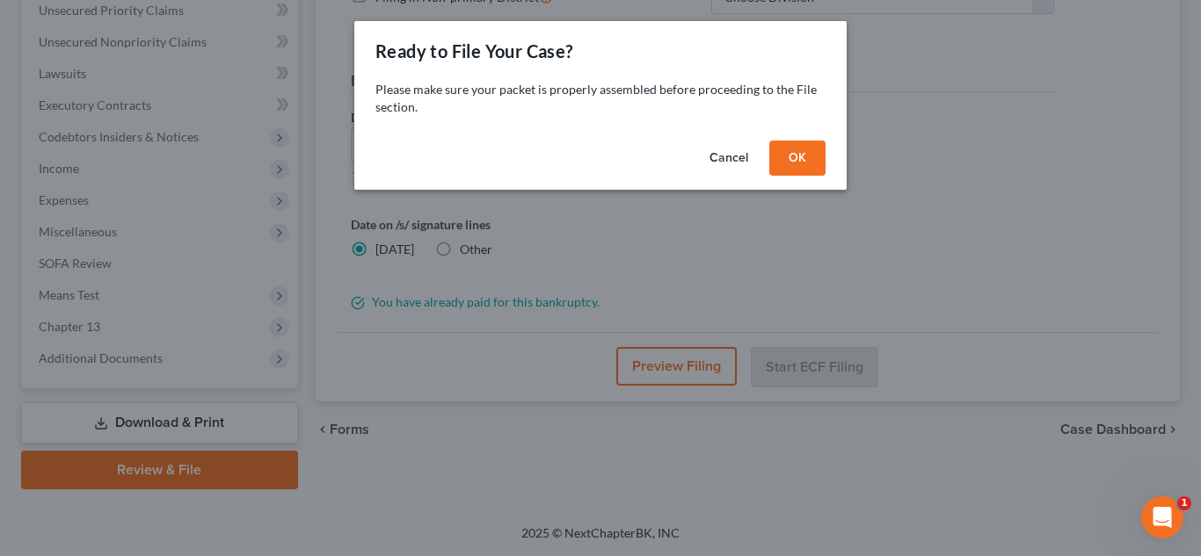
click at [810, 163] on button "OK" at bounding box center [797, 158] width 56 height 35
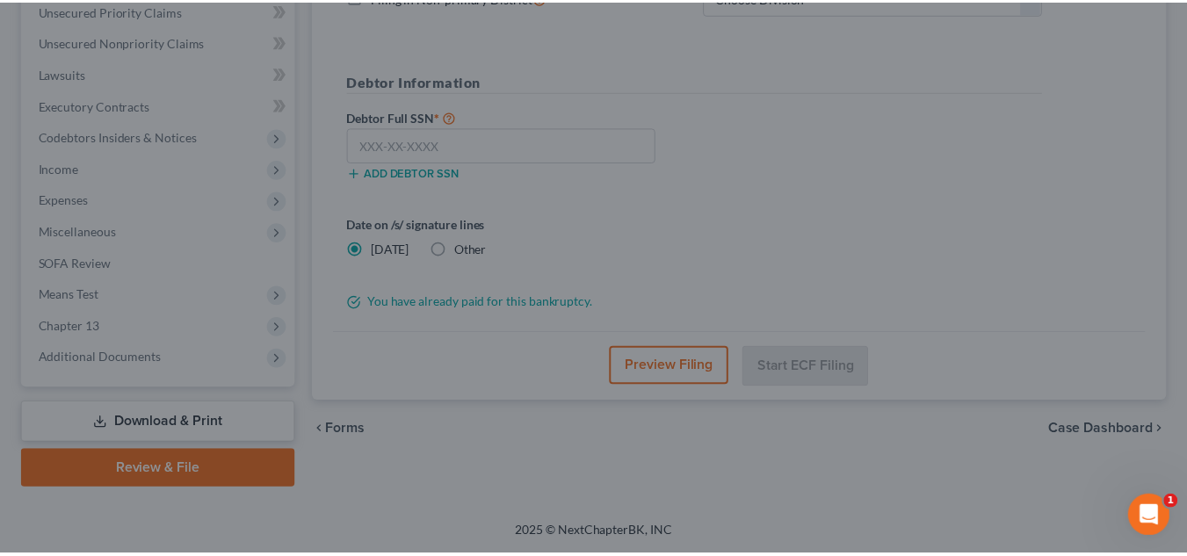
scroll to position [441, 0]
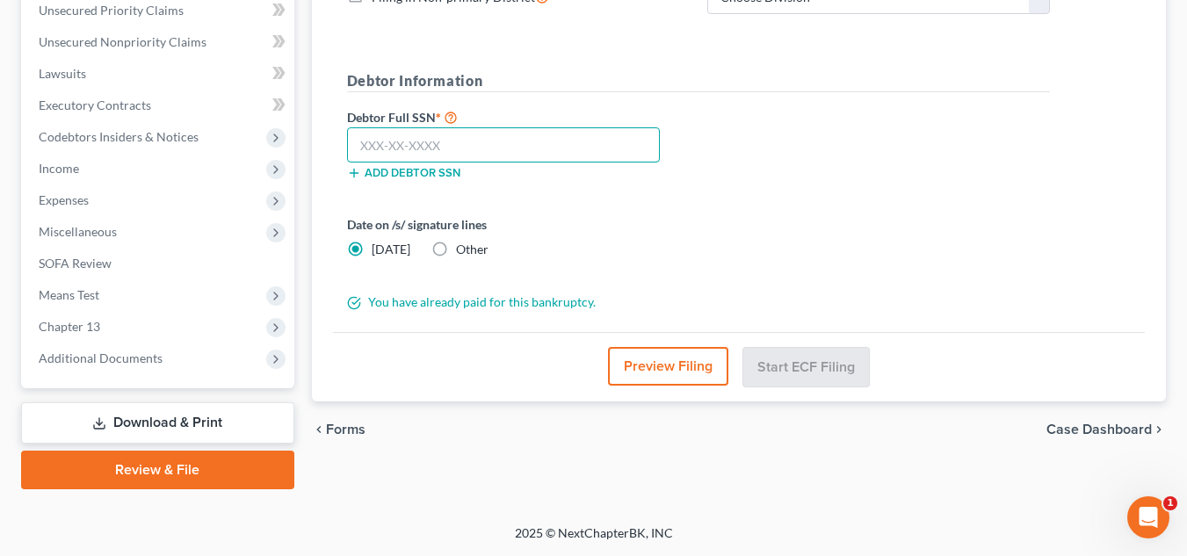
click at [518, 142] on input "text" at bounding box center [503, 144] width 313 height 35
type input "175-58-7262"
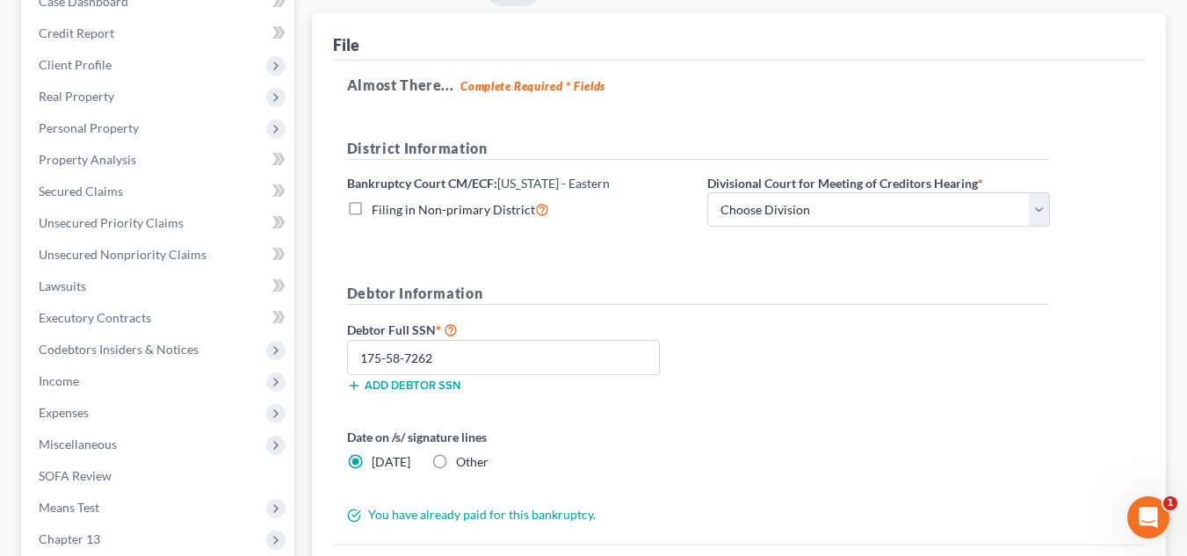
scroll to position [149, 0]
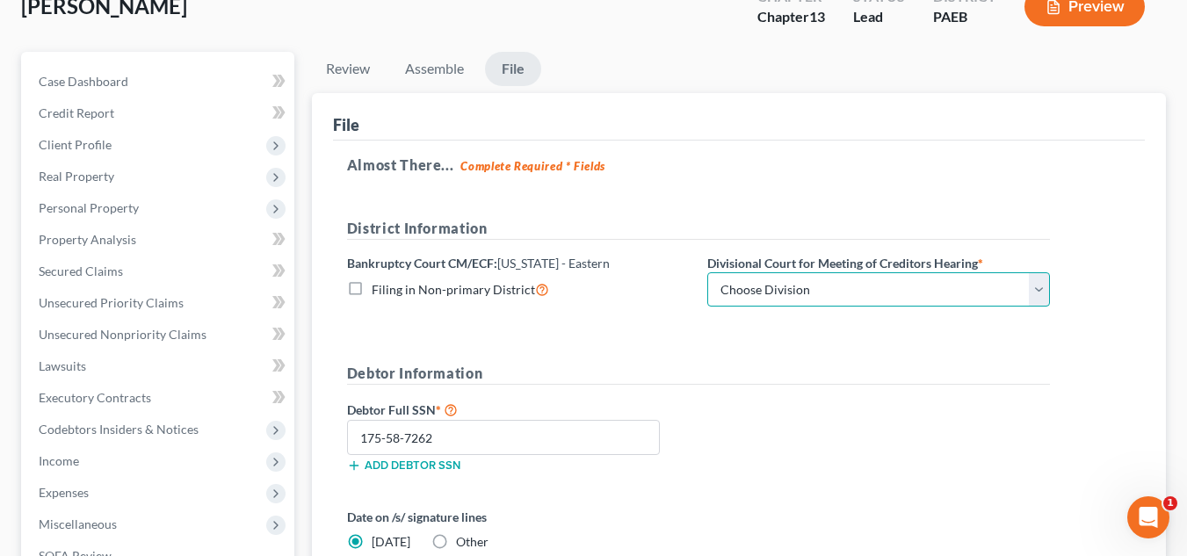
click at [774, 294] on select "Choose Division [GEOGRAPHIC_DATA] Reading" at bounding box center [879, 289] width 343 height 35
select select "0"
click at [708, 272] on select "Choose Division [GEOGRAPHIC_DATA] Reading" at bounding box center [879, 289] width 343 height 35
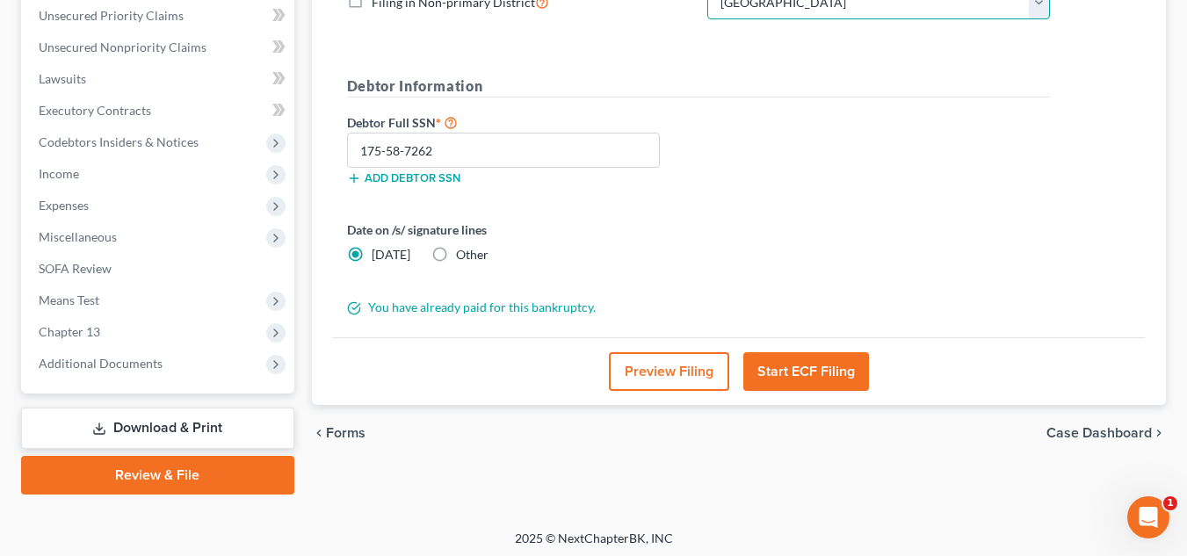
scroll to position [441, 0]
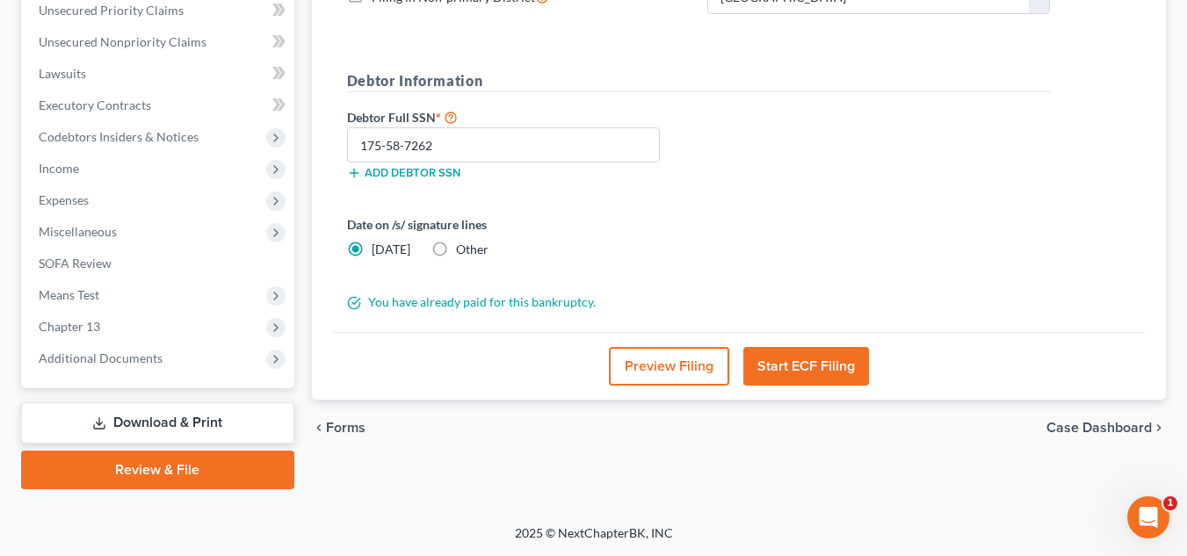
click at [777, 364] on button "Start ECF Filing" at bounding box center [807, 366] width 126 height 39
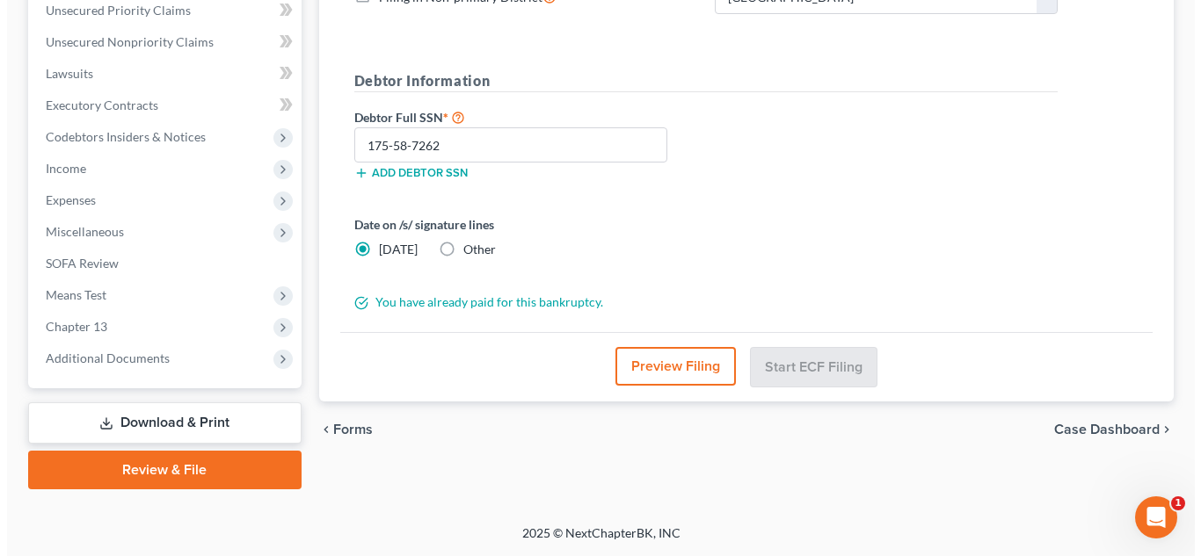
scroll to position [410, 0]
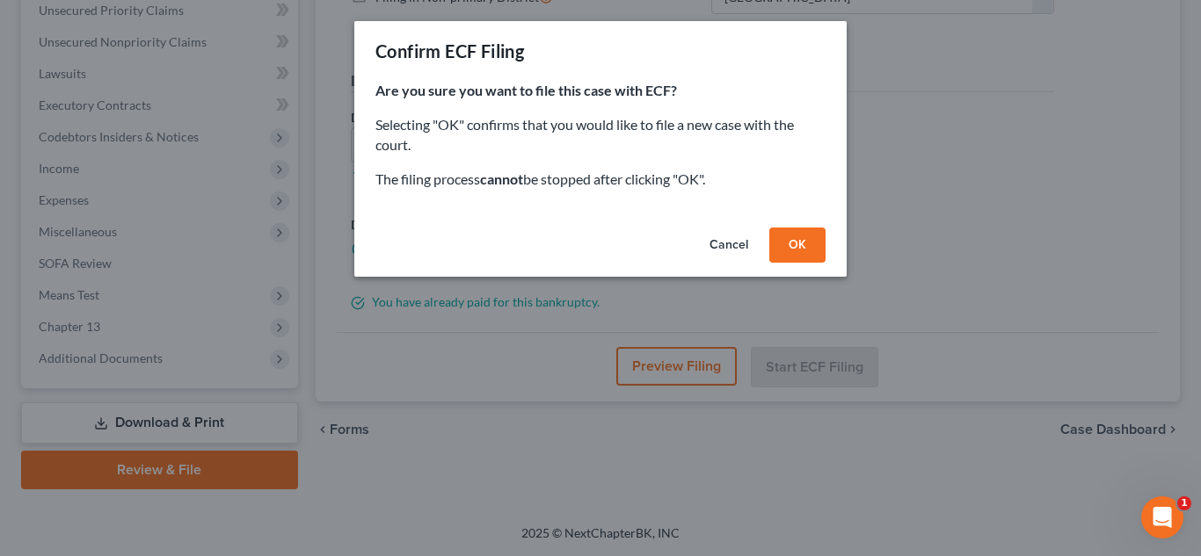
click at [798, 246] on button "OK" at bounding box center [797, 245] width 56 height 35
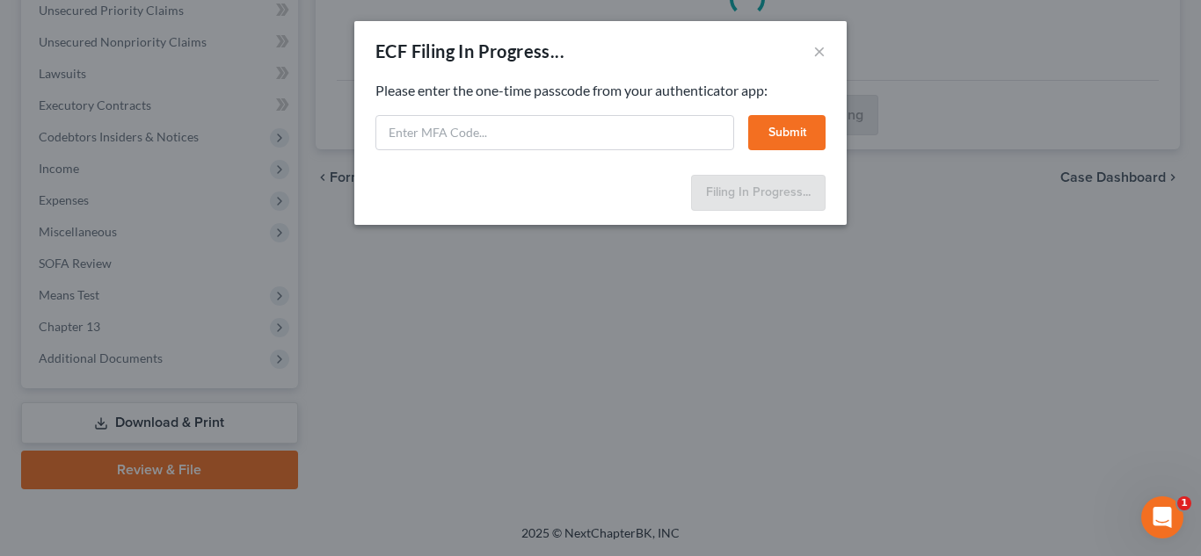
select select "0"
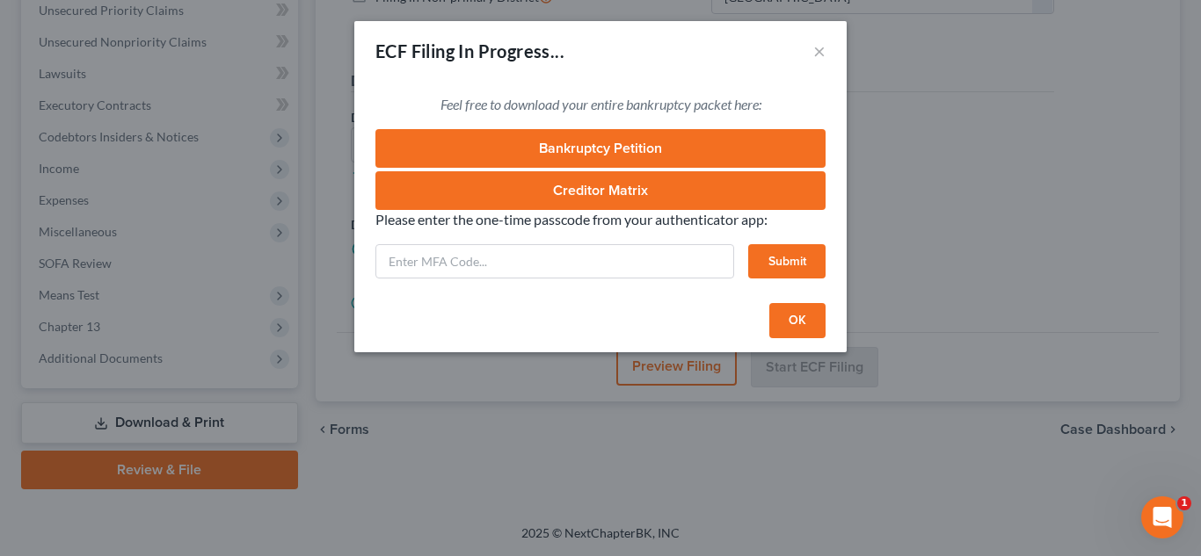
click at [521, 146] on link "Bankruptcy Petition" at bounding box center [600, 148] width 450 height 39
click at [489, 267] on input "text" at bounding box center [554, 261] width 359 height 35
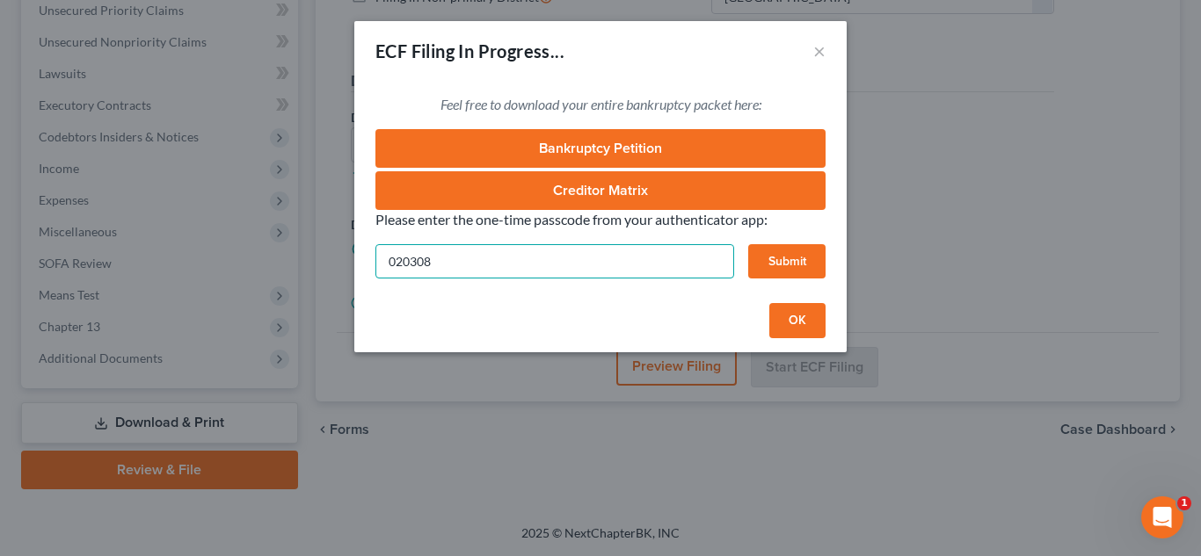
type input "020308"
click at [804, 255] on button "Submit" at bounding box center [786, 261] width 77 height 35
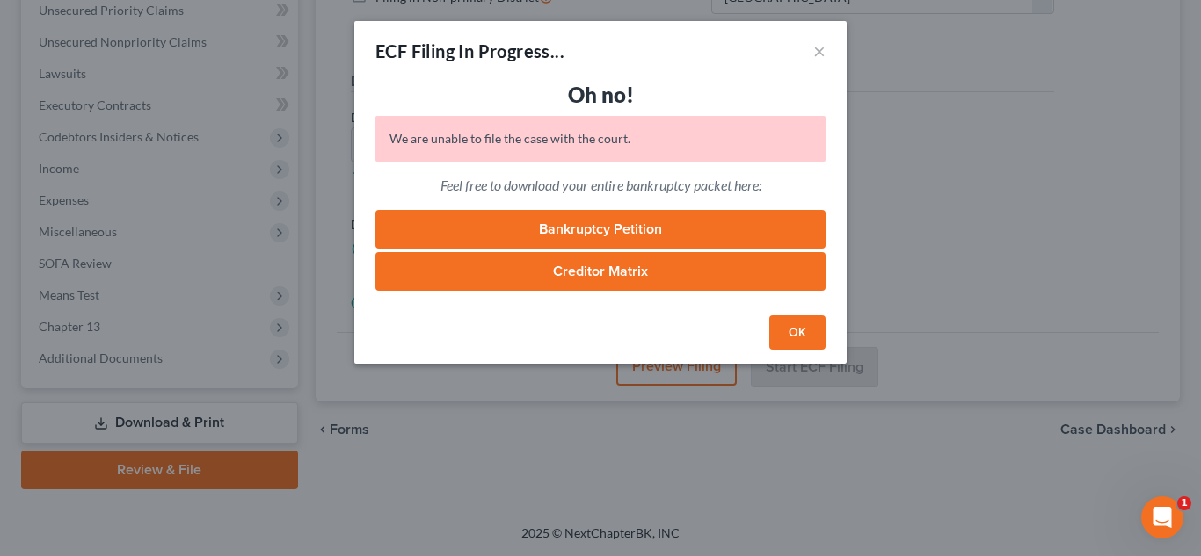
click at [796, 330] on button "OK" at bounding box center [797, 333] width 56 height 35
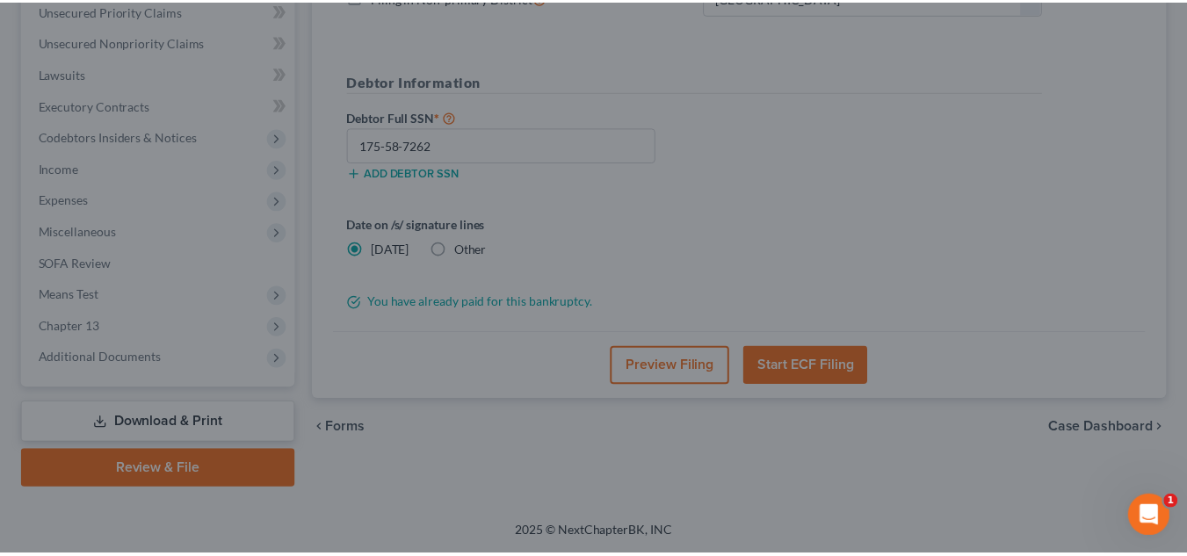
scroll to position [441, 0]
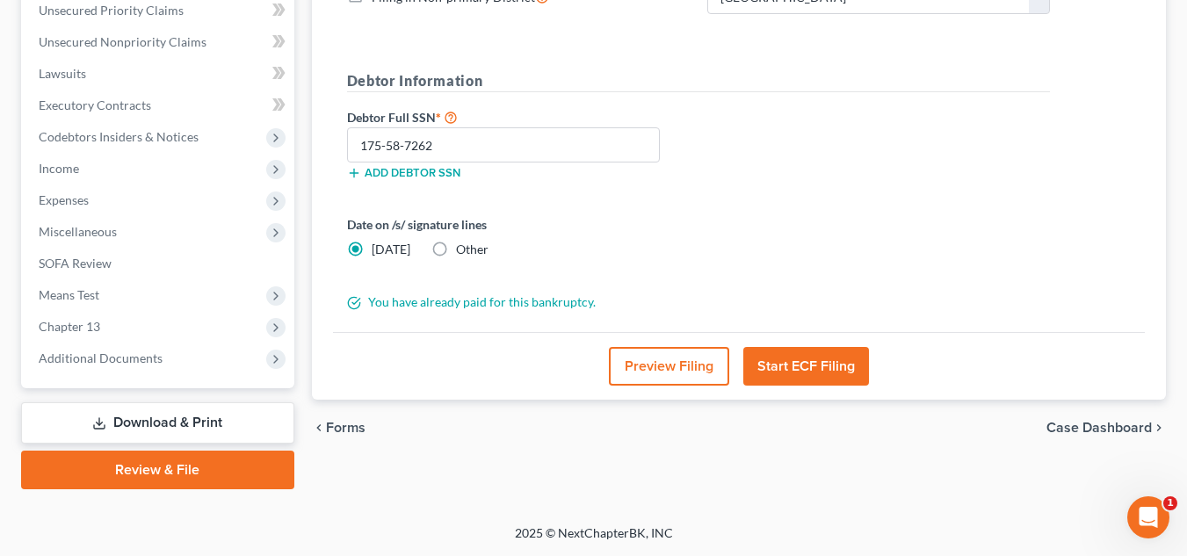
click at [792, 360] on button "Start ECF Filing" at bounding box center [807, 366] width 126 height 39
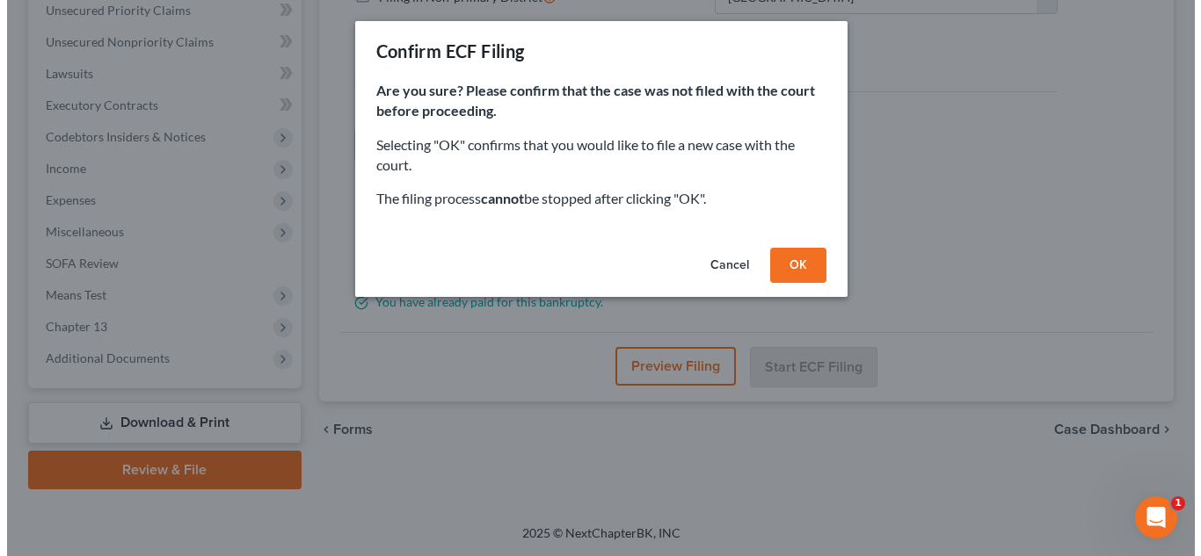
scroll to position [410, 0]
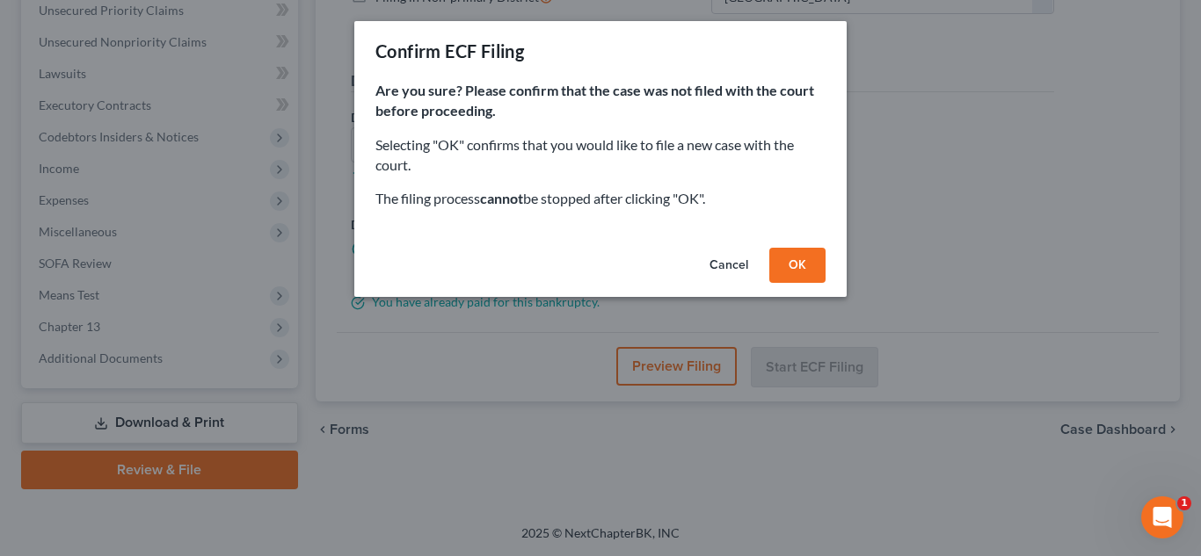
click at [723, 267] on button "Cancel" at bounding box center [728, 265] width 67 height 35
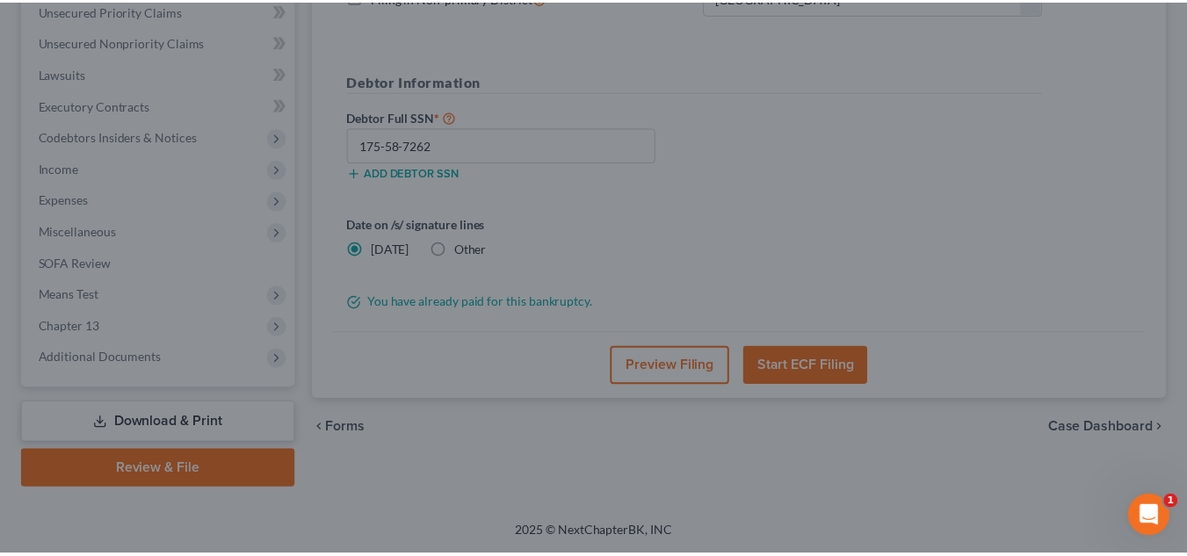
scroll to position [441, 0]
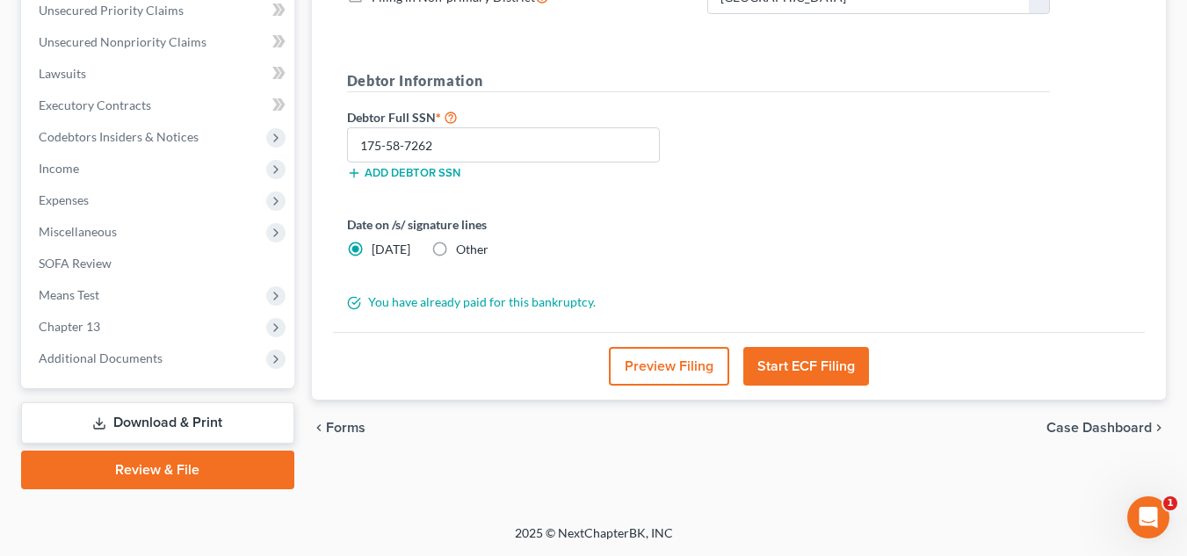
click at [819, 366] on button "Start ECF Filing" at bounding box center [807, 366] width 126 height 39
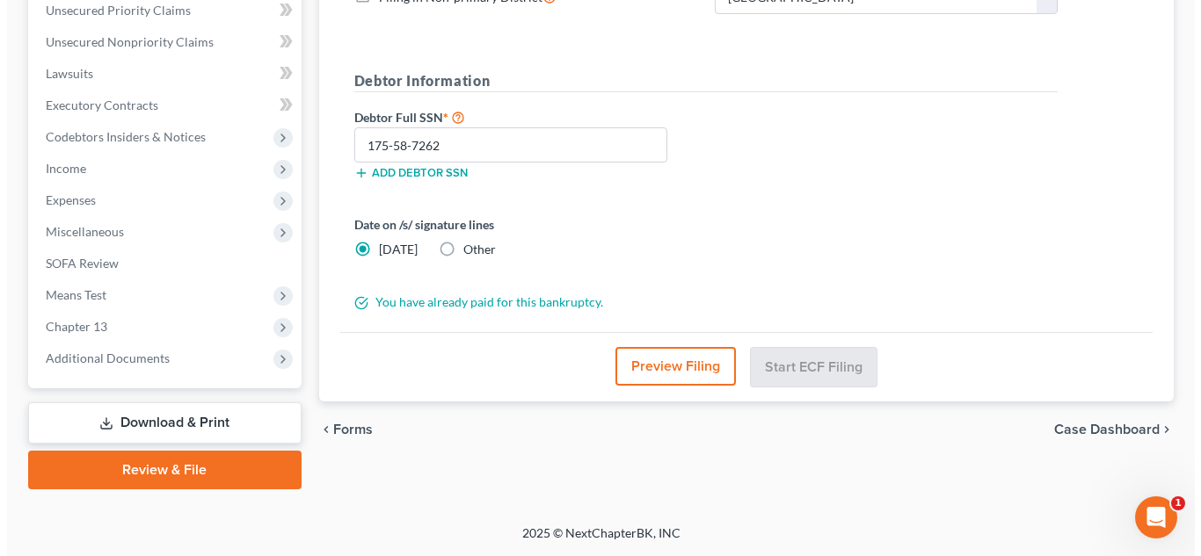
scroll to position [410, 0]
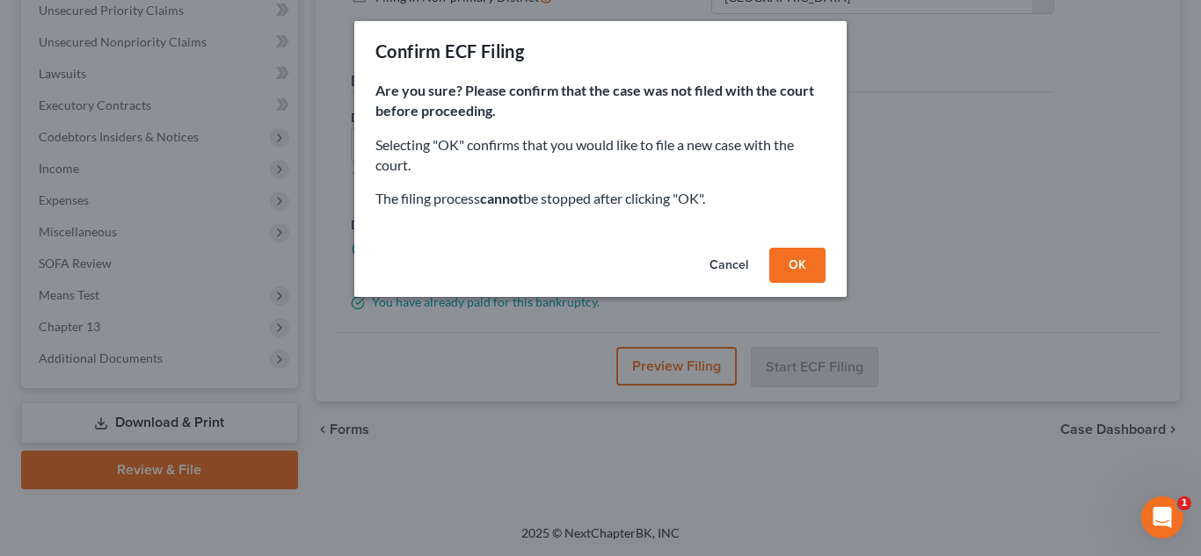
click at [740, 268] on button "Cancel" at bounding box center [728, 265] width 67 height 35
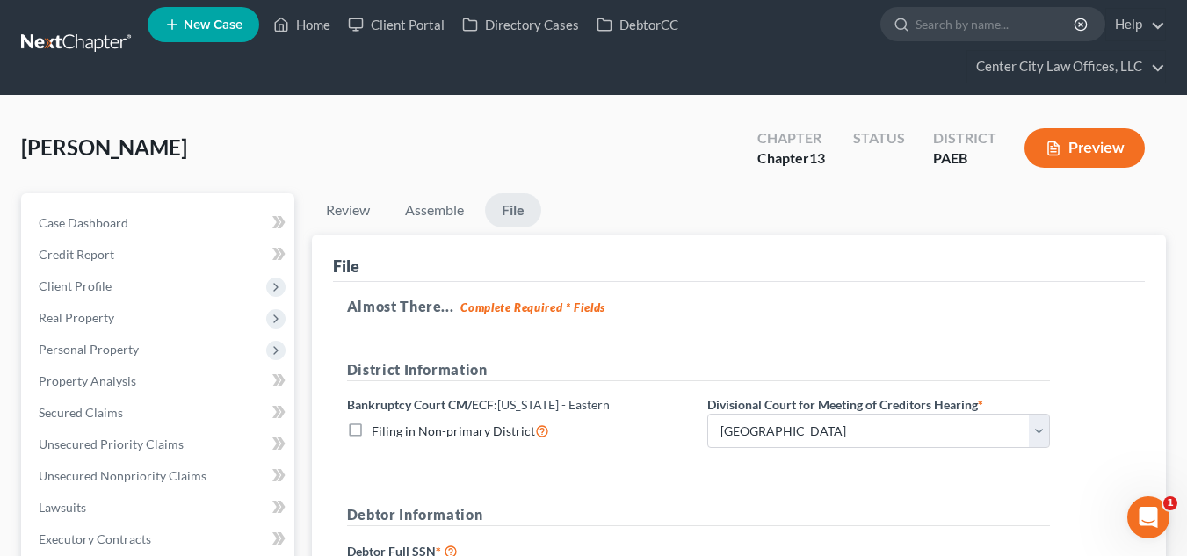
scroll to position [0, 0]
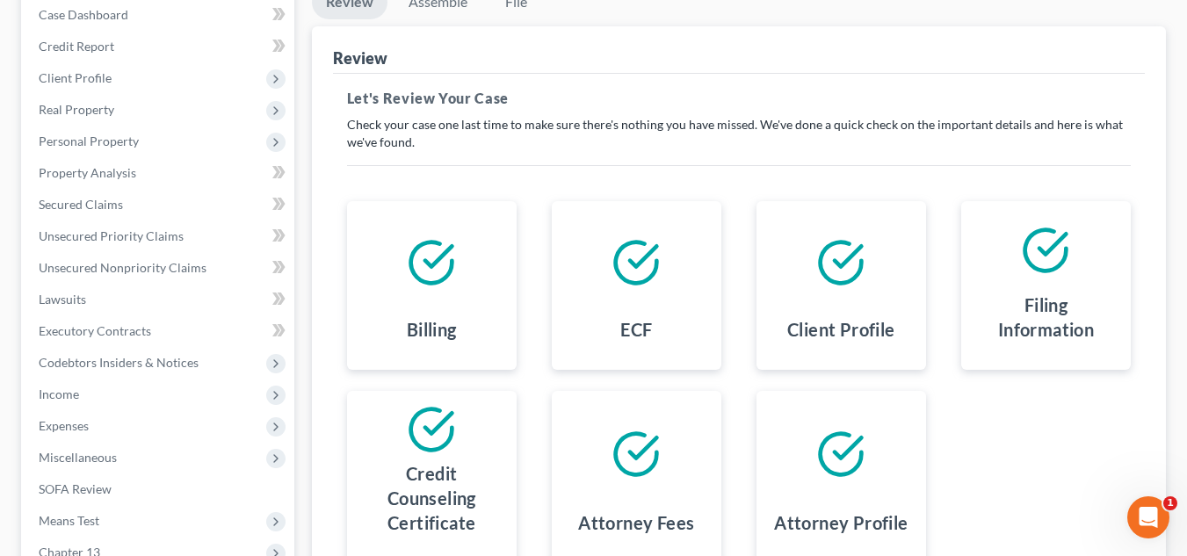
scroll to position [441, 0]
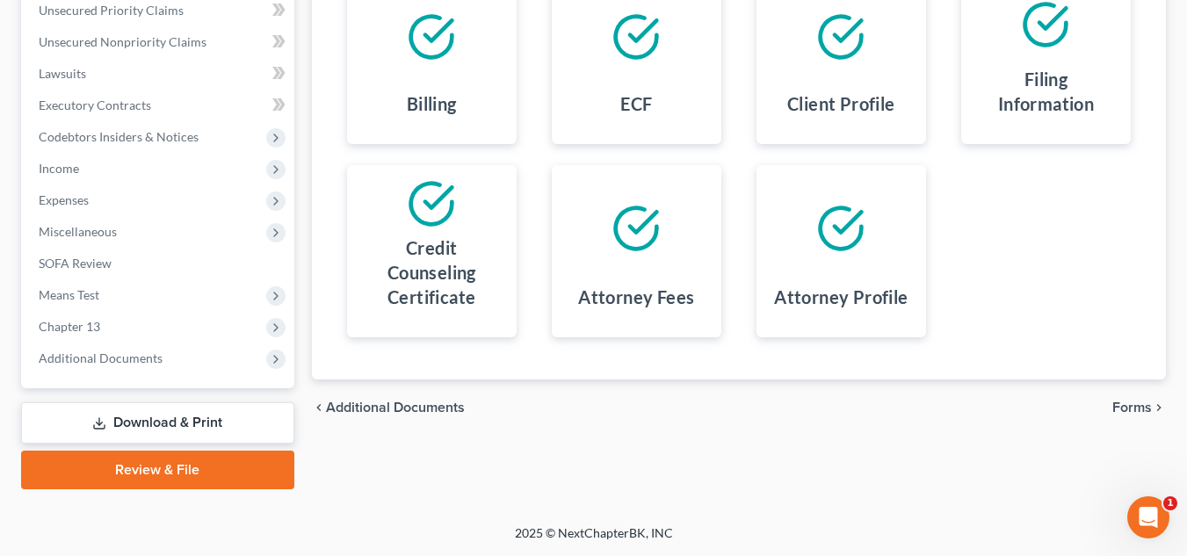
click at [1132, 410] on span "Forms" at bounding box center [1133, 408] width 40 height 14
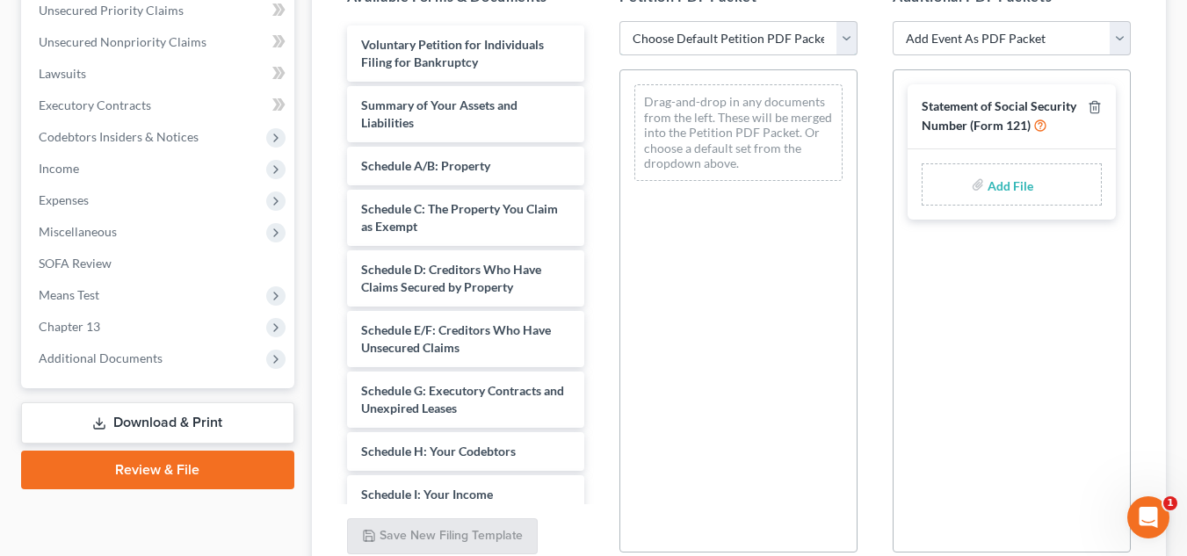
click at [781, 31] on select "Choose Default Petition PDF Packet Emergency Filing (Voluntary Petition and Cre…" at bounding box center [739, 38] width 238 height 35
select select "0"
click at [620, 21] on select "Choose Default Petition PDF Packet Emergency Filing (Voluntary Petition and Cre…" at bounding box center [739, 38] width 238 height 35
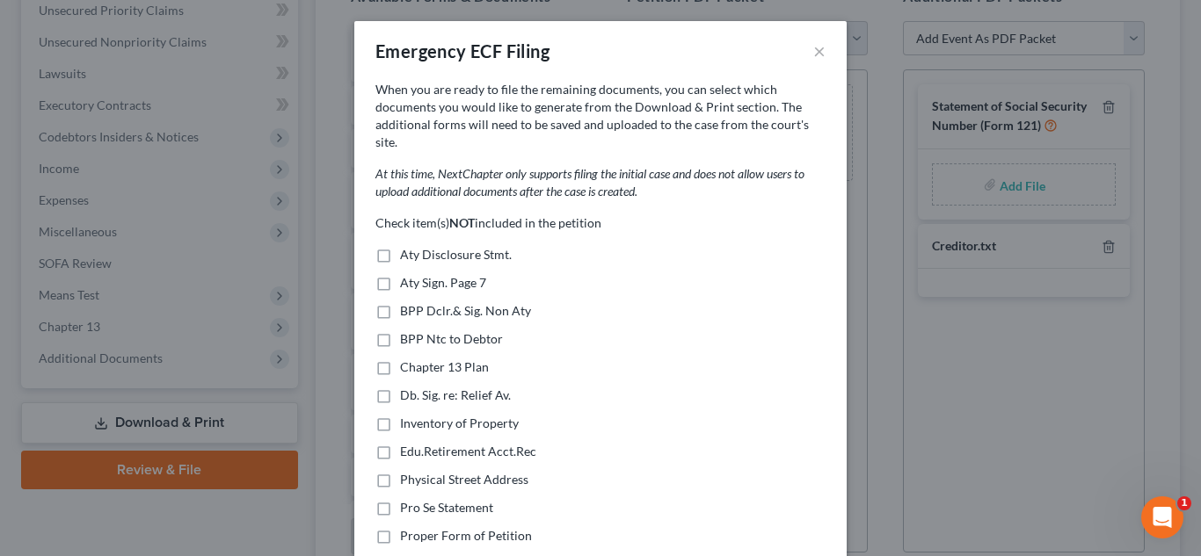
scroll to position [488, 0]
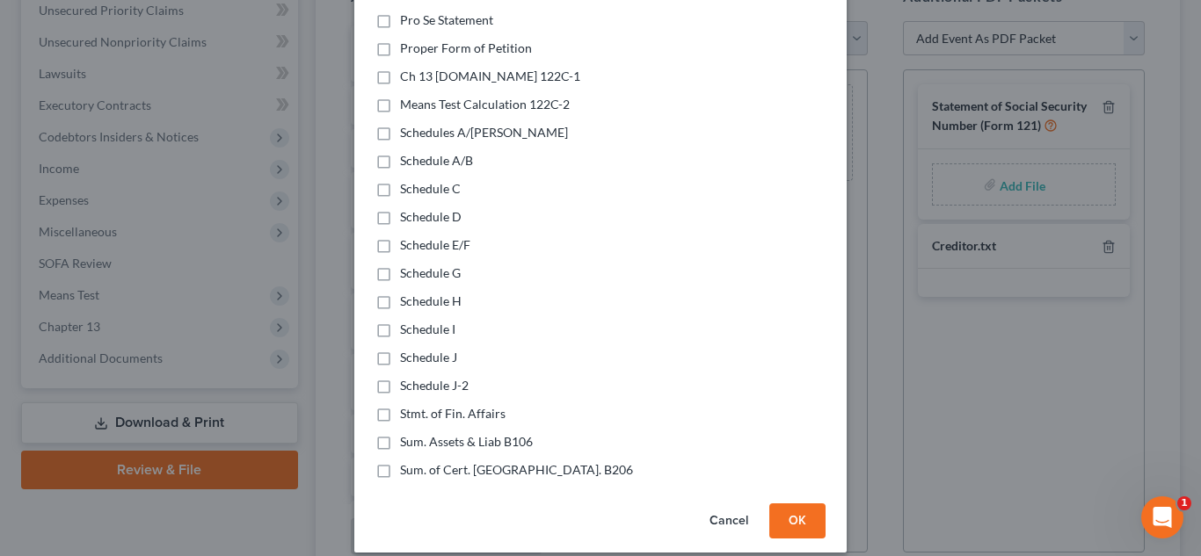
click at [803, 504] on button "OK" at bounding box center [797, 521] width 56 height 35
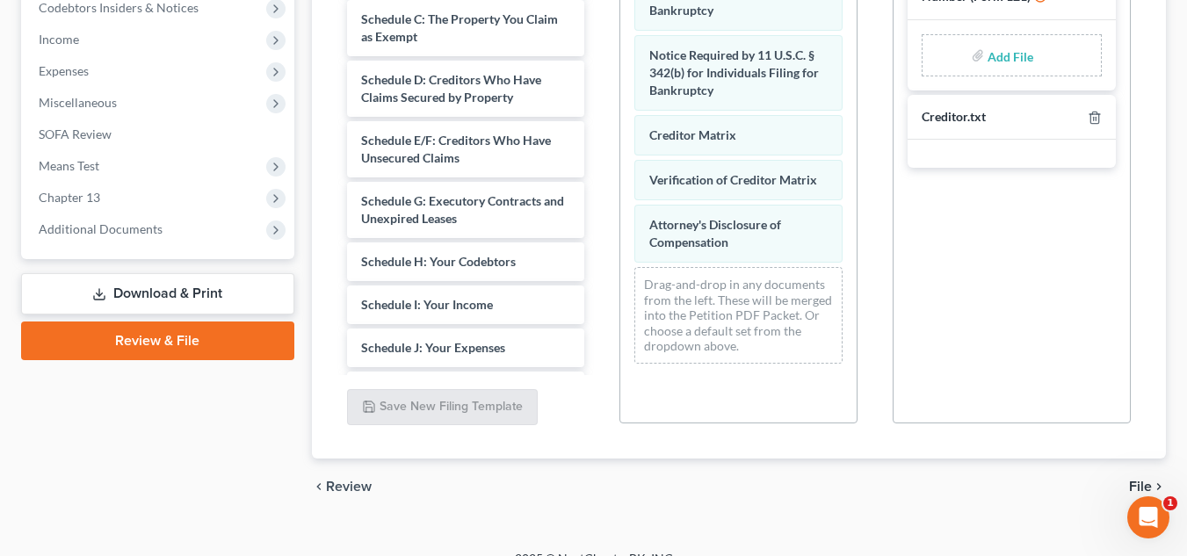
scroll to position [596, 0]
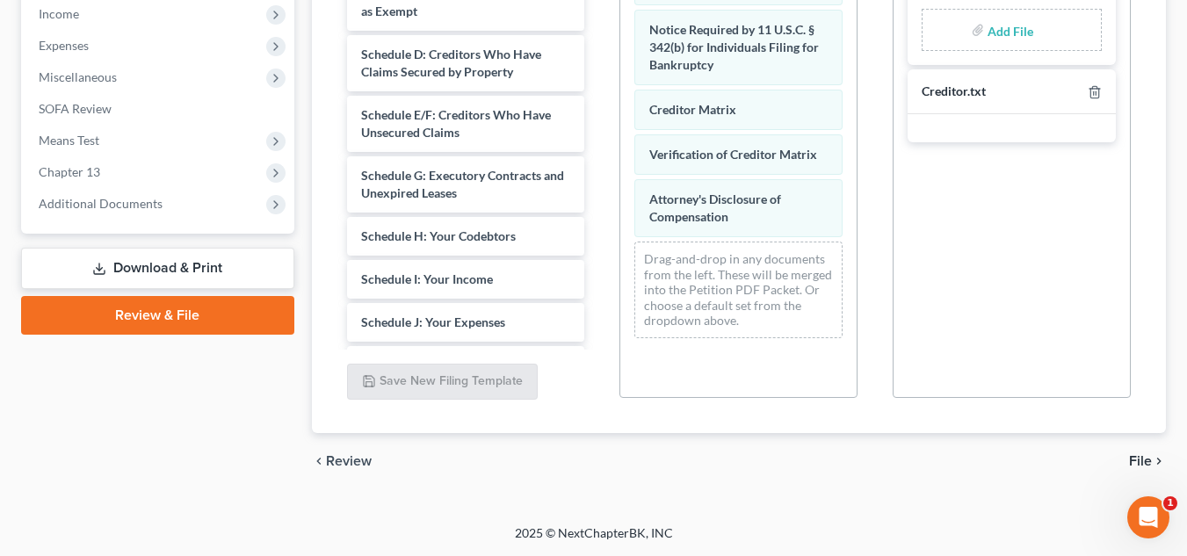
click at [1142, 462] on span "File" at bounding box center [1140, 461] width 23 height 14
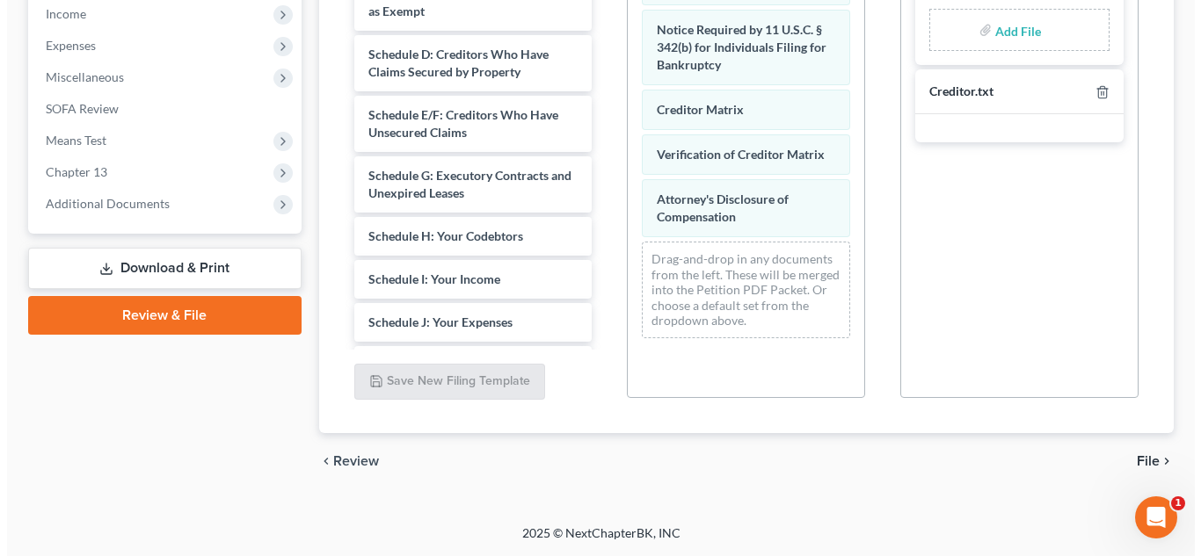
scroll to position [410, 0]
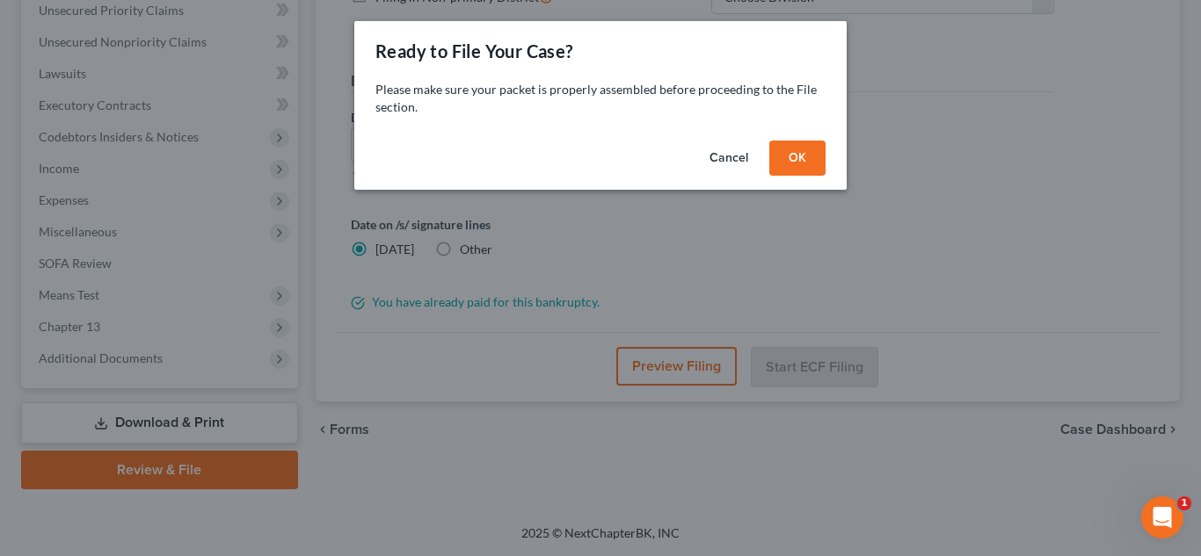
click at [800, 159] on button "OK" at bounding box center [797, 158] width 56 height 35
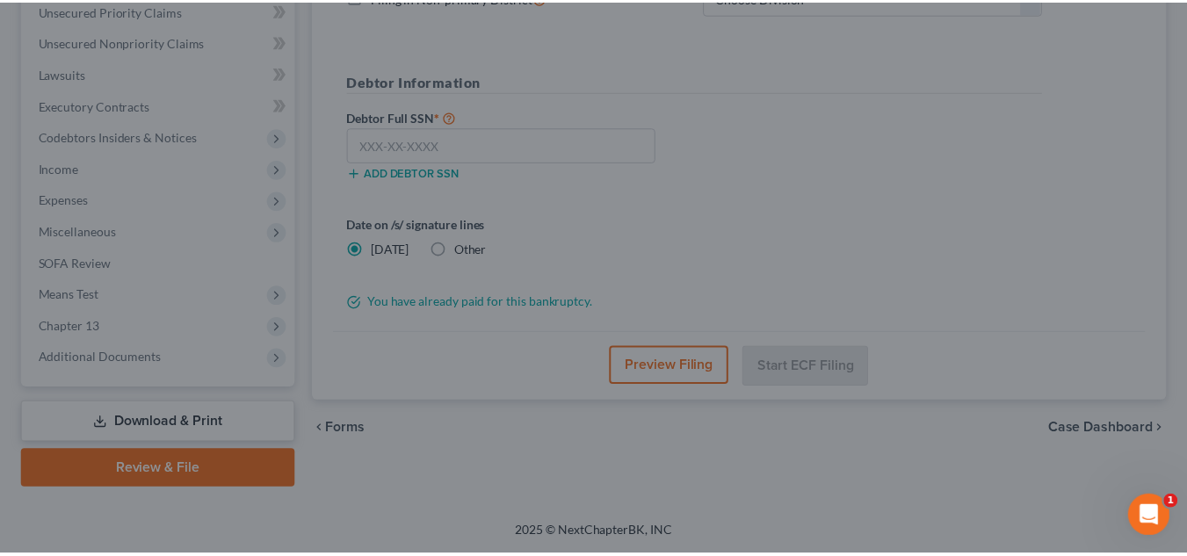
scroll to position [441, 0]
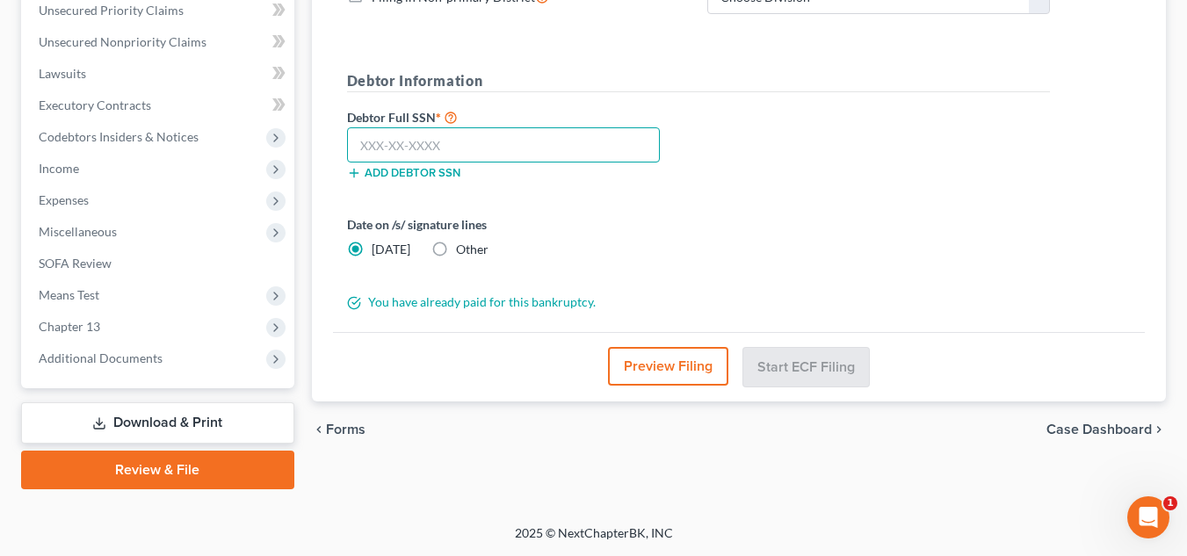
click at [548, 131] on input "text" at bounding box center [503, 144] width 313 height 35
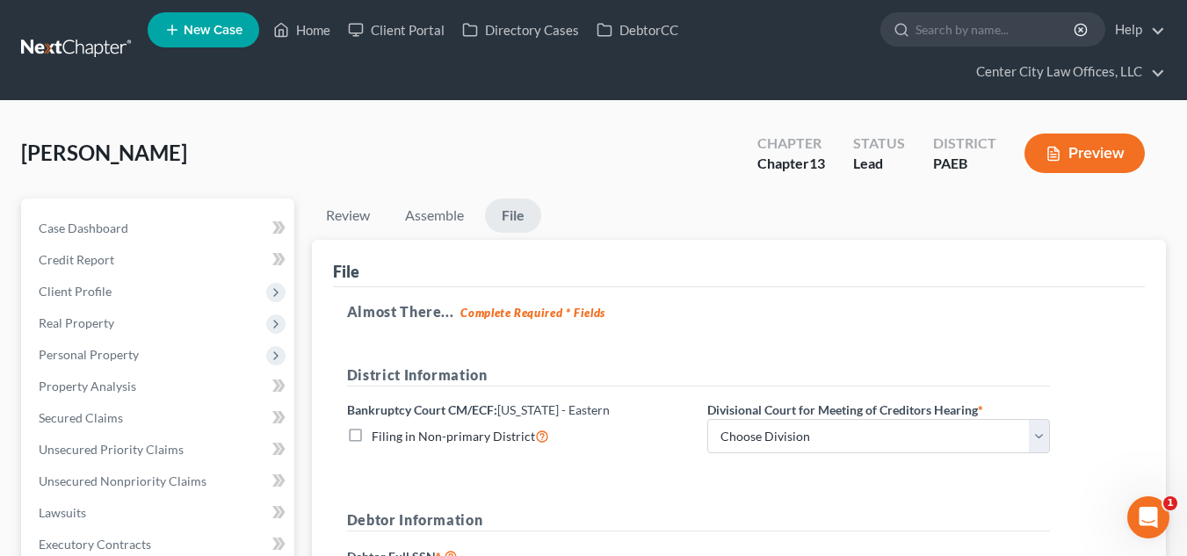
scroll to position [0, 0]
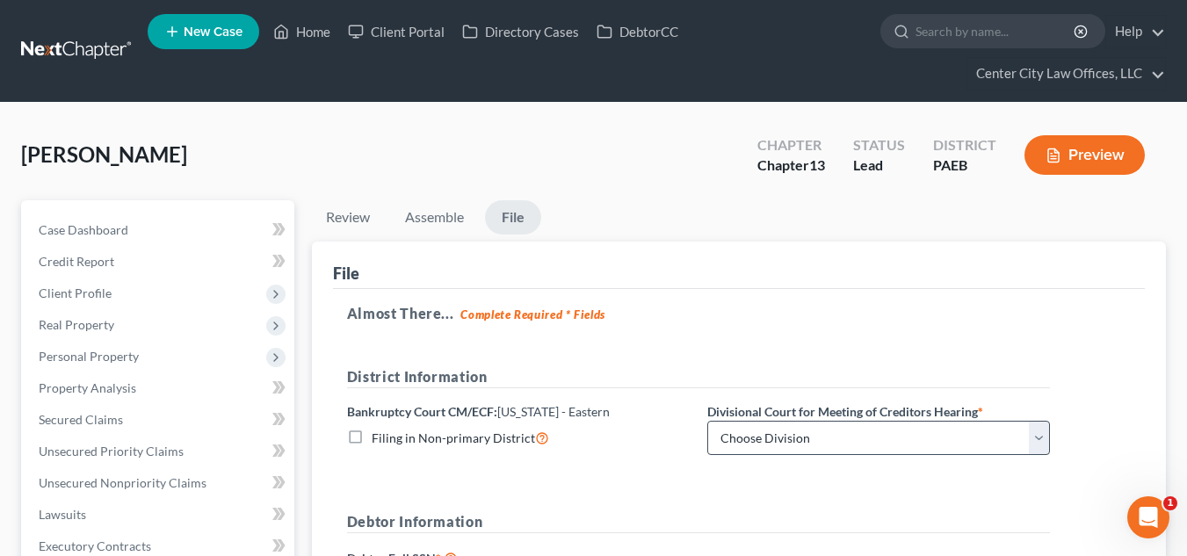
type input "175-58-7262"
click at [768, 446] on select "Choose Division [GEOGRAPHIC_DATA] Reading" at bounding box center [879, 438] width 343 height 35
select select "0"
click at [708, 421] on select "Choose Division [GEOGRAPHIC_DATA] Reading" at bounding box center [879, 438] width 343 height 35
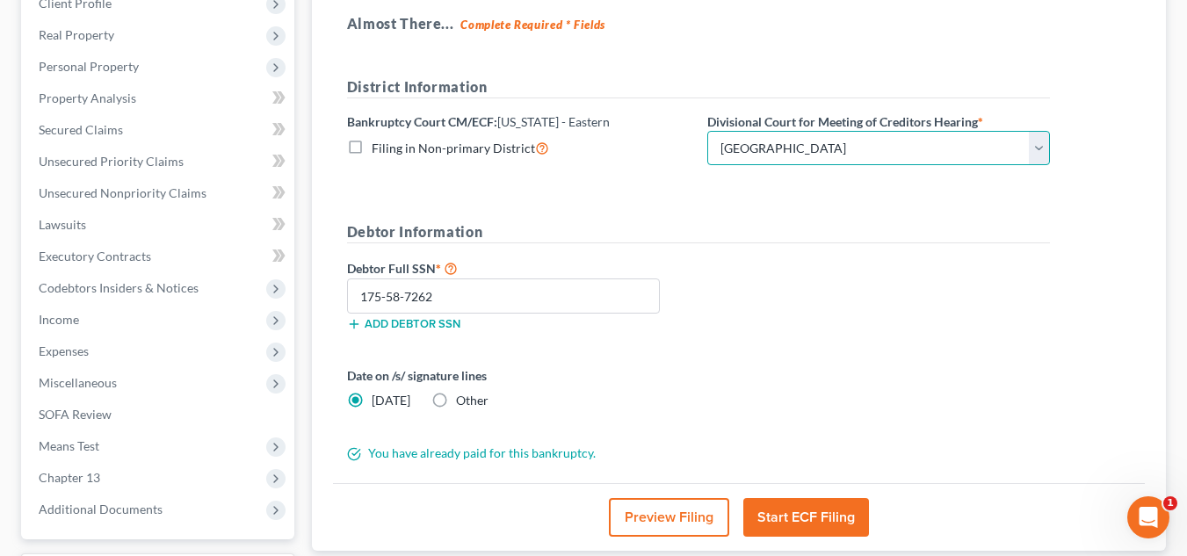
scroll to position [293, 0]
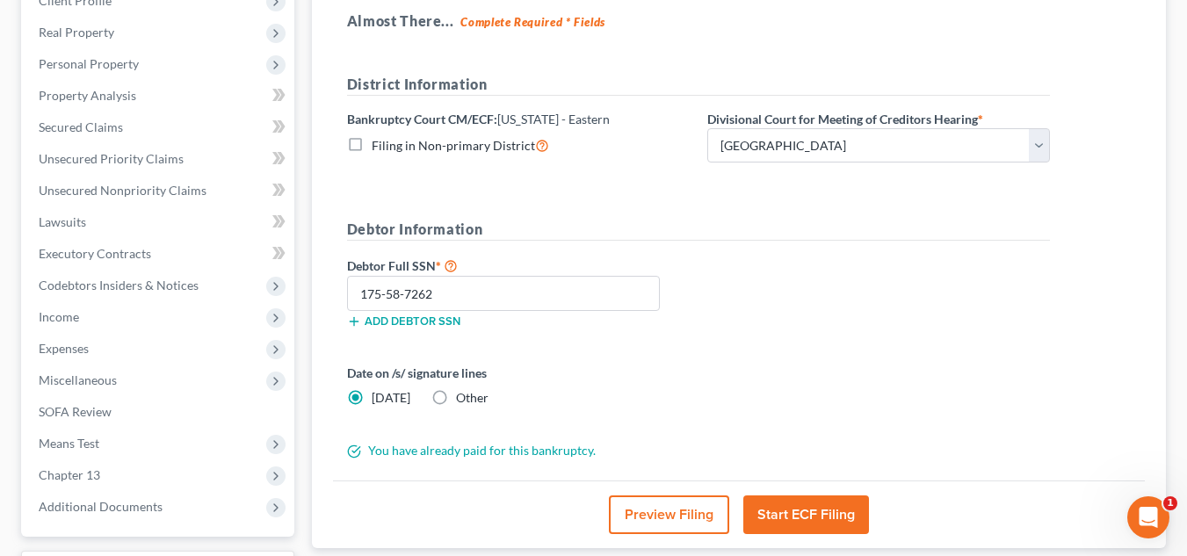
click at [777, 502] on button "Start ECF Filing" at bounding box center [807, 515] width 126 height 39
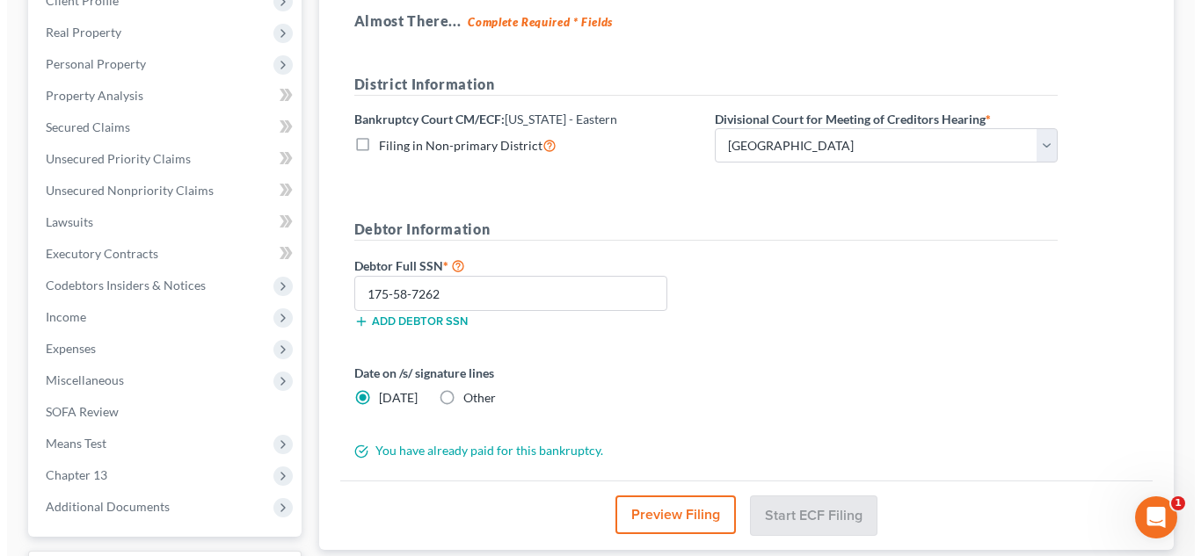
scroll to position [261, 0]
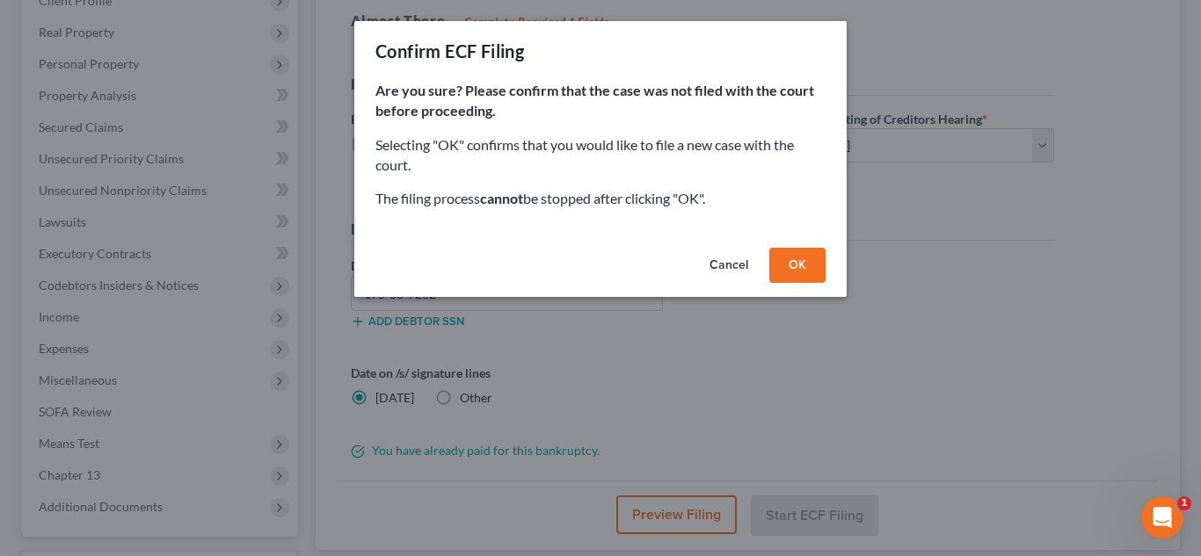
click at [802, 268] on button "OK" at bounding box center [797, 265] width 56 height 35
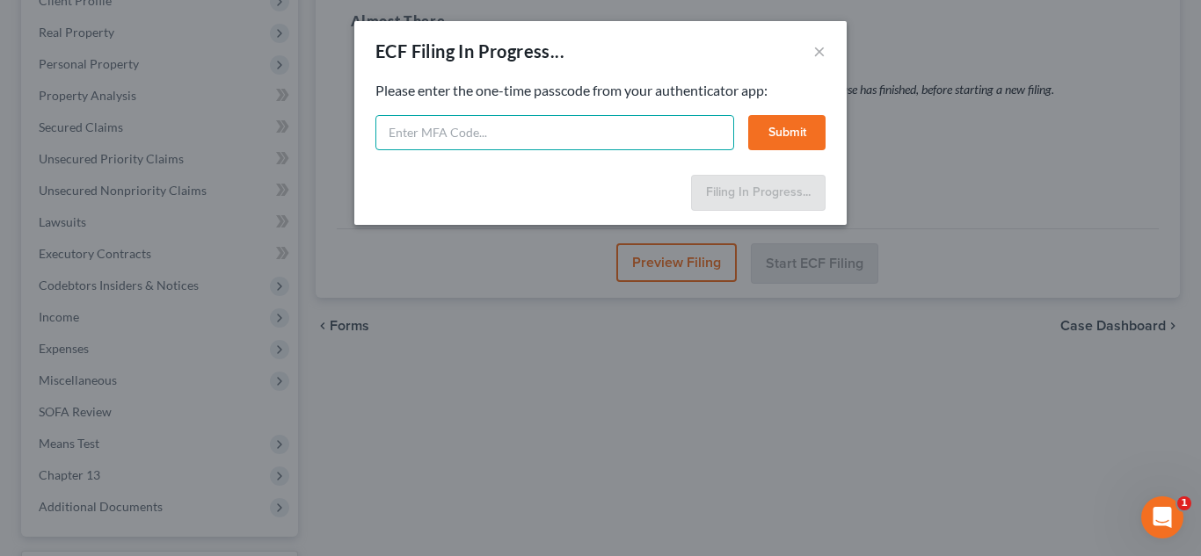
click at [636, 130] on input "text" at bounding box center [554, 132] width 359 height 35
type input "711496"
click at [816, 131] on button "Submit" at bounding box center [786, 132] width 77 height 35
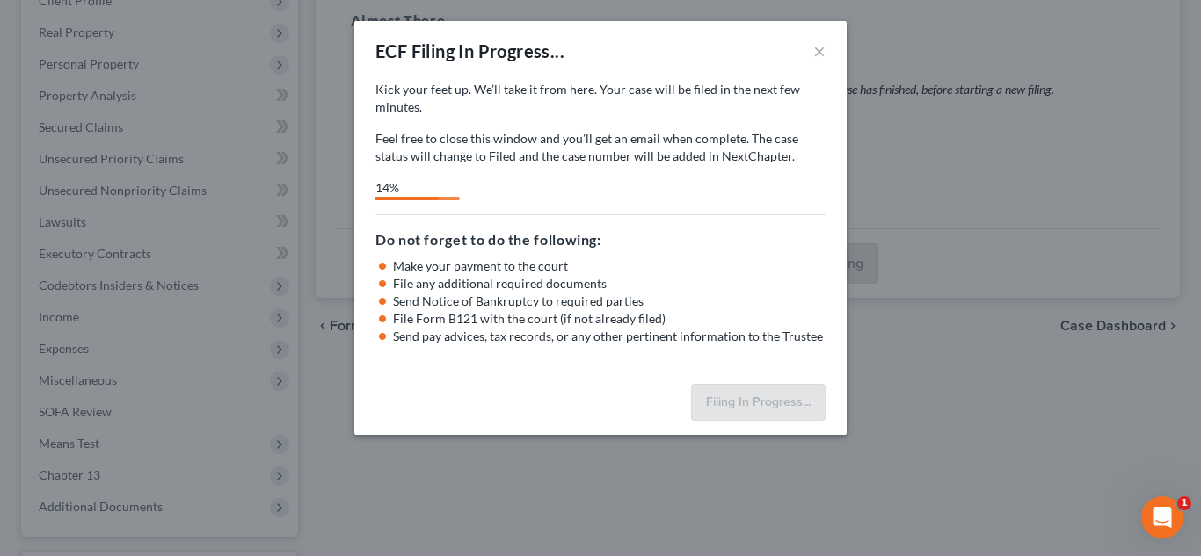
select select "0"
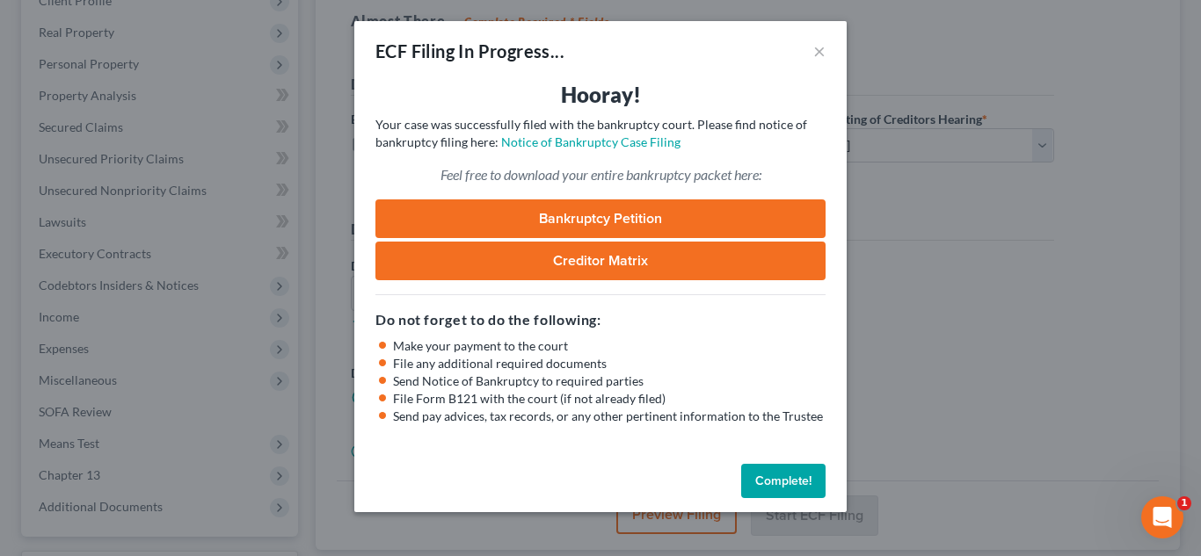
click at [454, 212] on link "Bankruptcy Petition" at bounding box center [600, 219] width 450 height 39
click at [513, 258] on link "Creditor Matrix" at bounding box center [600, 261] width 450 height 39
click at [762, 479] on button "Complete!" at bounding box center [783, 481] width 84 height 35
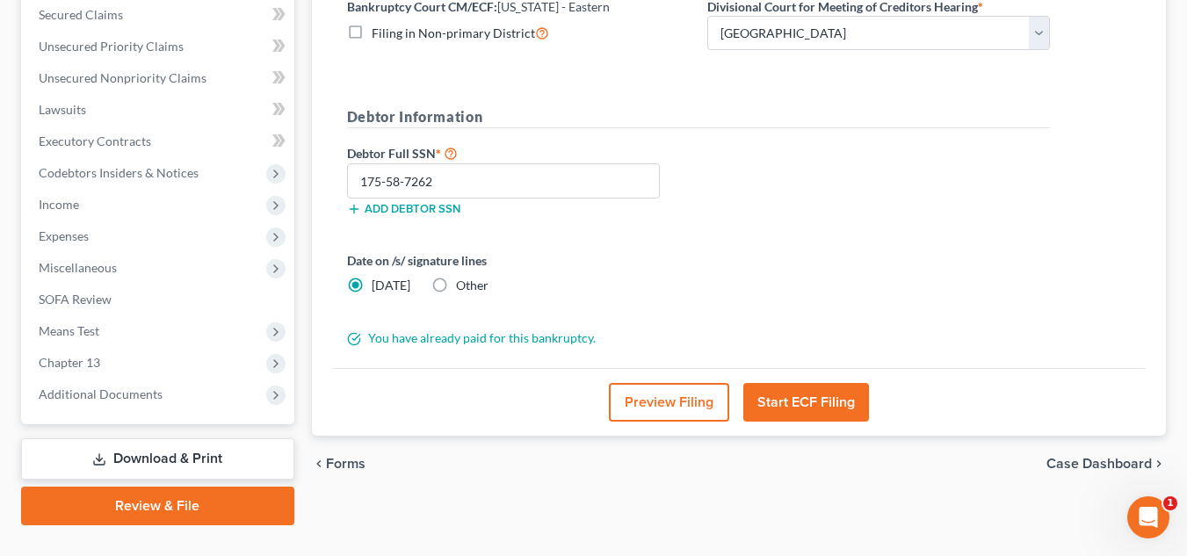
scroll to position [441, 0]
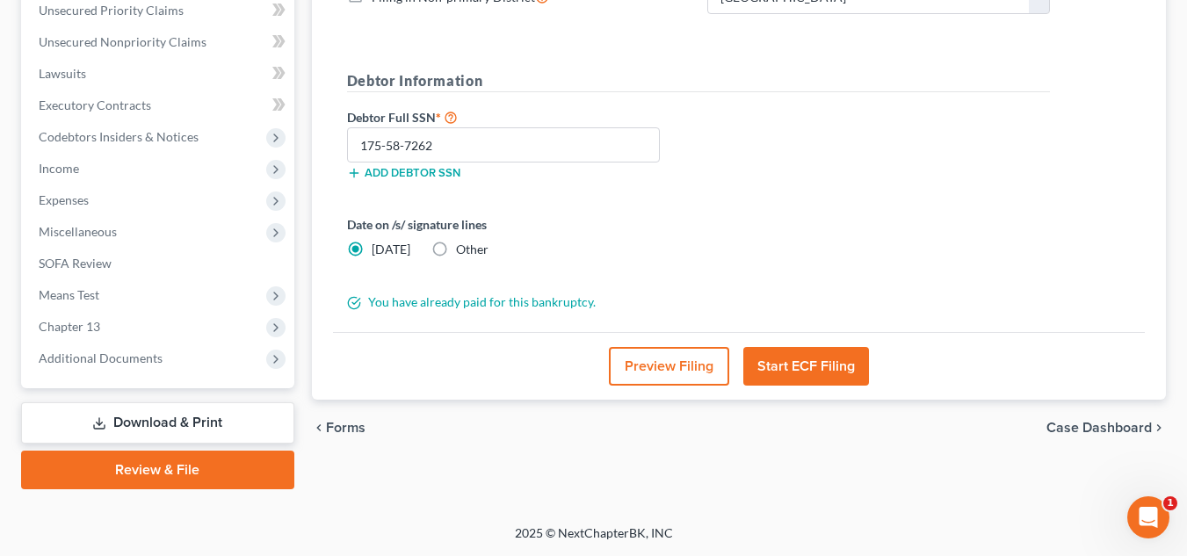
click at [197, 425] on link "Download & Print" at bounding box center [157, 423] width 273 height 41
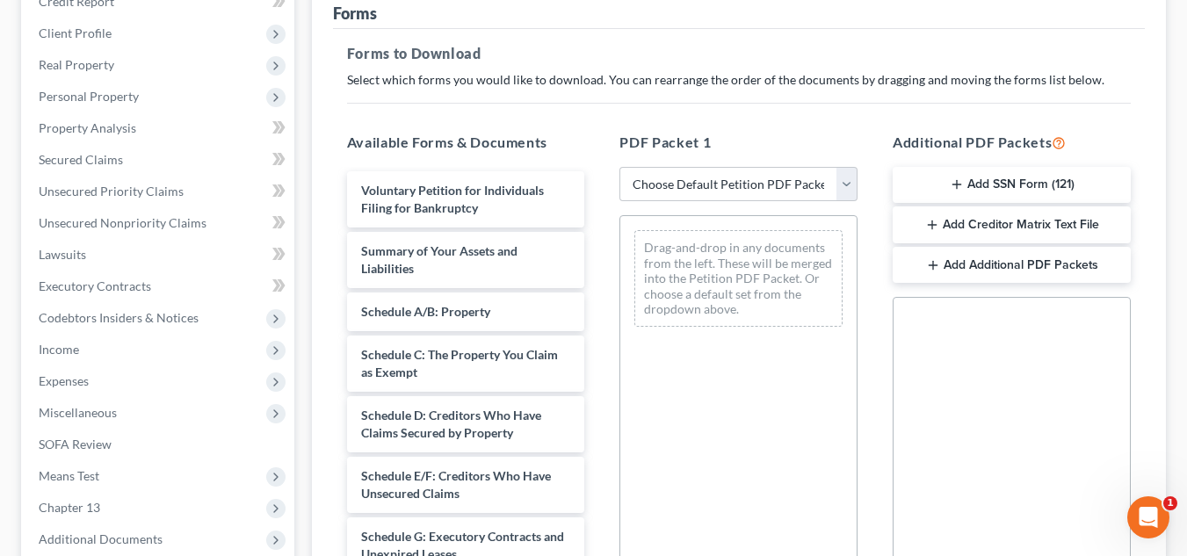
scroll to position [264, 0]
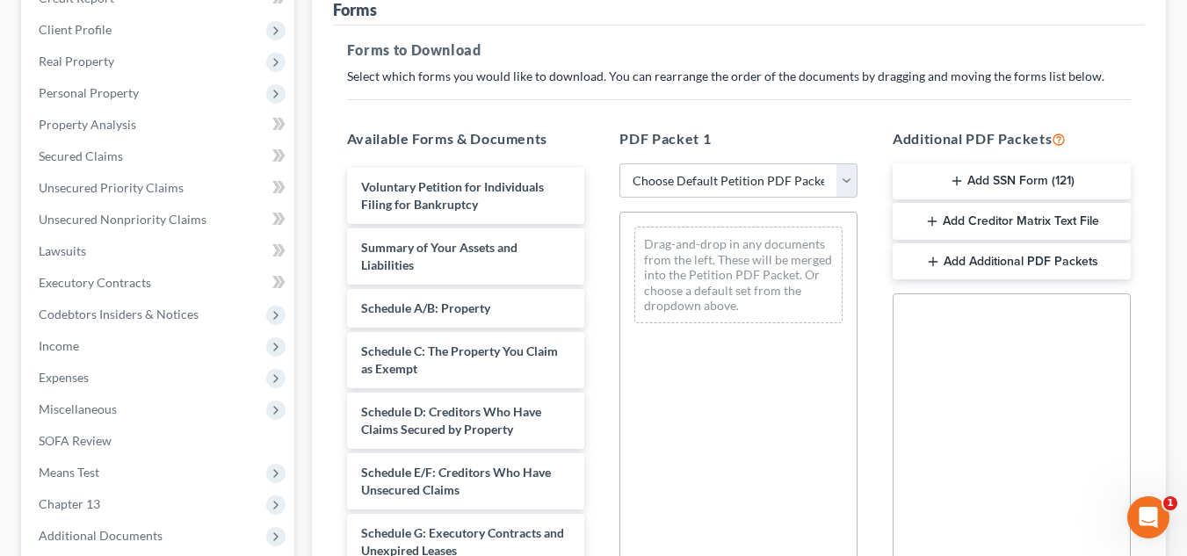
click at [996, 179] on button "Add SSN Form (121)" at bounding box center [1012, 181] width 238 height 37
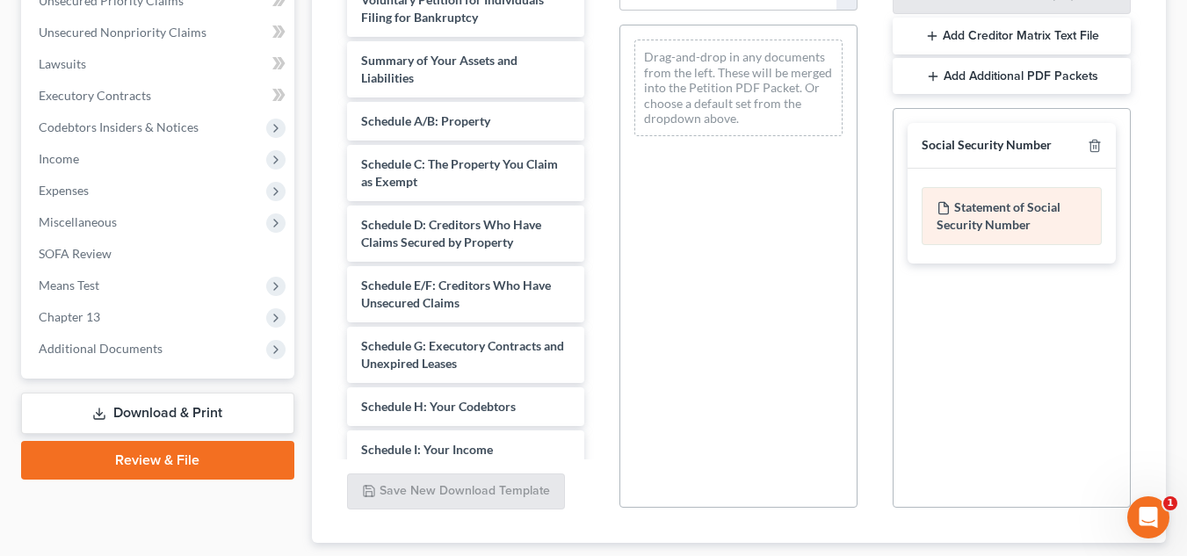
scroll to position [561, 0]
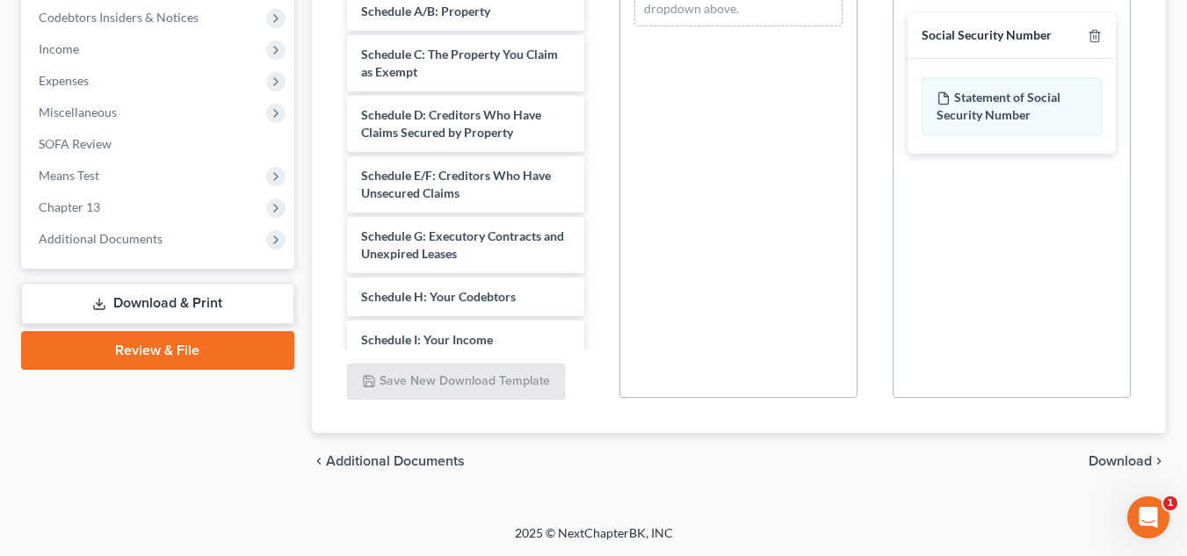
click at [1122, 457] on span "Download" at bounding box center [1120, 461] width 63 height 14
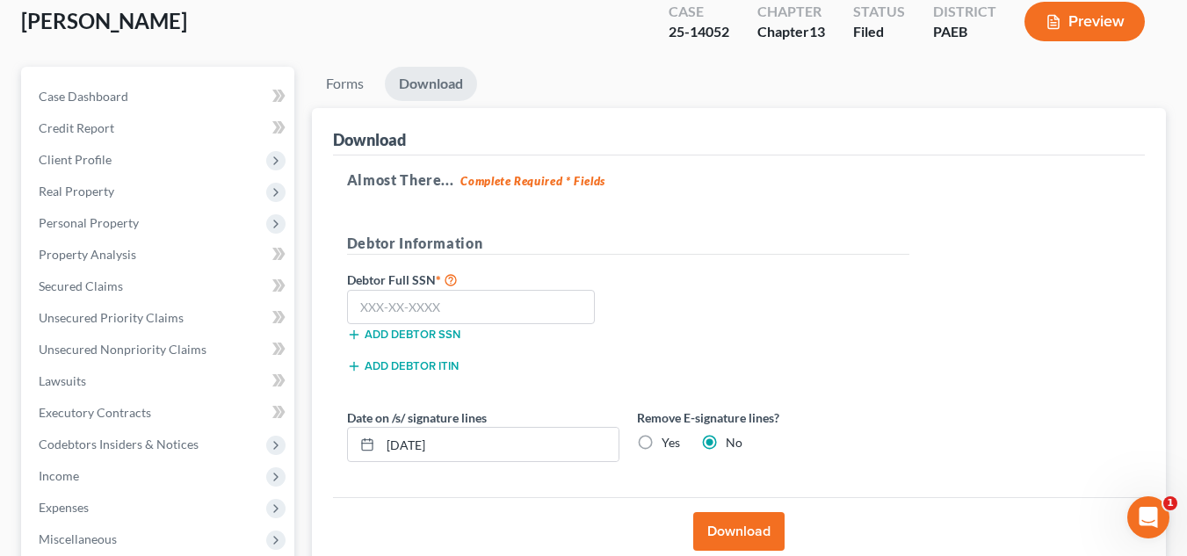
scroll to position [0, 0]
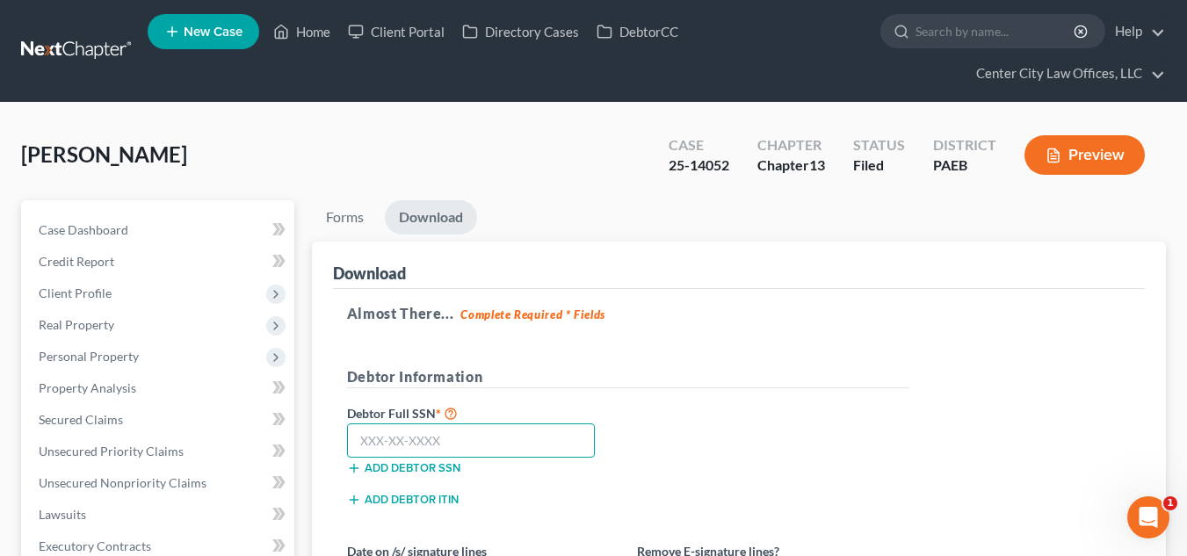
click at [489, 448] on input "text" at bounding box center [471, 441] width 249 height 35
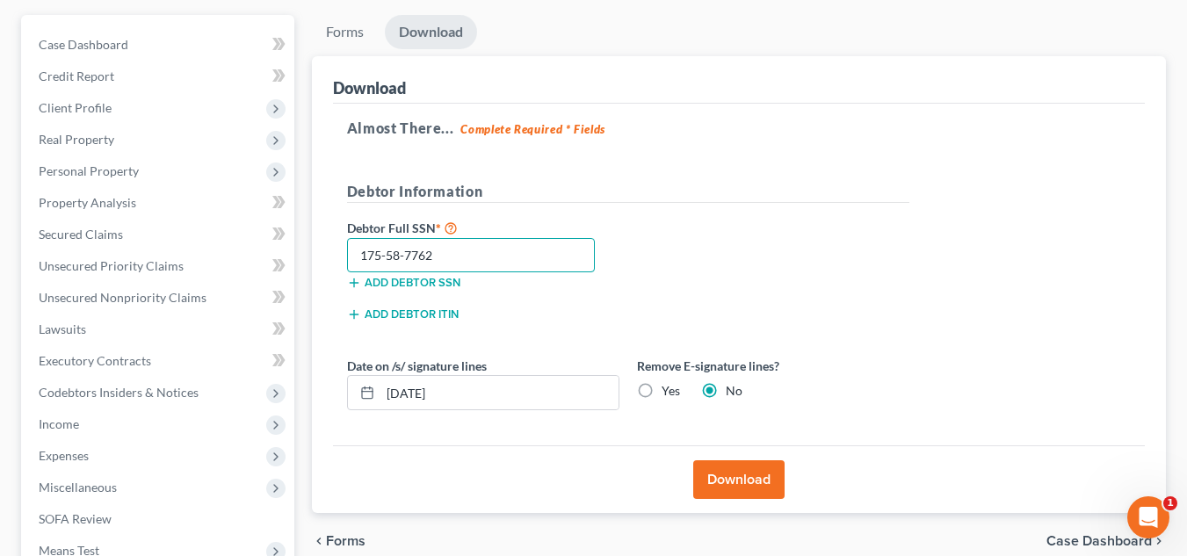
scroll to position [205, 0]
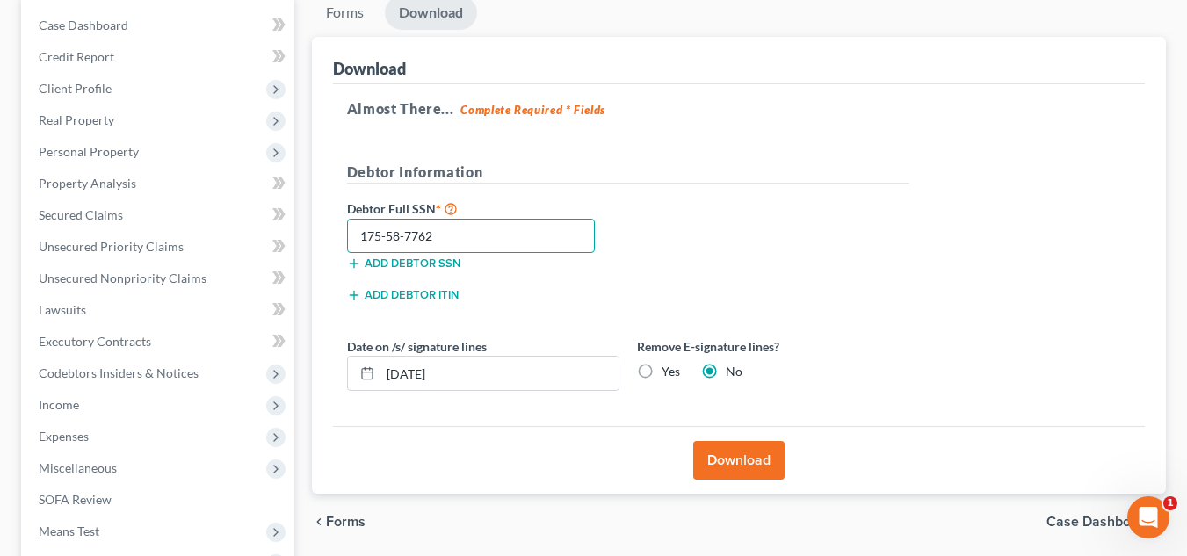
type input "175-58-7762"
click at [759, 461] on button "Download" at bounding box center [738, 460] width 91 height 39
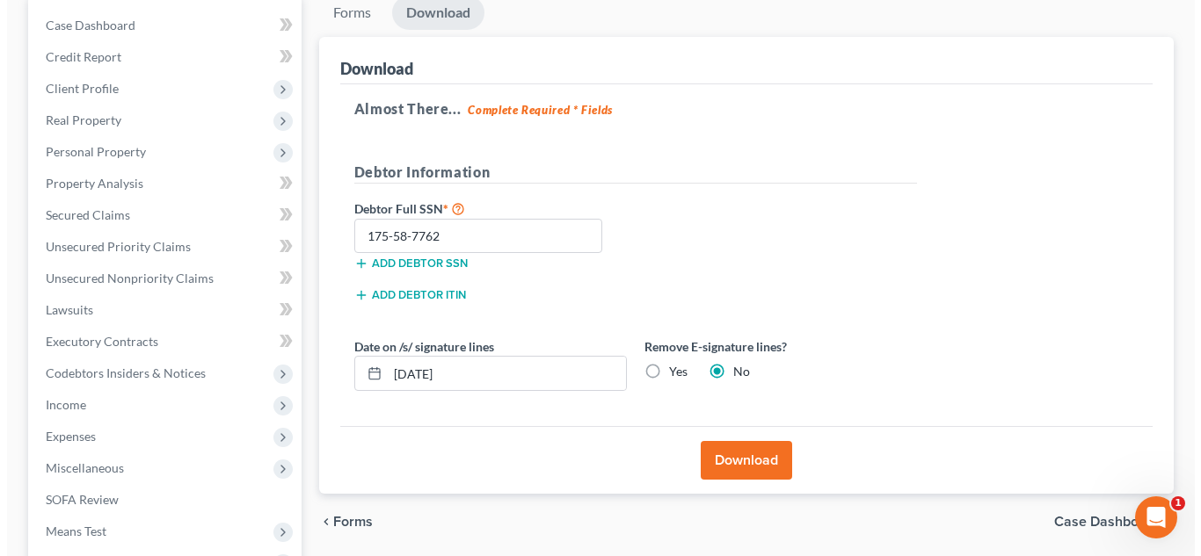
scroll to position [173, 0]
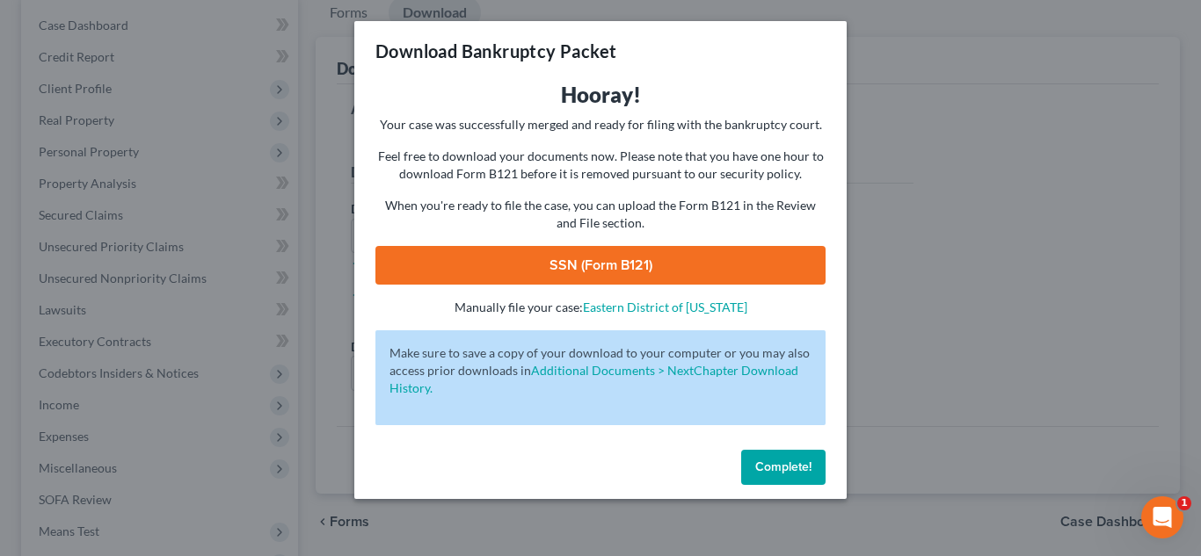
click at [706, 262] on link "SSN (Form B121)" at bounding box center [600, 265] width 450 height 39
click at [694, 268] on link "SSN (Form B121)" at bounding box center [600, 265] width 450 height 39
click at [774, 464] on span "Complete!" at bounding box center [783, 467] width 56 height 15
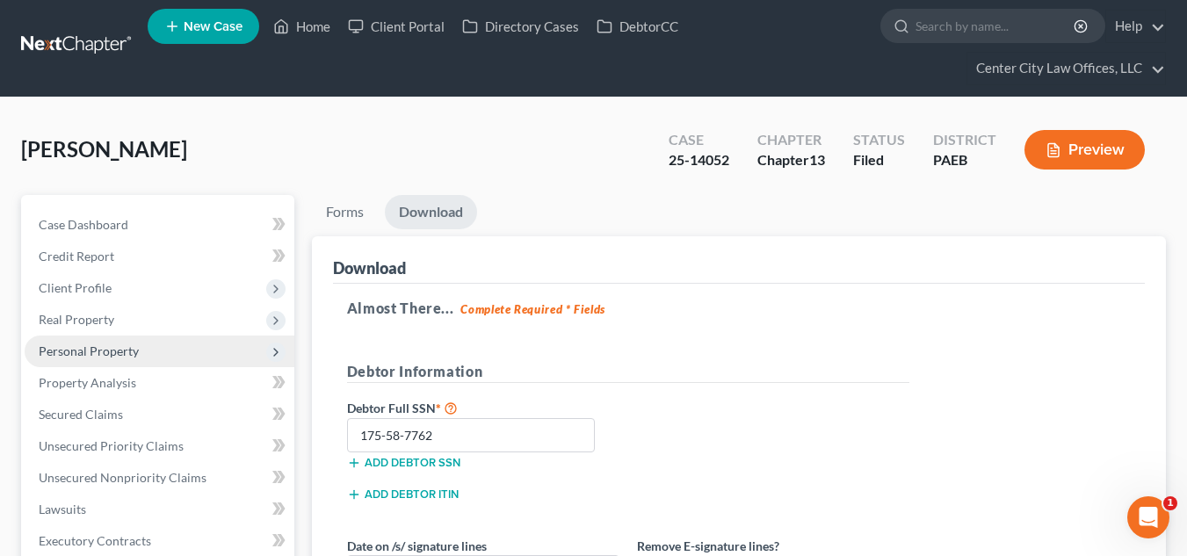
scroll to position [0, 0]
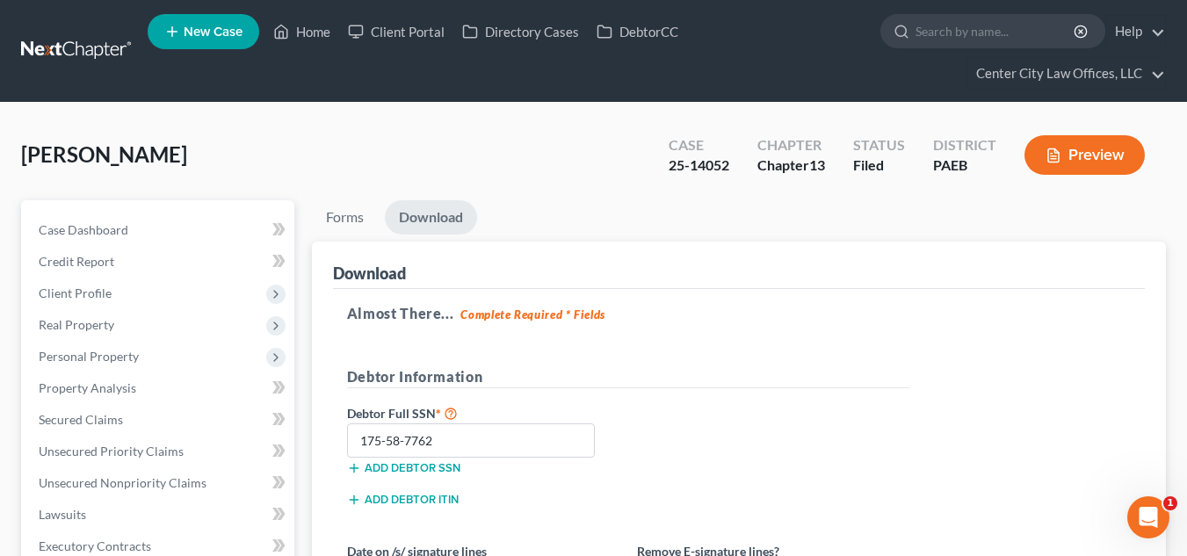
click at [192, 21] on link "New Case" at bounding box center [204, 31] width 112 height 35
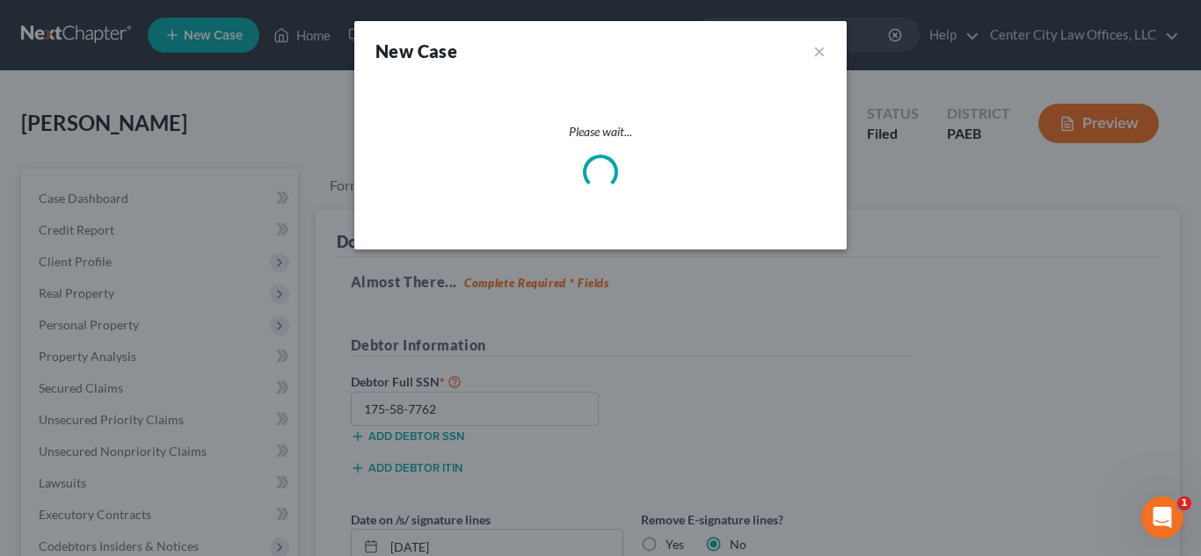
select select "67"
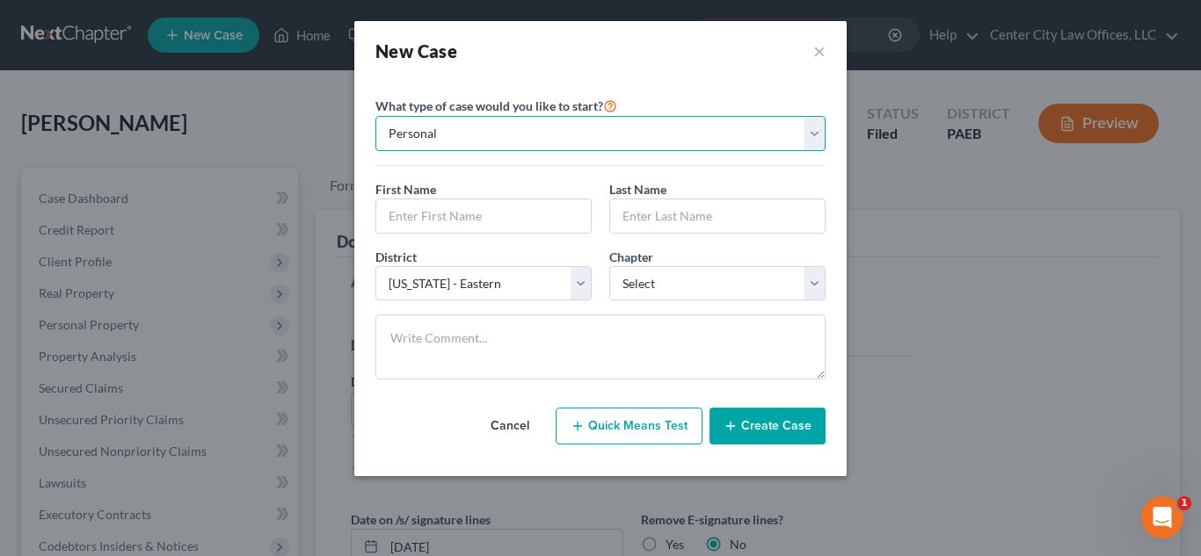
click at [493, 140] on select "Personal Business" at bounding box center [600, 133] width 450 height 35
select select "1"
click at [375, 116] on select "Personal Business" at bounding box center [600, 133] width 450 height 35
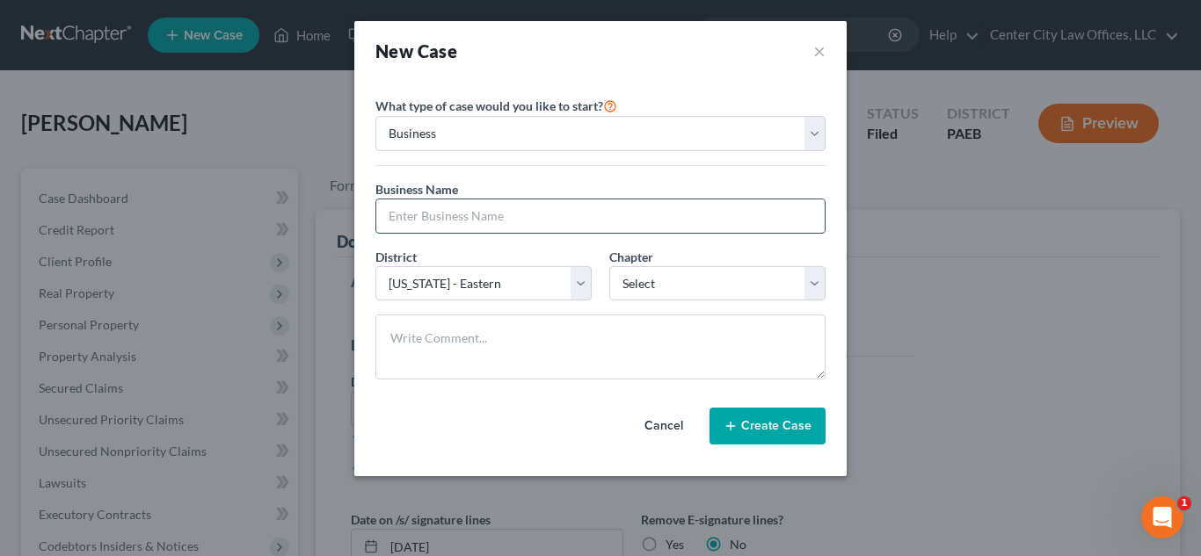
click at [440, 211] on input "text" at bounding box center [600, 216] width 448 height 33
type input "a"
type input "ASN INVESTMENT GROUP, LLC"
click at [671, 289] on select "Select 7 11 12" at bounding box center [717, 283] width 216 height 35
select select "1"
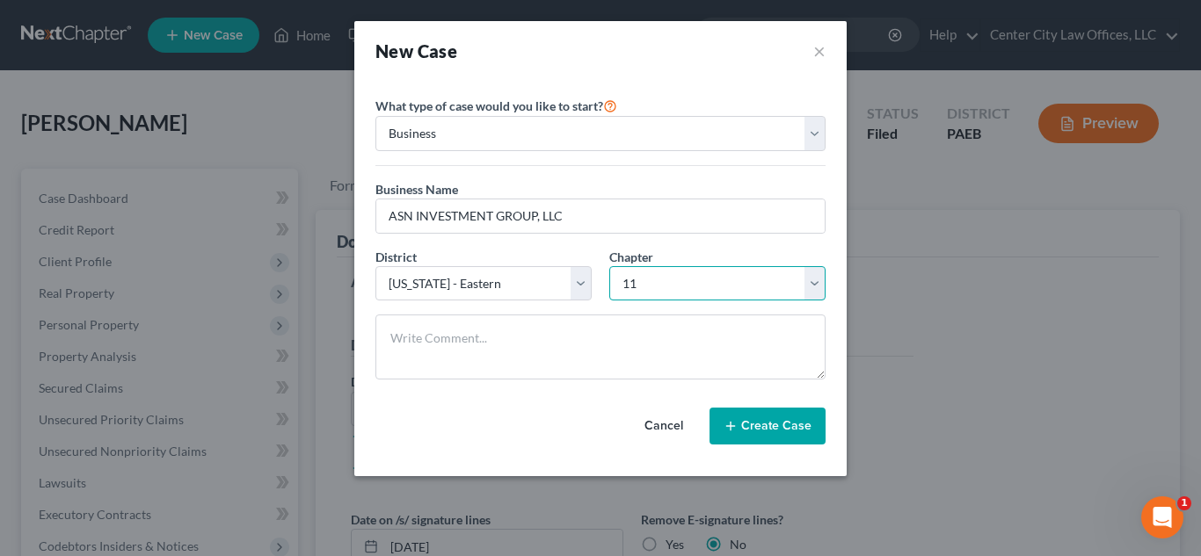
click at [609, 266] on select "Select 7 11 12" at bounding box center [717, 283] width 216 height 35
click at [768, 425] on button "Create Case" at bounding box center [767, 426] width 116 height 37
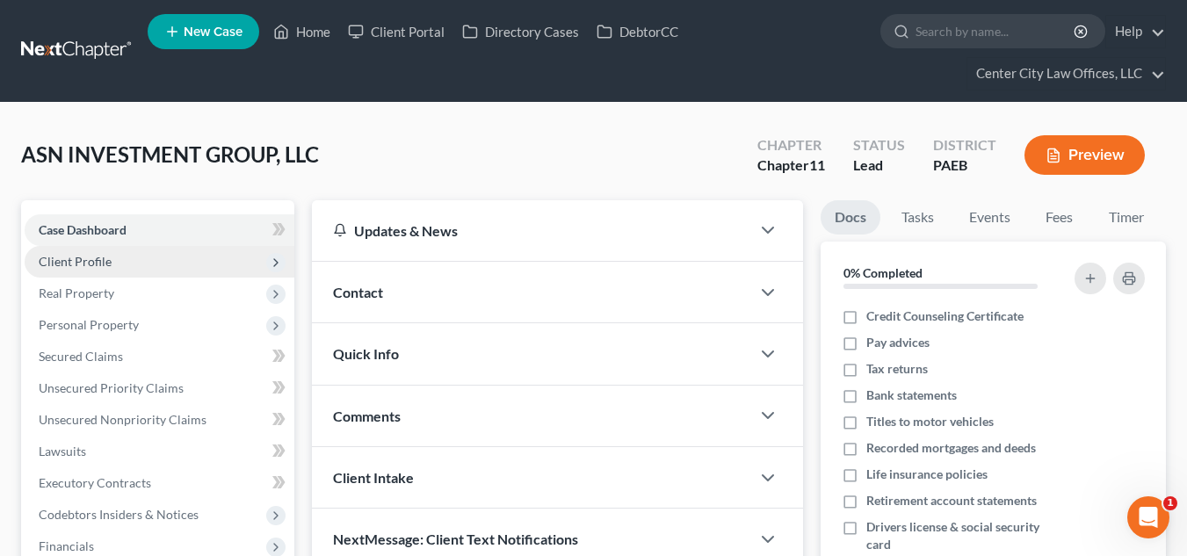
click at [92, 255] on span "Client Profile" at bounding box center [75, 261] width 73 height 15
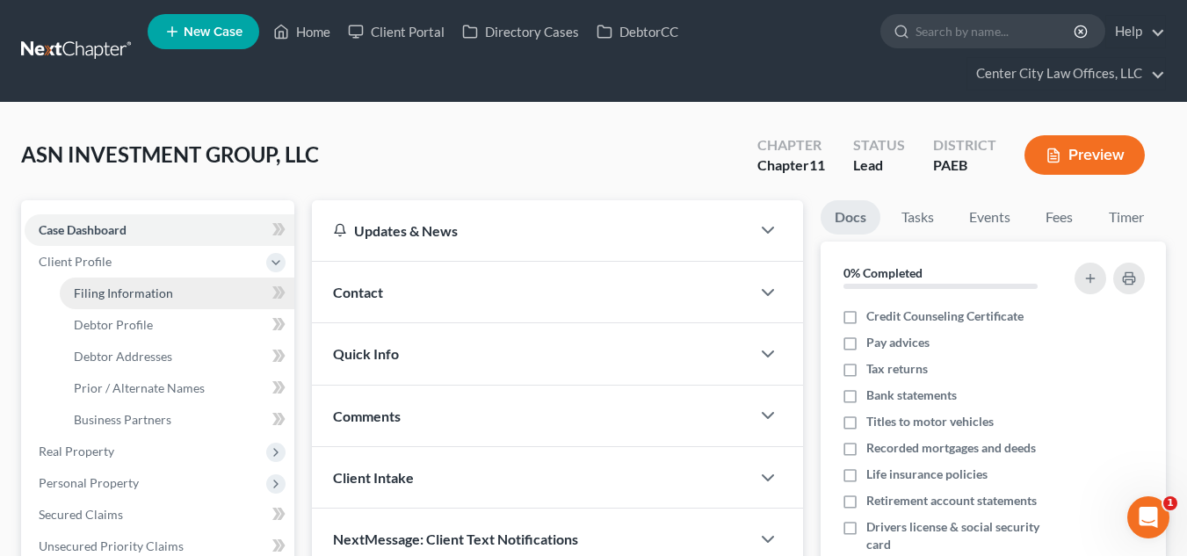
click at [114, 286] on span "Filing Information" at bounding box center [123, 293] width 99 height 15
select select "1"
select select "67"
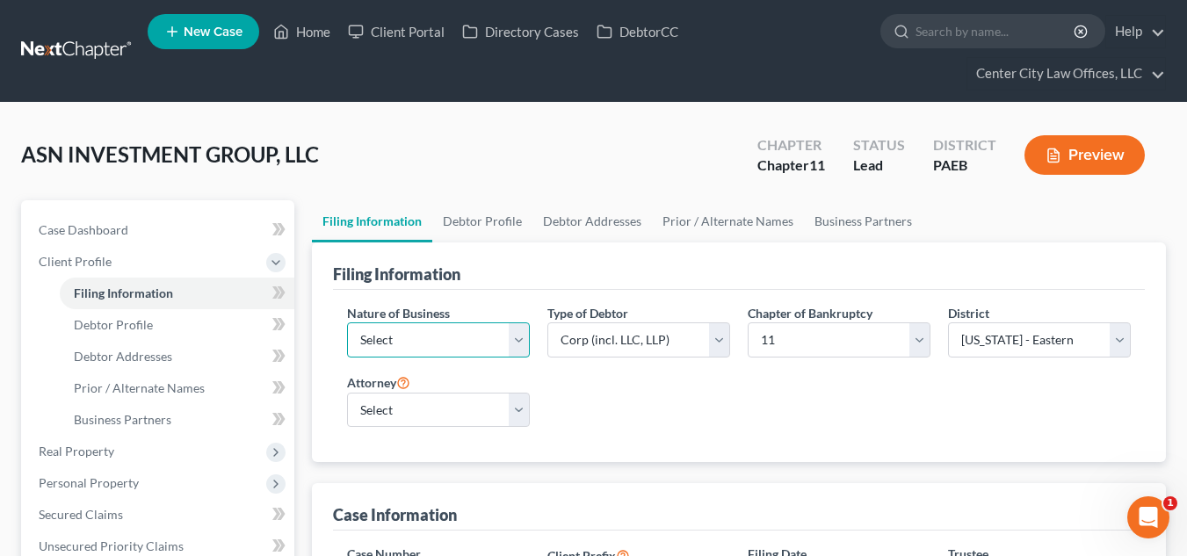
click at [465, 338] on select "Select Clearing Bank Commodity Broker Health Care Business Other Railroad Singl…" at bounding box center [438, 340] width 183 height 35
select select "3"
click at [347, 323] on select "Select Clearing Bank Commodity Broker Health Care Business Other Railroad Singl…" at bounding box center [438, 340] width 183 height 35
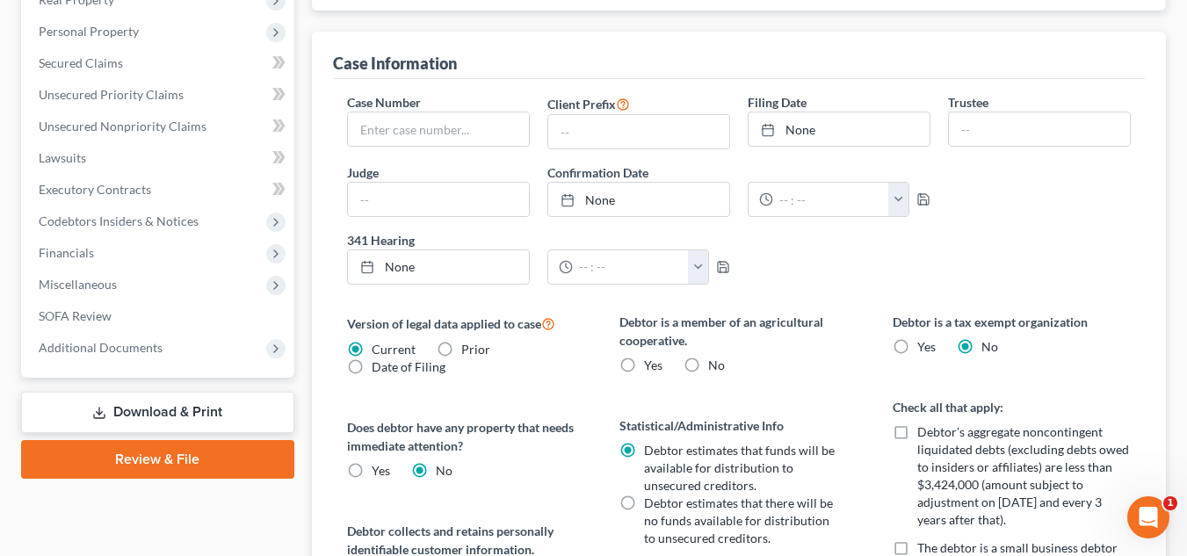
scroll to position [468, 0]
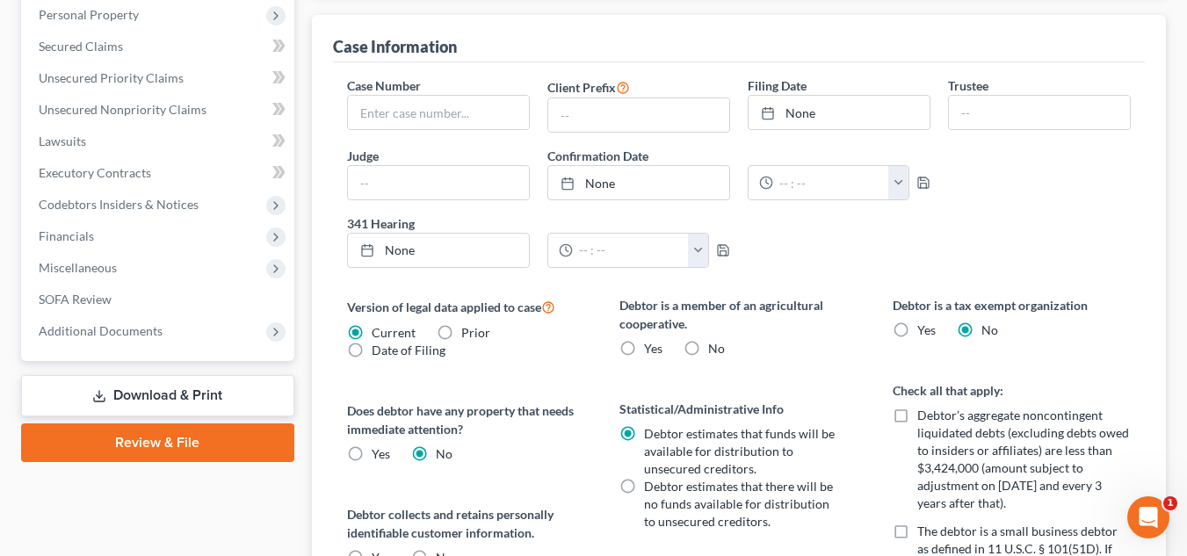
click at [708, 348] on label "No" at bounding box center [716, 349] width 17 height 18
click at [715, 348] on input "No" at bounding box center [720, 345] width 11 height 11
radio input "true"
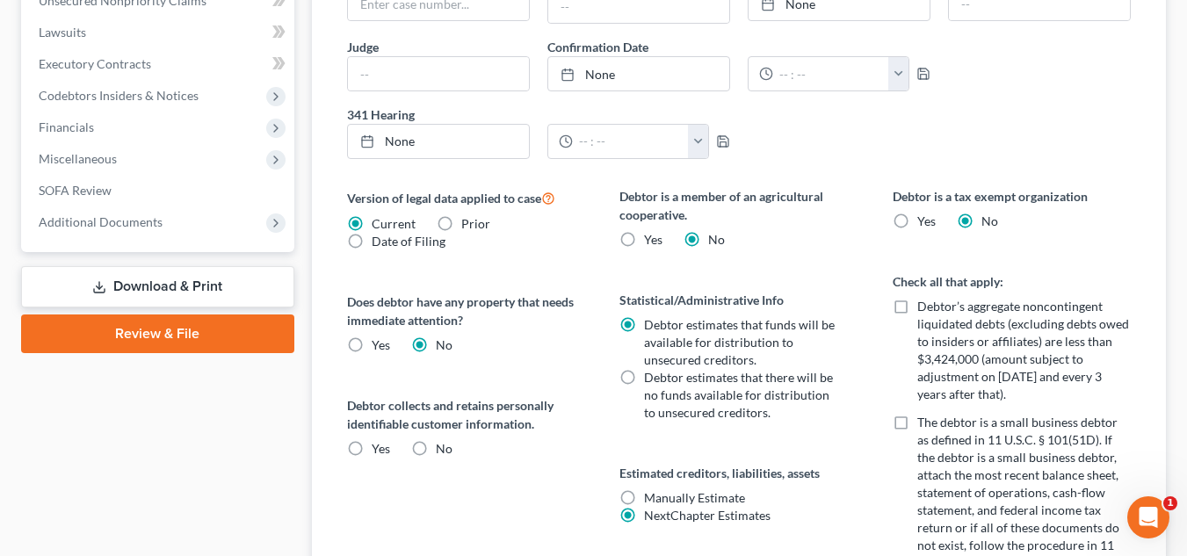
scroll to position [600, 0]
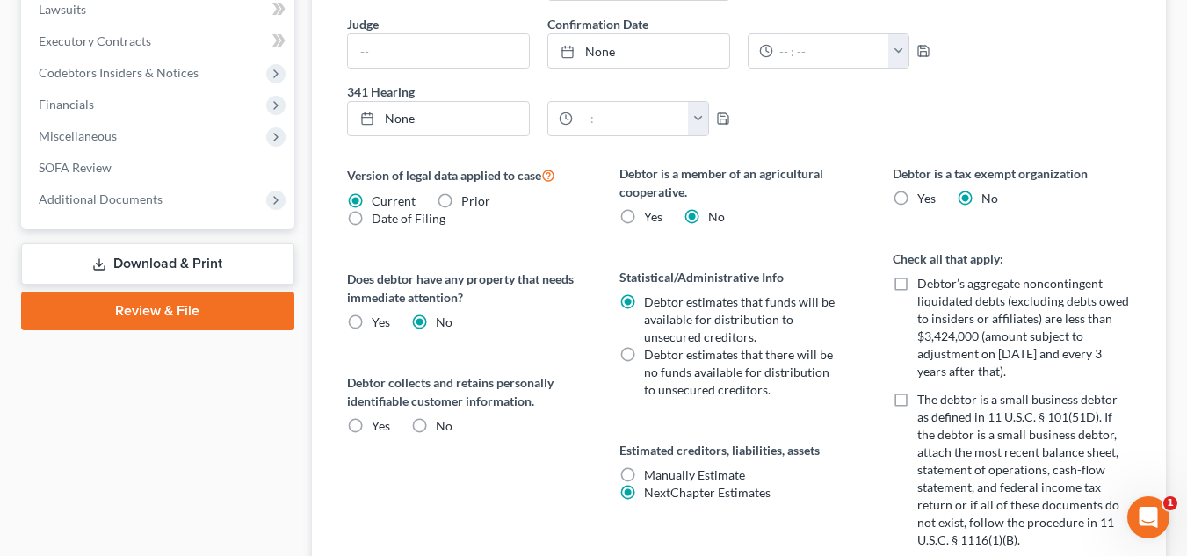
click at [436, 427] on label "No" at bounding box center [444, 427] width 17 height 18
click at [443, 427] on input "No" at bounding box center [448, 423] width 11 height 11
radio input "true"
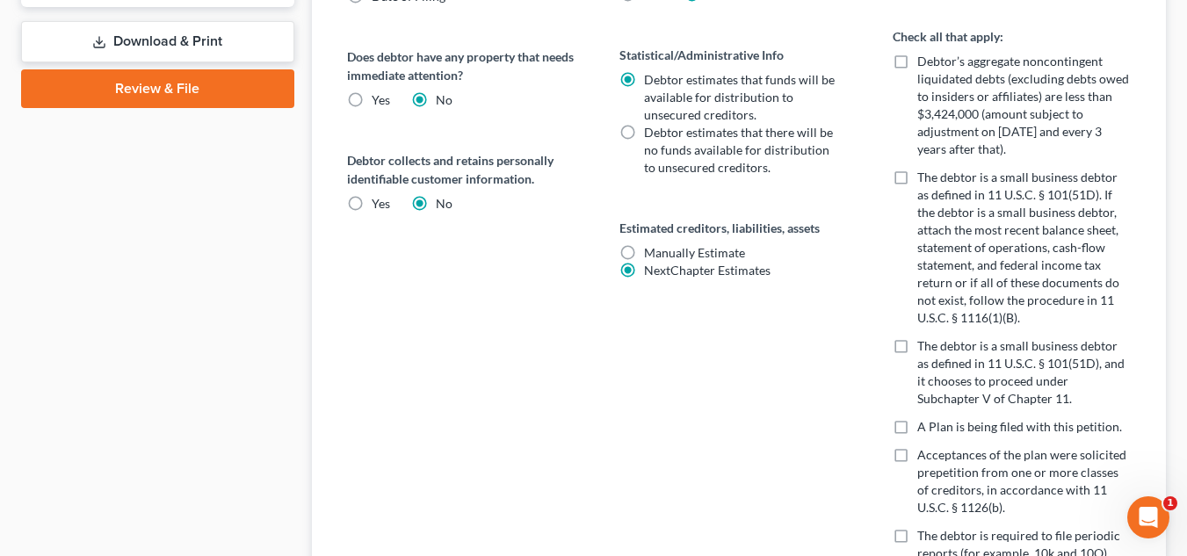
scroll to position [835, 0]
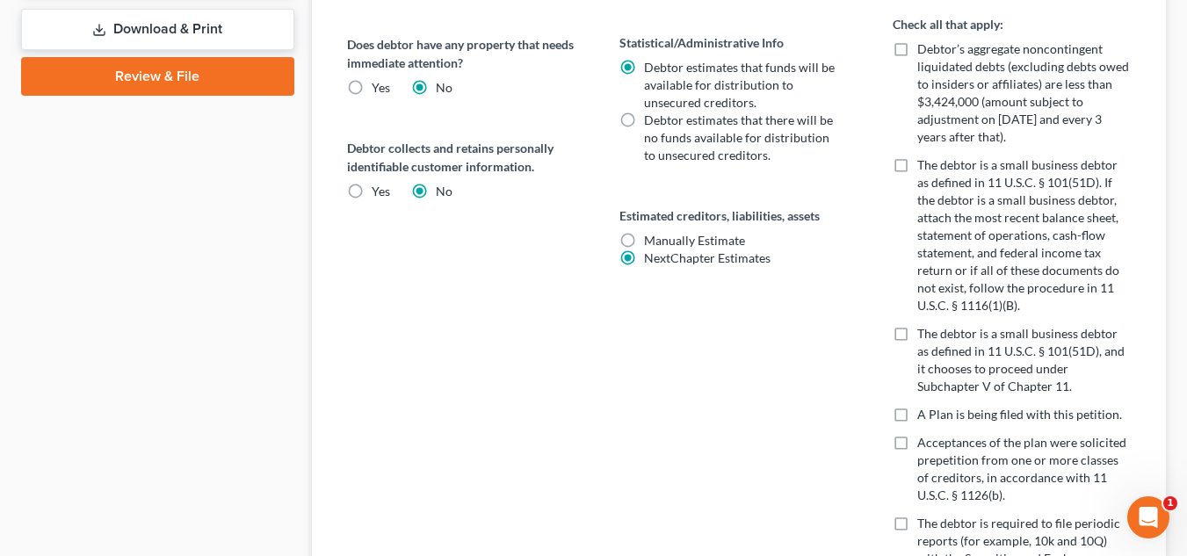
click at [918, 333] on label "The debtor is a small business debtor as defined in 11 U.S.C. § 101(51D), and i…" at bounding box center [1025, 360] width 214 height 70
click at [925, 333] on input "The debtor is a small business debtor as defined in 11 U.S.C. § 101(51D), and i…" at bounding box center [930, 330] width 11 height 11
checkbox input "true"
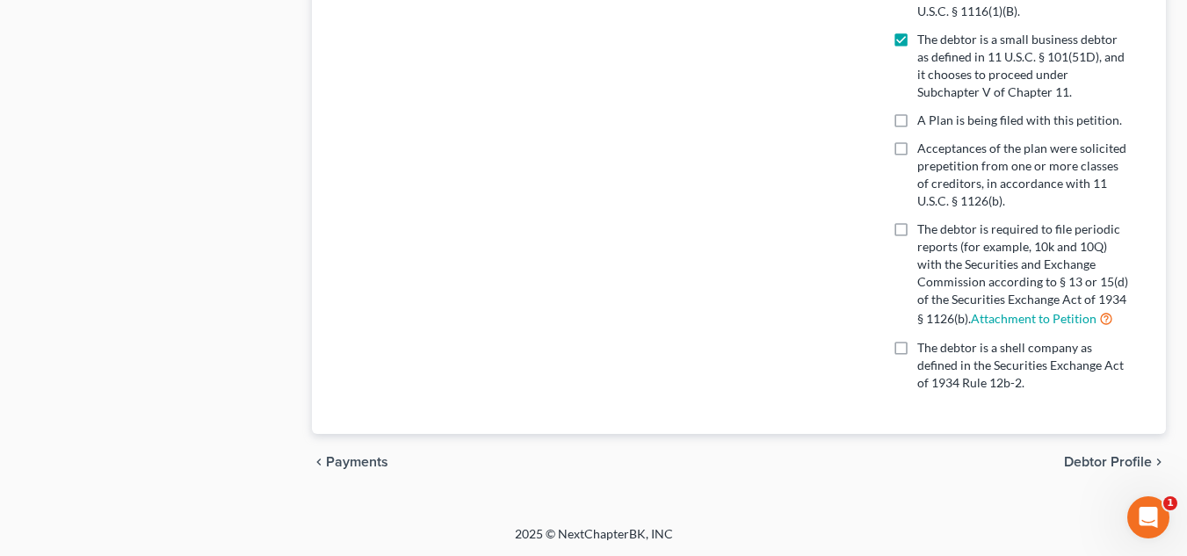
scroll to position [1130, 0]
click at [1083, 461] on span "Debtor Profile" at bounding box center [1108, 461] width 88 height 14
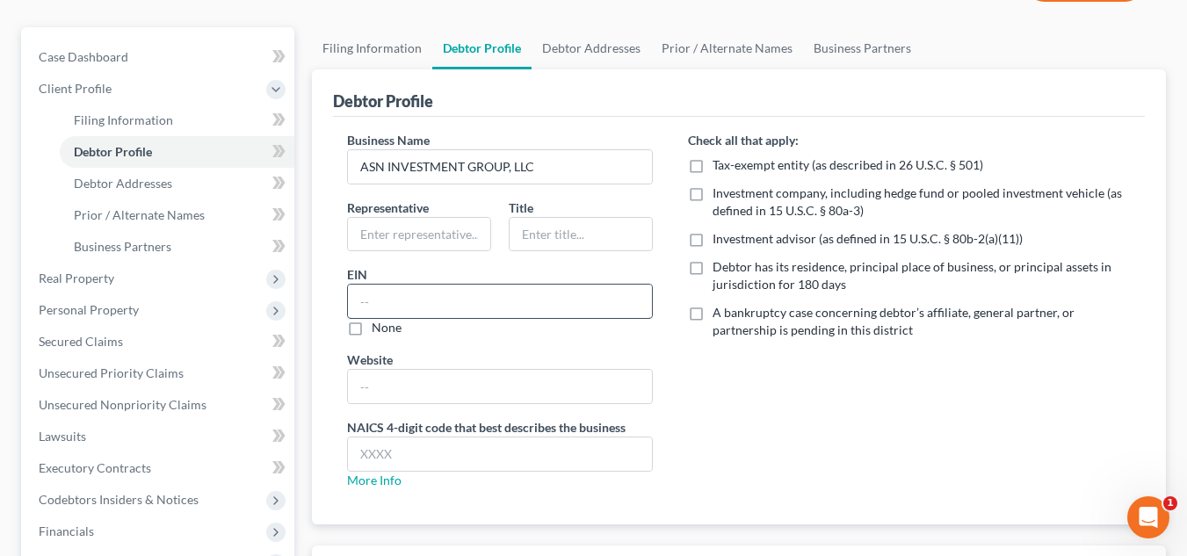
scroll to position [205, 0]
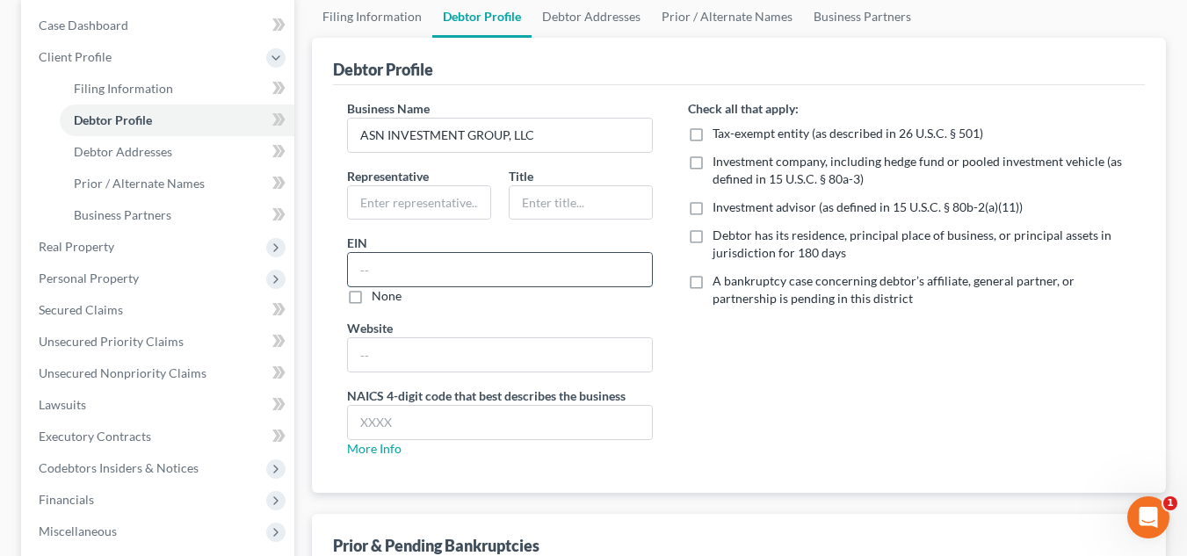
click at [438, 266] on input "text" at bounding box center [500, 269] width 304 height 33
type input "5"
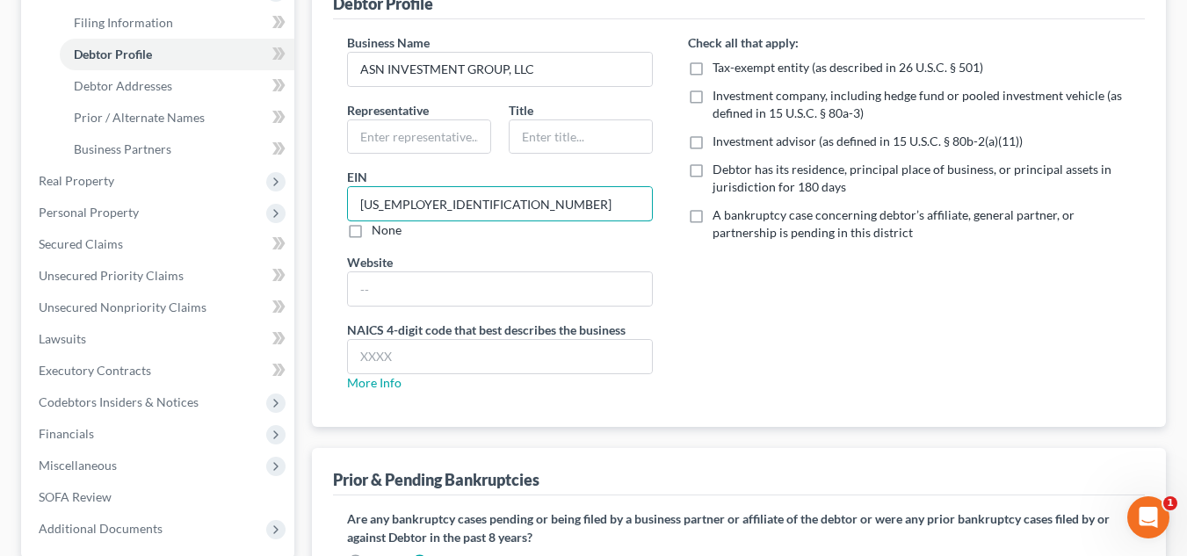
scroll to position [279, 0]
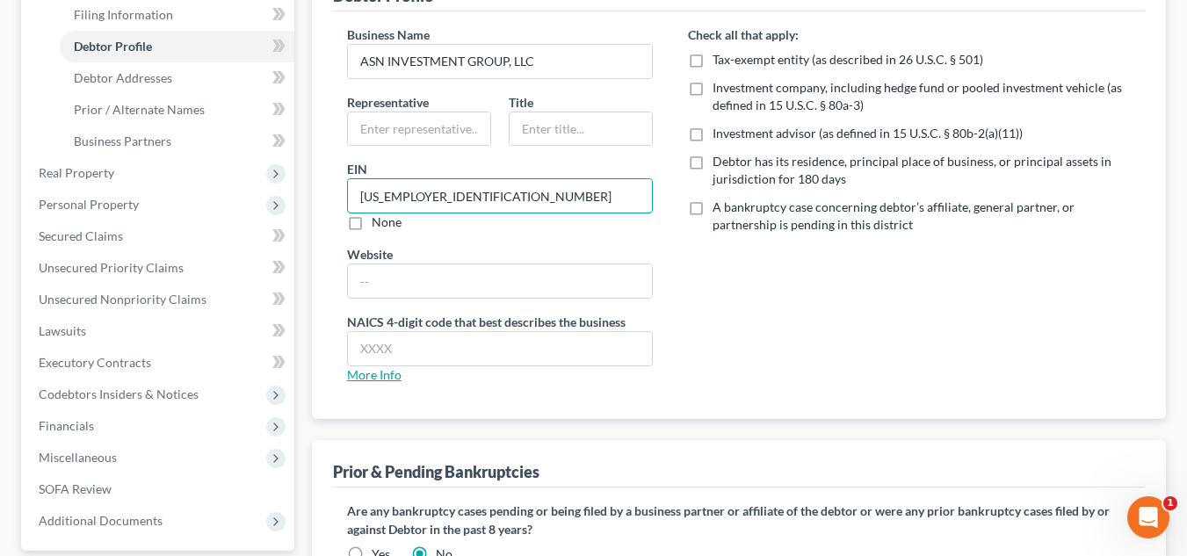
type input "86-1877201"
click at [365, 376] on link "More Info" at bounding box center [374, 374] width 54 height 15
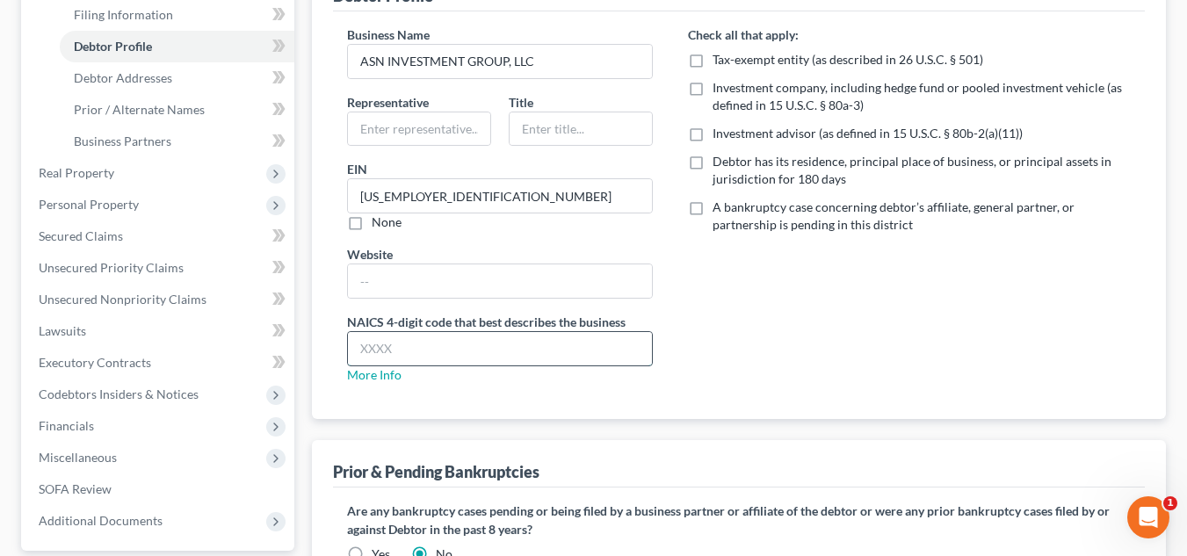
click at [418, 342] on input "text" at bounding box center [500, 348] width 304 height 33
type input "531190"
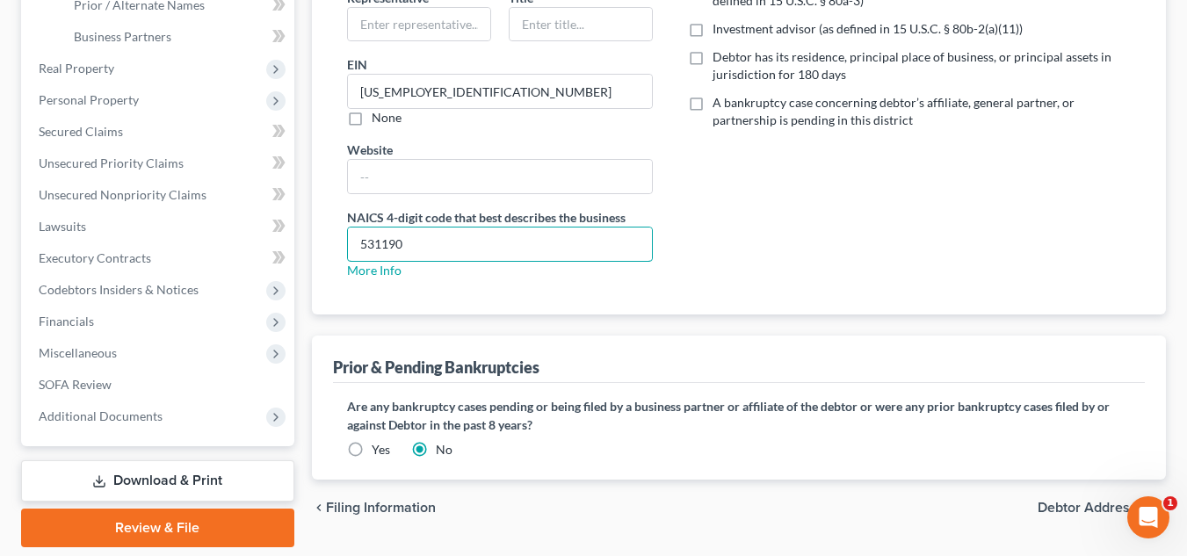
scroll to position [441, 0]
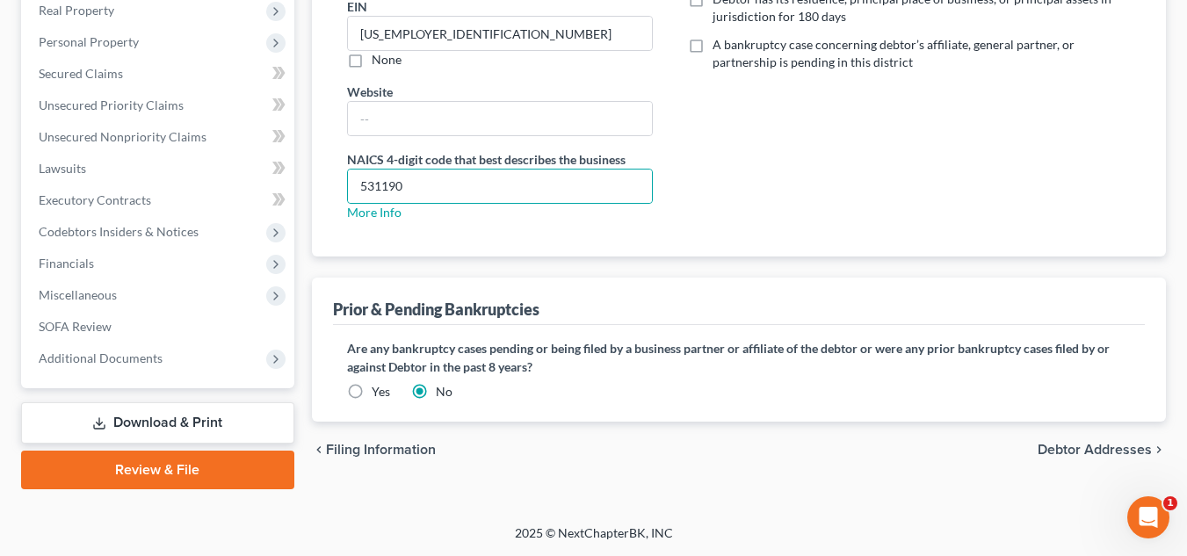
click at [1055, 449] on span "Debtor Addresses" at bounding box center [1095, 450] width 114 height 14
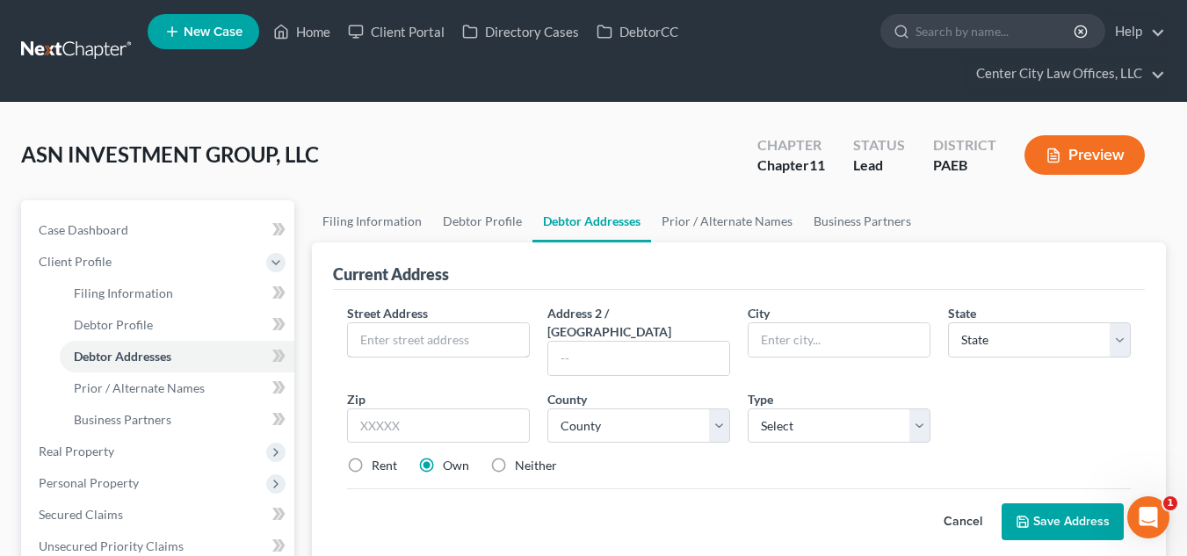
drag, startPoint x: 460, startPoint y: 336, endPoint x: 711, endPoint y: -76, distance: 482.8
click at [711, 0] on html "Home New Case Client Portal Directory Cases DebtorCC Center City Law Offices, L…" at bounding box center [593, 499] width 1187 height 998
click at [425, 338] on input "text" at bounding box center [438, 339] width 181 height 33
type input "1832 N. NATRONA"
click at [419, 409] on input "1+9121" at bounding box center [438, 426] width 183 height 35
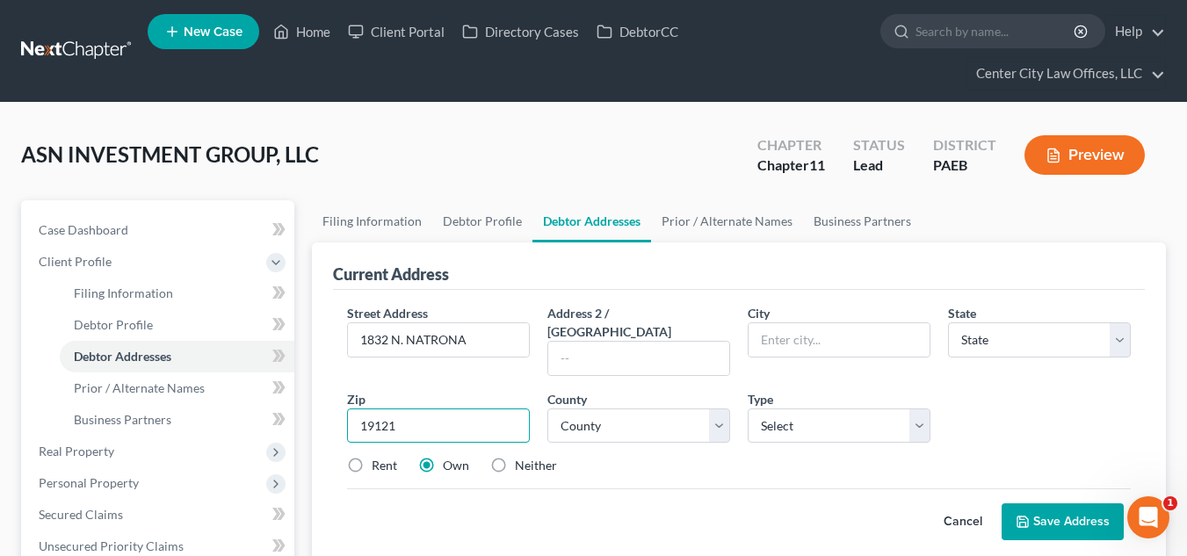
type input "19121"
type input "[GEOGRAPHIC_DATA]"
select select "39"
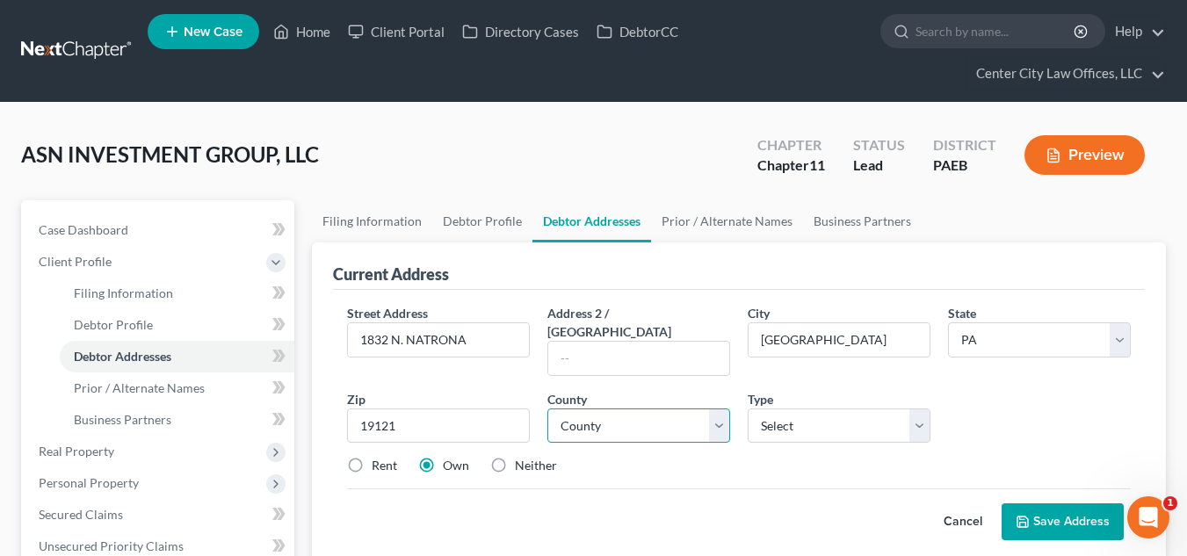
click at [603, 411] on select "County [GEOGRAPHIC_DATA] [GEOGRAPHIC_DATA] [GEOGRAPHIC_DATA] [GEOGRAPHIC_DATA] …" at bounding box center [639, 426] width 183 height 35
select select "50"
click at [548, 409] on select "County [GEOGRAPHIC_DATA] [GEOGRAPHIC_DATA] [GEOGRAPHIC_DATA] [GEOGRAPHIC_DATA] …" at bounding box center [639, 426] width 183 height 35
click at [816, 409] on select "Select Business Mailing Location of Assets" at bounding box center [839, 426] width 183 height 35
select select "1"
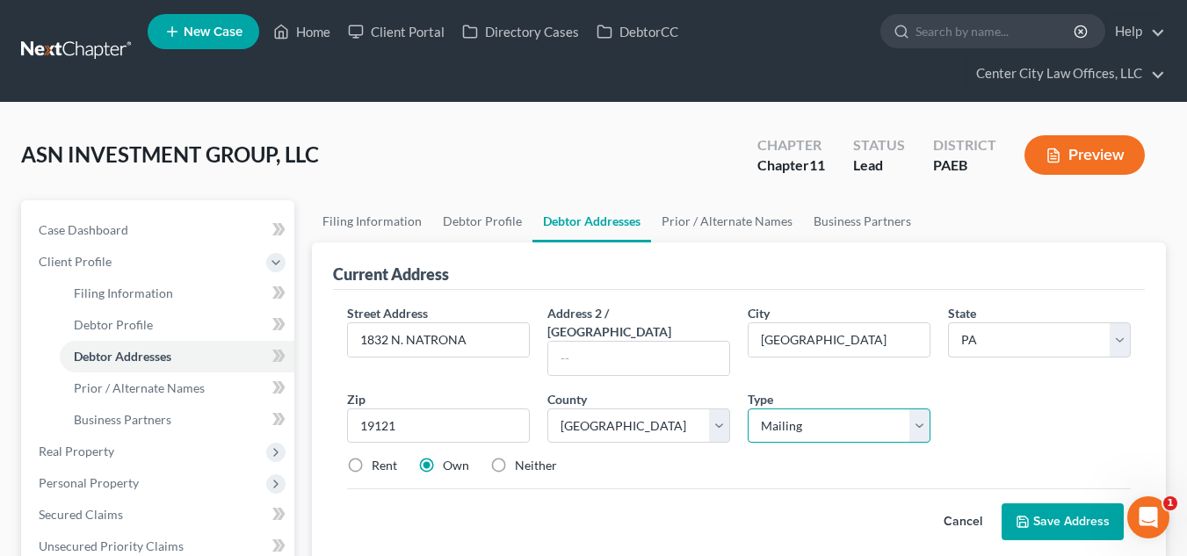
click at [748, 409] on select "Select Business Mailing Location of Assets" at bounding box center [839, 426] width 183 height 35
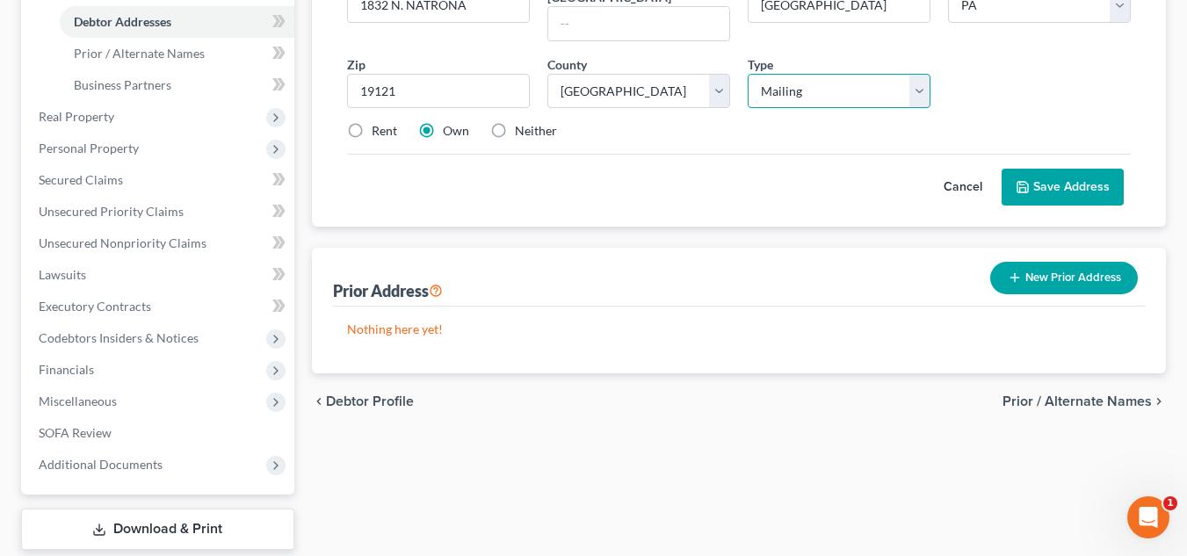
scroll to position [337, 0]
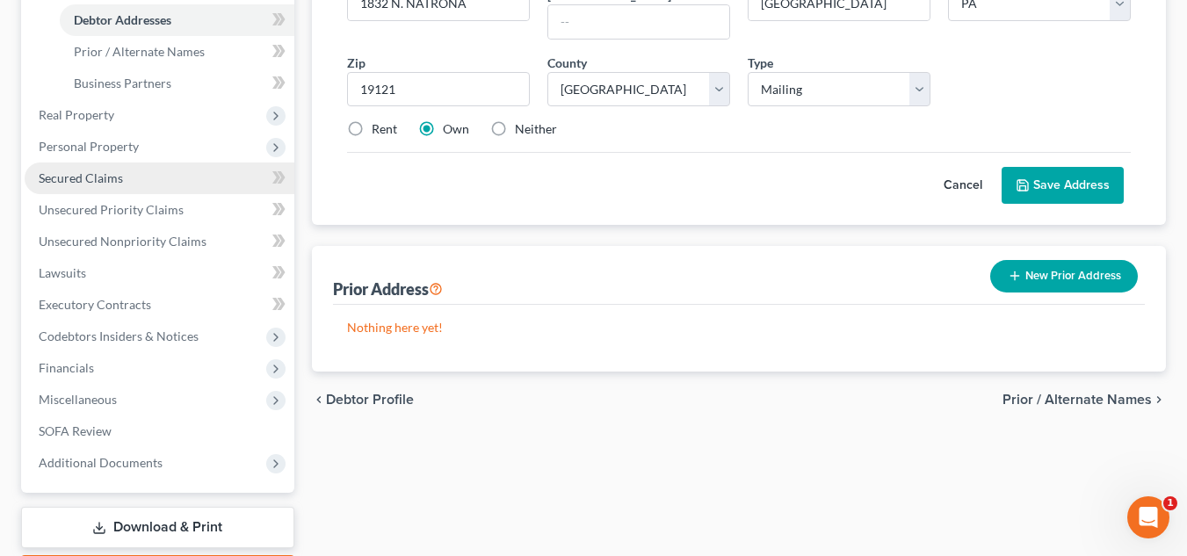
click at [115, 178] on span "Secured Claims" at bounding box center [81, 178] width 84 height 15
